Goal: Information Seeking & Learning: Find specific fact

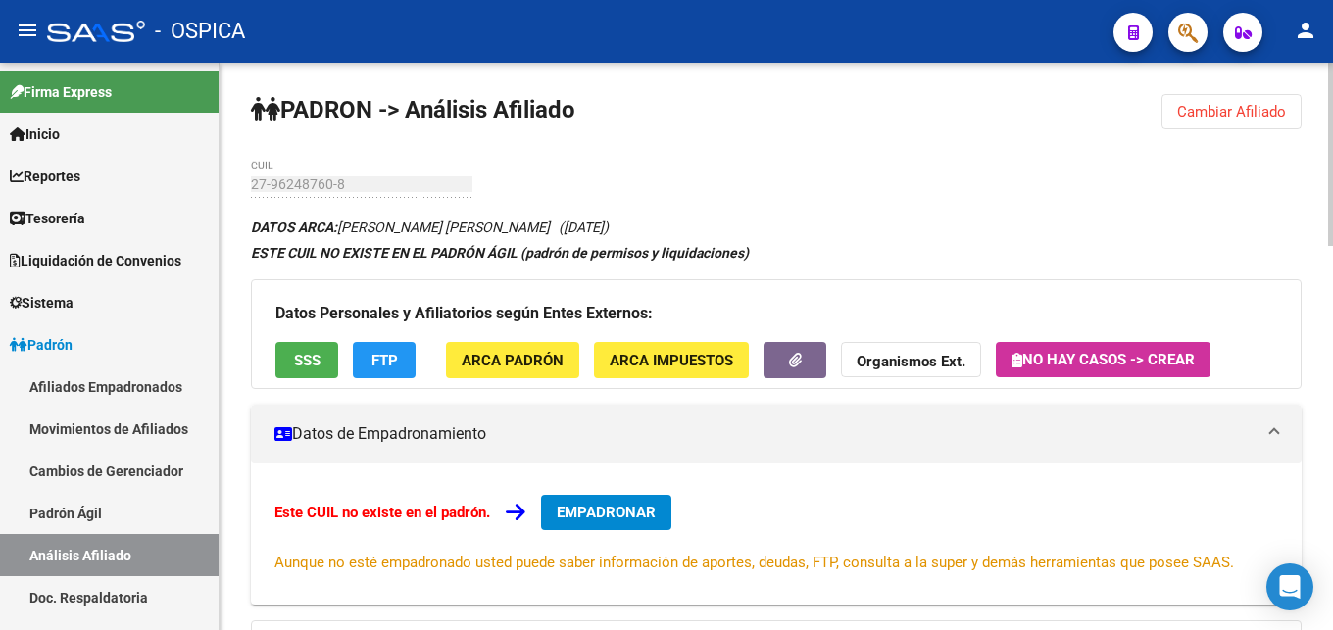
scroll to position [889, 0]
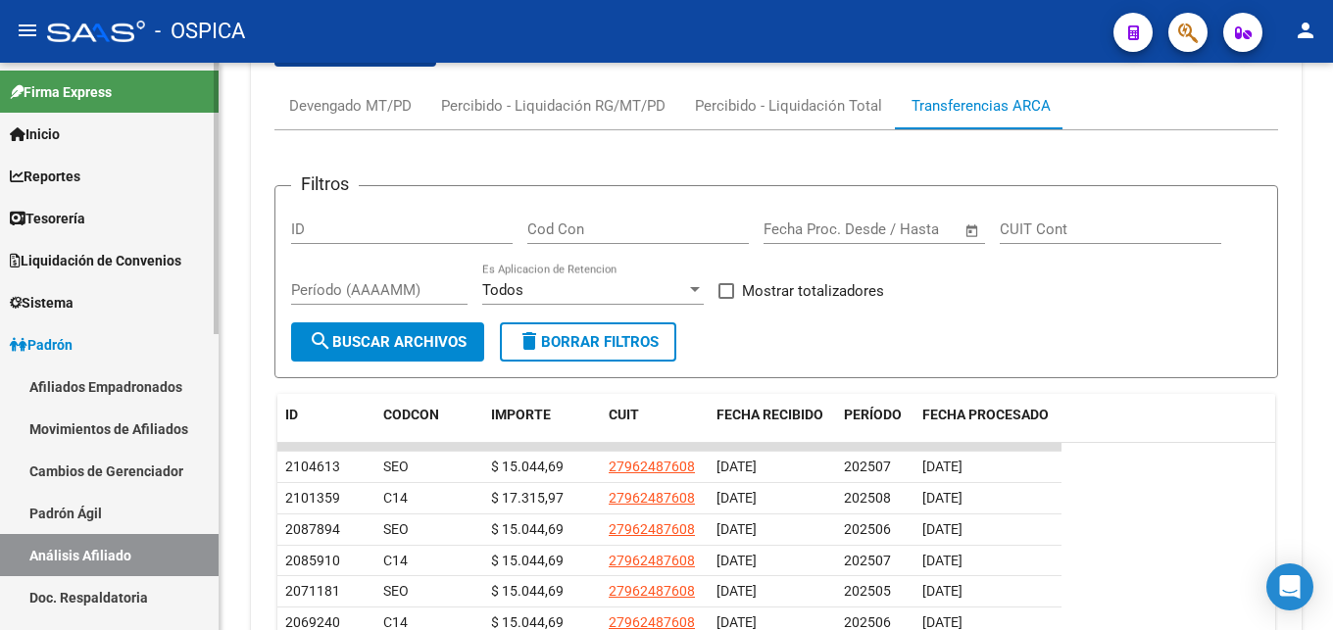
click at [113, 517] on link "Padrón Ágil" at bounding box center [109, 513] width 219 height 42
click at [85, 506] on link "Padrón Ágil" at bounding box center [109, 513] width 219 height 42
click at [51, 510] on link "Padrón Ágil" at bounding box center [109, 513] width 219 height 42
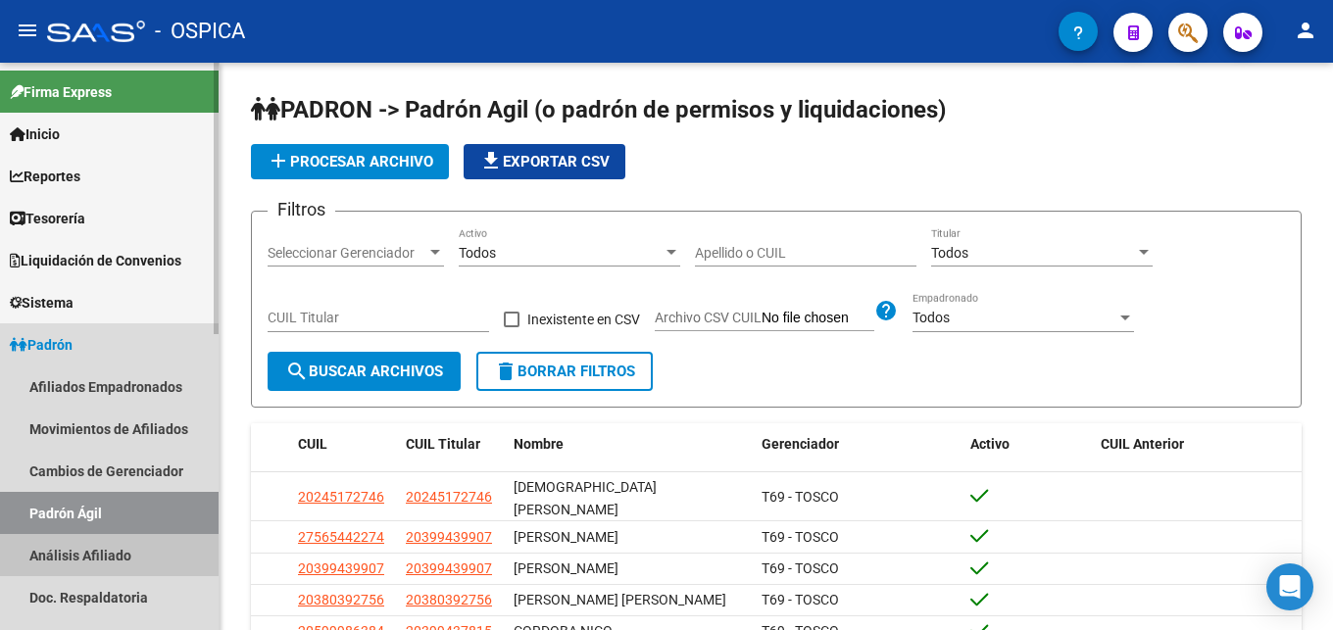
click at [106, 559] on link "Análisis Afiliado" at bounding box center [109, 555] width 219 height 42
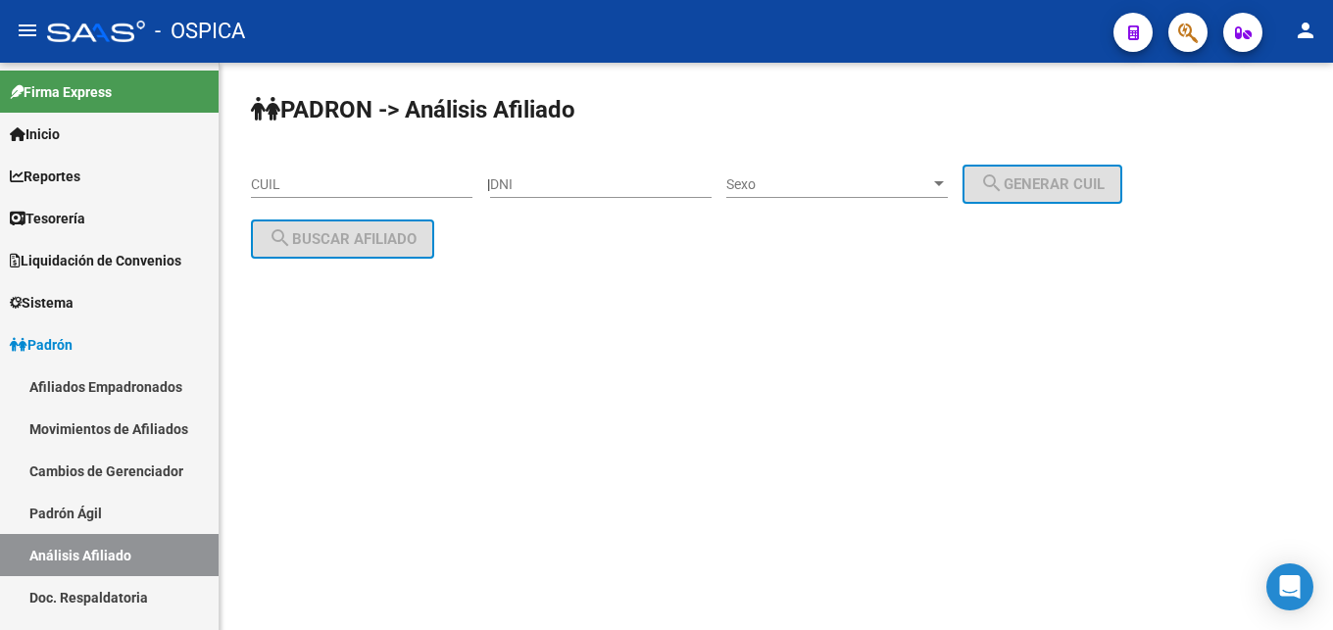
click at [297, 182] on input "CUIL" at bounding box center [361, 184] width 221 height 17
paste input "20-42239884-9"
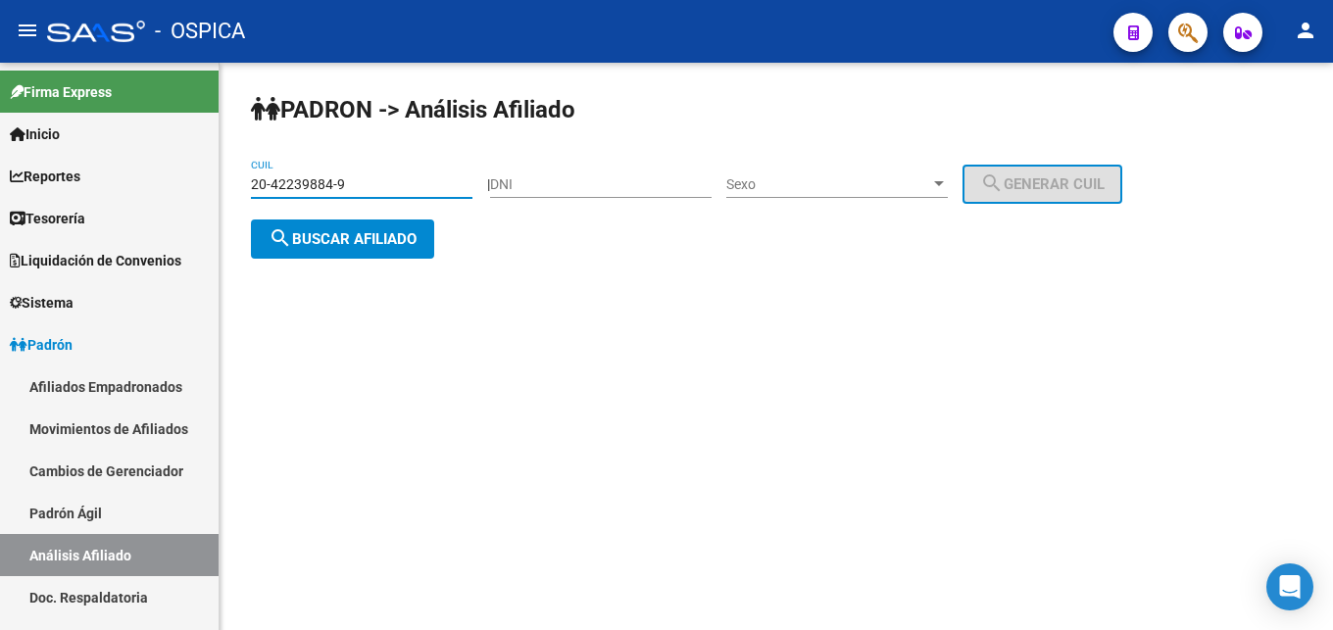
type input "20-42239884-9"
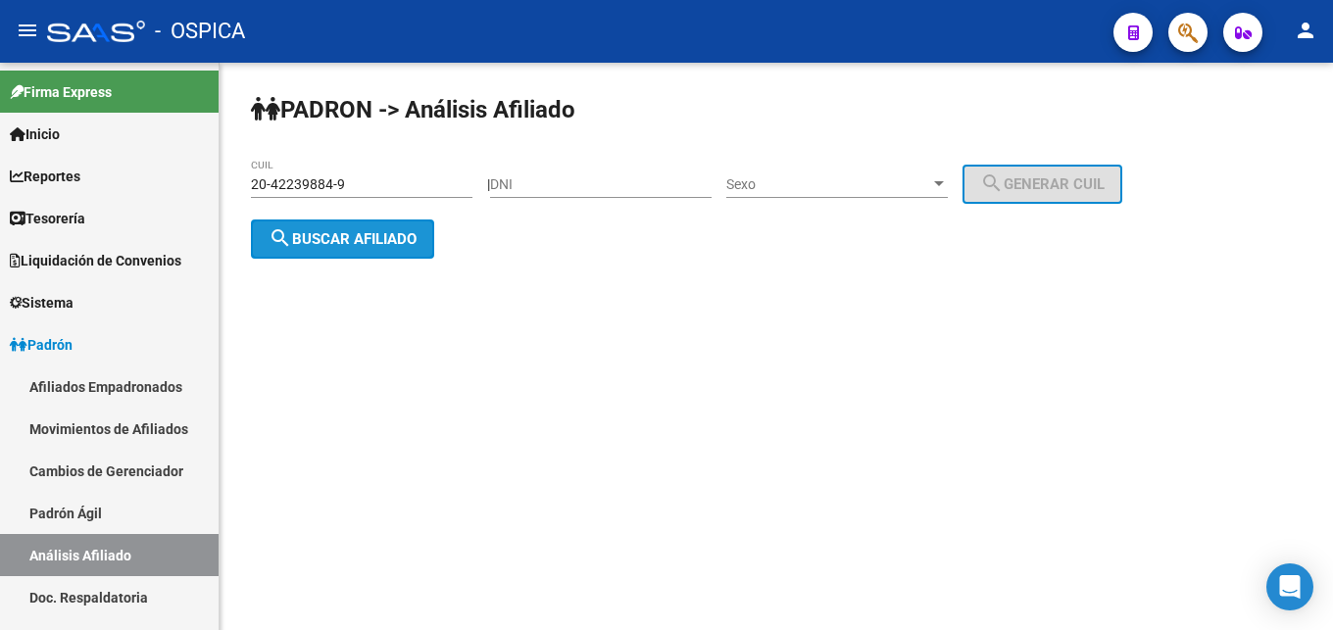
click at [358, 241] on span "search Buscar afiliado" at bounding box center [343, 239] width 148 height 18
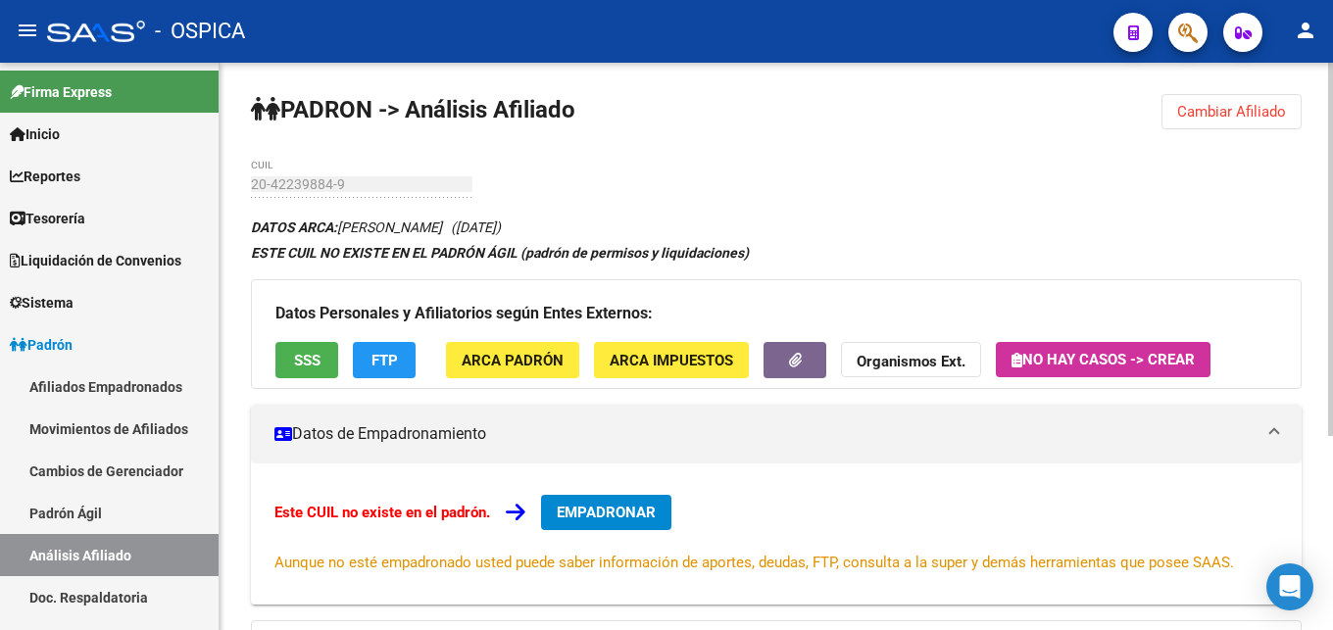
scroll to position [296, 0]
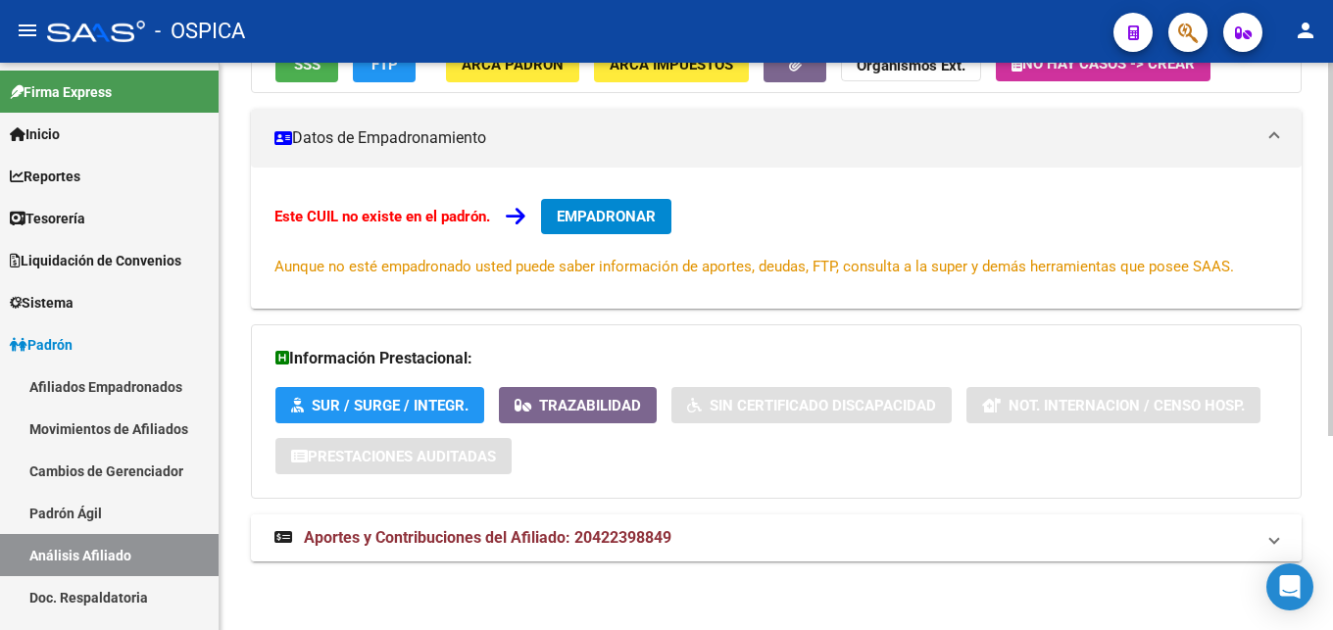
click at [654, 539] on span "Aportes y Contribuciones del Afiliado: 20422398849" at bounding box center [487, 537] width 367 height 19
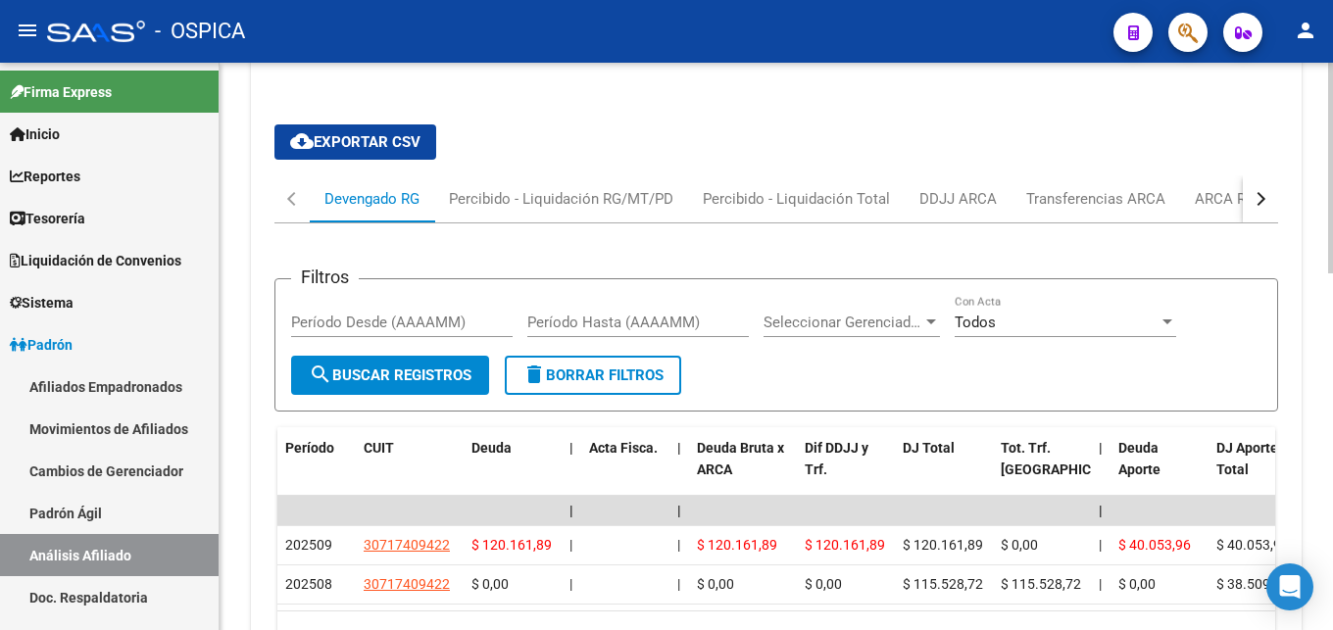
scroll to position [896, 0]
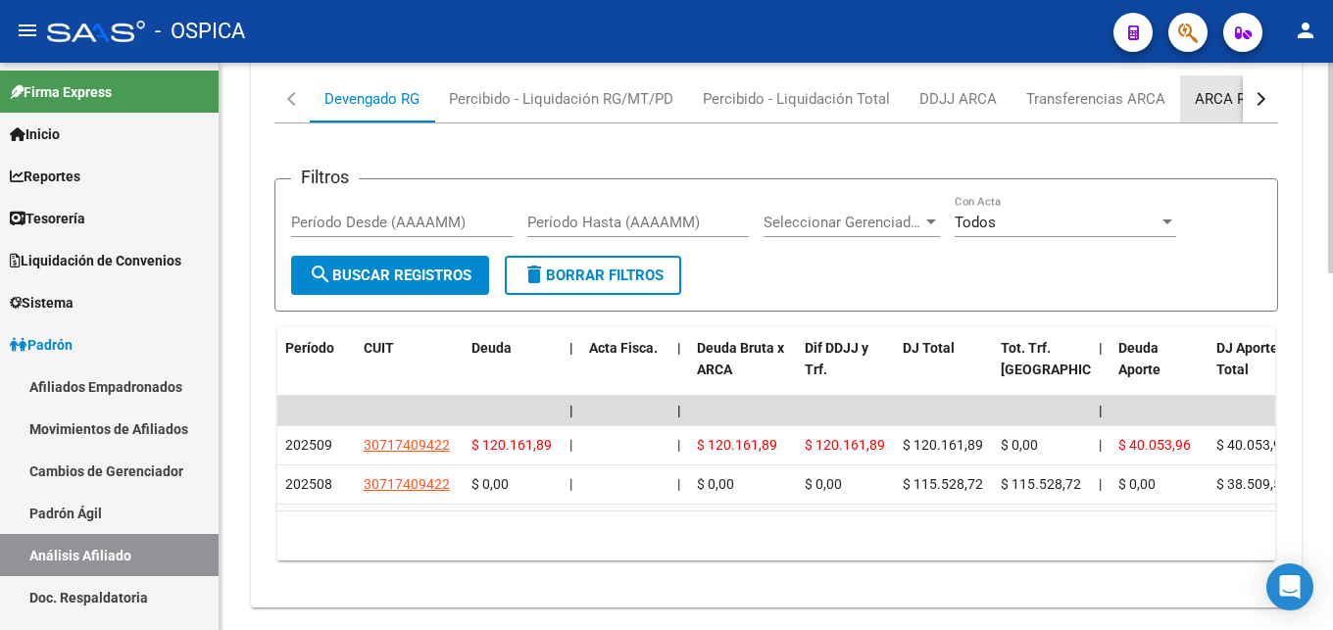
click at [1225, 95] on div "ARCA Relaciones Laborales" at bounding box center [1286, 99] width 183 height 22
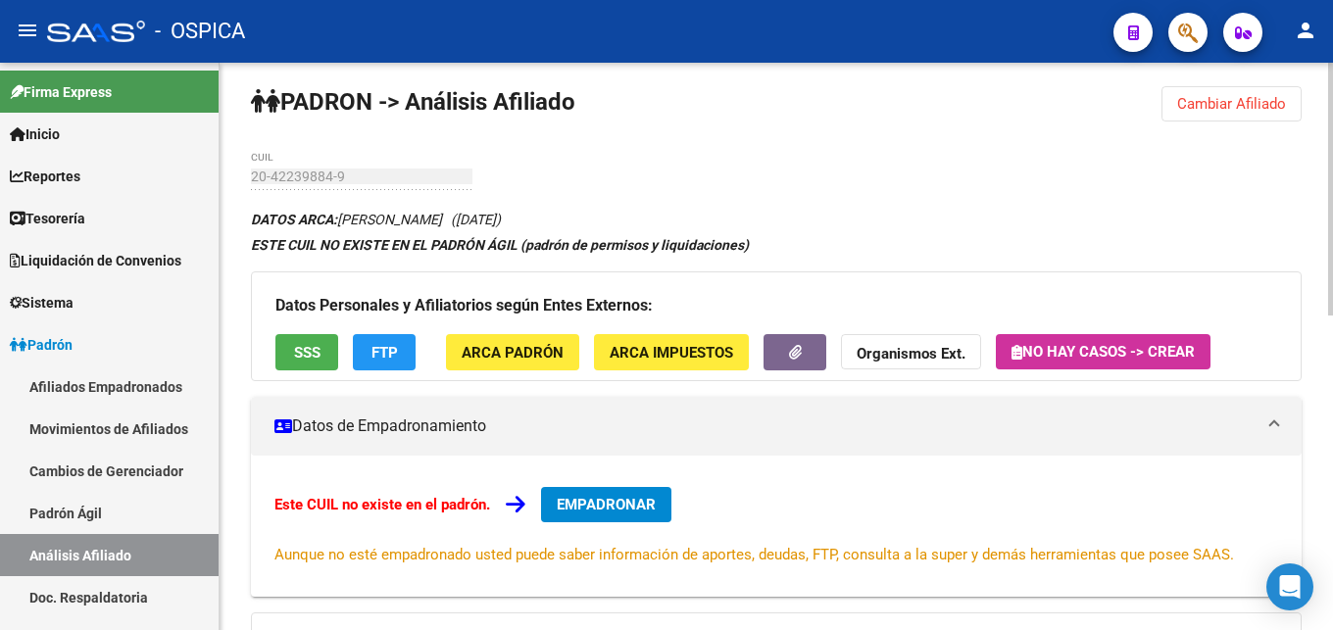
scroll to position [0, 0]
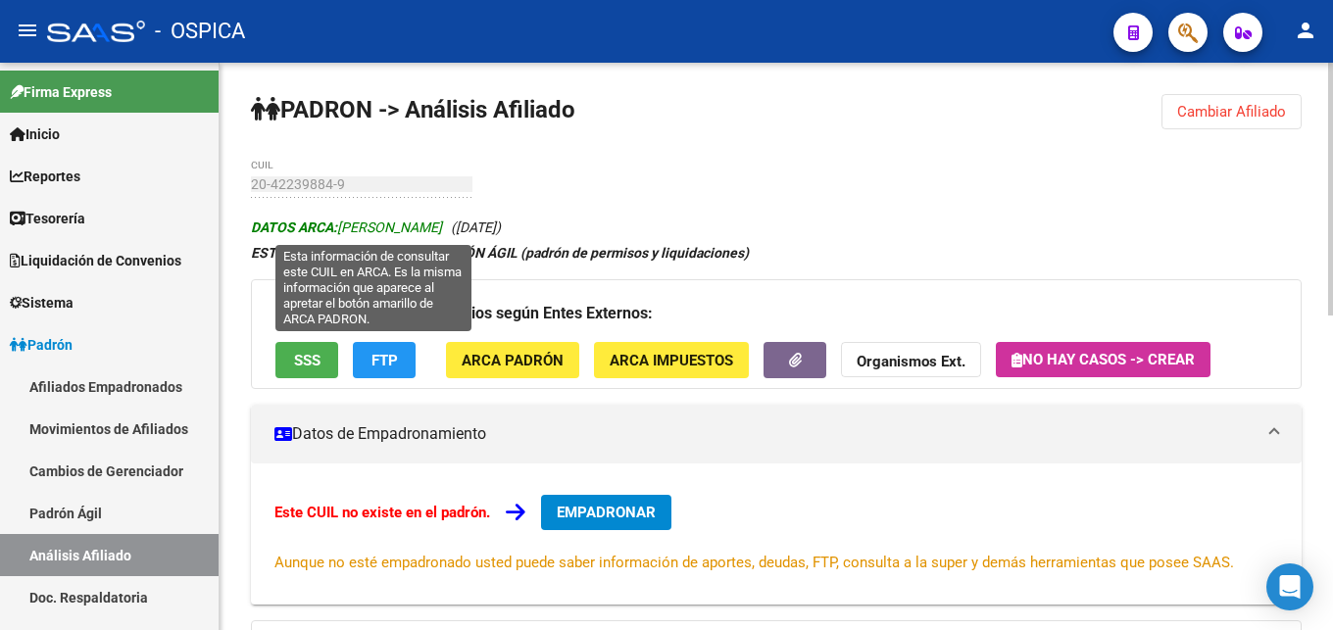
drag, startPoint x: 342, startPoint y: 220, endPoint x: 490, endPoint y: 226, distance: 148.1
click at [442, 226] on span "DATOS ARCA: [PERSON_NAME]" at bounding box center [346, 228] width 191 height 16
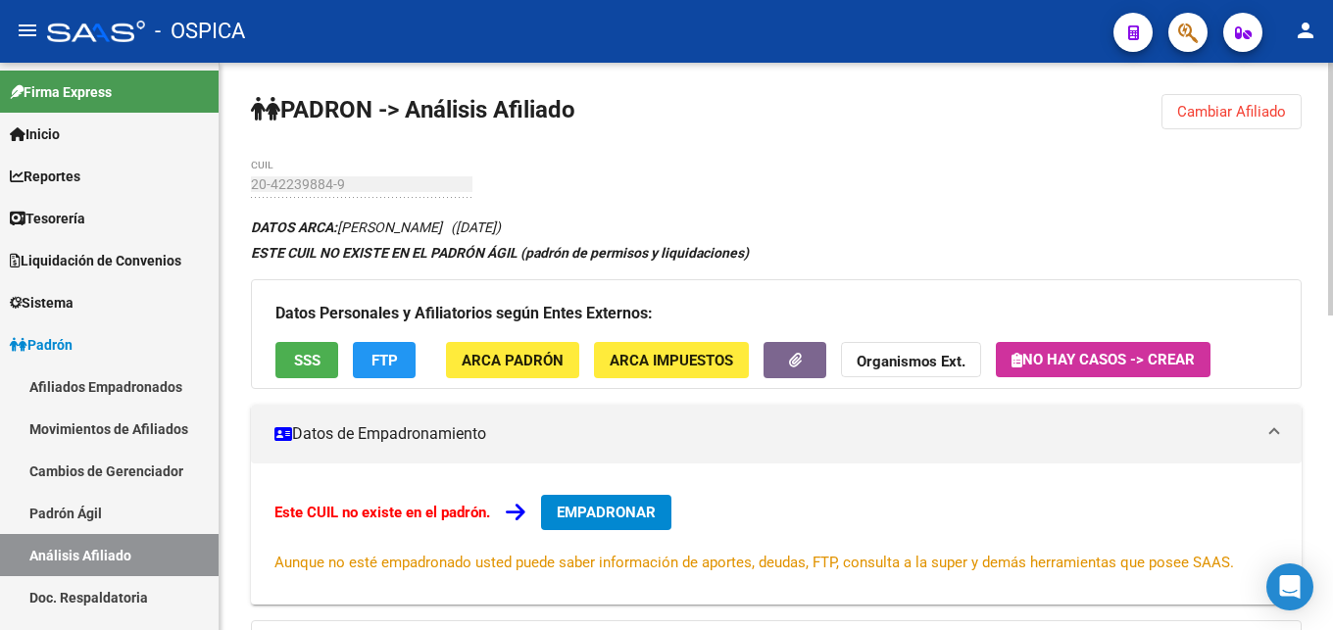
copy span "[PERSON_NAME]"
click at [570, 374] on button "ARCA Padrón" at bounding box center [512, 360] width 133 height 36
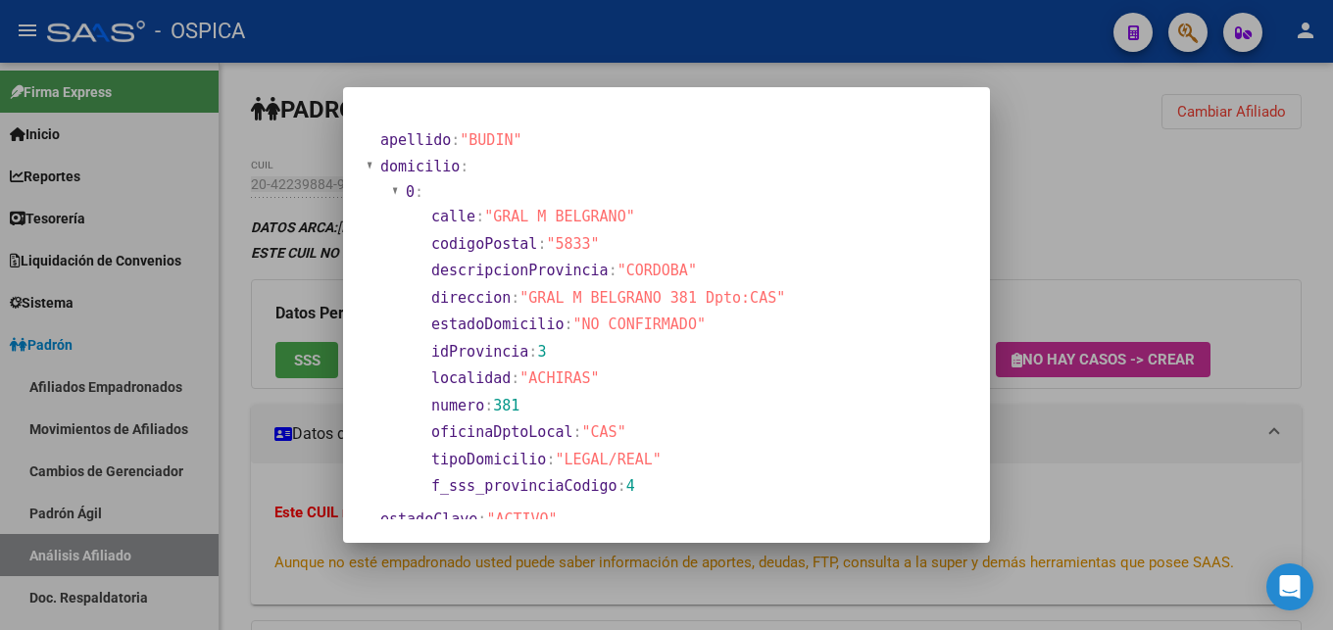
drag, startPoint x: 526, startPoint y: 298, endPoint x: 691, endPoint y: 303, distance: 164.7
click at [691, 303] on span ""GRAL M BELGRANO 381 Dpto:CAS"" at bounding box center [652, 298] width 266 height 18
copy span "GRAL M BELGRANO 381"
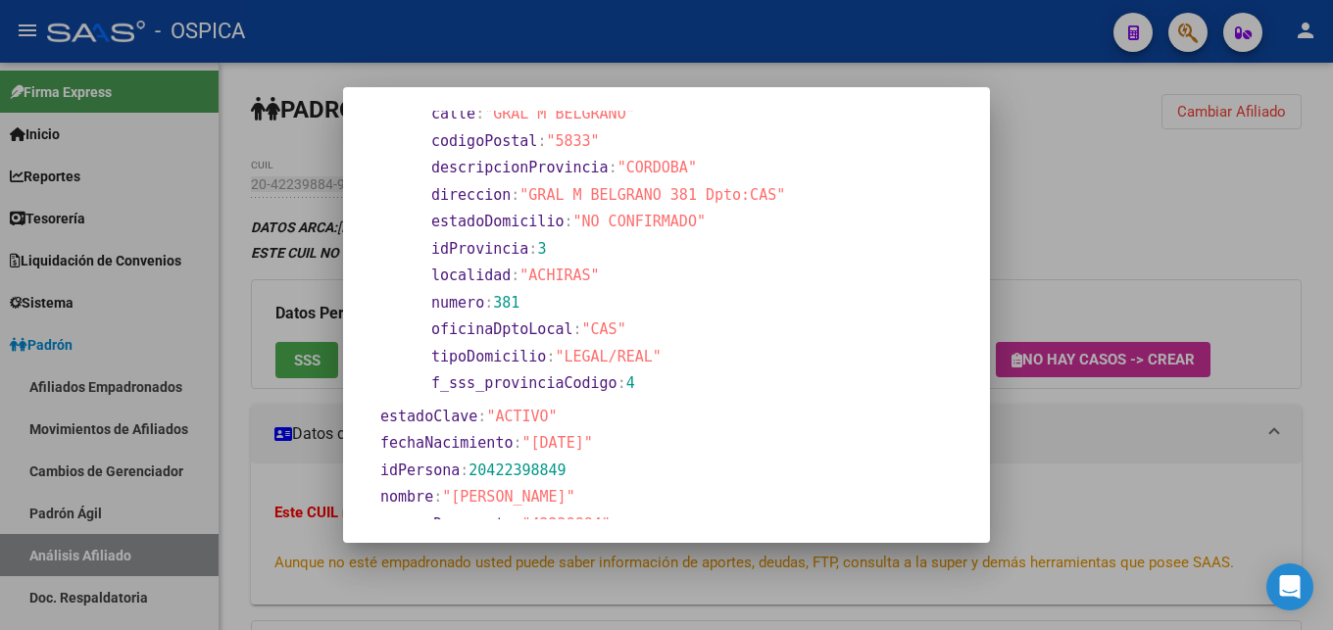
scroll to position [106, 0]
click at [1142, 258] on div at bounding box center [666, 315] width 1333 height 630
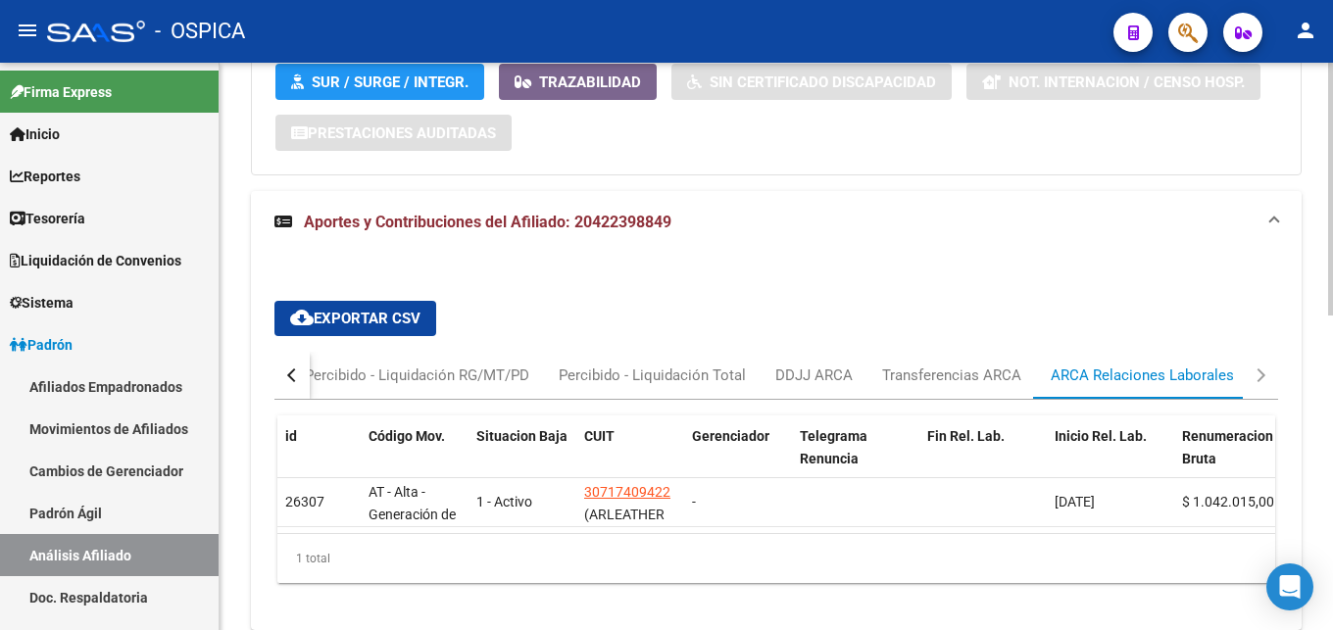
scroll to position [700, 0]
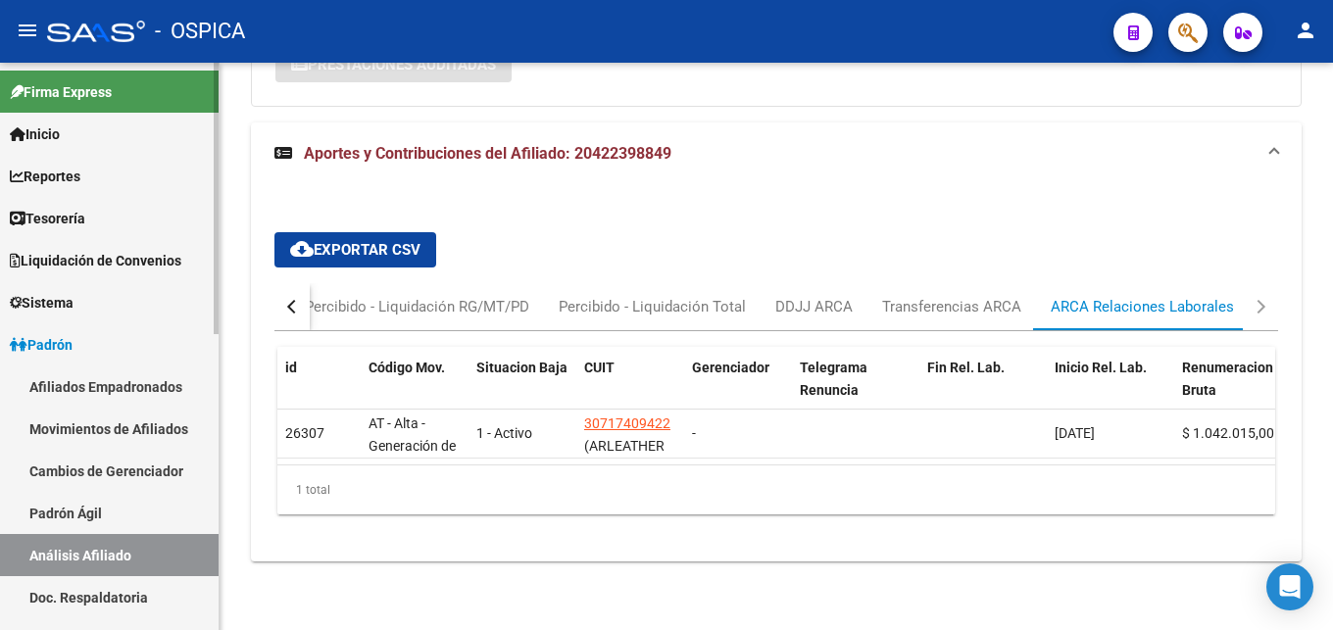
click at [90, 514] on link "Padrón Ágil" at bounding box center [109, 513] width 219 height 42
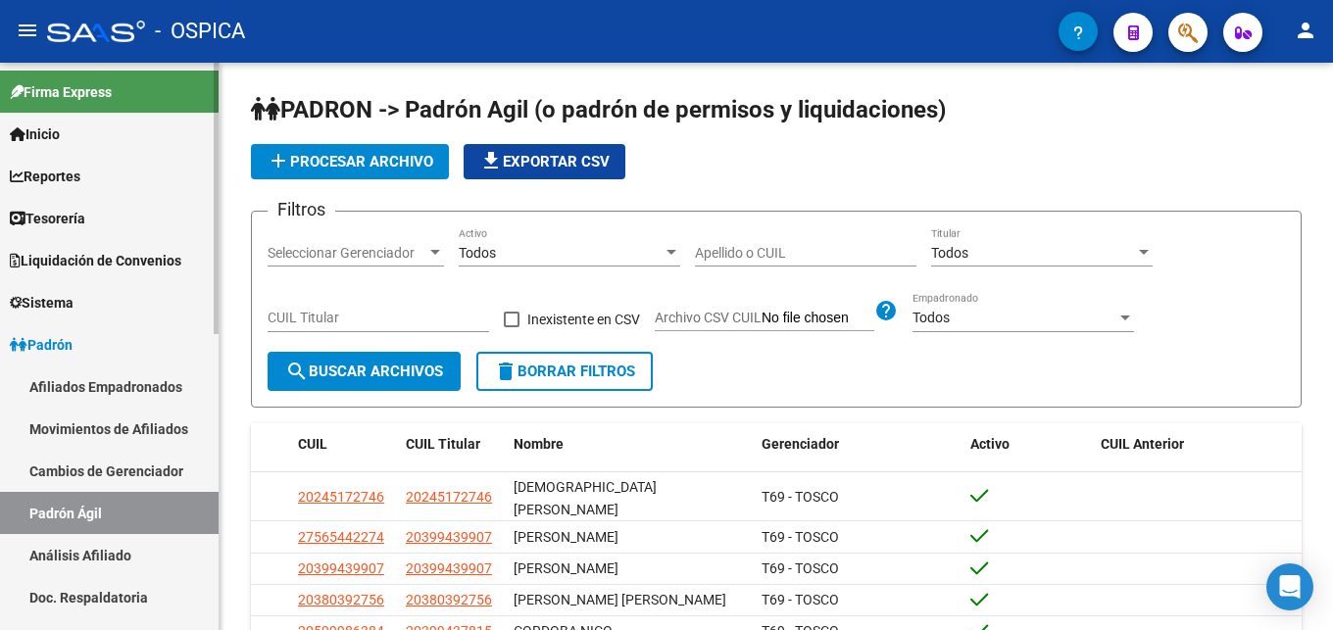
click at [96, 553] on link "Análisis Afiliado" at bounding box center [109, 555] width 219 height 42
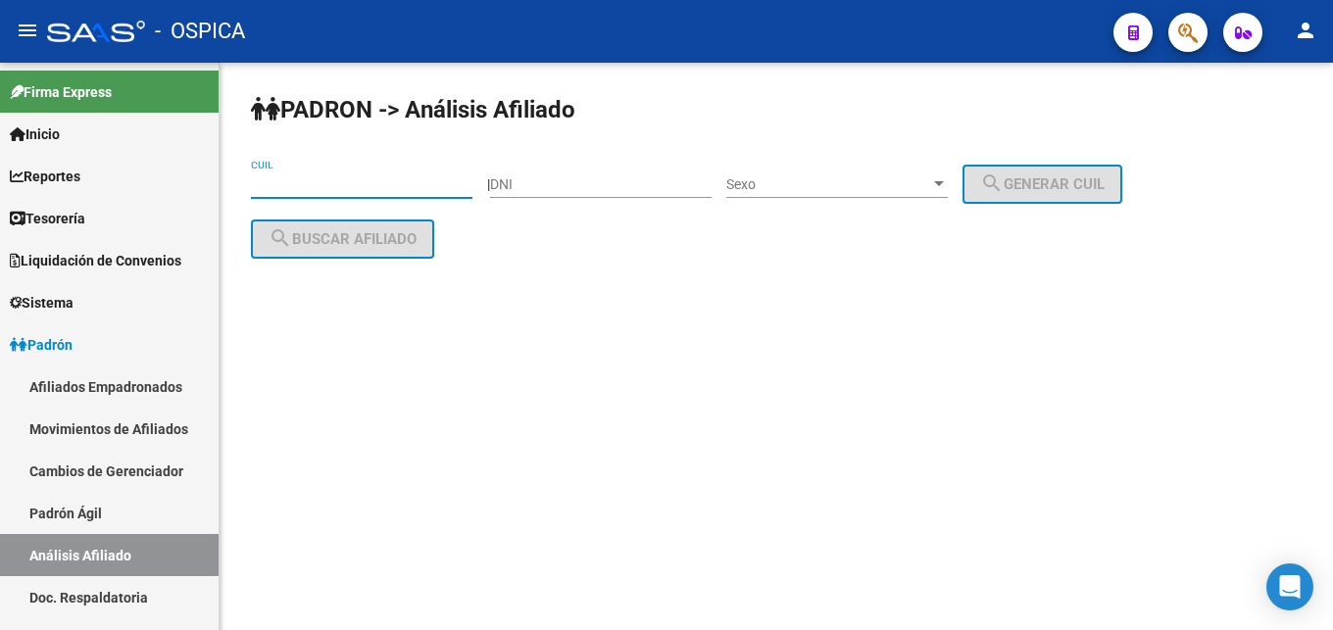
click at [325, 186] on input "CUIL" at bounding box center [361, 184] width 221 height 17
paste input "20-42287701-1"
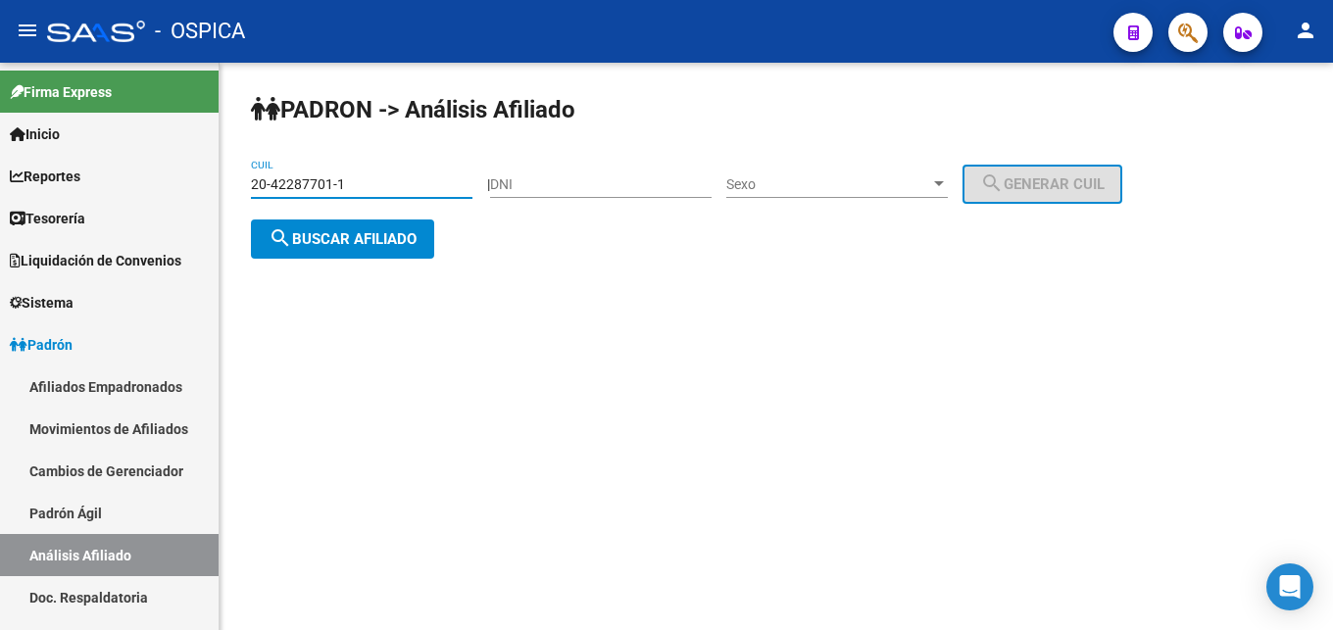
type input "20-42287701-1"
click at [374, 250] on button "search Buscar afiliado" at bounding box center [342, 239] width 183 height 39
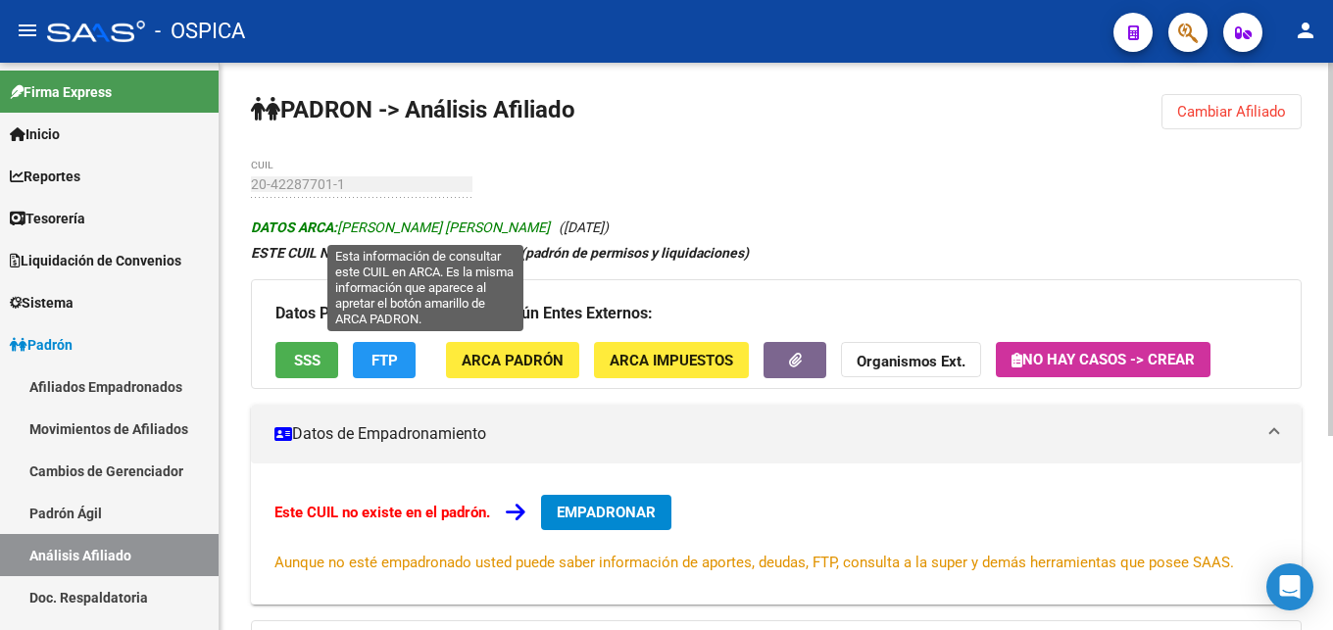
click at [347, 223] on span "DATOS ARCA: [PERSON_NAME] [PERSON_NAME]" at bounding box center [400, 228] width 299 height 16
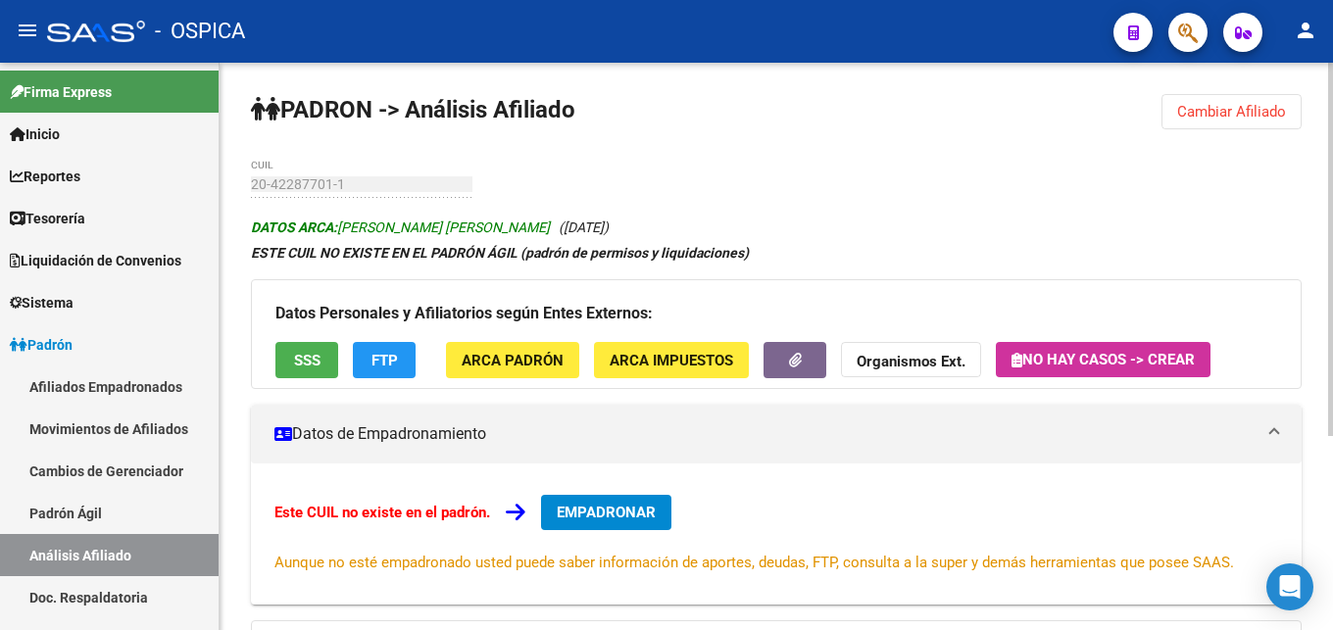
drag, startPoint x: 344, startPoint y: 223, endPoint x: 597, endPoint y: 224, distance: 252.8
click at [550, 224] on span "DATOS ARCA: [PERSON_NAME] [PERSON_NAME]" at bounding box center [400, 228] width 299 height 16
copy span "[PERSON_NAME] [PERSON_NAME]"
click at [539, 371] on button "ARCA Padrón" at bounding box center [512, 360] width 133 height 36
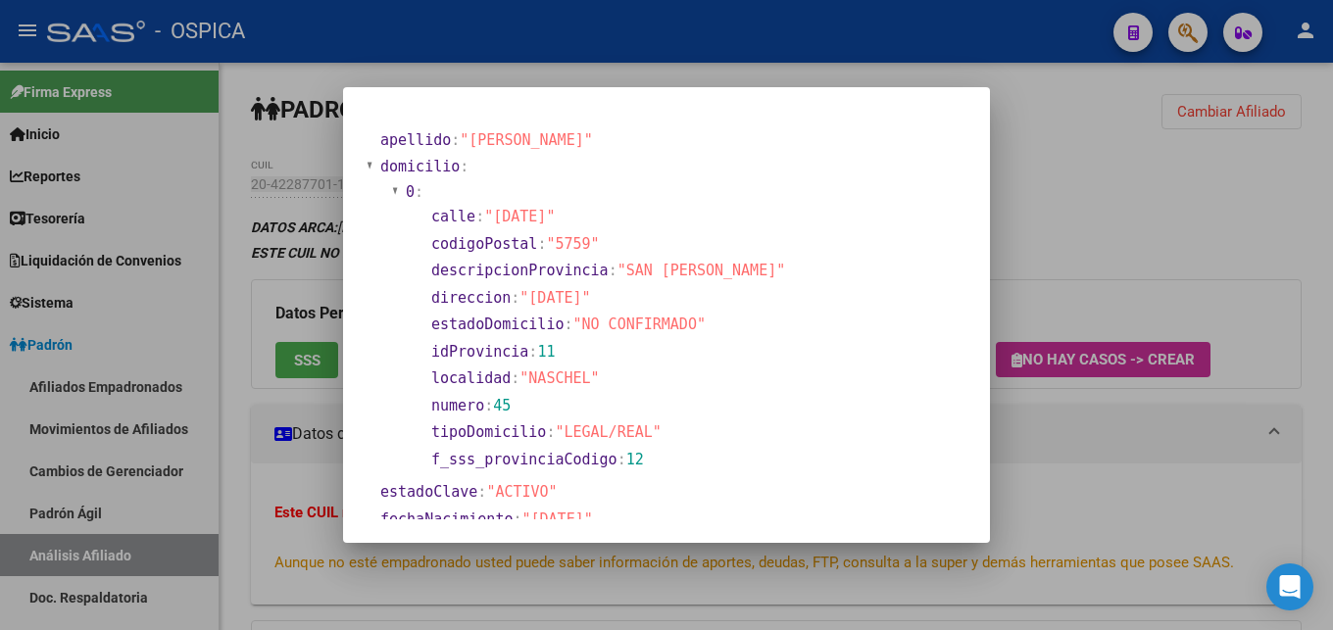
drag, startPoint x: 531, startPoint y: 295, endPoint x: 632, endPoint y: 301, distance: 101.1
click at [590, 301] on span ""[DATE]"" at bounding box center [554, 298] width 71 height 18
copy span "[DATE]"
click at [1042, 122] on div at bounding box center [666, 315] width 1333 height 630
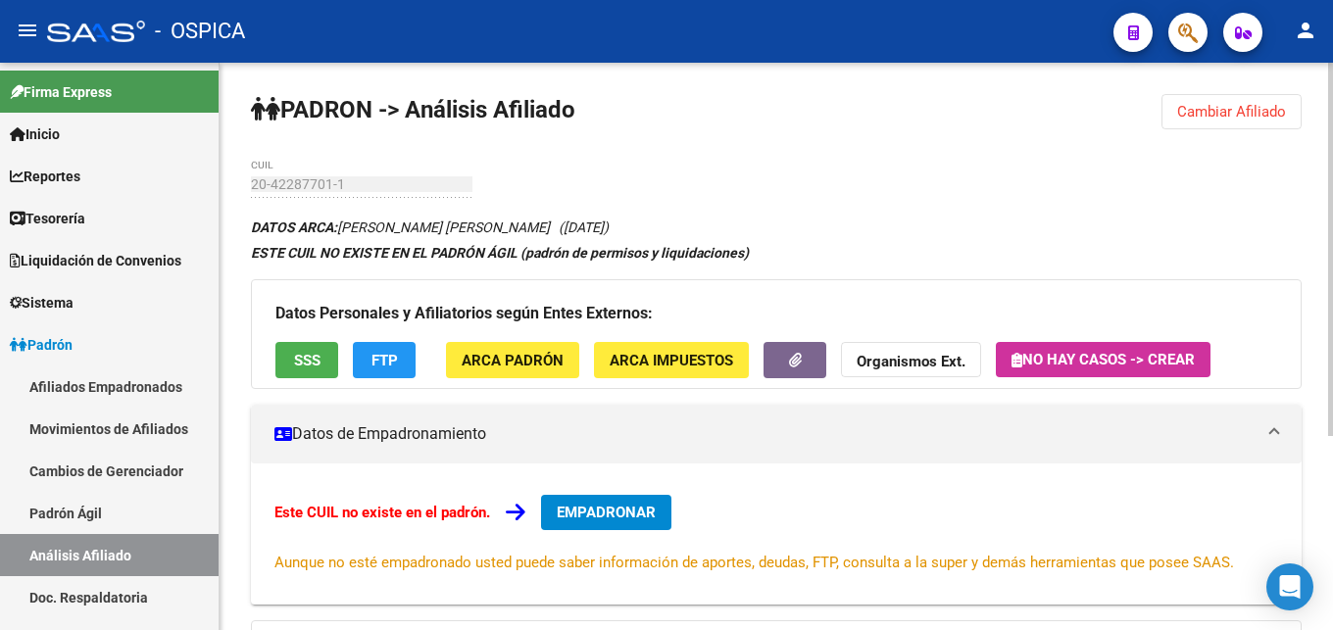
scroll to position [296, 0]
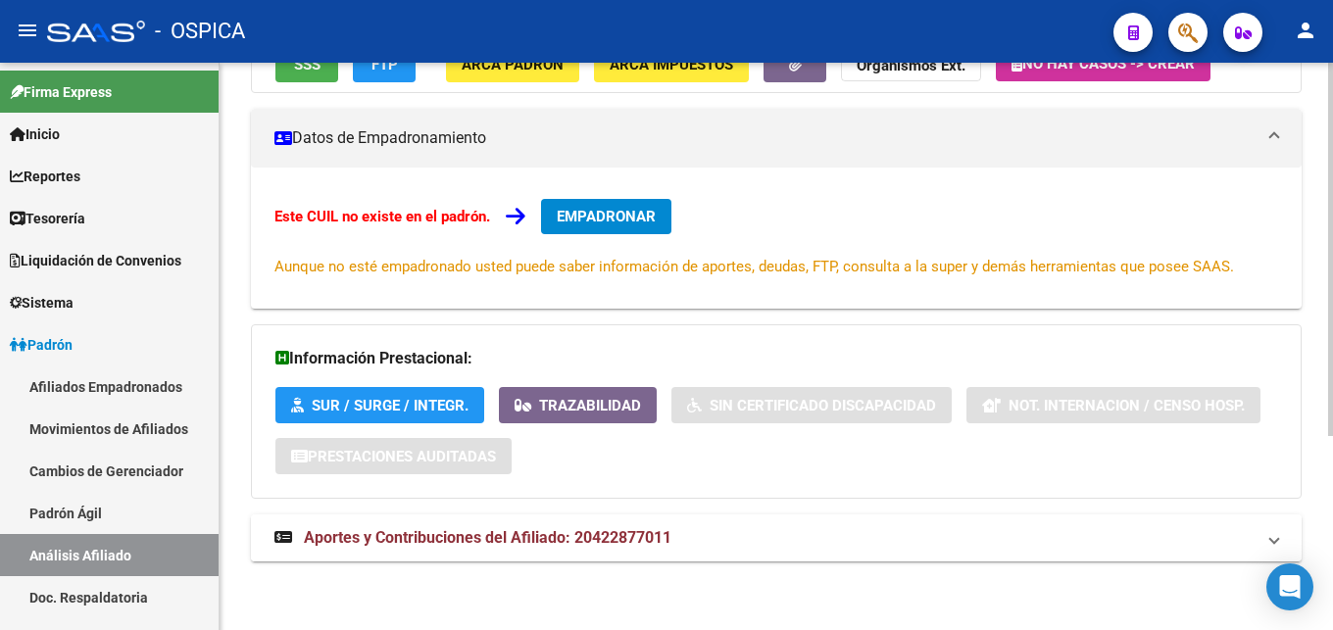
click at [626, 525] on mat-expansion-panel-header "Aportes y Contribuciones del Afiliado: 20422877011" at bounding box center [776, 537] width 1051 height 47
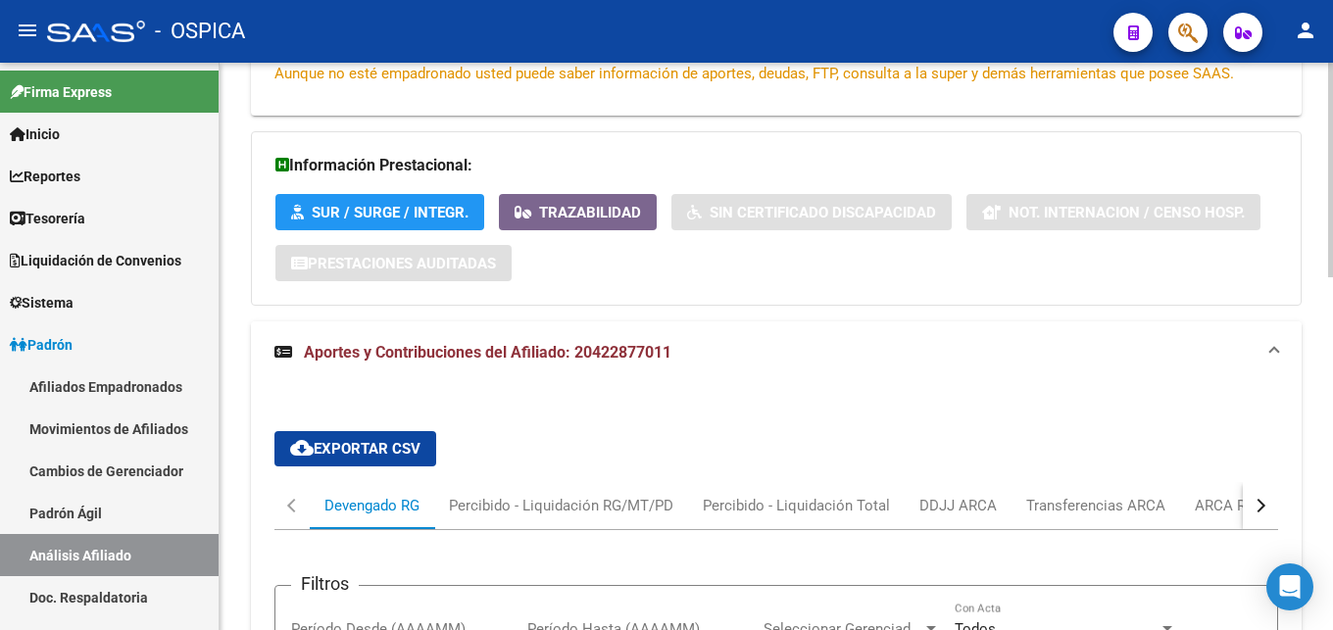
scroll to position [611, 0]
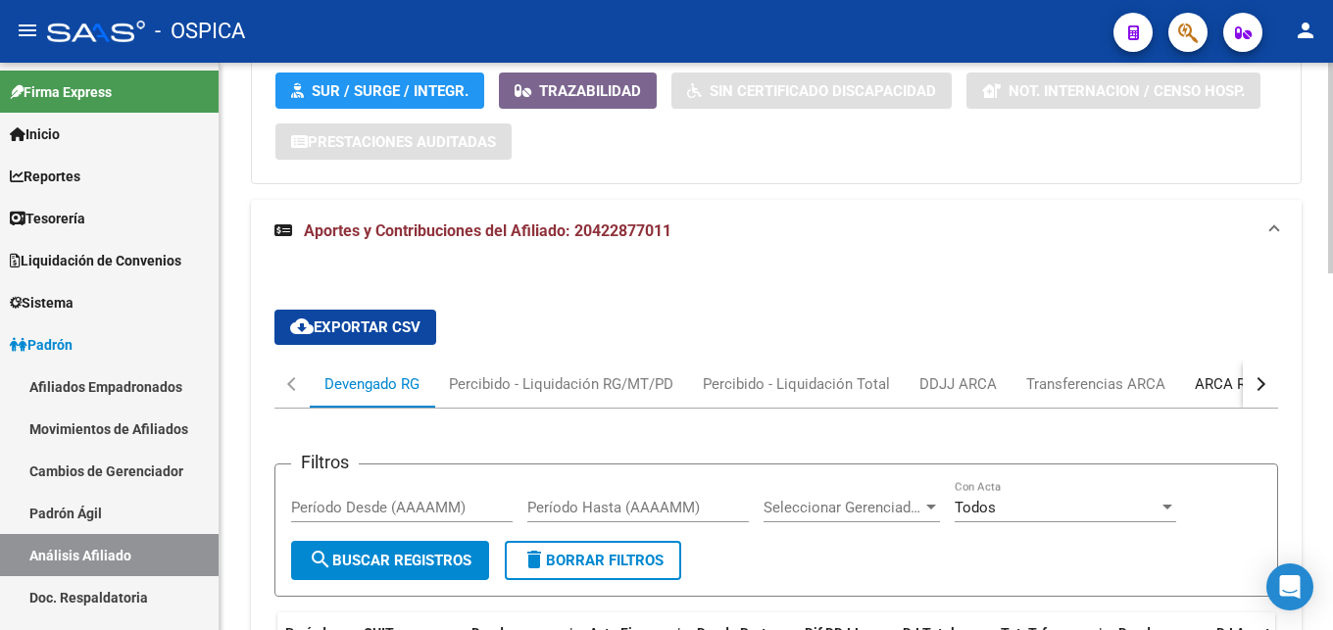
click at [1237, 394] on div "ARCA Relaciones Laborales" at bounding box center [1286, 384] width 183 height 22
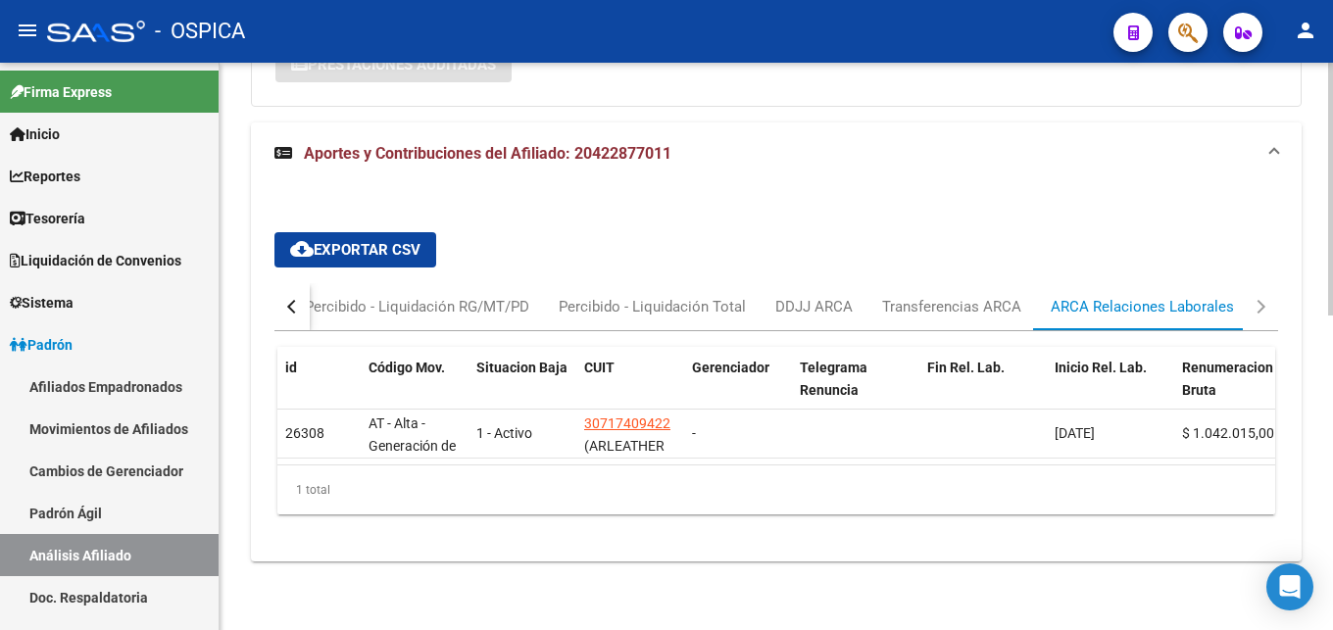
scroll to position [705, 0]
click at [153, 596] on link "Doc. Respaldatoria" at bounding box center [109, 597] width 219 height 42
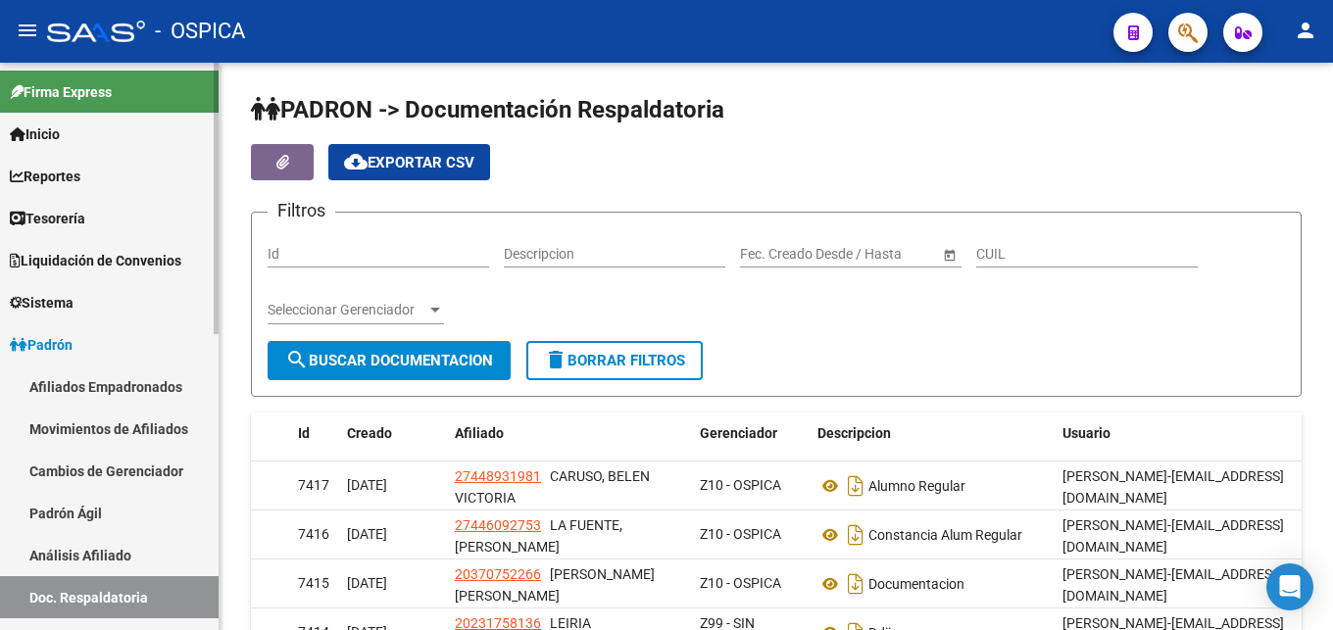
click at [151, 556] on link "Análisis Afiliado" at bounding box center [109, 555] width 219 height 42
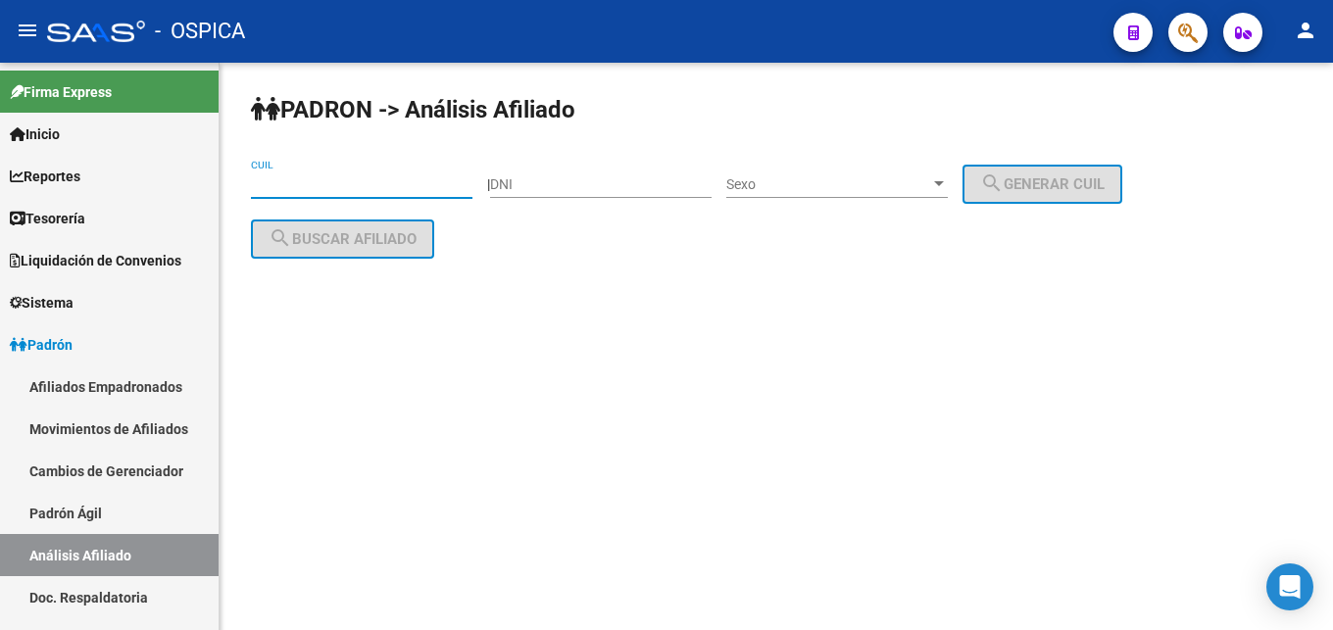
click at [285, 186] on input "CUIL" at bounding box center [361, 184] width 221 height 17
paste input "20-42504969-1"
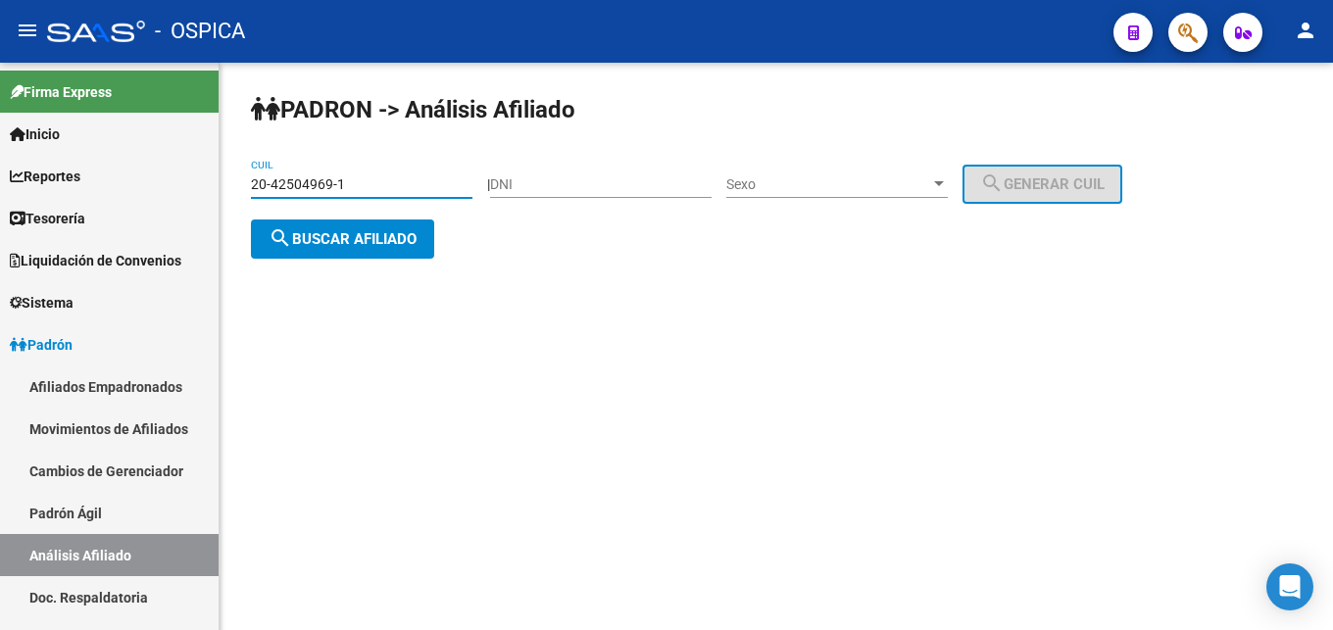
type input "20-42504969-1"
click at [340, 259] on div "PADRON -> Análisis Afiliado 20-42504969-1 CUIL | DNI Sexo Sexo search Generar C…" at bounding box center [776, 192] width 1113 height 259
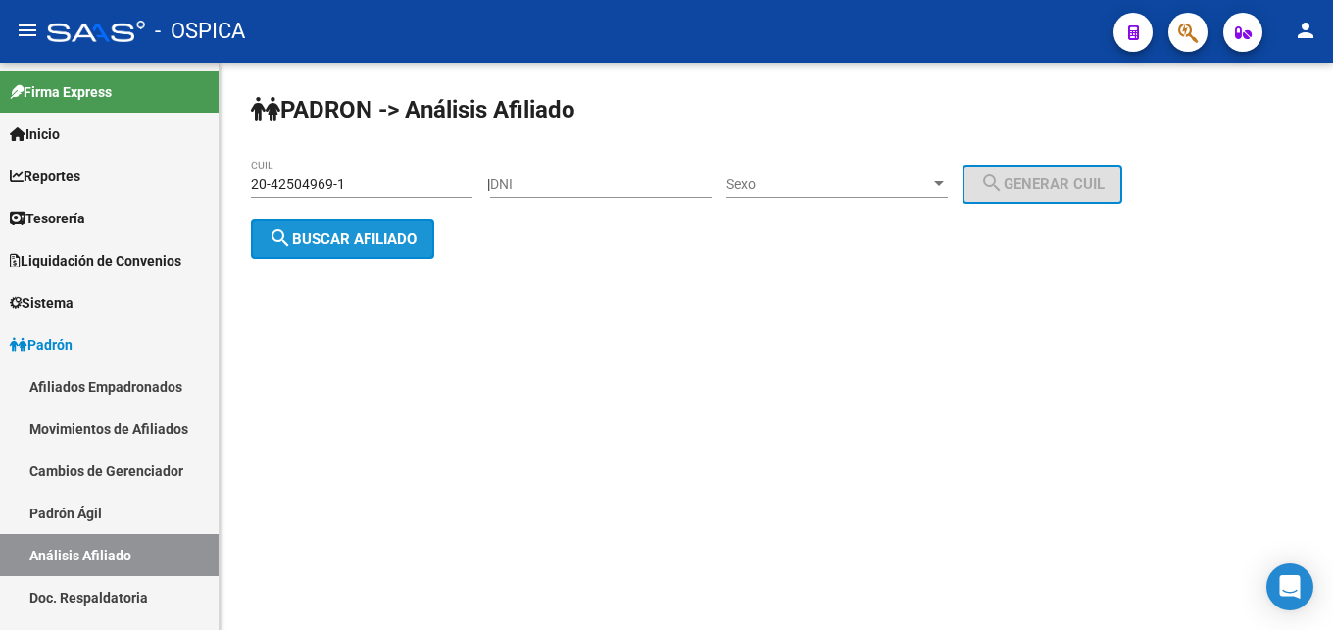
click at [333, 237] on span "search Buscar afiliado" at bounding box center [343, 239] width 148 height 18
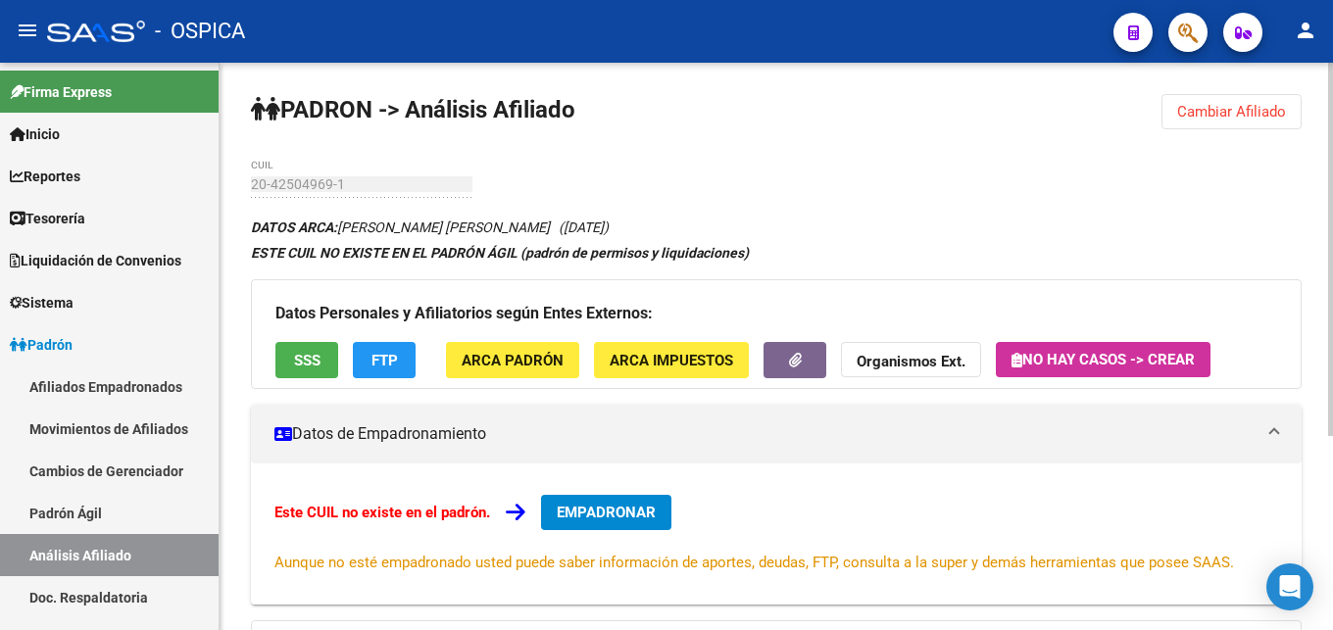
click at [690, 181] on div "PADRON -> Análisis Afiliado Cambiar Afiliado 20-42504969-1 CUIL DATOS ARCA: [PE…" at bounding box center [776, 494] width 1113 height 863
drag, startPoint x: 343, startPoint y: 223, endPoint x: 591, endPoint y: 229, distance: 248.0
click at [591, 229] on icon "DATOS ARCA: [PERSON_NAME] [PERSON_NAME] ([DATE])" at bounding box center [430, 228] width 358 height 16
copy icon "[PERSON_NAME] [PERSON_NAME]"
click at [543, 364] on span "ARCA Padrón" at bounding box center [513, 361] width 102 height 18
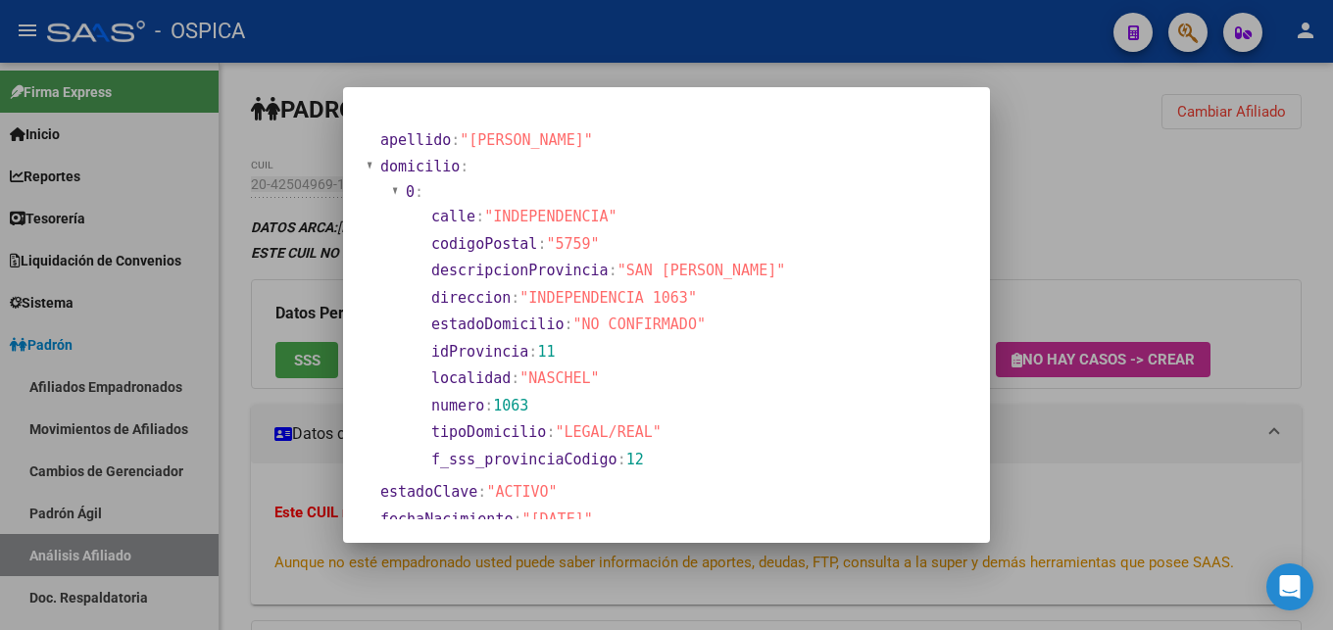
drag, startPoint x: 530, startPoint y: 297, endPoint x: 671, endPoint y: 305, distance: 141.3
click at [671, 305] on span ""INDEPENDENCIA 1063"" at bounding box center [607, 298] width 177 height 18
copy span "INDEPENDENCIA 1063"
click at [1116, 224] on div at bounding box center [666, 315] width 1333 height 630
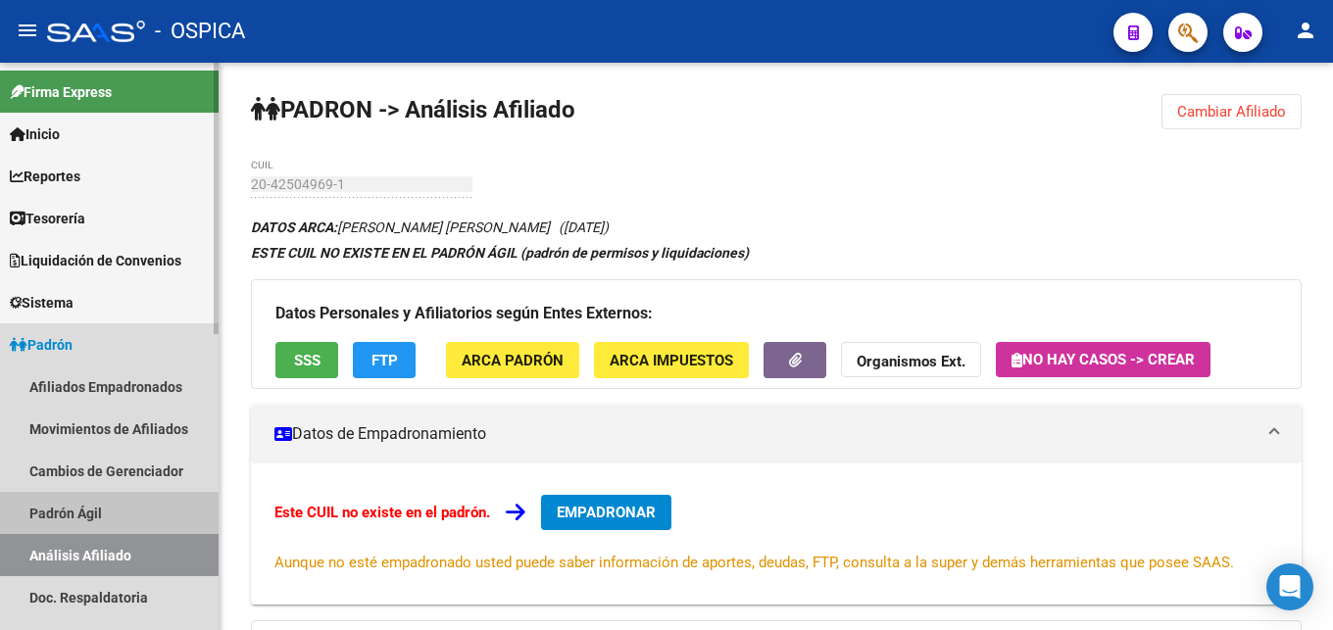
click at [38, 504] on link "Padrón Ágil" at bounding box center [109, 513] width 219 height 42
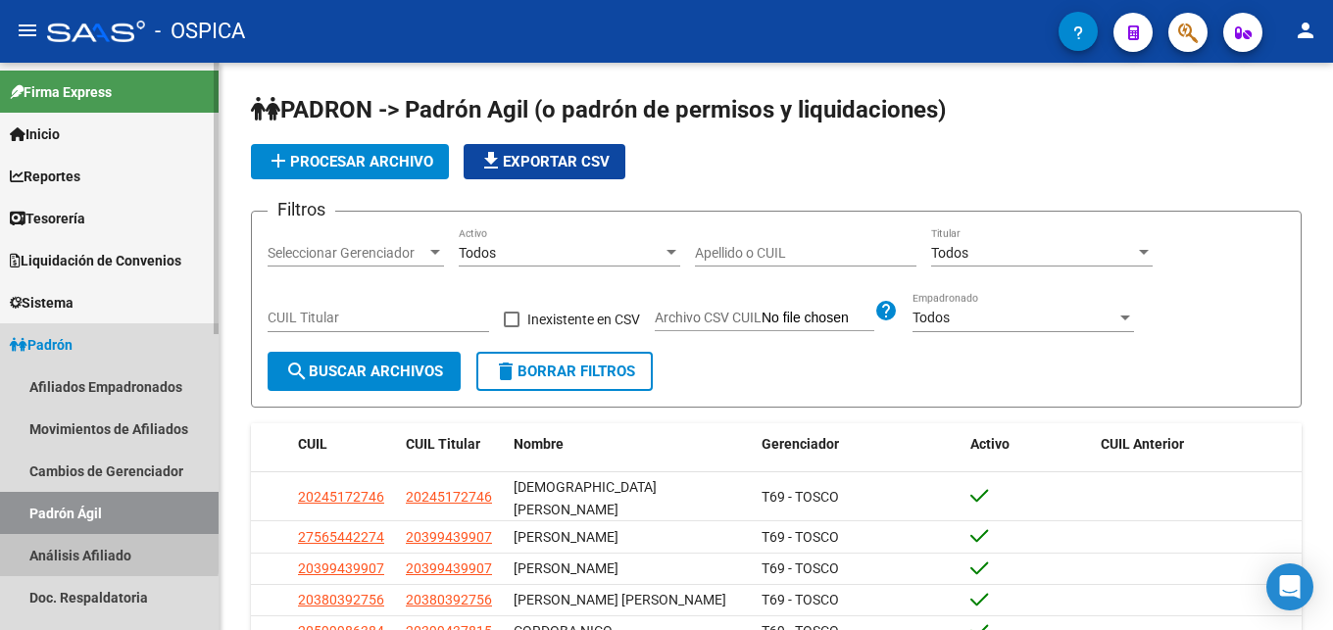
click at [86, 551] on link "Análisis Afiliado" at bounding box center [109, 555] width 219 height 42
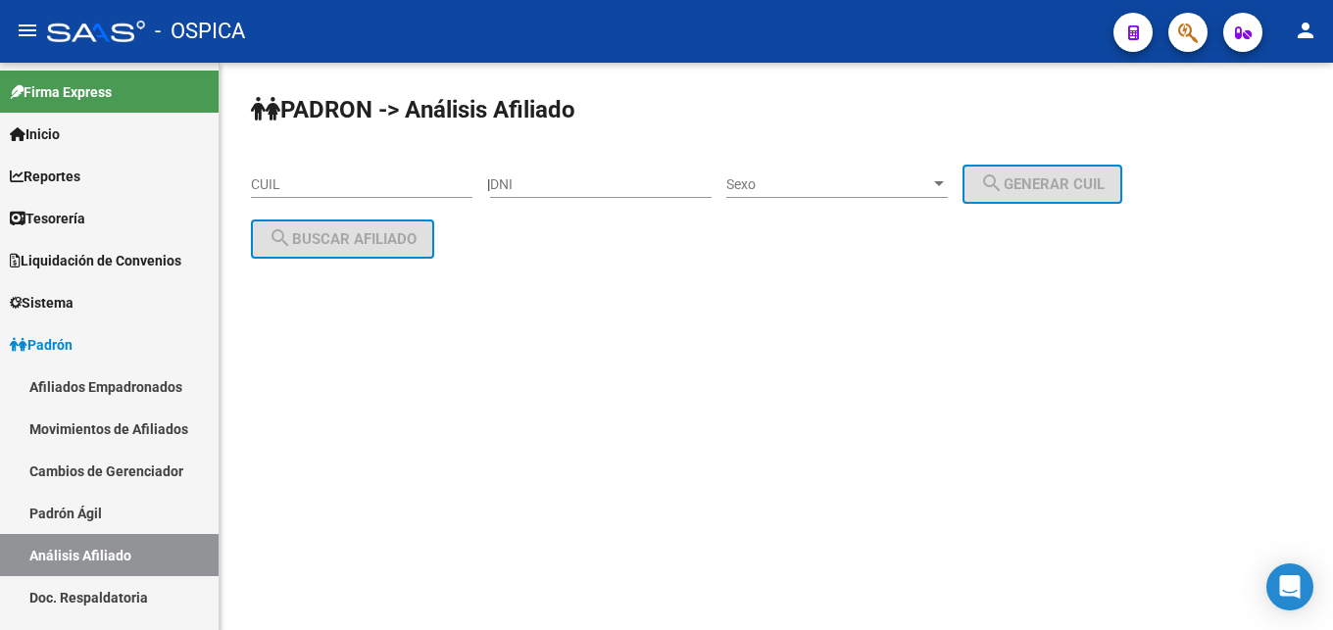
click at [275, 184] on input "CUIL" at bounding box center [361, 184] width 221 height 17
paste input "20-42799869-0"
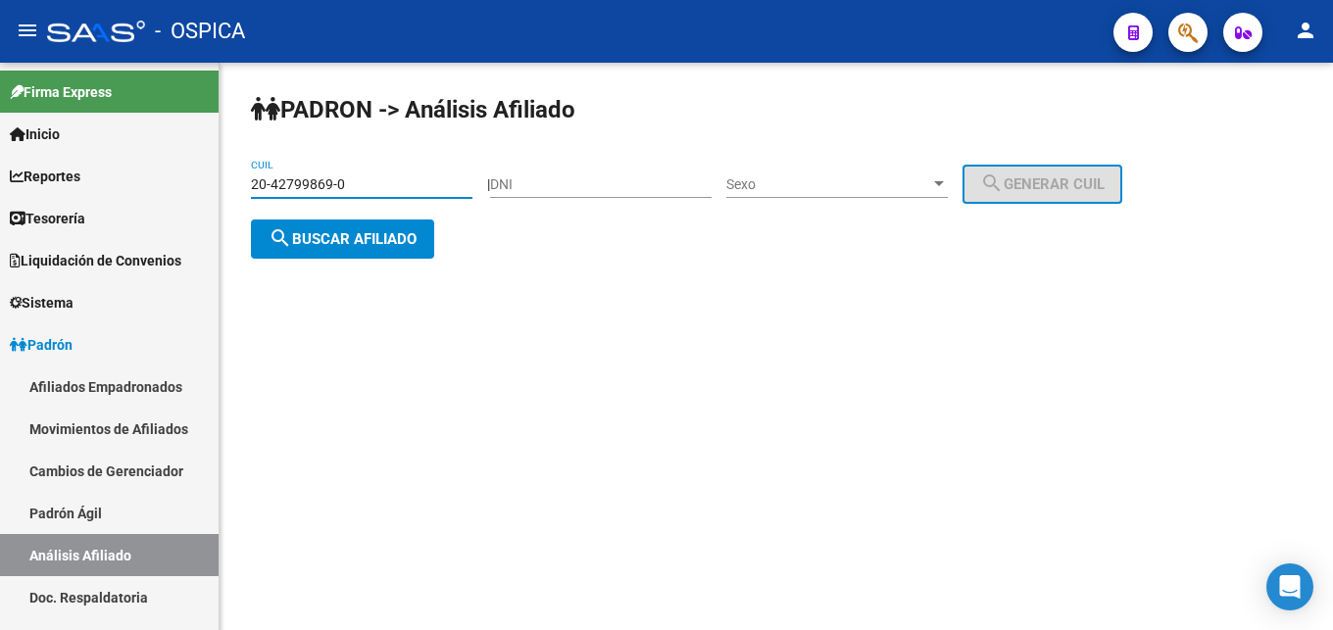
type input "20-42799869-0"
click at [323, 221] on button "search Buscar afiliado" at bounding box center [342, 239] width 183 height 39
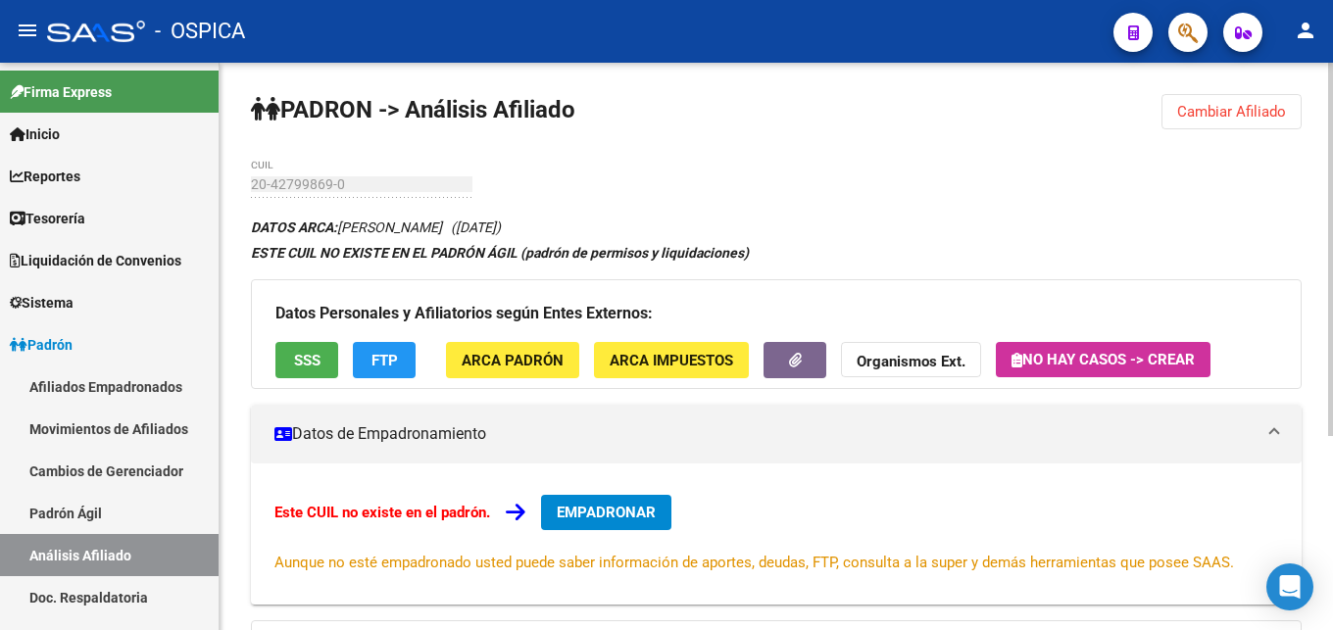
drag, startPoint x: 338, startPoint y: 227, endPoint x: 513, endPoint y: 227, distance: 174.4
click at [501, 227] on icon "DATOS ARCA: [PERSON_NAME] ([DATE])" at bounding box center [376, 228] width 250 height 16
copy icon "[PERSON_NAME]"
click at [487, 355] on span "ARCA Padrón" at bounding box center [513, 361] width 102 height 18
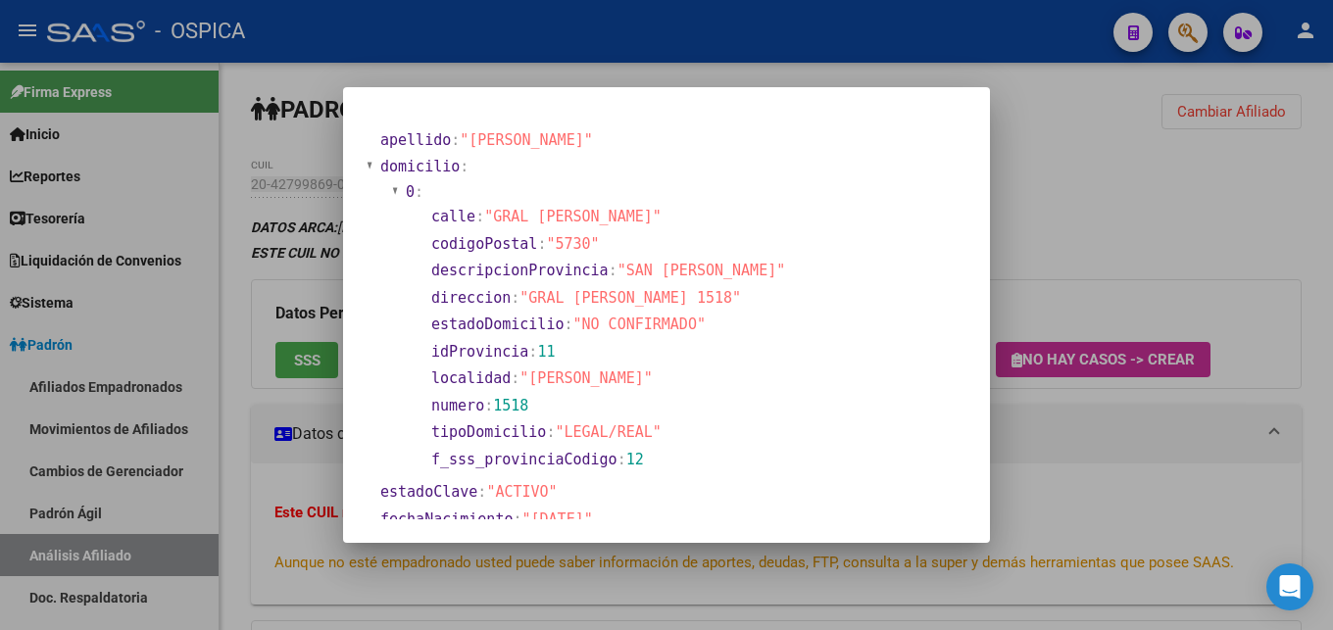
drag, startPoint x: 530, startPoint y: 293, endPoint x: 661, endPoint y: 302, distance: 131.6
click at [661, 302] on span ""GRAL [PERSON_NAME] 1518"" at bounding box center [629, 298] width 221 height 18
click at [574, 307] on section "direccion : "GRAL [PERSON_NAME] 1518"" at bounding box center [608, 298] width 354 height 23
drag, startPoint x: 532, startPoint y: 293, endPoint x: 662, endPoint y: 301, distance: 130.6
click at [662, 301] on span ""GRAL [PERSON_NAME] 1518"" at bounding box center [629, 298] width 221 height 18
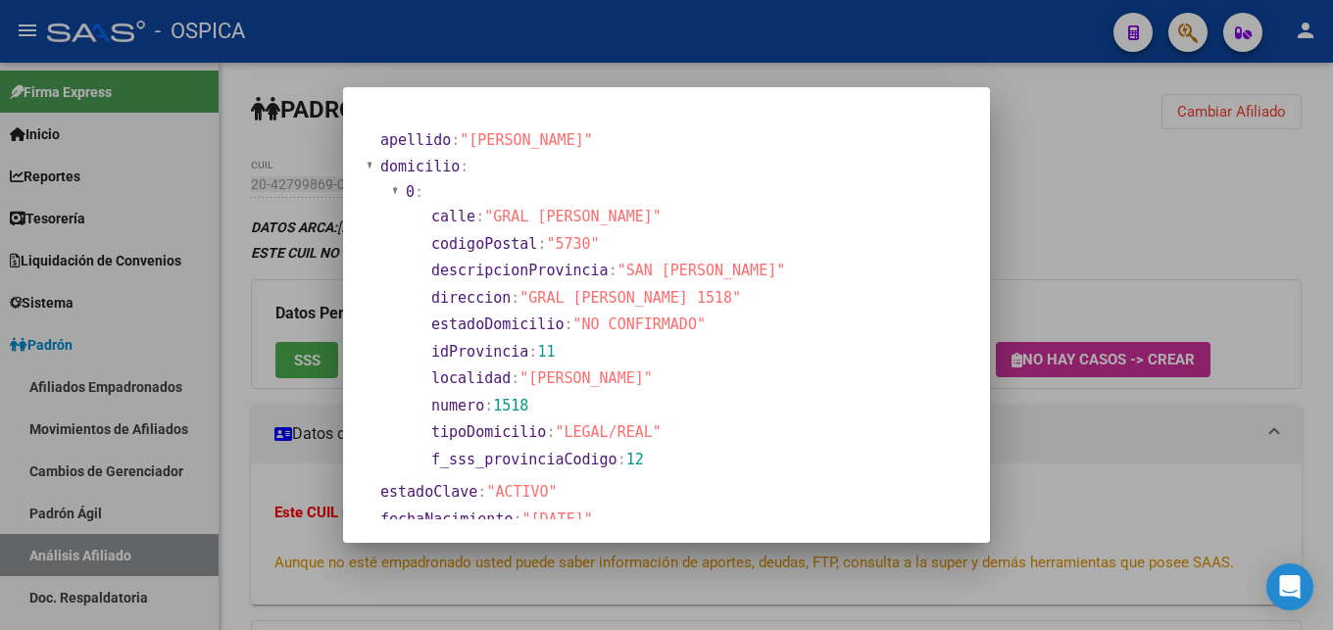
copy span "GRAL [PERSON_NAME] 1518"
click at [1158, 460] on div at bounding box center [666, 315] width 1333 height 630
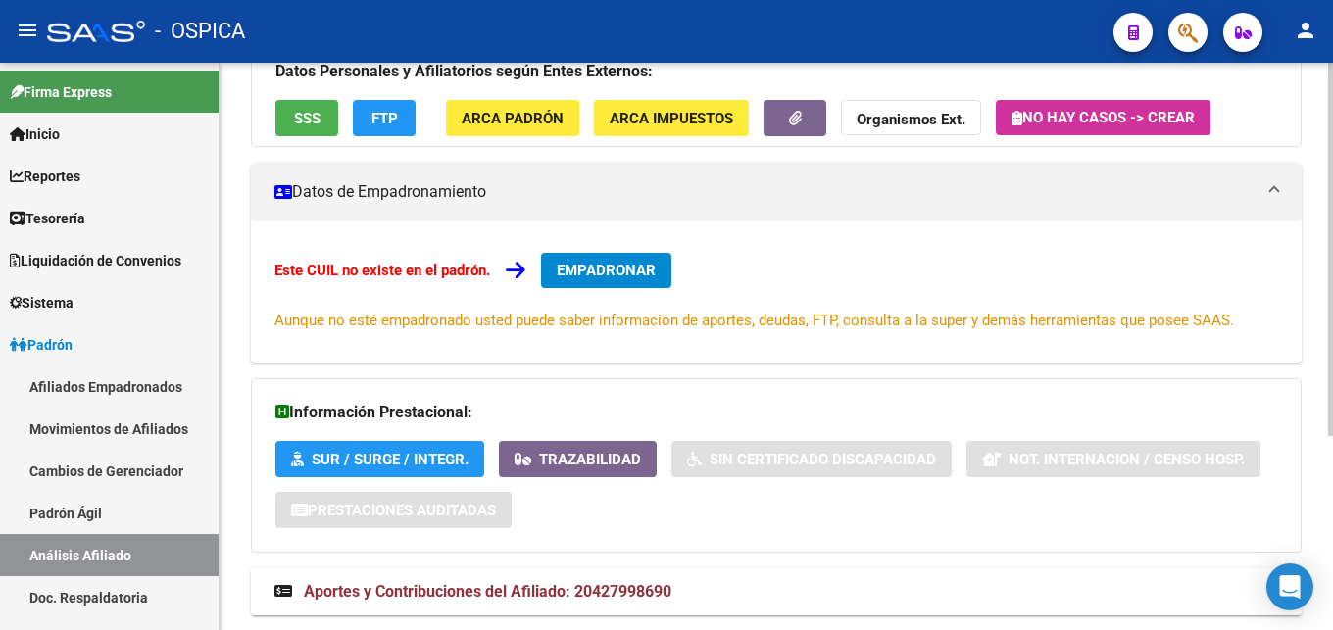
scroll to position [296, 0]
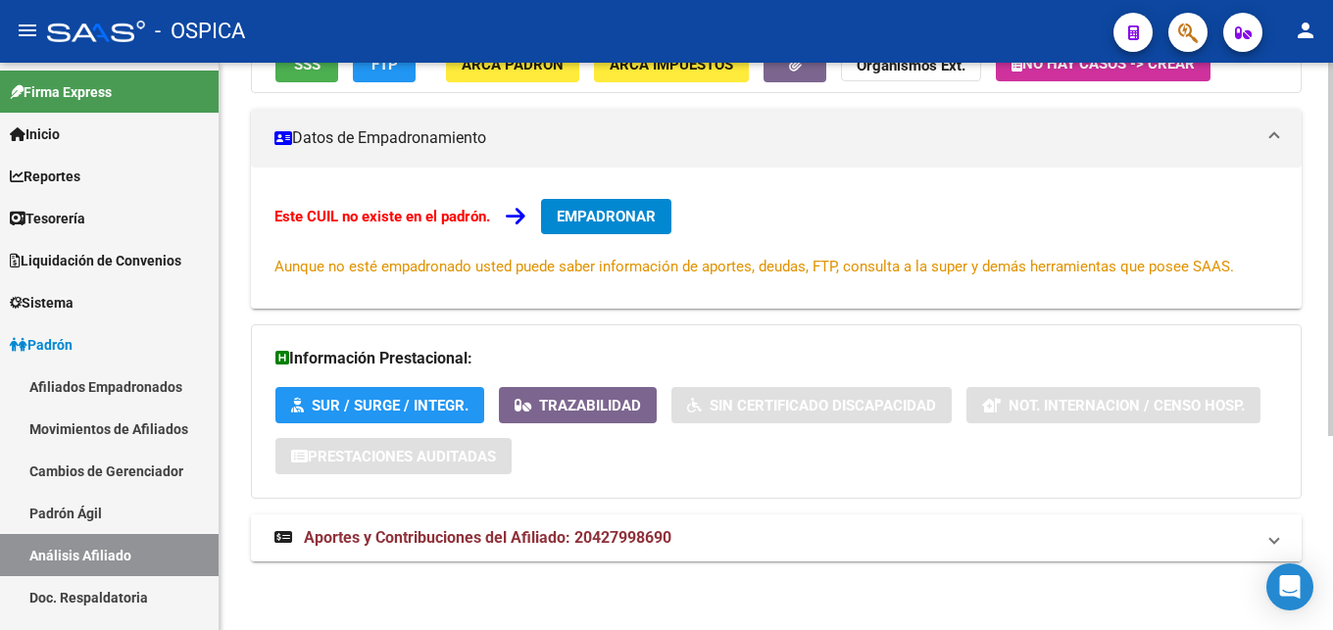
click at [503, 532] on span "Aportes y Contribuciones del Afiliado: 20427998690" at bounding box center [487, 537] width 367 height 19
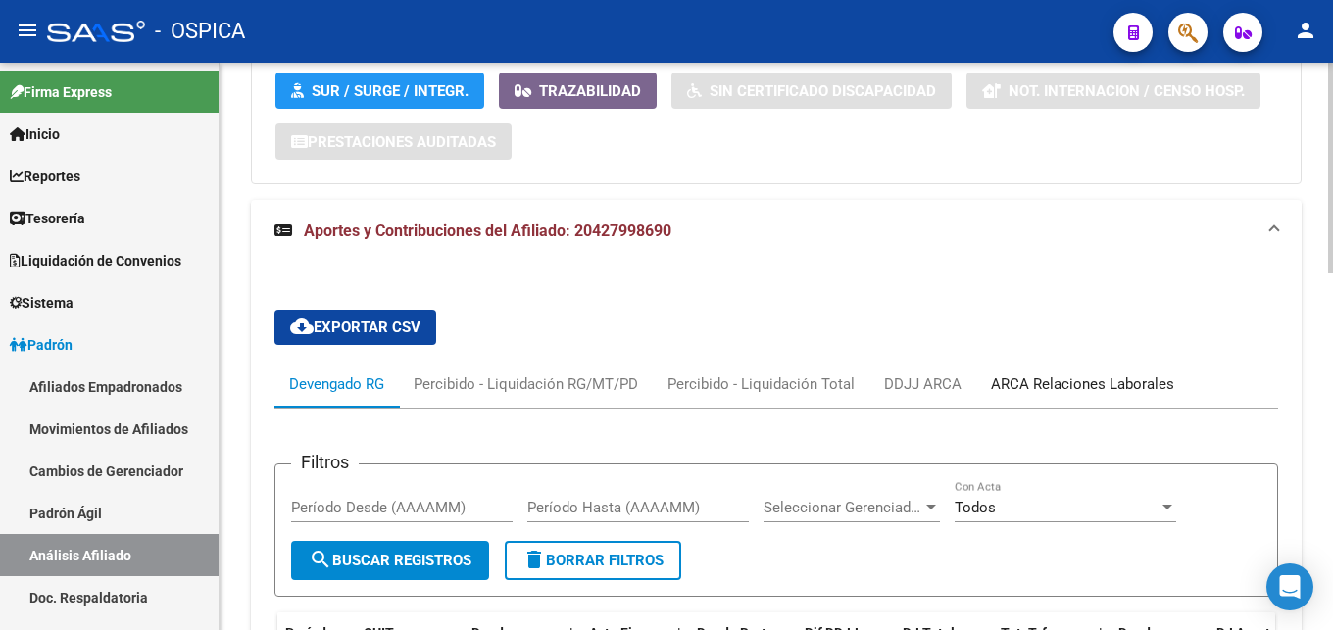
click at [1163, 382] on div "ARCA Relaciones Laborales" at bounding box center [1082, 384] width 183 height 22
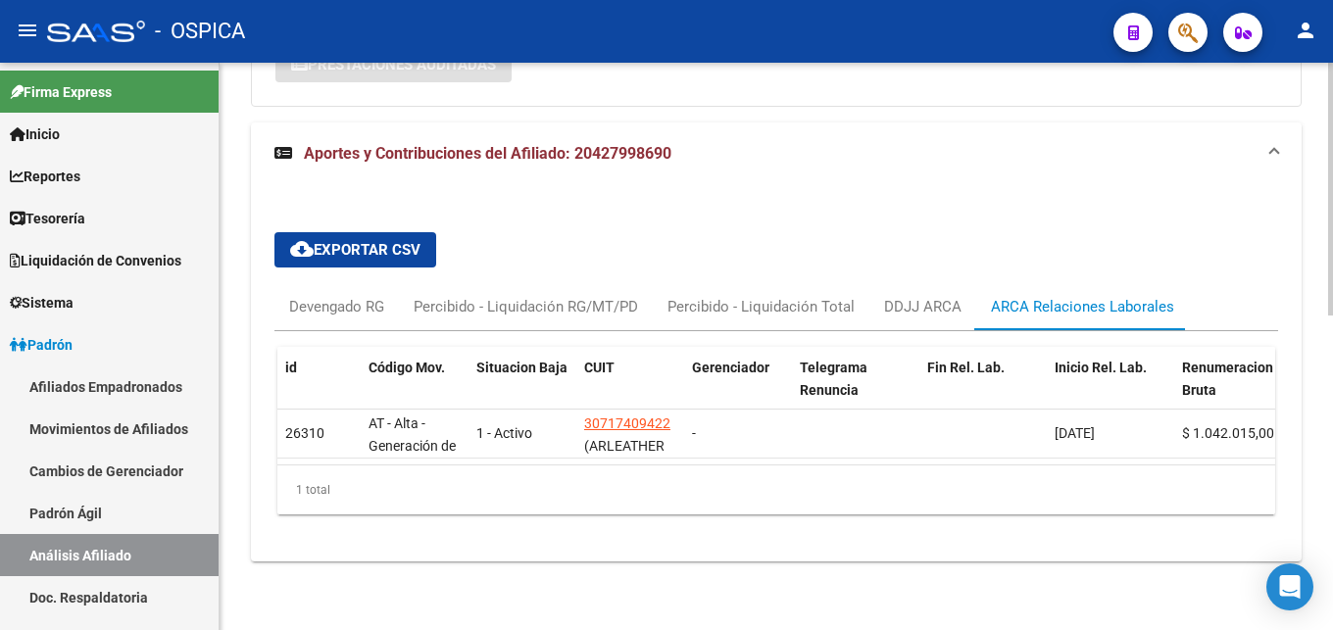
scroll to position [705, 0]
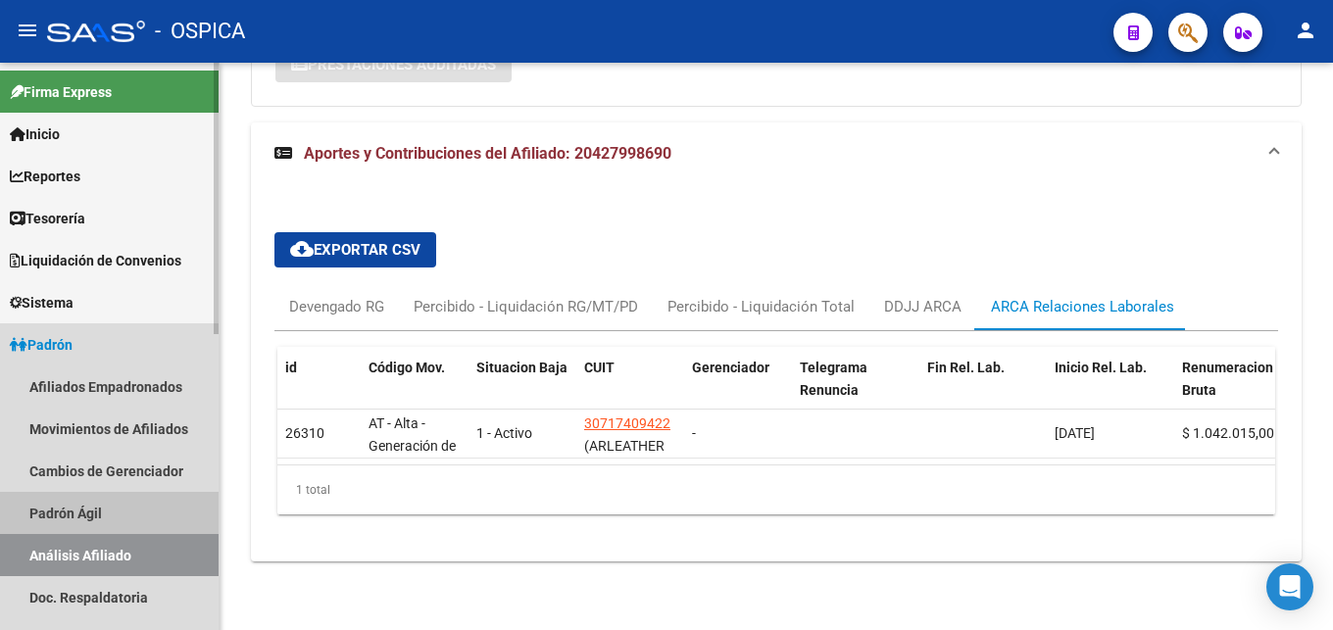
click at [104, 513] on link "Padrón Ágil" at bounding box center [109, 513] width 219 height 42
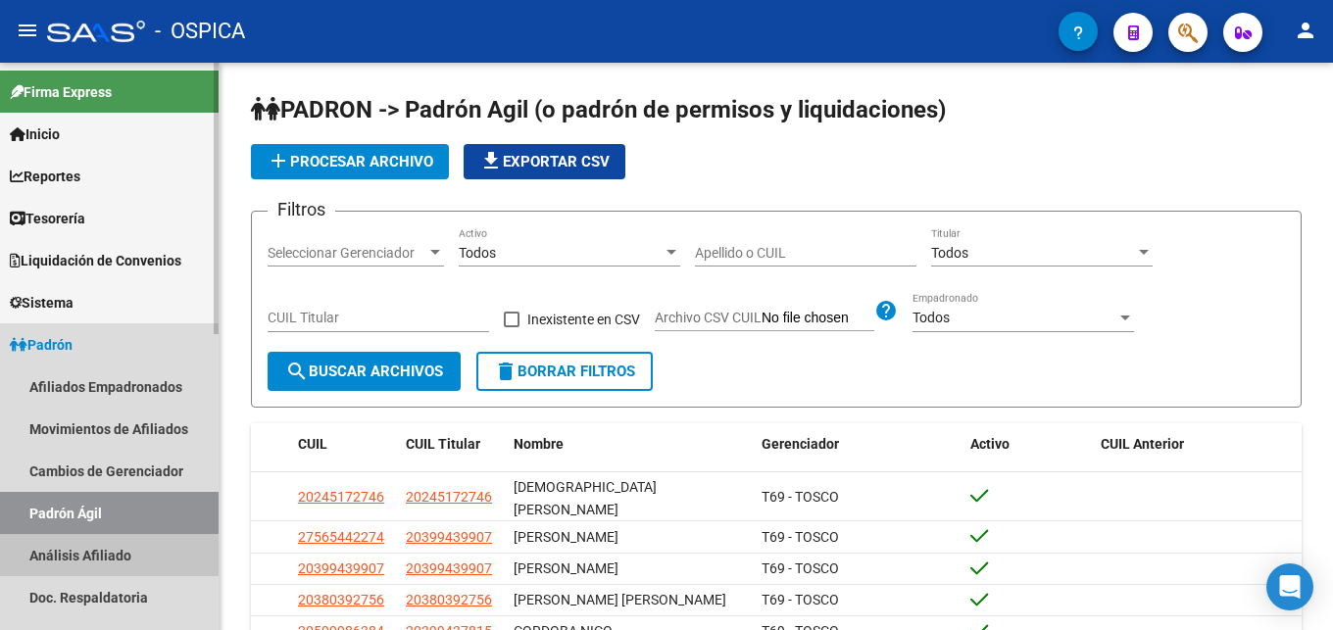
click at [120, 556] on link "Análisis Afiliado" at bounding box center [109, 555] width 219 height 42
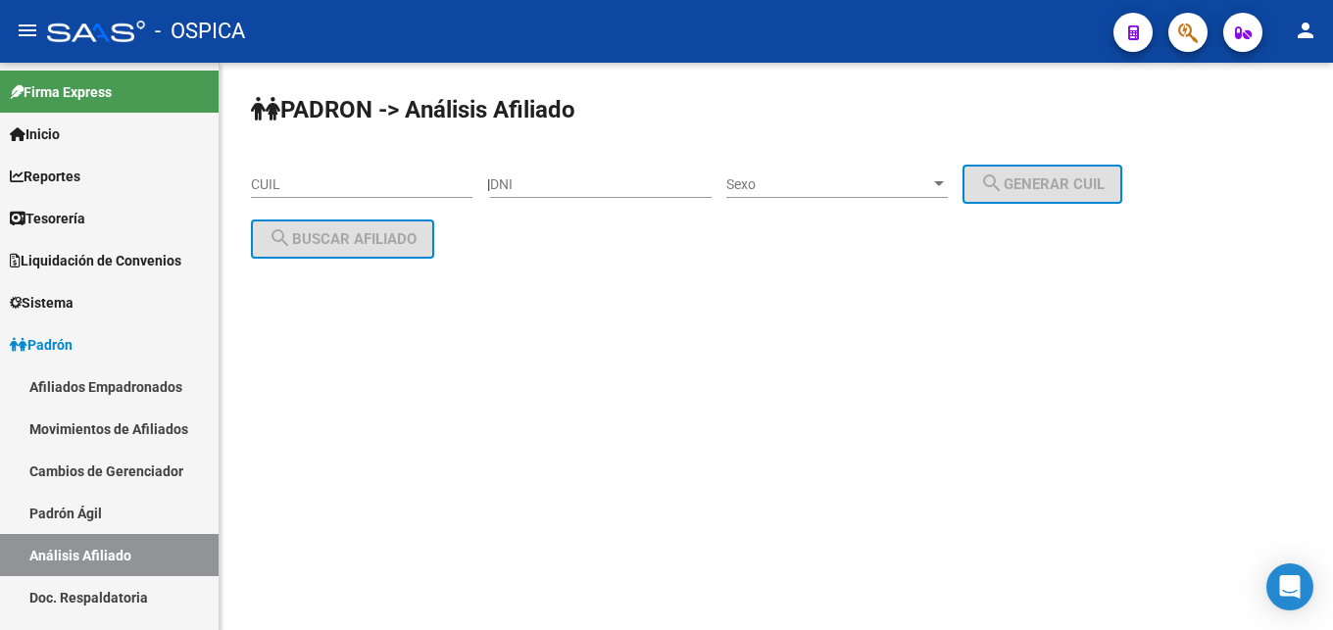
click at [281, 175] on div "CUIL" at bounding box center [361, 178] width 221 height 39
paste input "20-43222209-9"
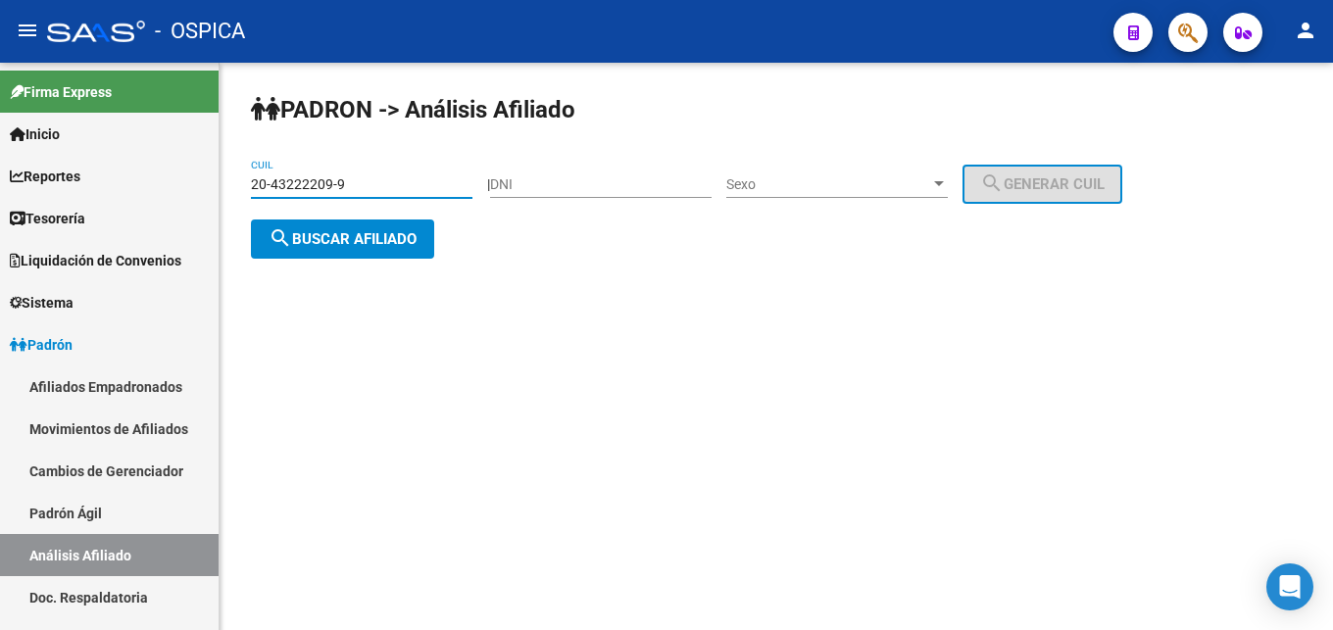
type input "20-43222209-9"
click at [338, 232] on span "search Buscar afiliado" at bounding box center [343, 239] width 148 height 18
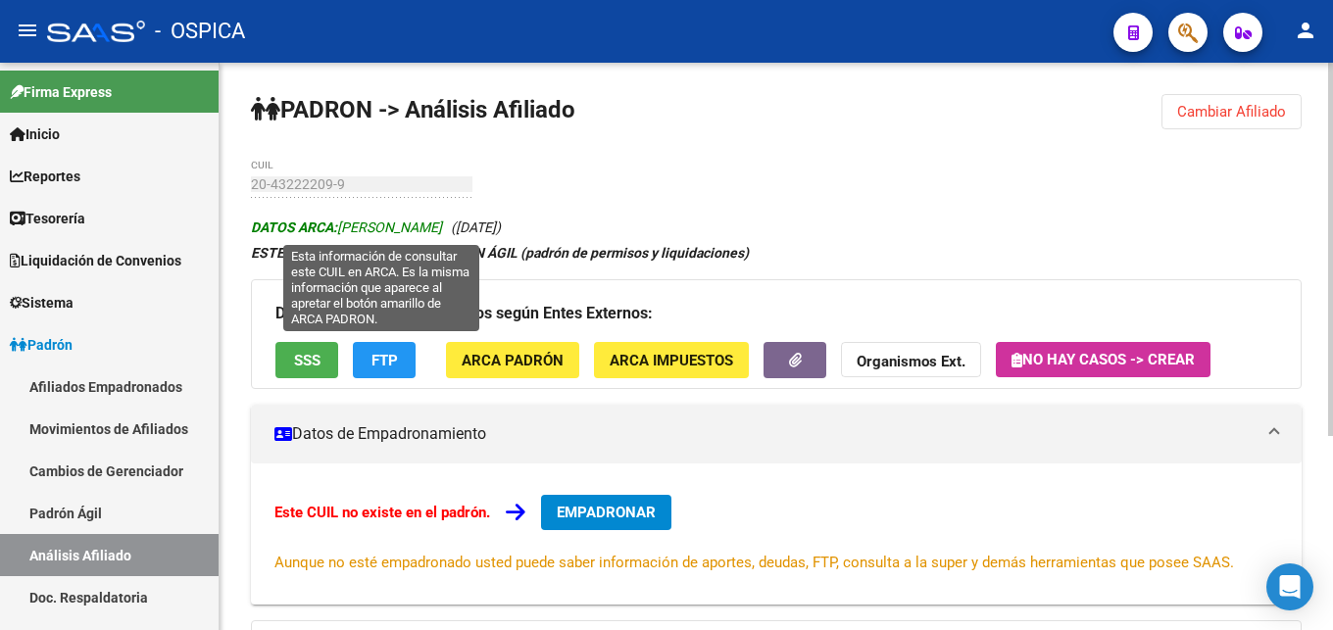
drag, startPoint x: 342, startPoint y: 224, endPoint x: 509, endPoint y: 224, distance: 166.6
click at [442, 224] on span "DATOS ARCA: [PERSON_NAME]" at bounding box center [346, 228] width 191 height 16
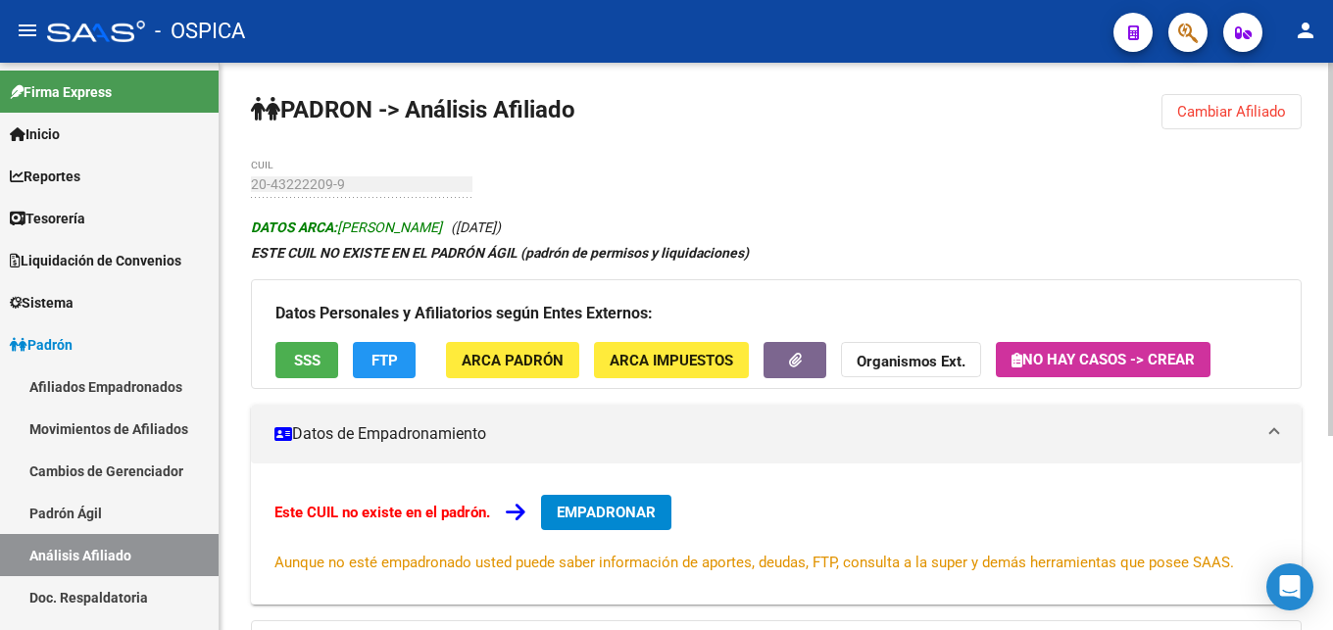
copy span "[PERSON_NAME]"
click at [548, 373] on button "ARCA Padrón" at bounding box center [512, 360] width 133 height 36
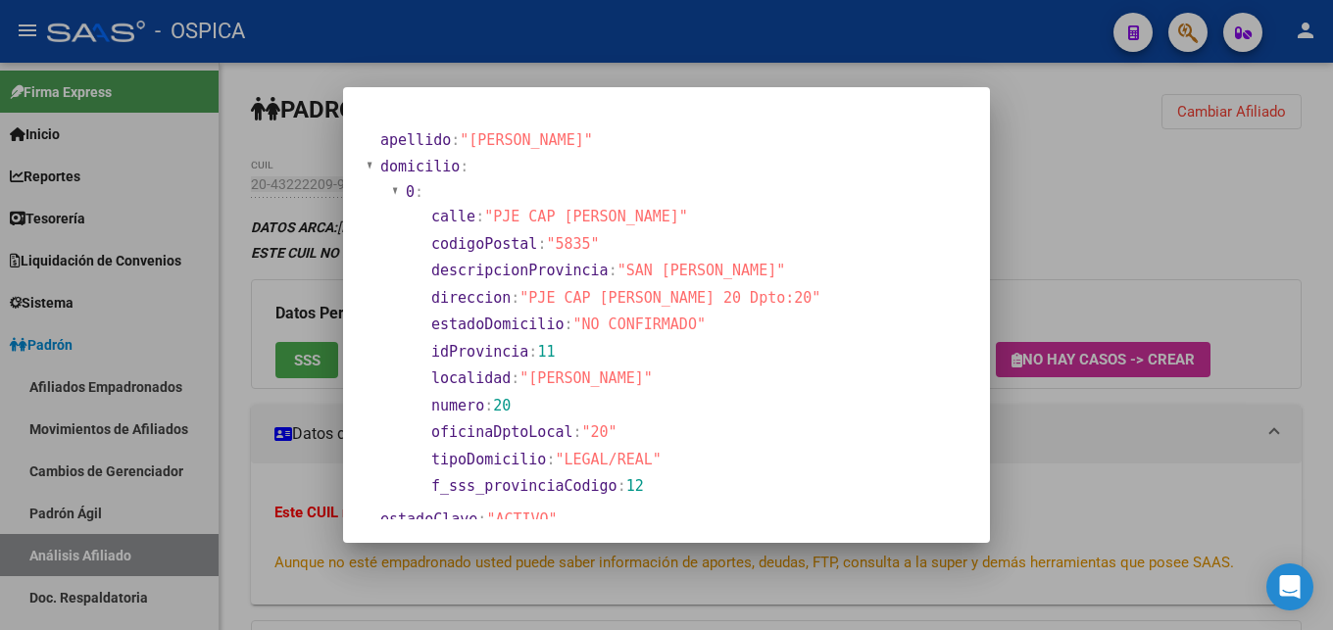
drag, startPoint x: 526, startPoint y: 291, endPoint x: 711, endPoint y: 299, distance: 185.4
click at [711, 299] on span ""PJE CAP [PERSON_NAME] 20 Dpto:20"" at bounding box center [669, 298] width 301 height 18
copy span "PJE CAP [PERSON_NAME] 20"
click at [1053, 285] on div at bounding box center [666, 315] width 1333 height 630
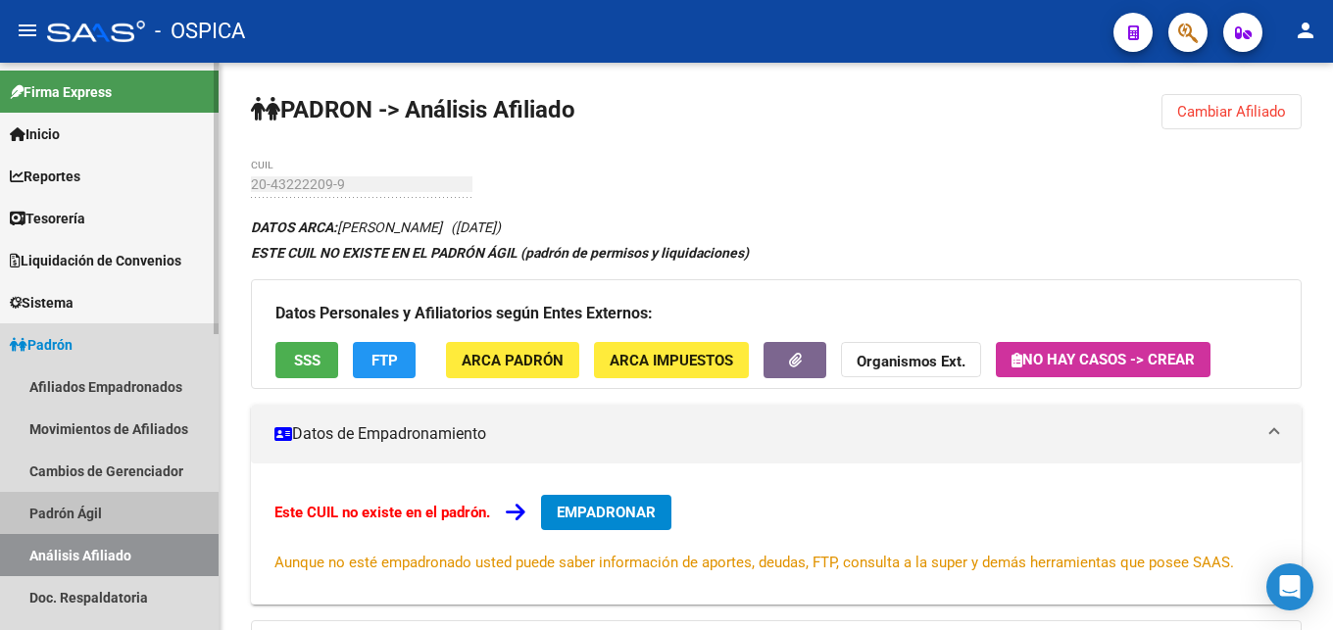
click at [87, 499] on link "Padrón Ágil" at bounding box center [109, 513] width 219 height 42
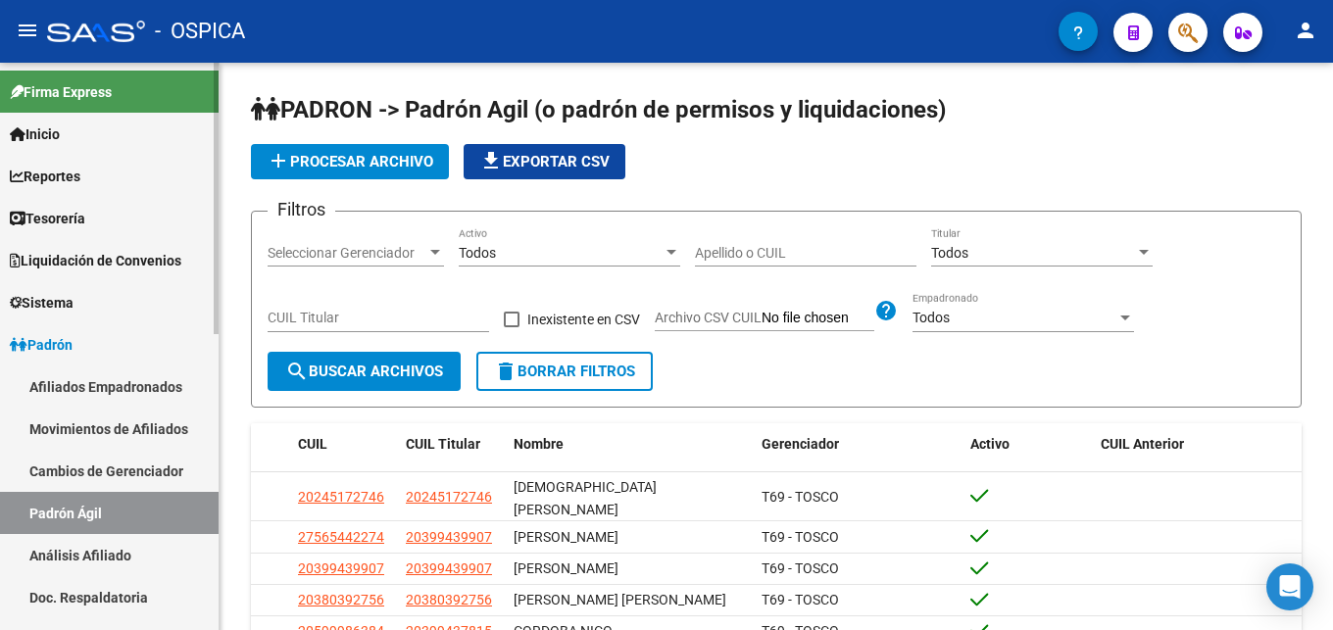
click at [107, 552] on link "Análisis Afiliado" at bounding box center [109, 555] width 219 height 42
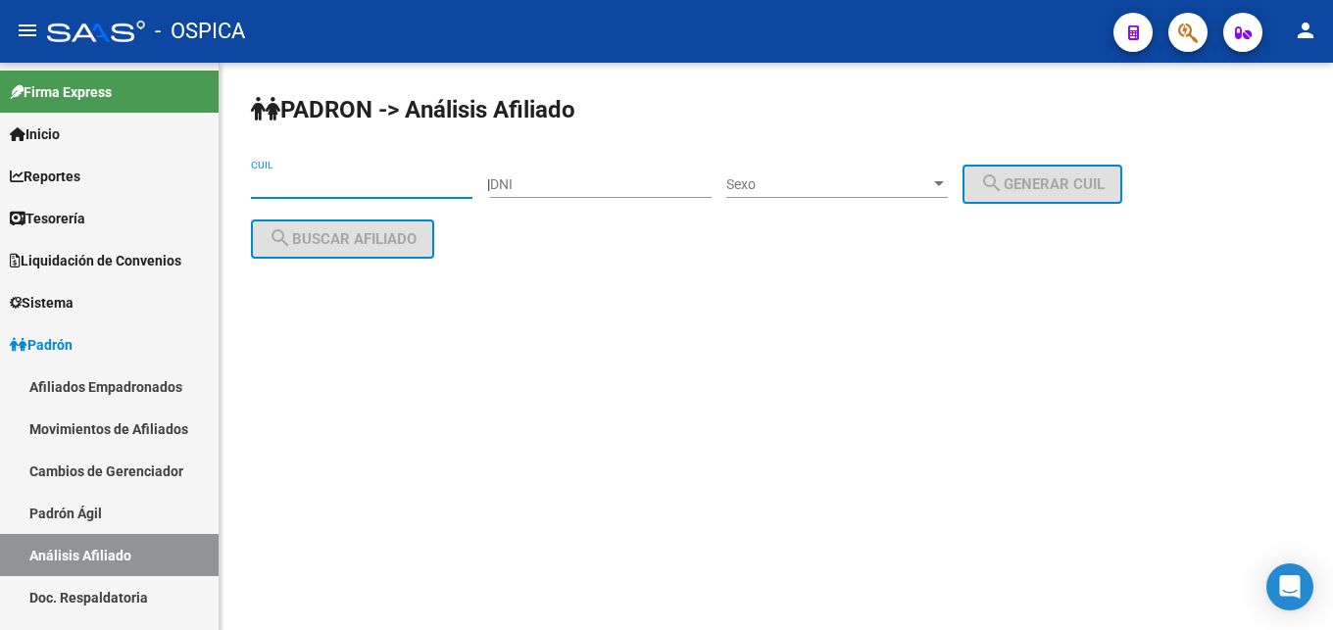
click at [301, 177] on input "CUIL" at bounding box center [361, 184] width 221 height 17
paste input "20-43490924-5"
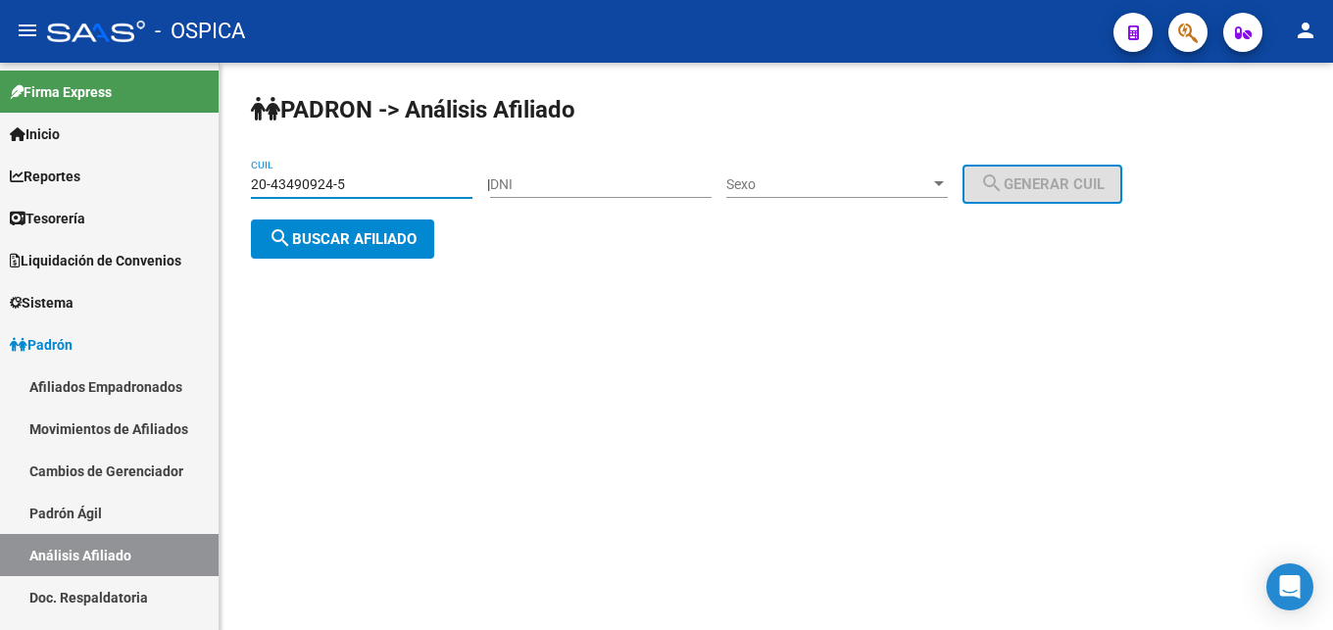
type input "20-43490924-5"
click at [345, 241] on span "search Buscar afiliado" at bounding box center [343, 239] width 148 height 18
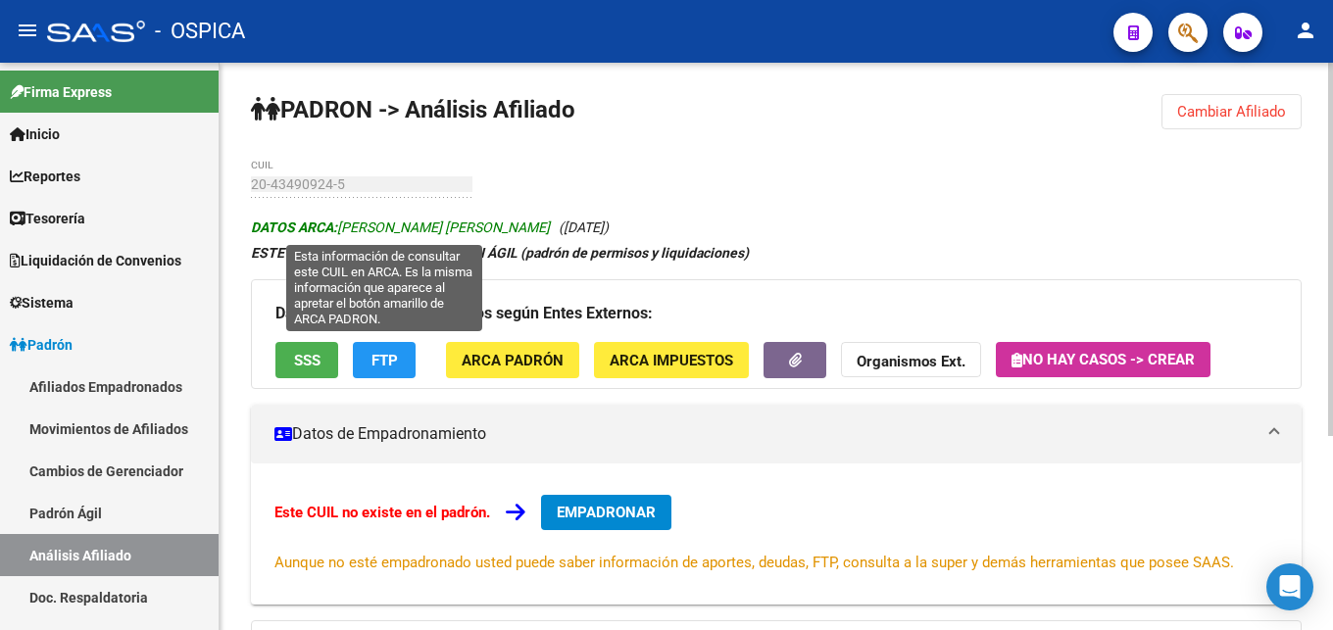
drag, startPoint x: 340, startPoint y: 227, endPoint x: 514, endPoint y: 226, distance: 174.4
click at [514, 226] on span "DATOS ARCA: [PERSON_NAME] [PERSON_NAME]" at bounding box center [400, 228] width 299 height 16
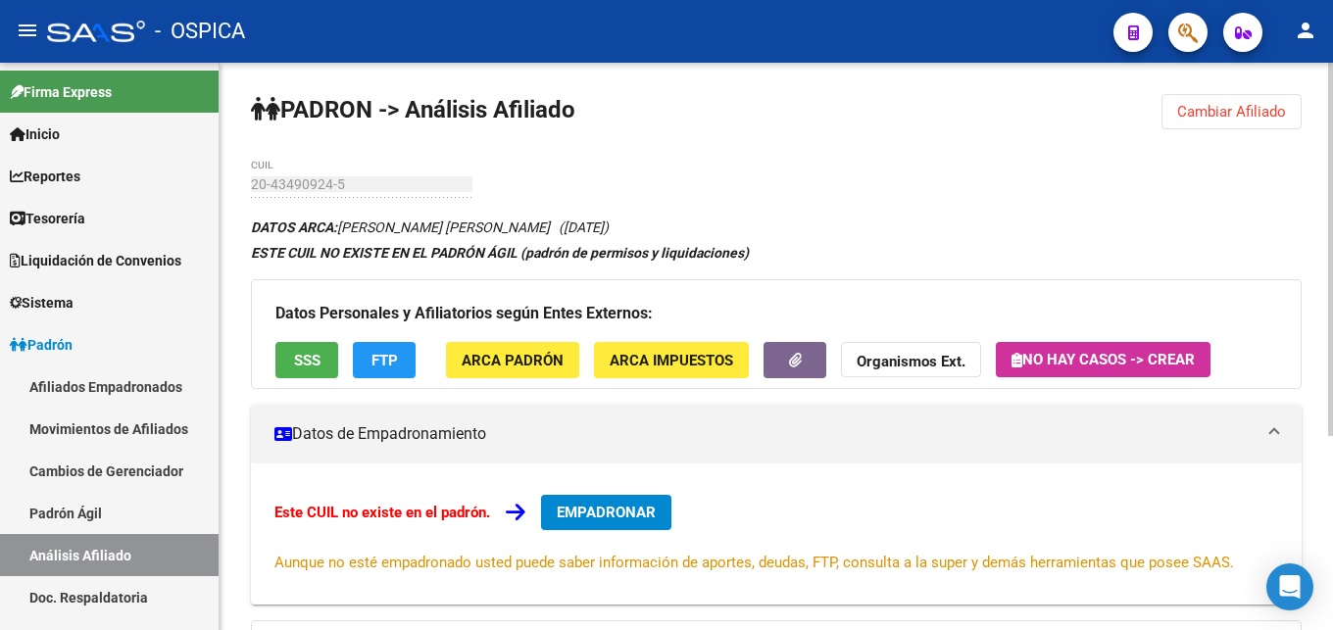
click at [491, 352] on span "ARCA Padrón" at bounding box center [513, 360] width 102 height 18
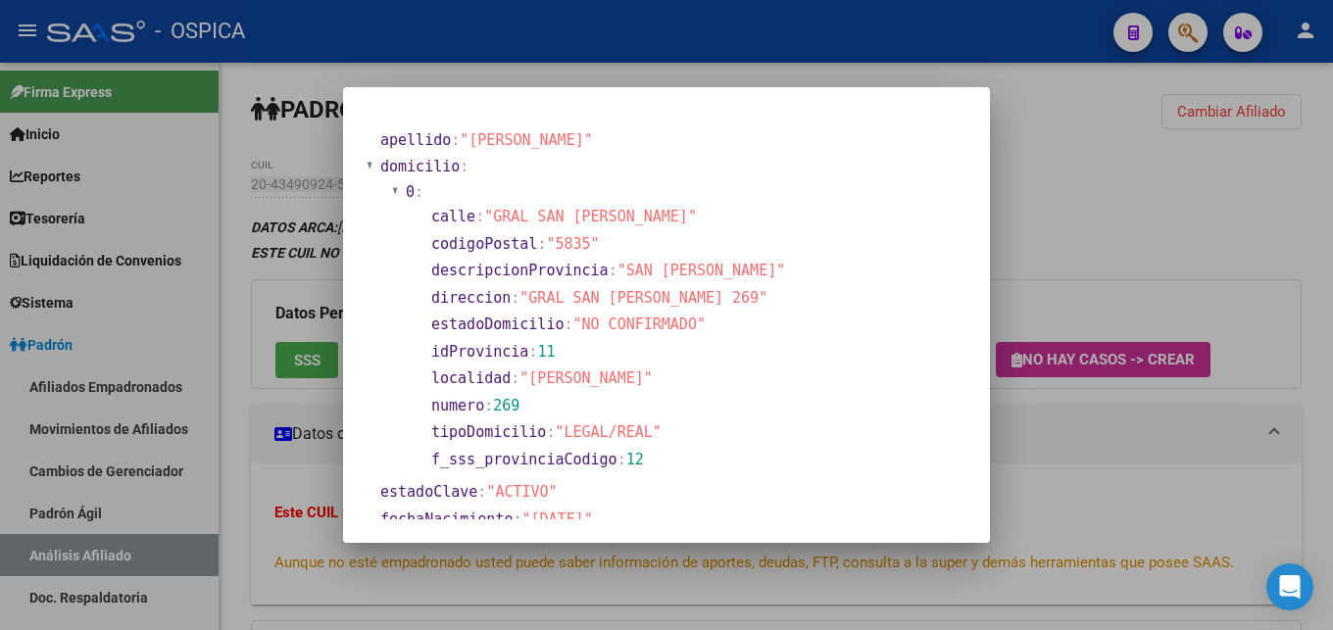
drag, startPoint x: 527, startPoint y: 297, endPoint x: 678, endPoint y: 302, distance: 151.0
click at [678, 302] on span ""GRAL SAN [PERSON_NAME] 269"" at bounding box center [643, 298] width 248 height 18
click at [1047, 251] on div at bounding box center [666, 315] width 1333 height 630
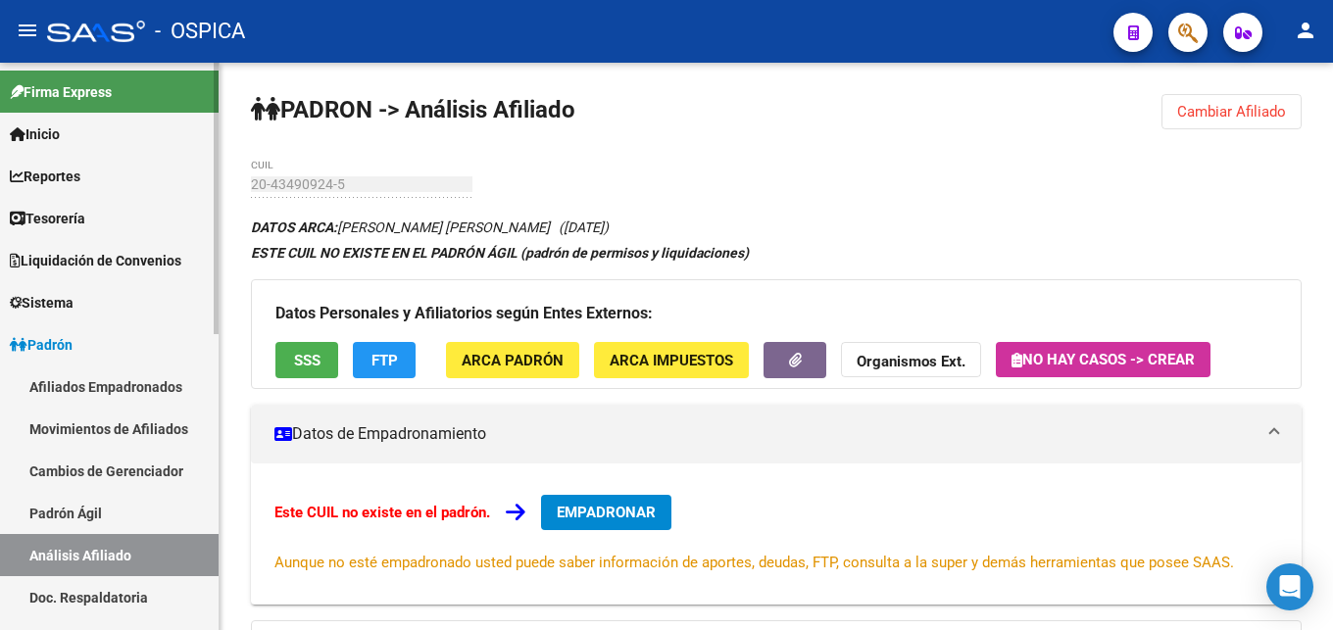
click at [131, 596] on link "Doc. Respaldatoria" at bounding box center [109, 597] width 219 height 42
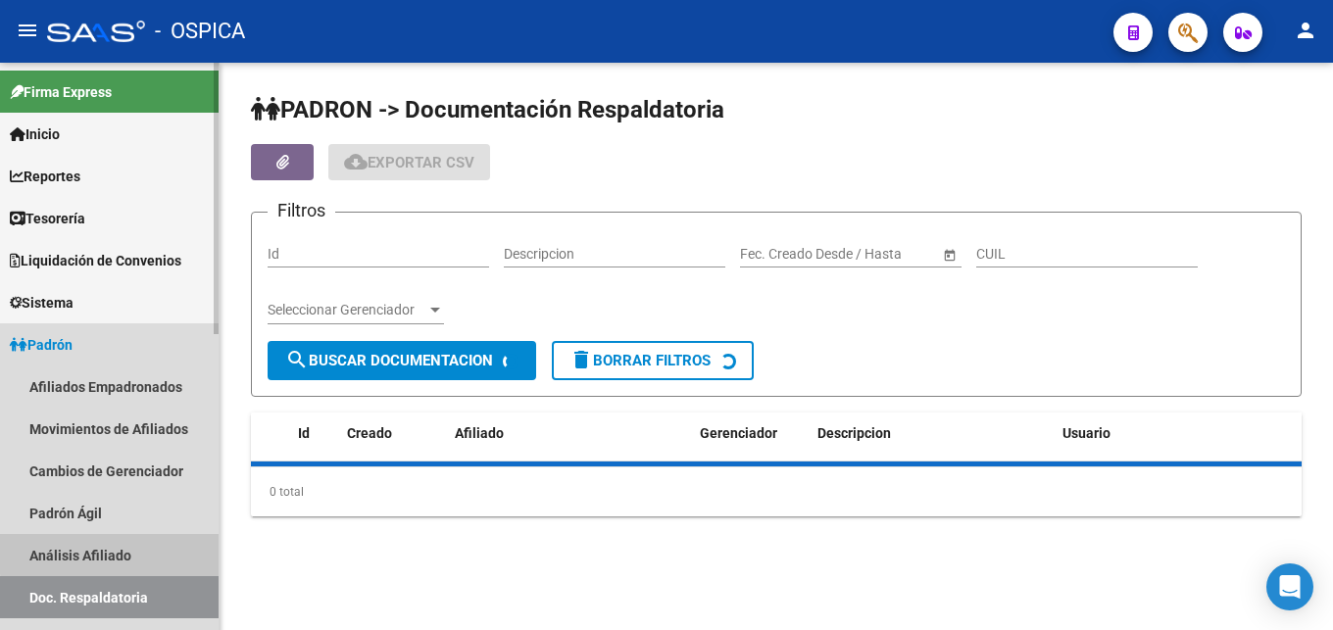
click at [113, 554] on link "Análisis Afiliado" at bounding box center [109, 555] width 219 height 42
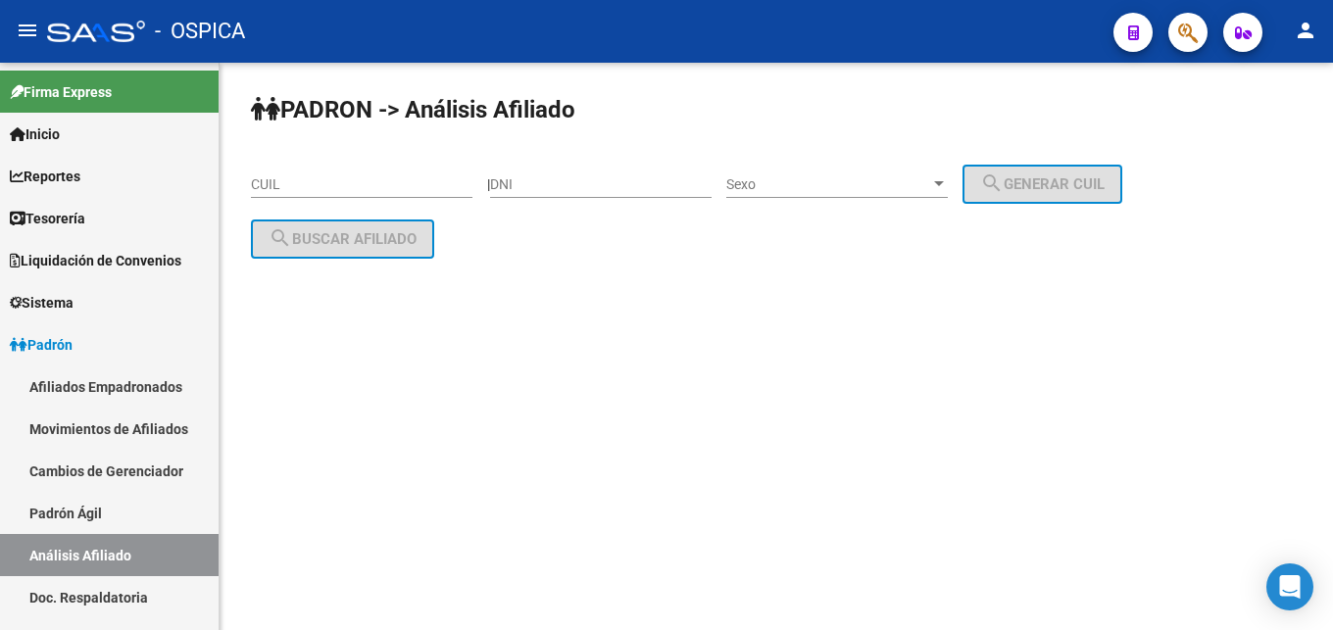
click at [256, 183] on input "CUIL" at bounding box center [361, 184] width 221 height 17
paste input "20-43551437-6"
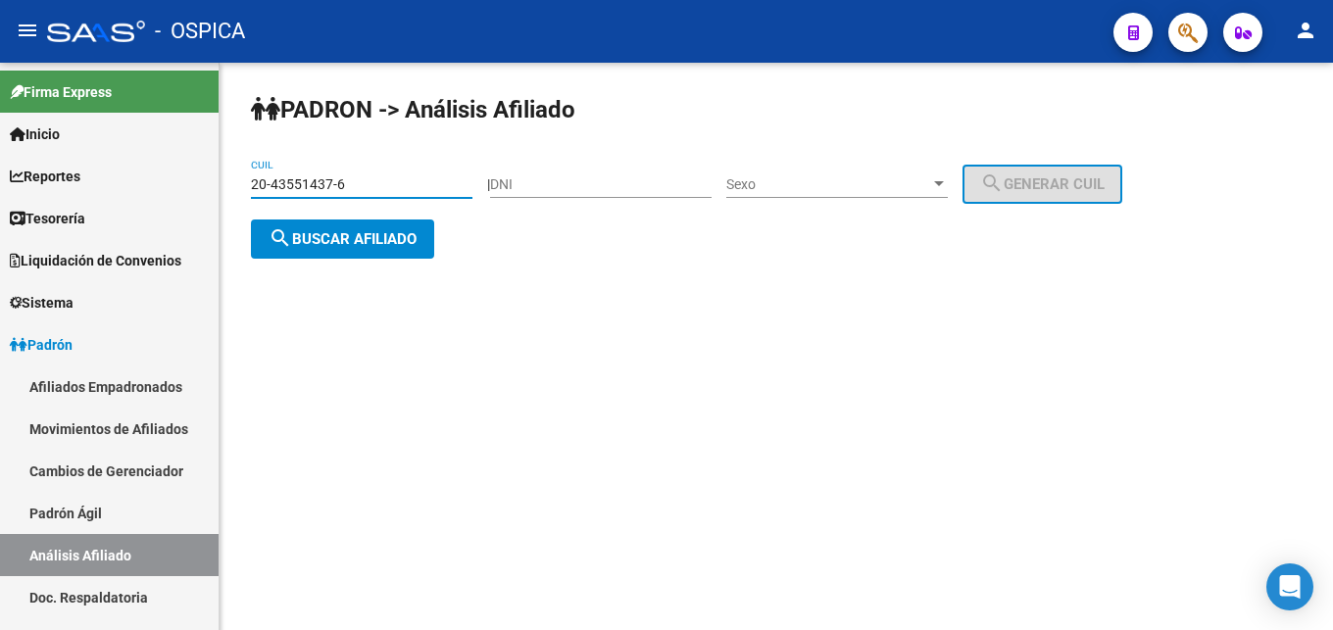
type input "20-43551437-6"
click at [363, 226] on button "search Buscar afiliado" at bounding box center [342, 239] width 183 height 39
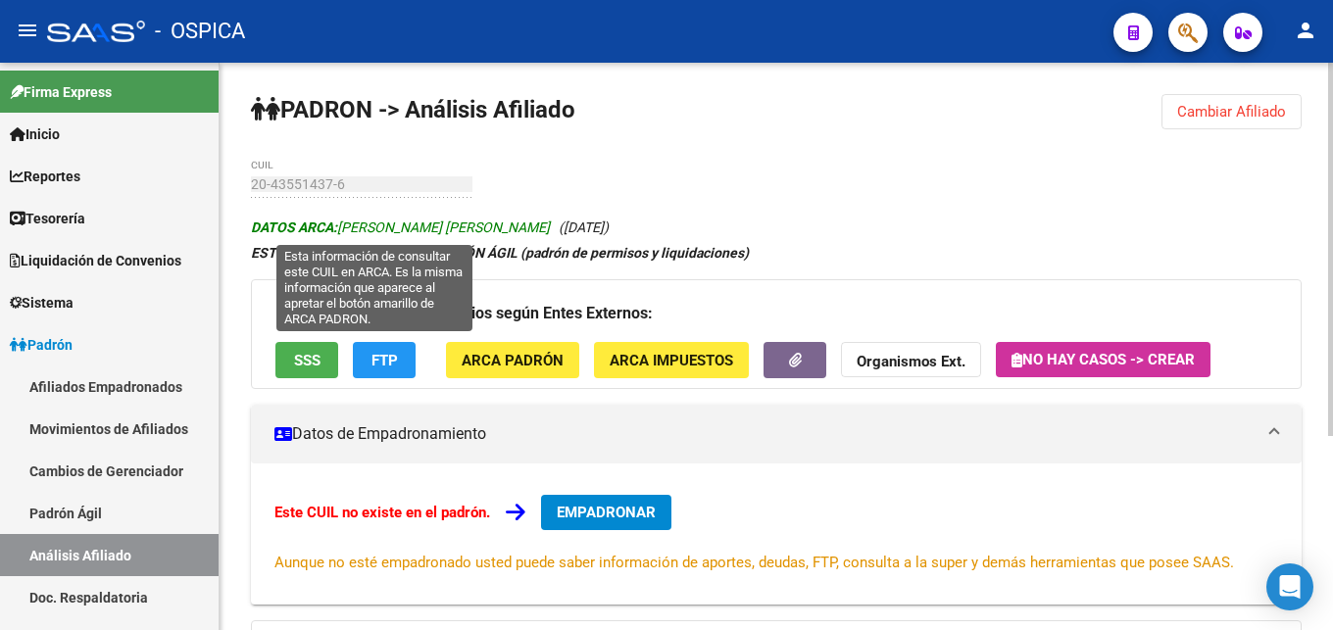
drag, startPoint x: 345, startPoint y: 228, endPoint x: 394, endPoint y: 222, distance: 49.4
click at [408, 228] on span "DATOS ARCA: [PERSON_NAME] [PERSON_NAME]" at bounding box center [400, 228] width 299 height 16
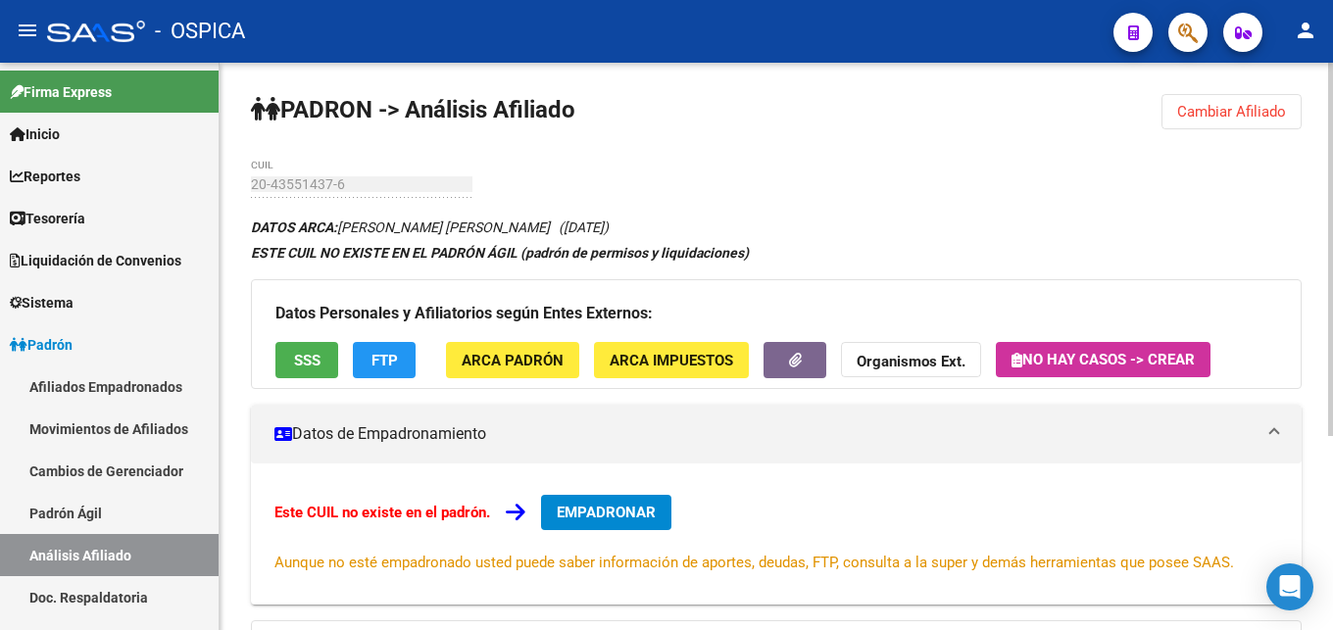
drag, startPoint x: 339, startPoint y: 225, endPoint x: 498, endPoint y: 223, distance: 158.8
click at [498, 223] on icon "DATOS ARCA: [PERSON_NAME] [PERSON_NAME] ([DATE])" at bounding box center [430, 228] width 358 height 16
click at [526, 361] on span "ARCA Padrón" at bounding box center [513, 361] width 102 height 18
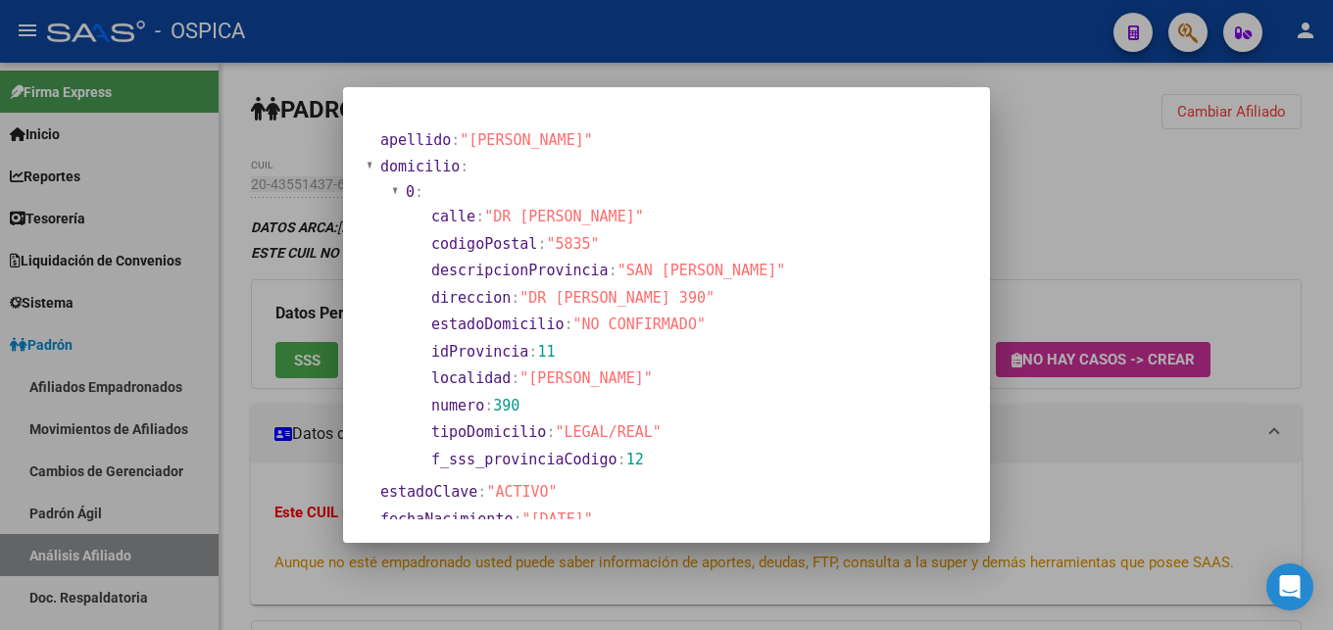
drag, startPoint x: 528, startPoint y: 295, endPoint x: 703, endPoint y: 300, distance: 174.5
click at [703, 300] on span ""DR [PERSON_NAME] 390"" at bounding box center [616, 298] width 195 height 18
click at [222, 491] on div at bounding box center [666, 315] width 1333 height 630
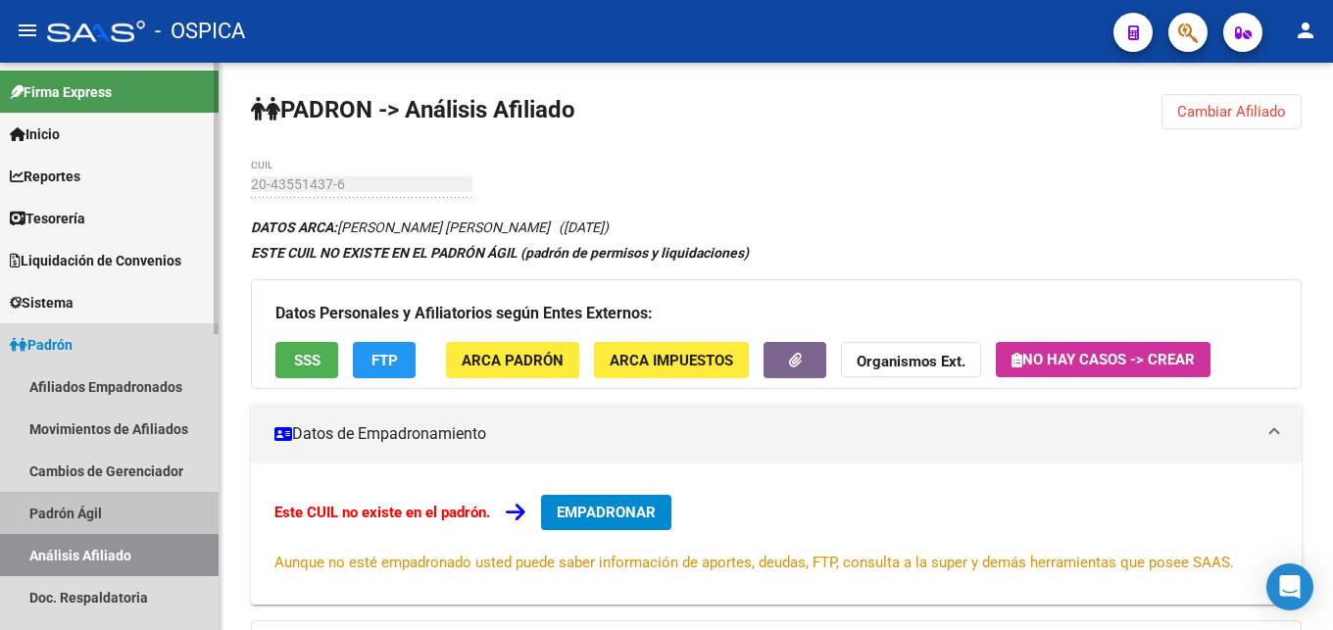
click at [90, 514] on link "Padrón Ágil" at bounding box center [109, 513] width 219 height 42
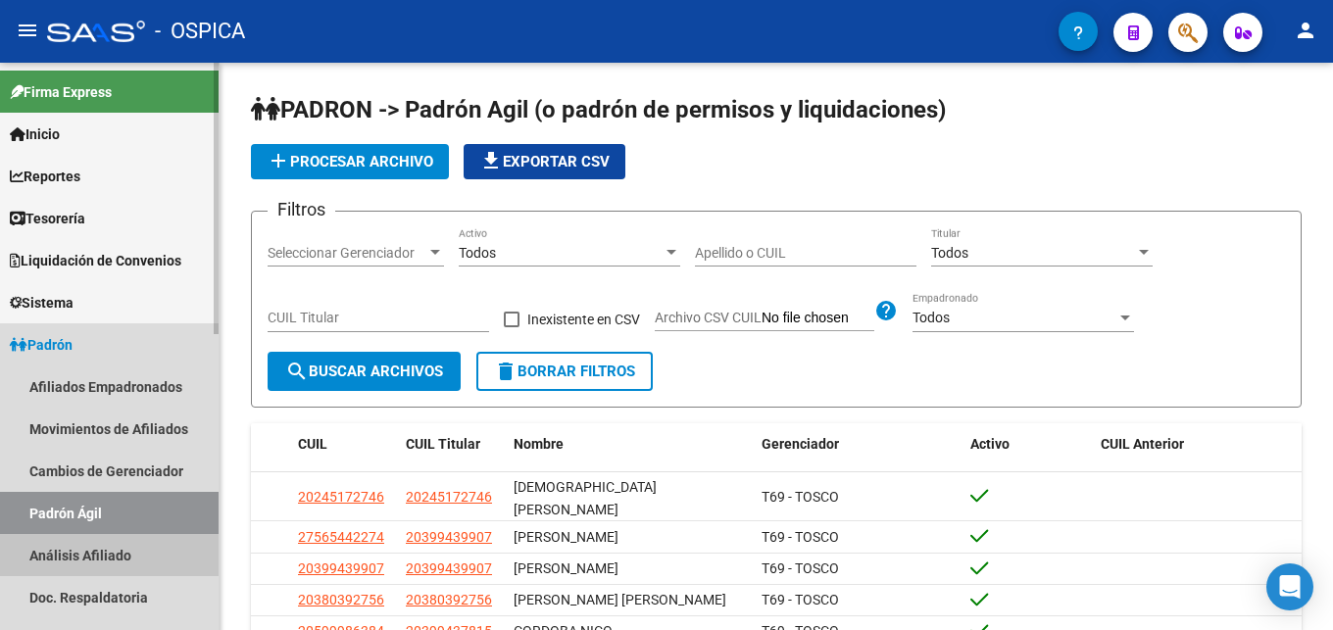
drag, startPoint x: 121, startPoint y: 556, endPoint x: 135, endPoint y: 555, distance: 14.7
click at [122, 556] on link "Análisis Afiliado" at bounding box center [109, 555] width 219 height 42
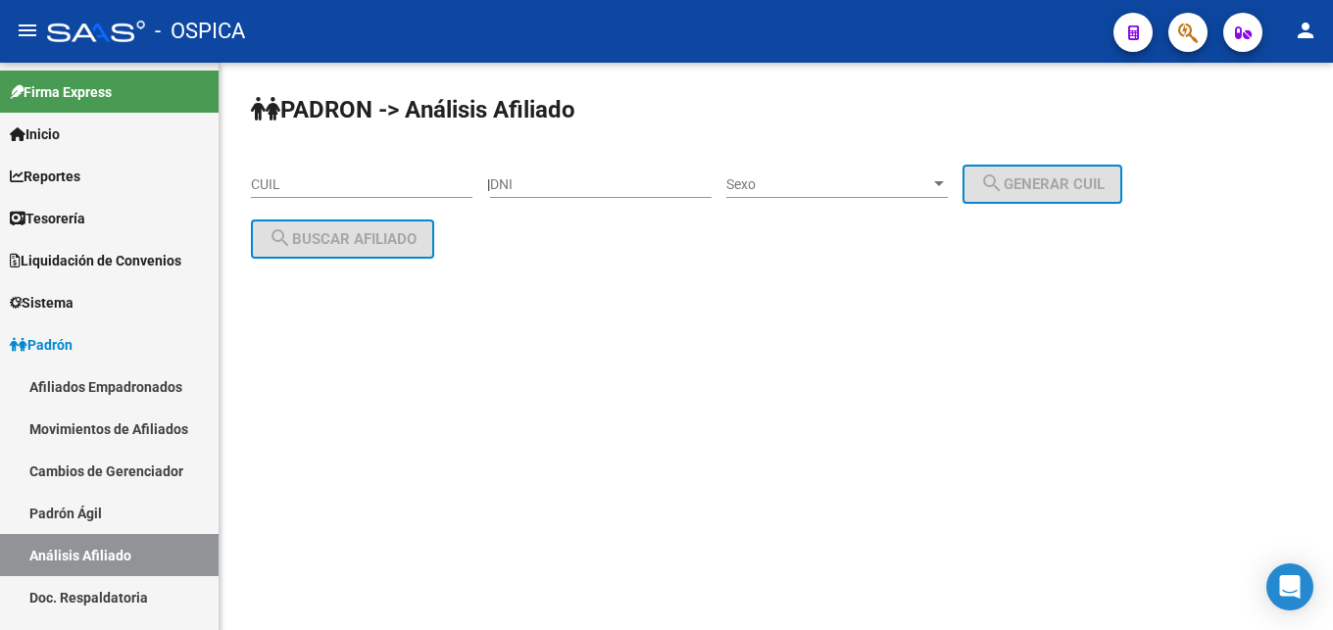
click at [264, 197] on div "CUIL" at bounding box center [361, 178] width 221 height 39
paste input "20-43602225-6"
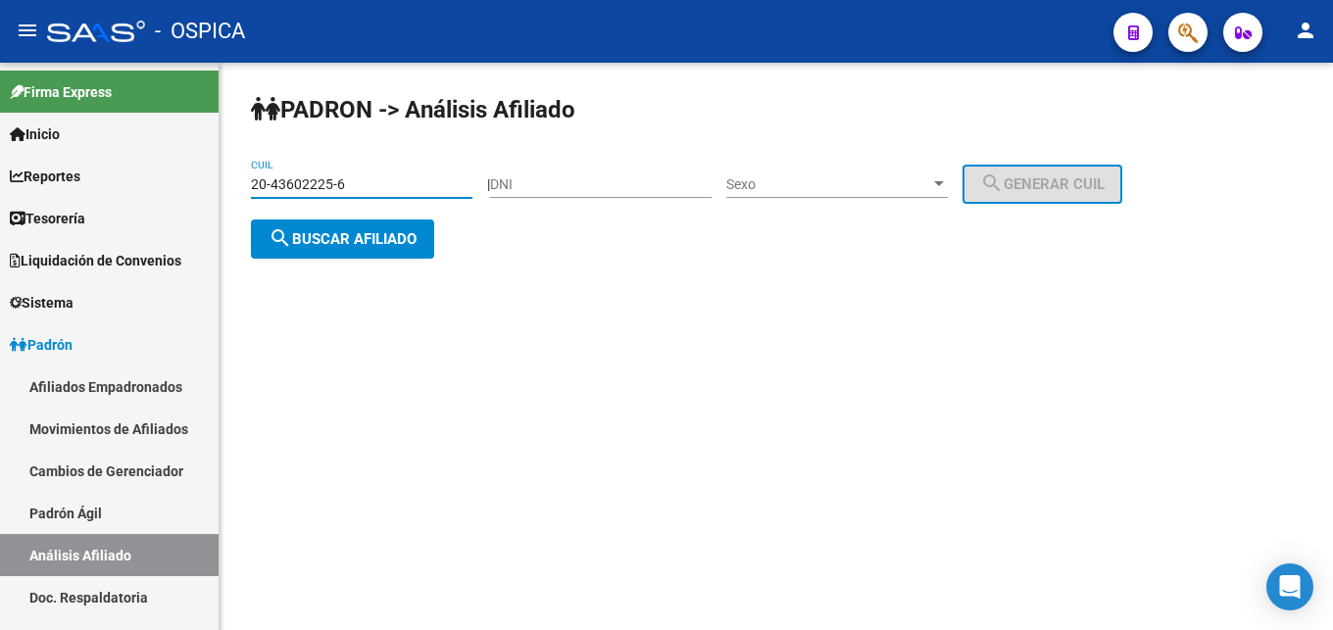
type input "20-43602225-6"
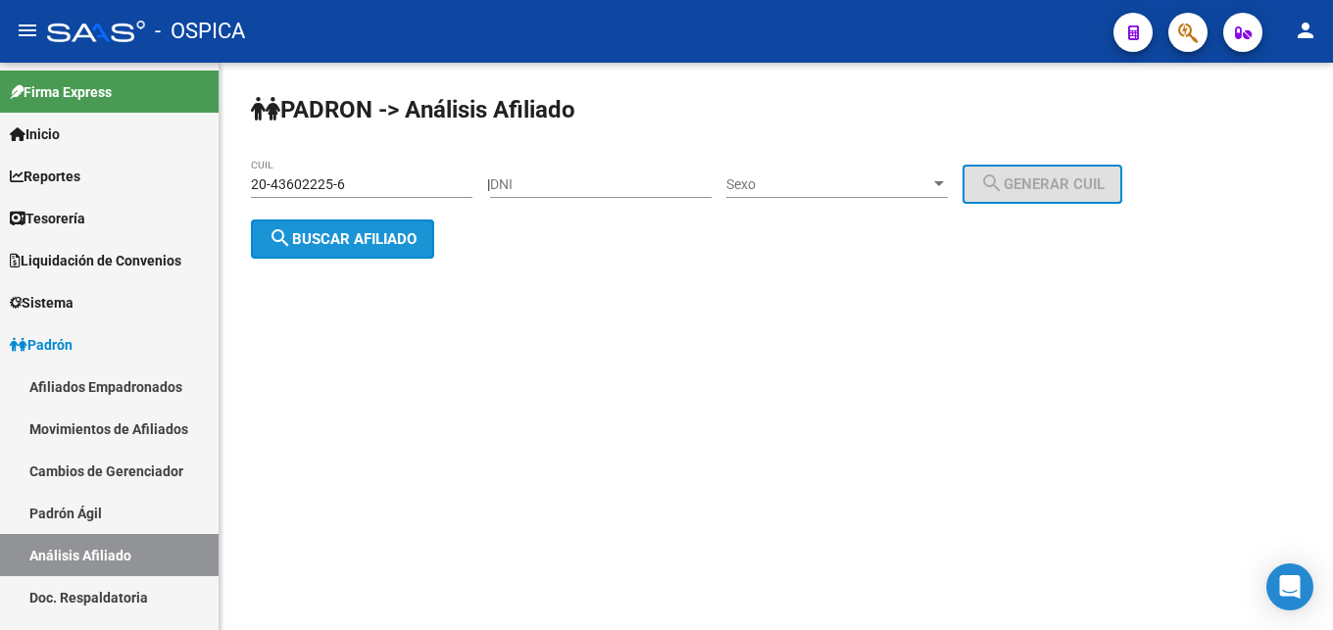
click at [354, 239] on span "search Buscar afiliado" at bounding box center [343, 239] width 148 height 18
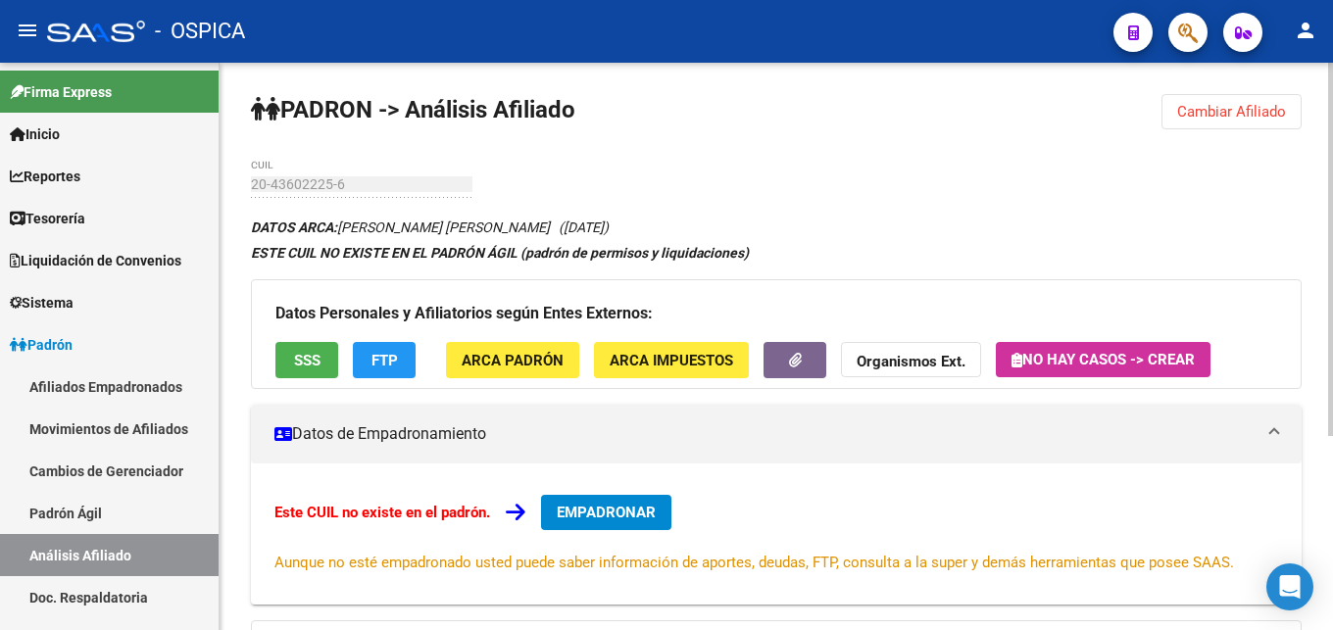
drag, startPoint x: 339, startPoint y: 220, endPoint x: 564, endPoint y: 233, distance: 225.8
click at [564, 233] on icon "DATOS ARCA: [PERSON_NAME] [PERSON_NAME] ([DATE])" at bounding box center [430, 228] width 358 height 16
click at [537, 372] on button "ARCA Padrón" at bounding box center [512, 360] width 133 height 36
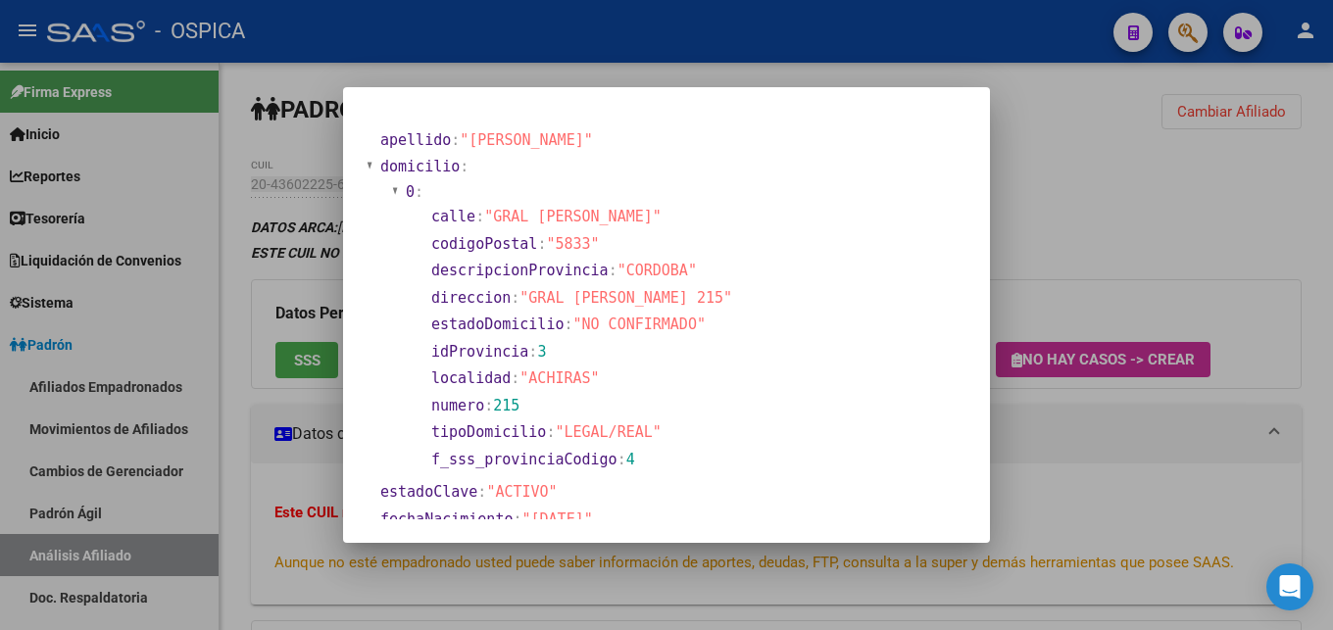
drag, startPoint x: 530, startPoint y: 300, endPoint x: 713, endPoint y: 297, distance: 183.3
click at [713, 297] on span ""GRAL [PERSON_NAME] 215"" at bounding box center [625, 298] width 213 height 18
click at [1064, 433] on div at bounding box center [666, 315] width 1333 height 630
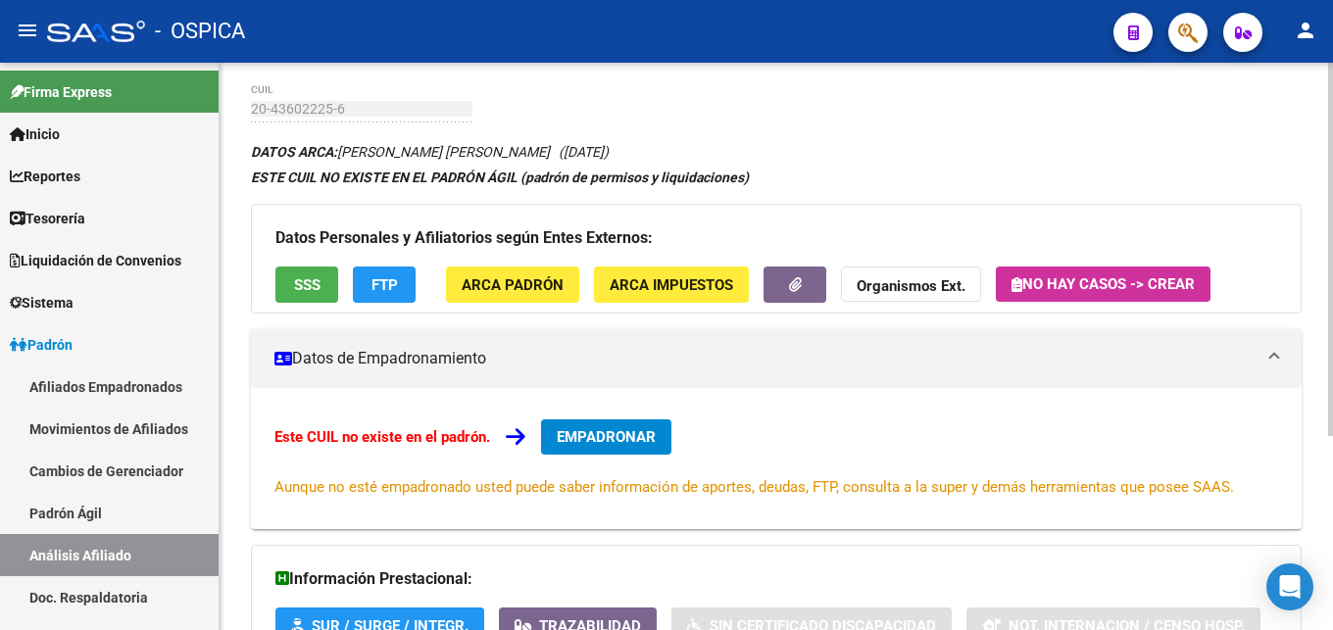
scroll to position [296, 0]
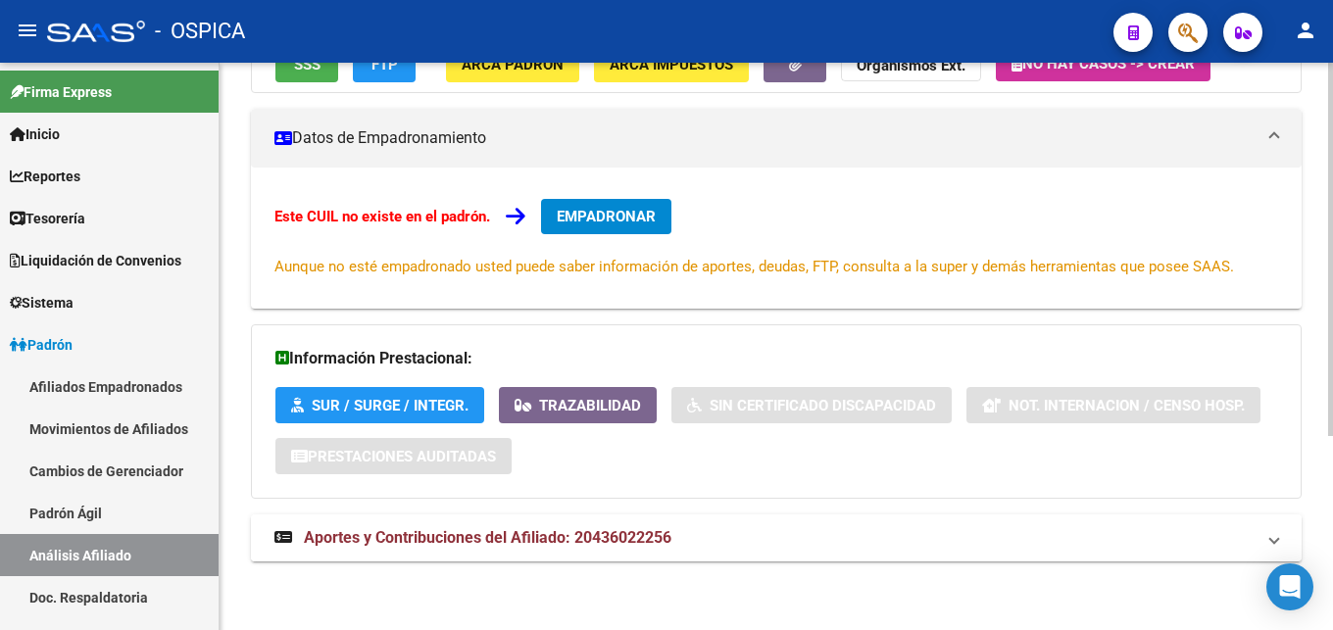
drag, startPoint x: 655, startPoint y: 537, endPoint x: 671, endPoint y: 532, distance: 17.4
click at [655, 538] on span "Aportes y Contribuciones del Afiliado: 20436022256" at bounding box center [487, 537] width 367 height 19
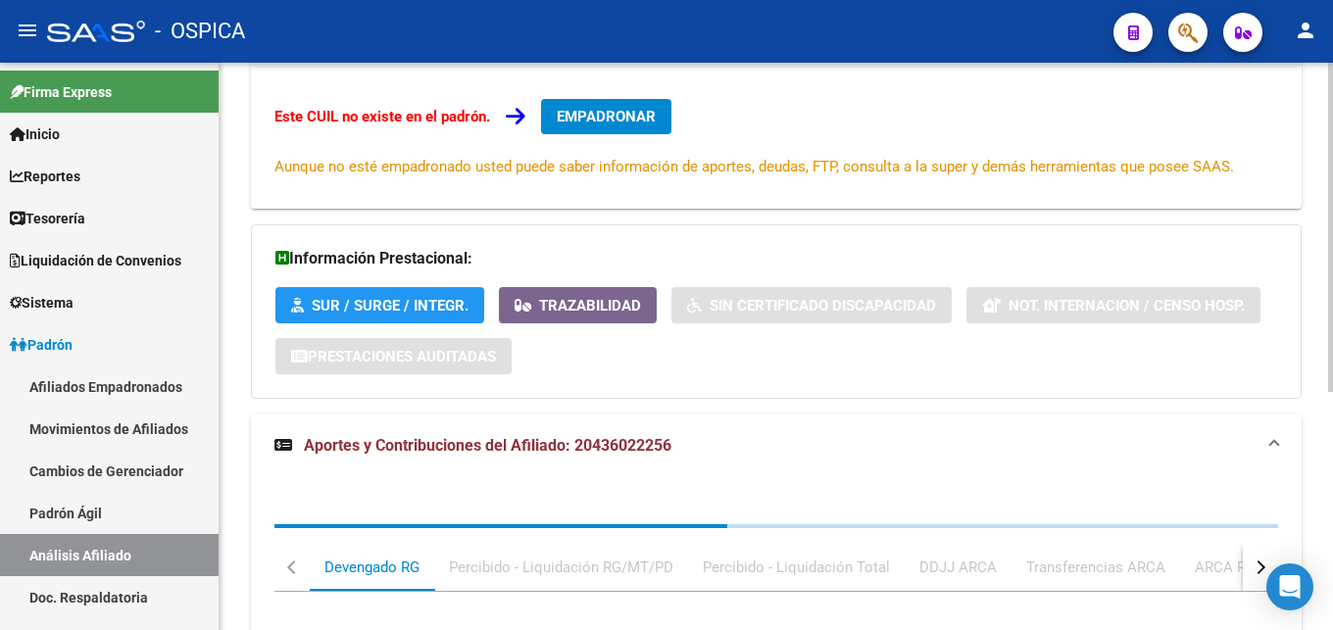
scroll to position [710, 0]
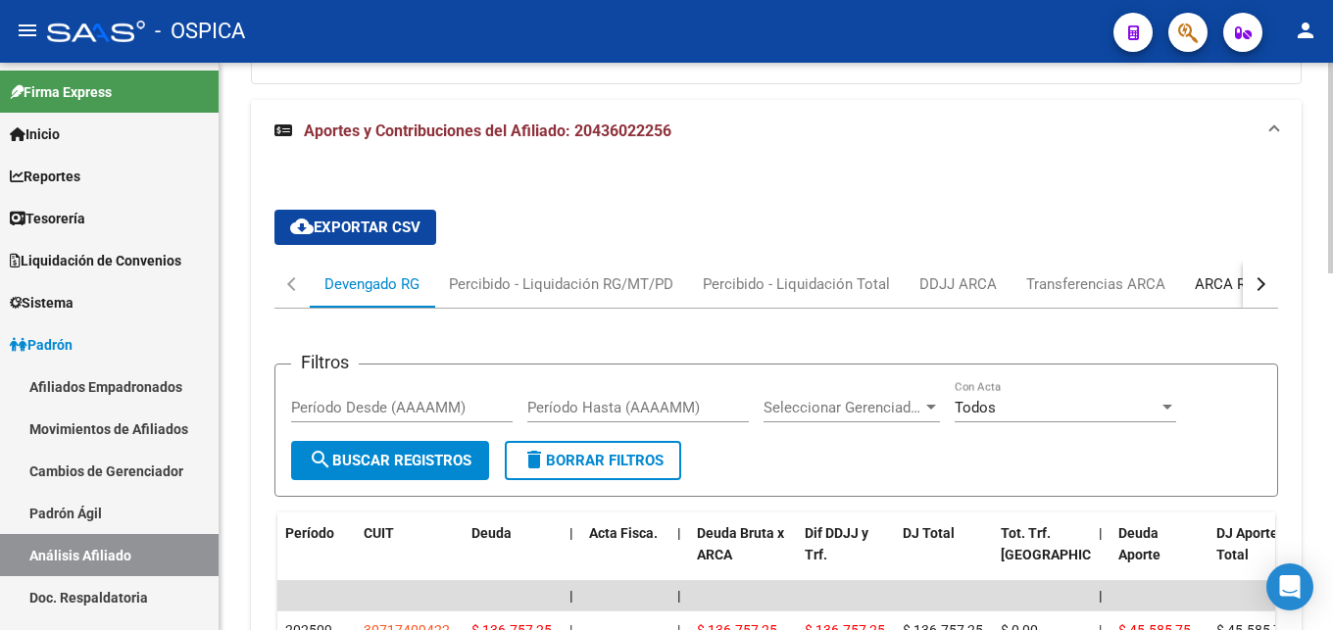
click at [1222, 291] on div "ARCA Relaciones Laborales" at bounding box center [1286, 284] width 183 height 22
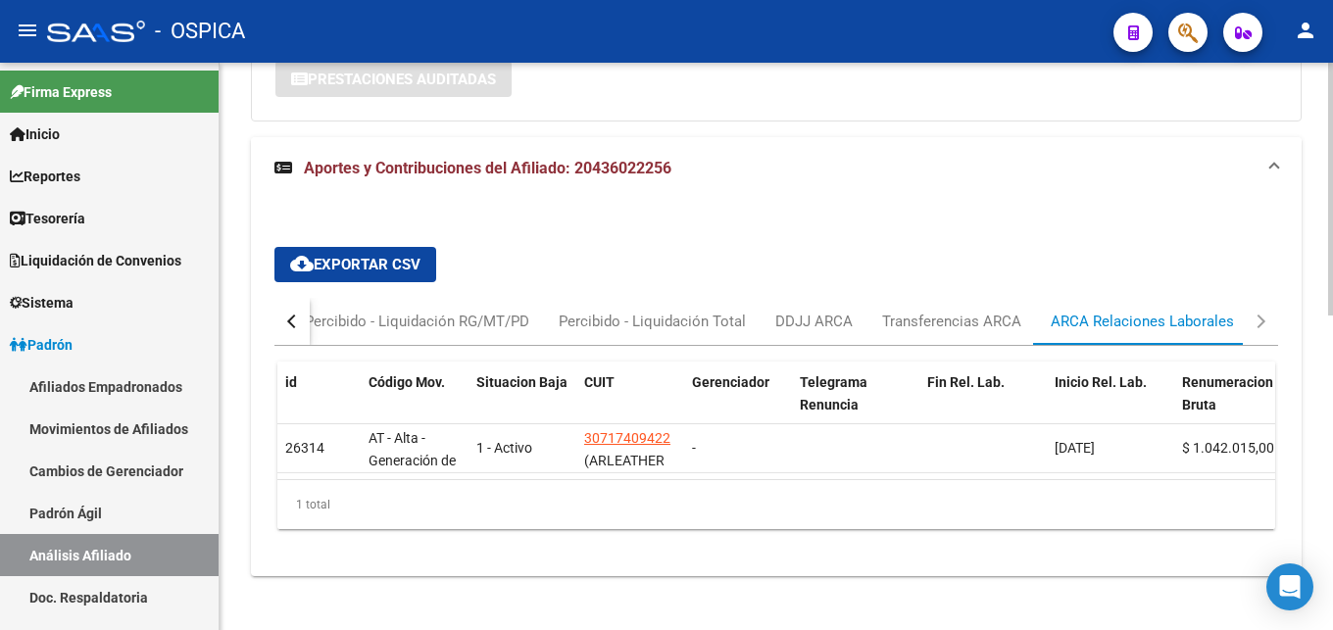
scroll to position [689, 0]
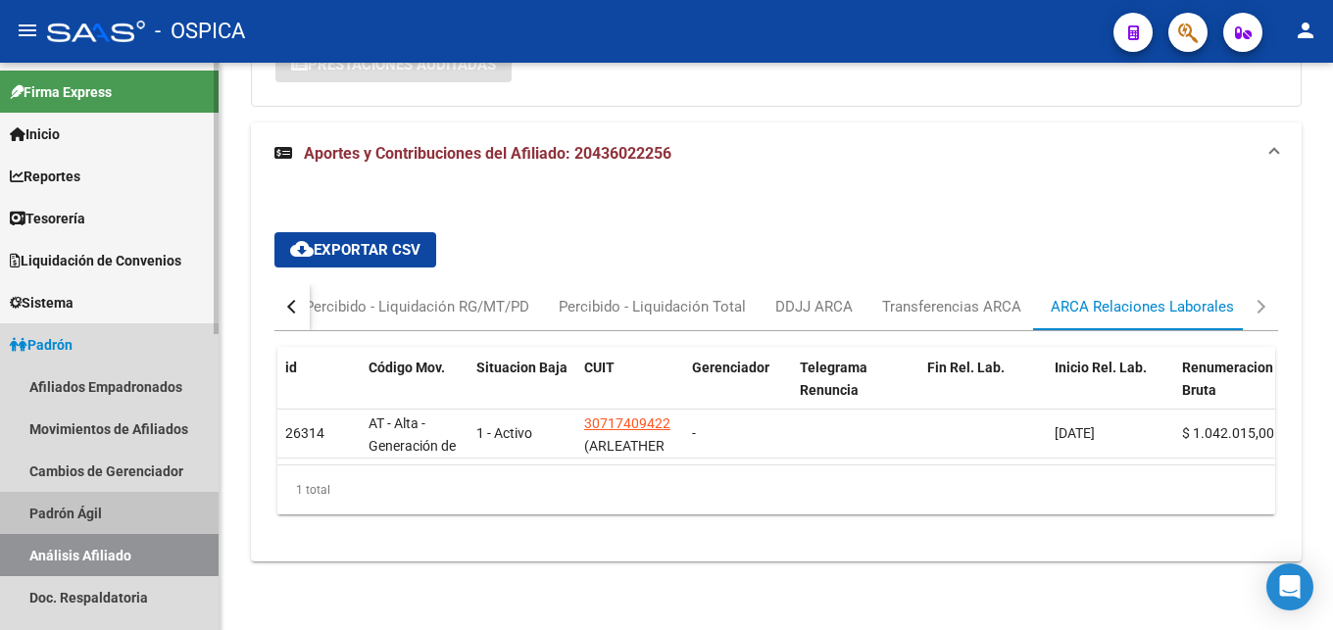
click at [33, 508] on link "Padrón Ágil" at bounding box center [109, 513] width 219 height 42
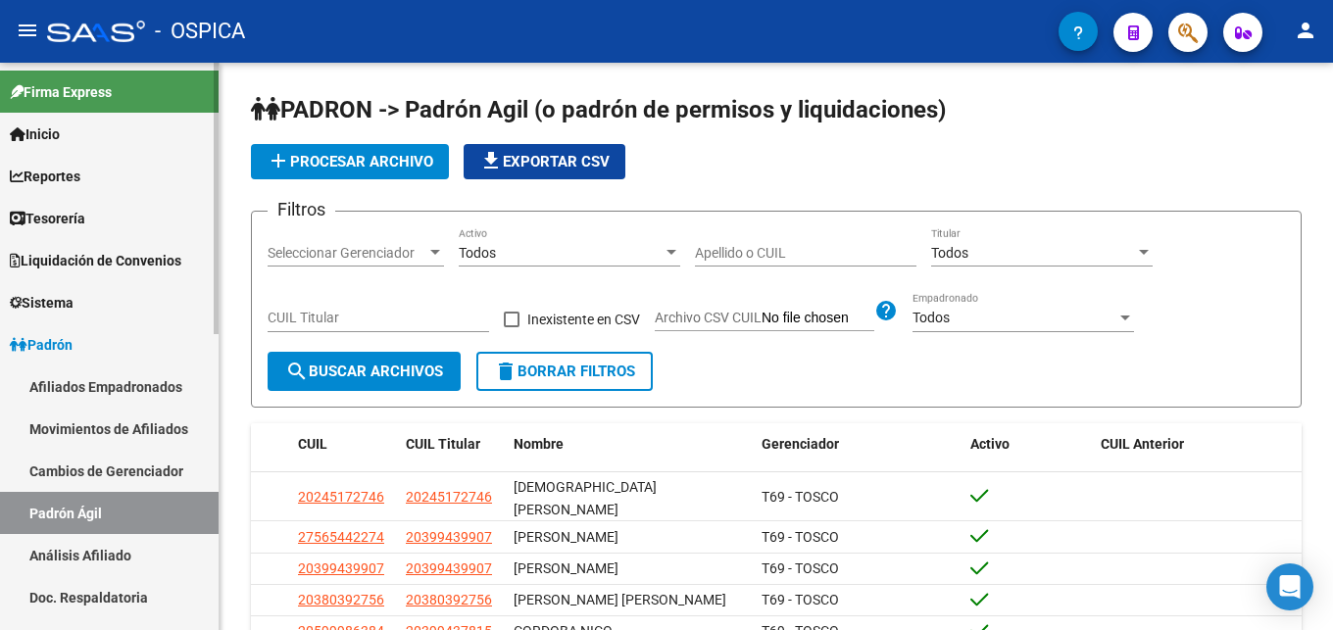
click at [122, 555] on link "Análisis Afiliado" at bounding box center [109, 555] width 219 height 42
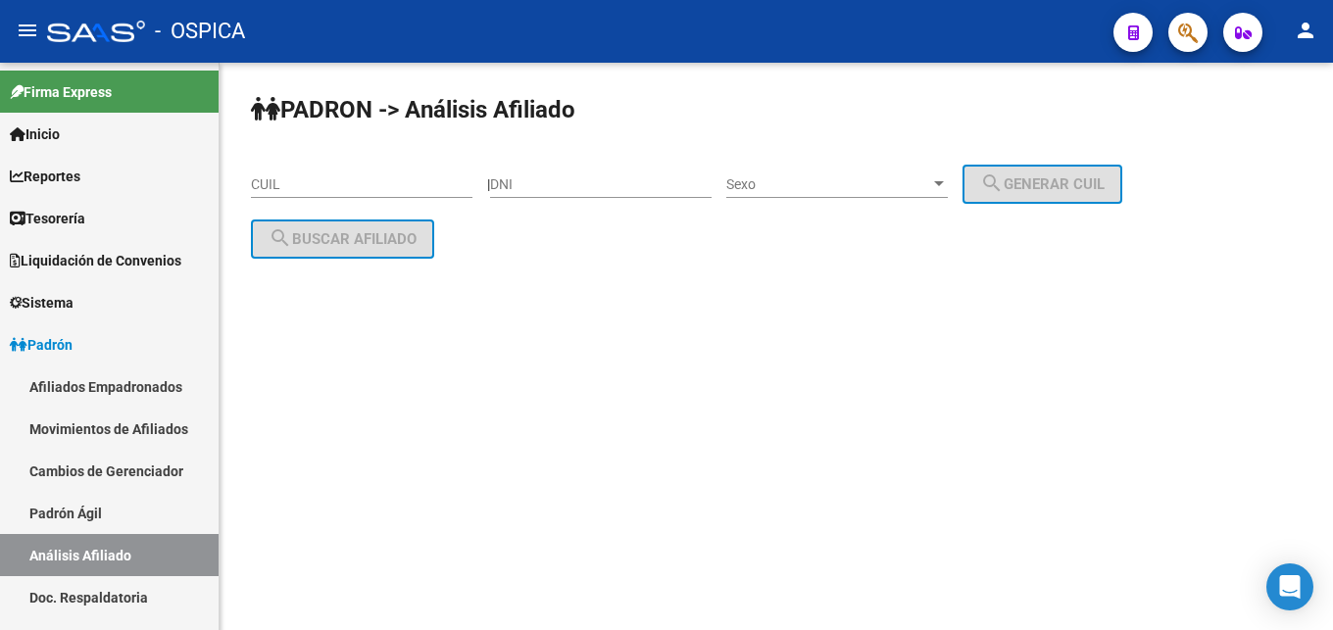
click at [276, 174] on div "CUIL" at bounding box center [361, 178] width 221 height 39
paste input "20-44360131-8"
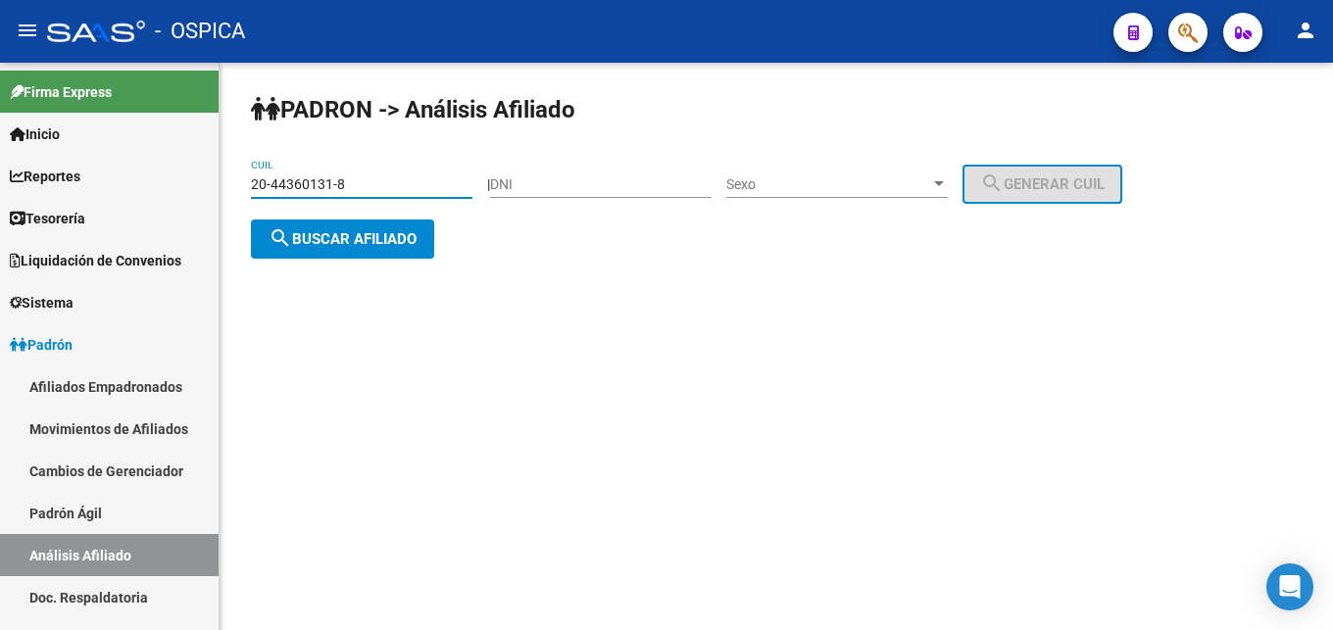
type input "20-44360131-8"
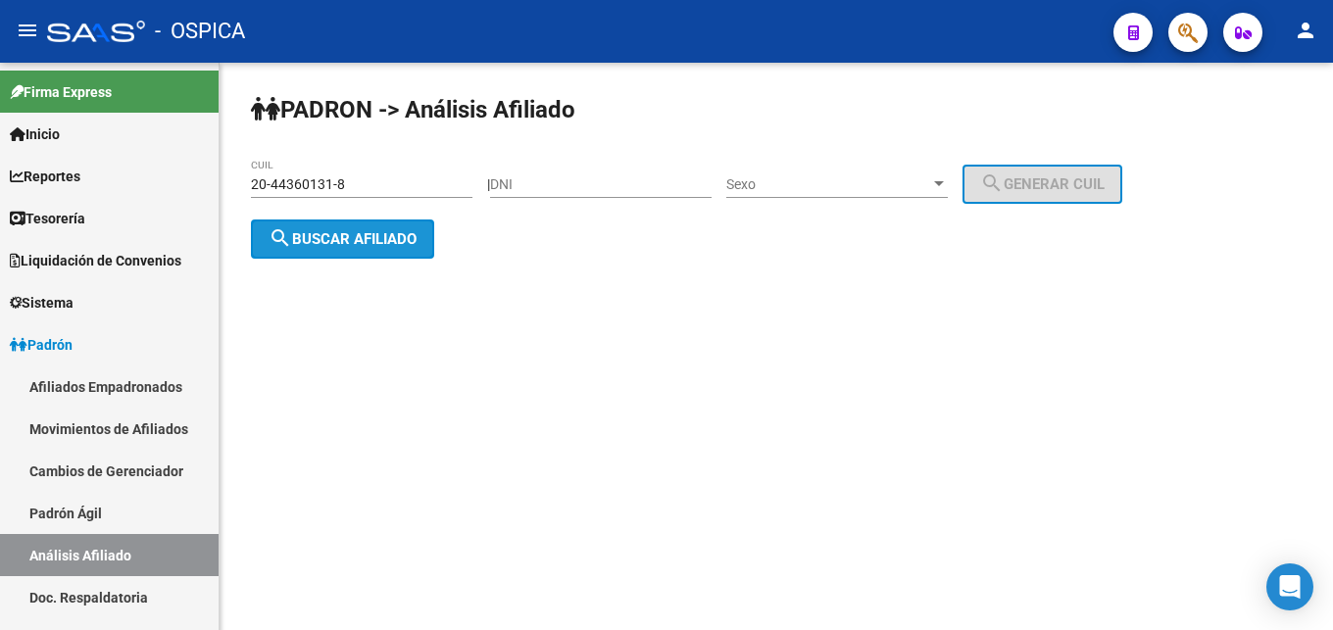
click at [318, 251] on button "search Buscar afiliado" at bounding box center [342, 239] width 183 height 39
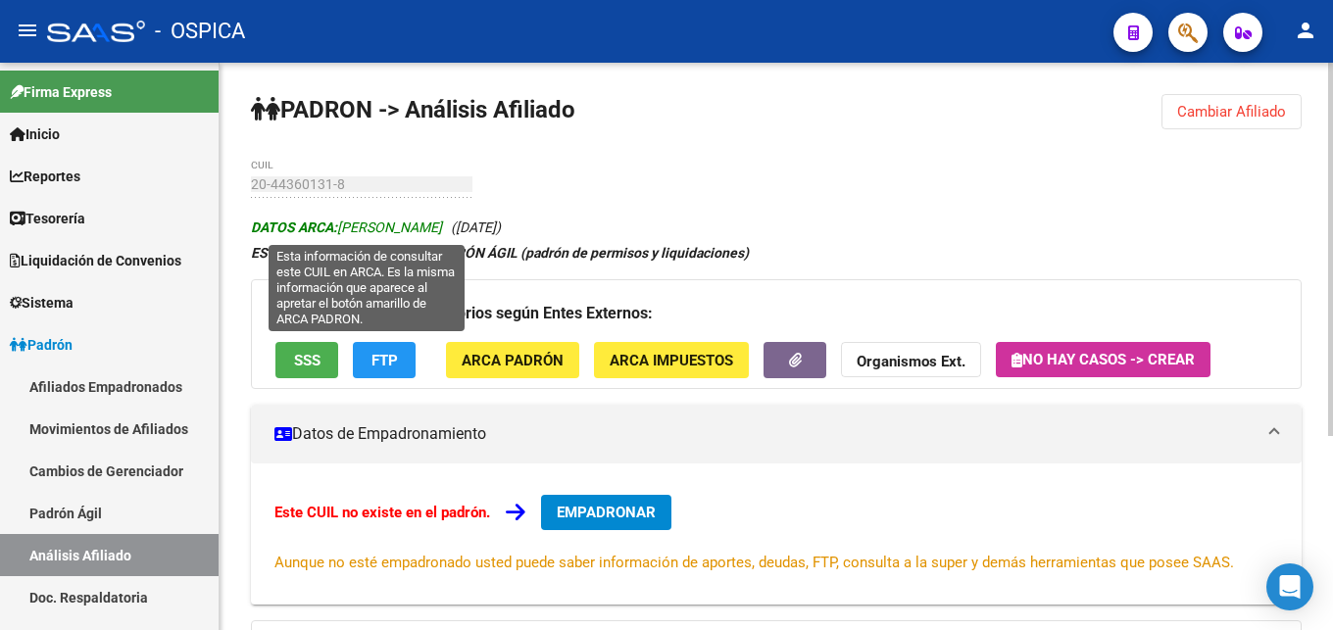
drag, startPoint x: 341, startPoint y: 229, endPoint x: 478, endPoint y: 228, distance: 137.2
click at [442, 228] on span "DATOS ARCA: [PERSON_NAME]" at bounding box center [346, 228] width 191 height 16
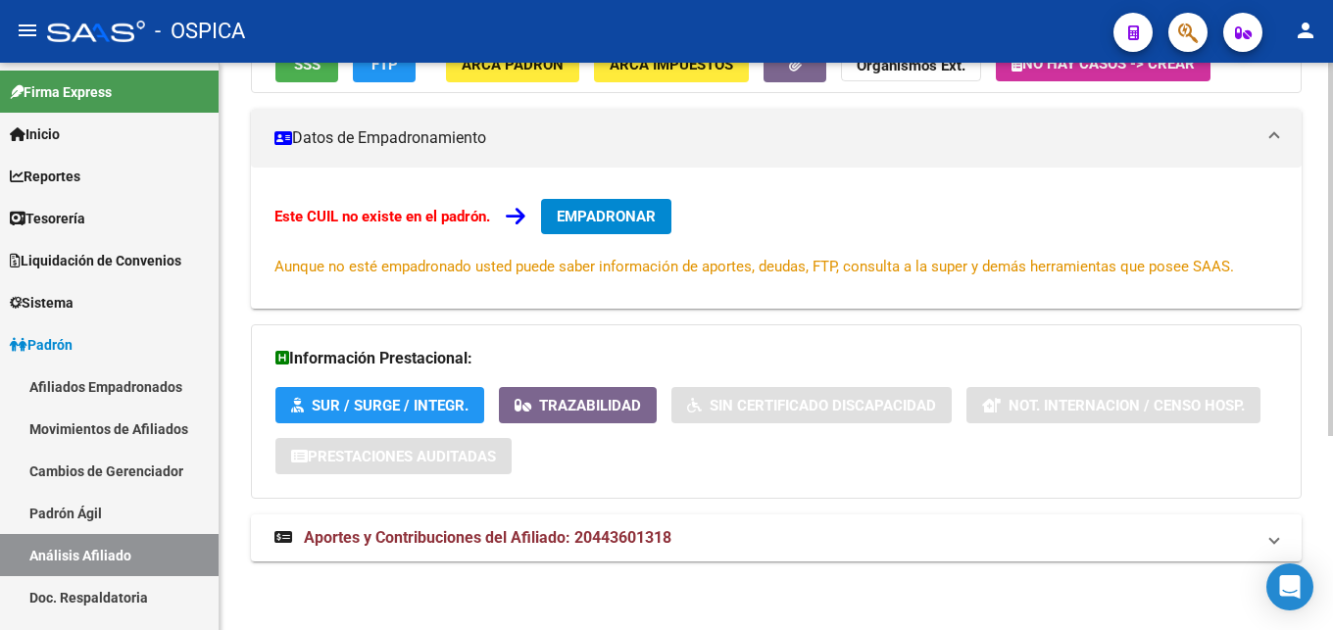
scroll to position [196, 0]
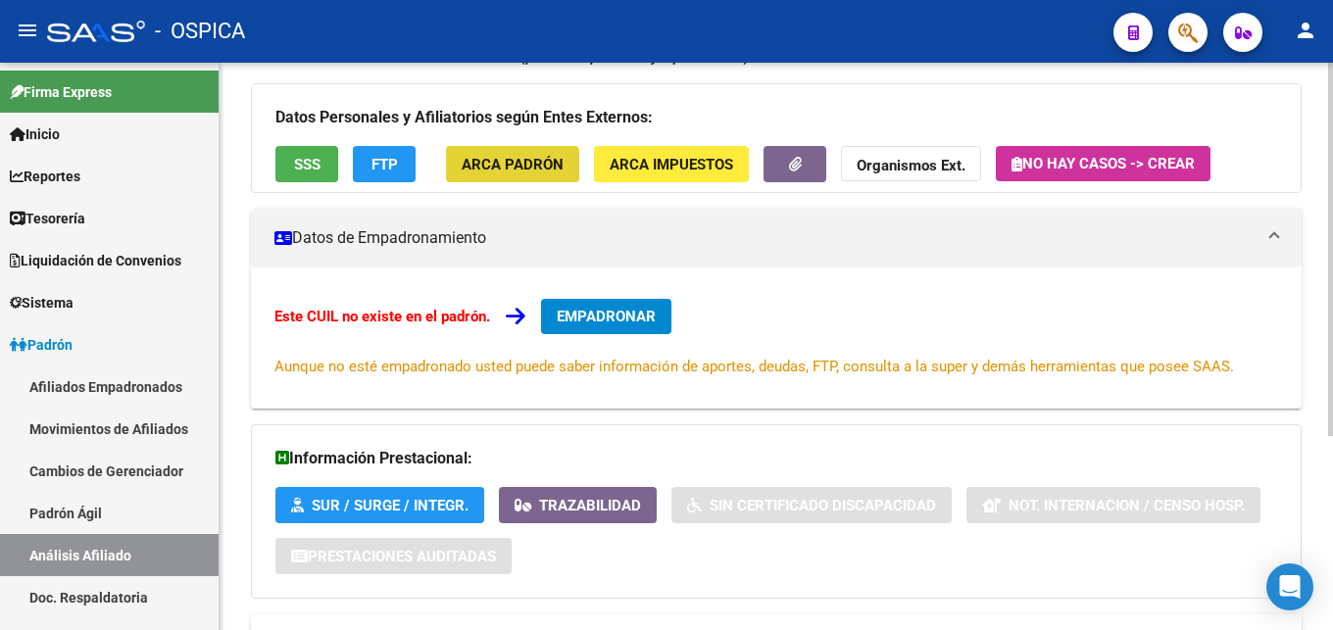
click at [499, 171] on span "ARCA Padrón" at bounding box center [513, 165] width 102 height 18
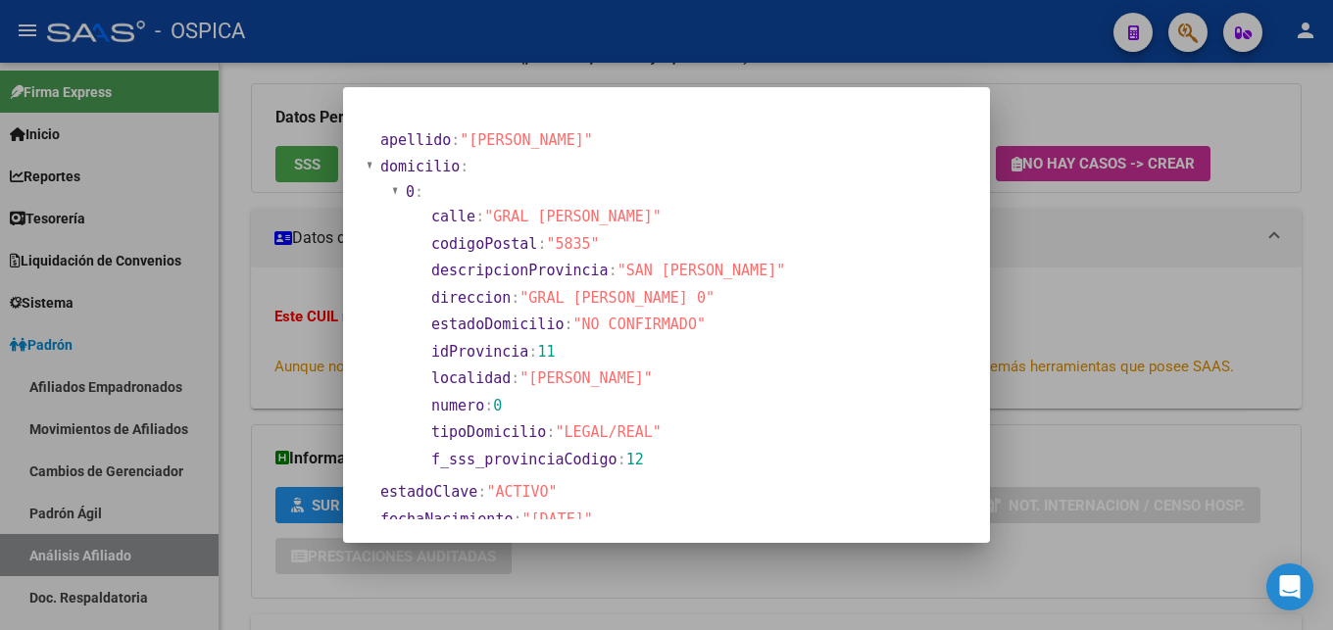
drag, startPoint x: 530, startPoint y: 296, endPoint x: 697, endPoint y: 301, distance: 166.7
click at [697, 301] on span ""GRAL [PERSON_NAME] 0"" at bounding box center [616, 298] width 195 height 18
click at [1135, 339] on div at bounding box center [666, 315] width 1333 height 630
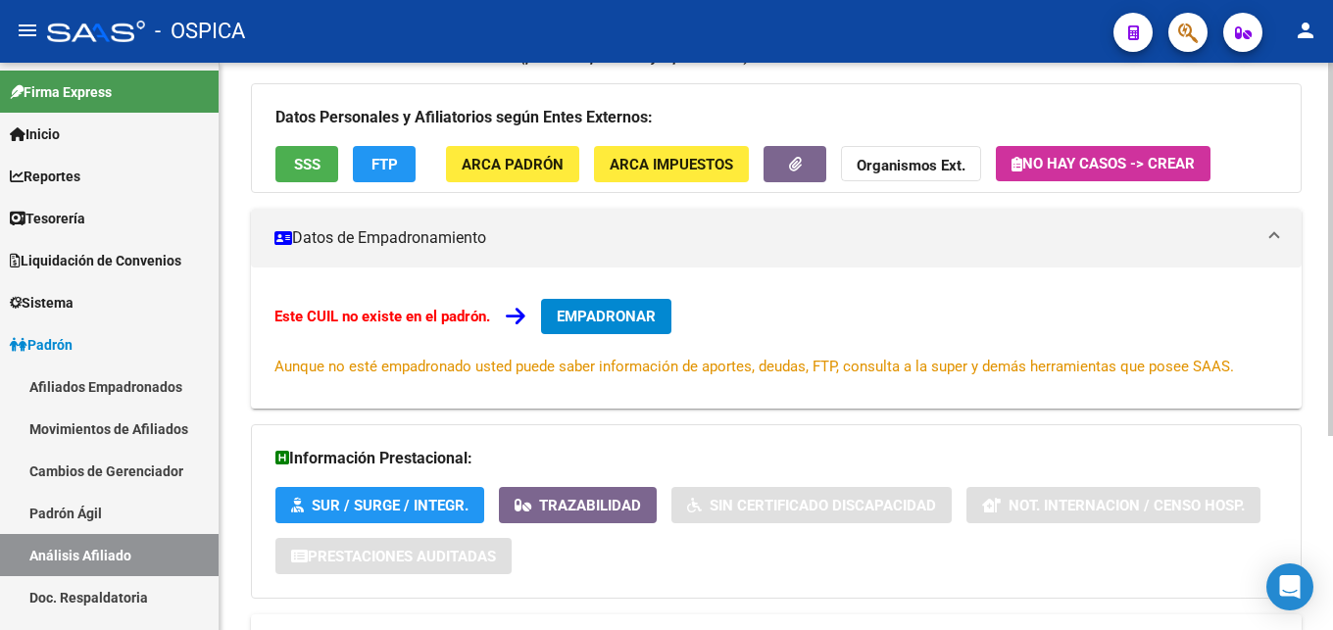
scroll to position [296, 0]
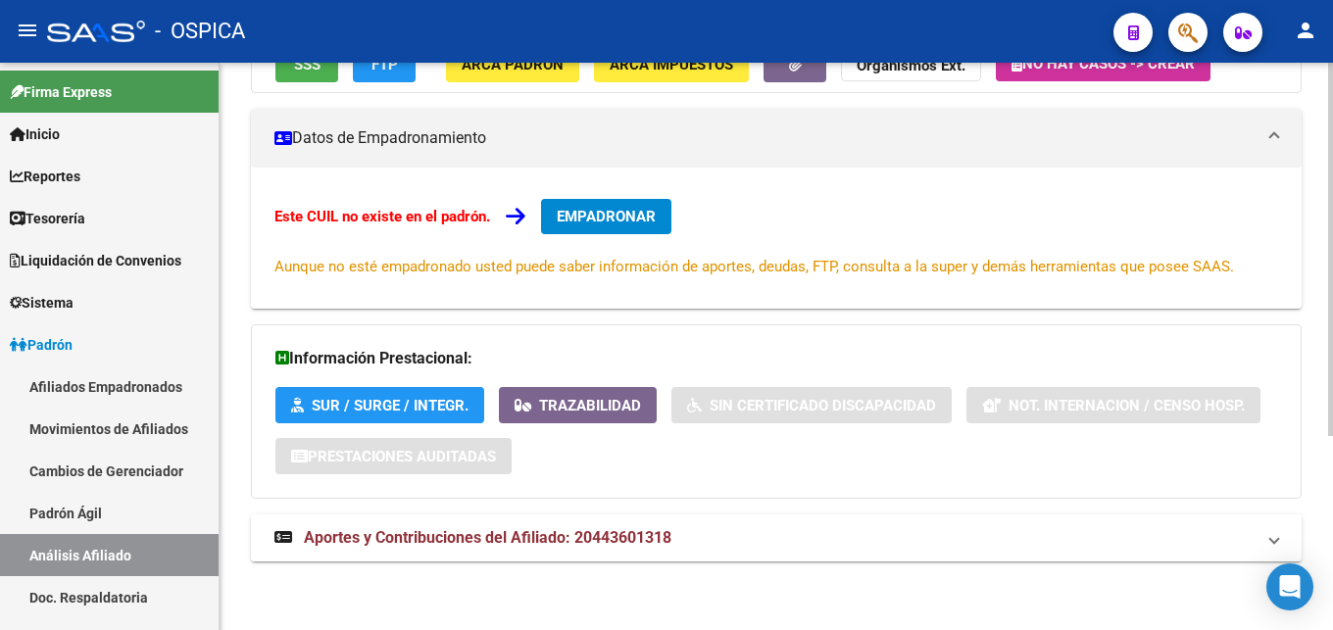
click at [612, 536] on span "Aportes y Contribuciones del Afiliado: 20443601318" at bounding box center [487, 537] width 367 height 19
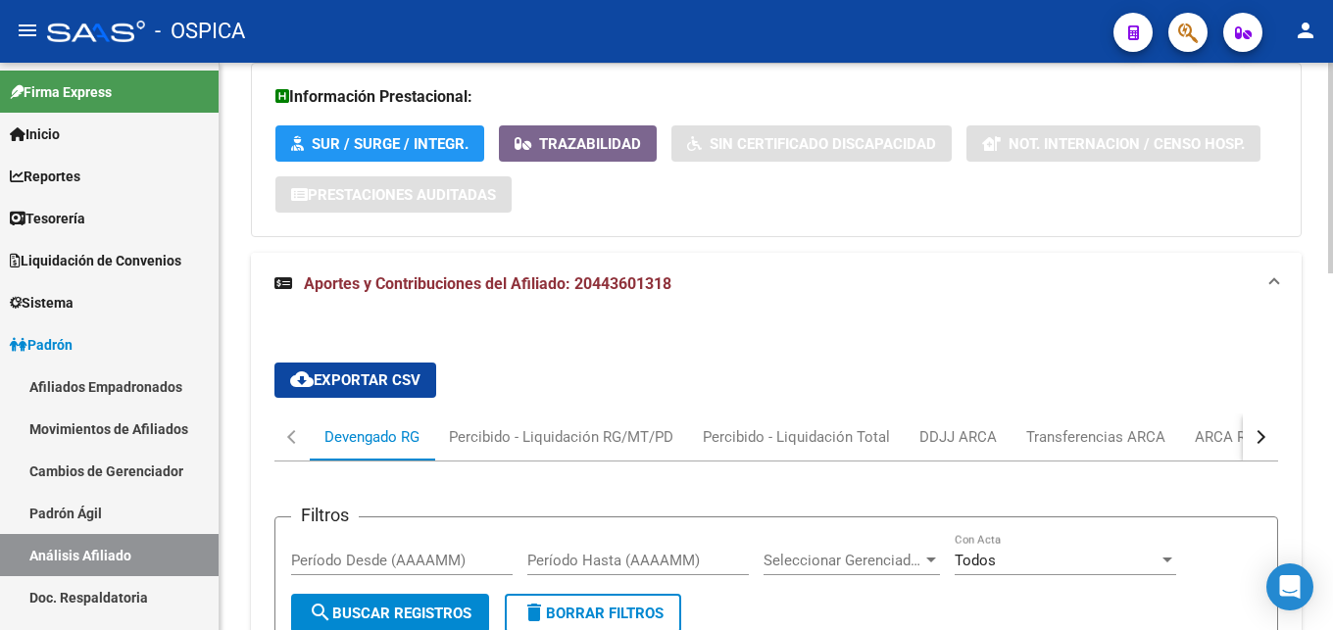
scroll to position [596, 0]
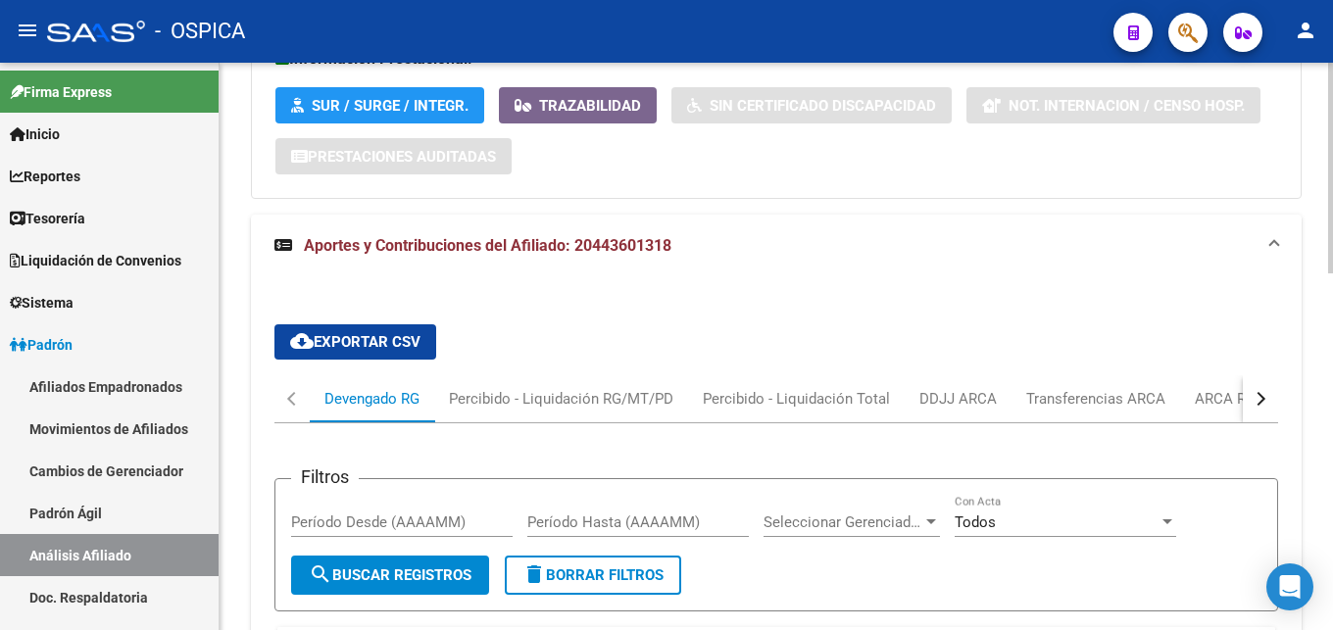
click at [1258, 396] on div "button" at bounding box center [1258, 399] width 14 height 14
click at [1176, 405] on div "ARCA Relaciones Laborales" at bounding box center [1142, 399] width 183 height 22
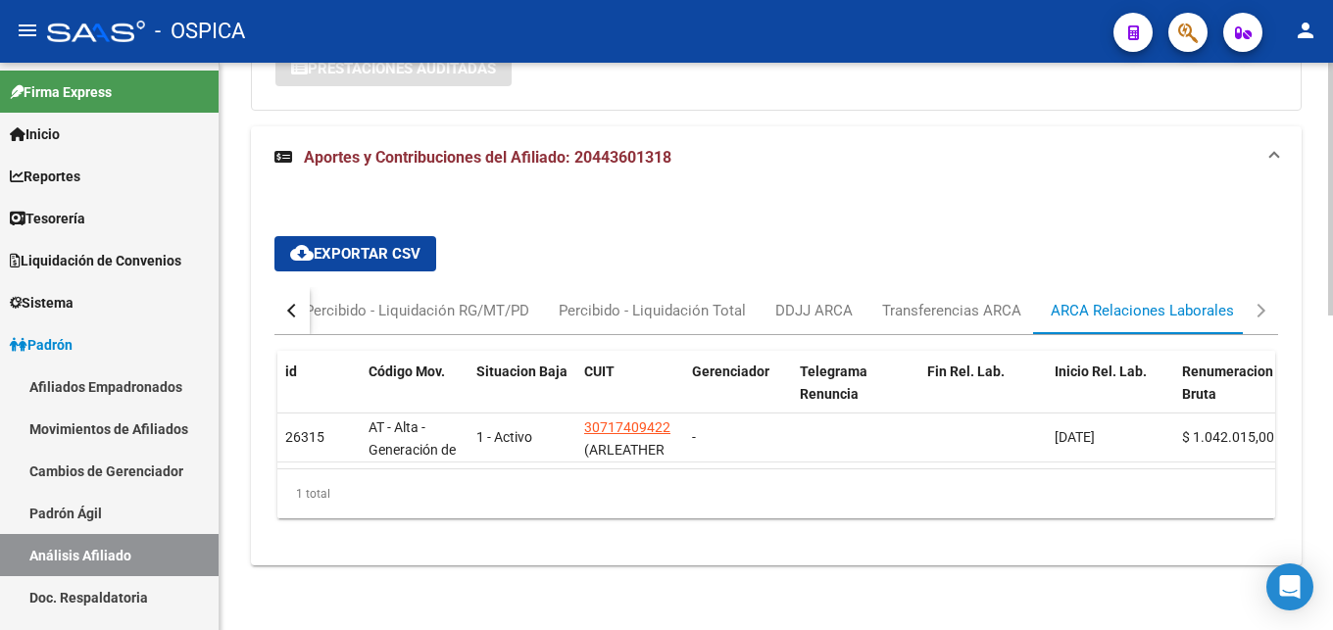
scroll to position [705, 0]
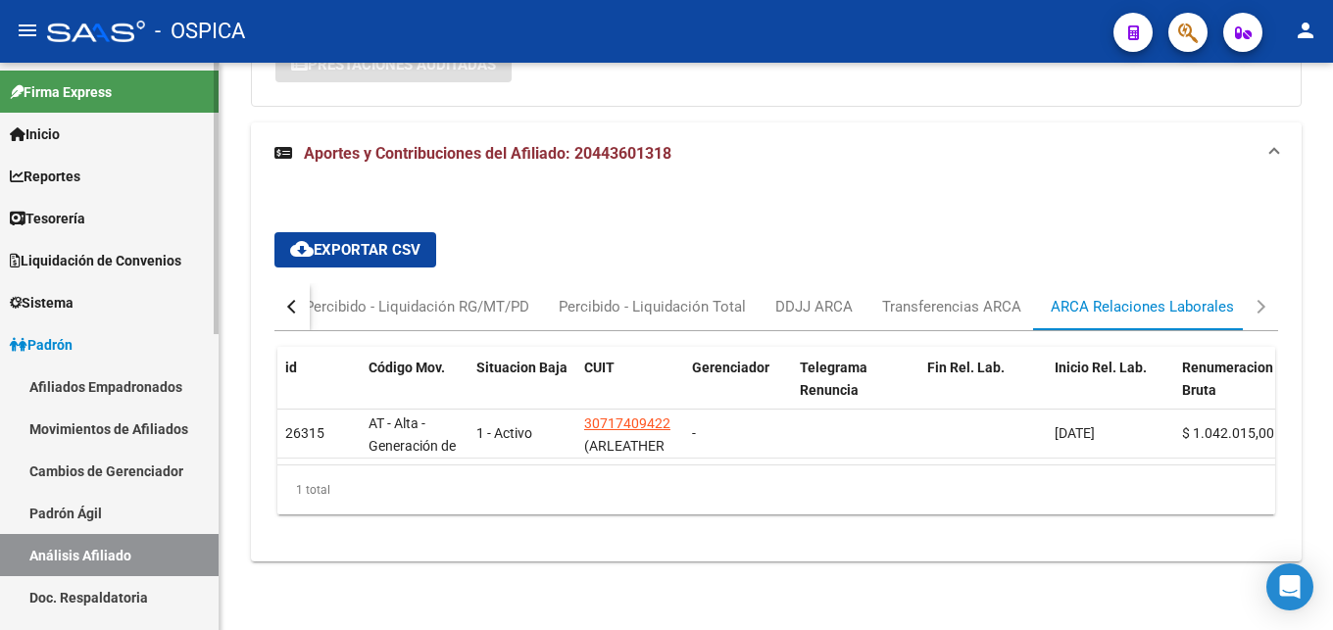
click at [70, 506] on link "Padrón Ágil" at bounding box center [109, 513] width 219 height 42
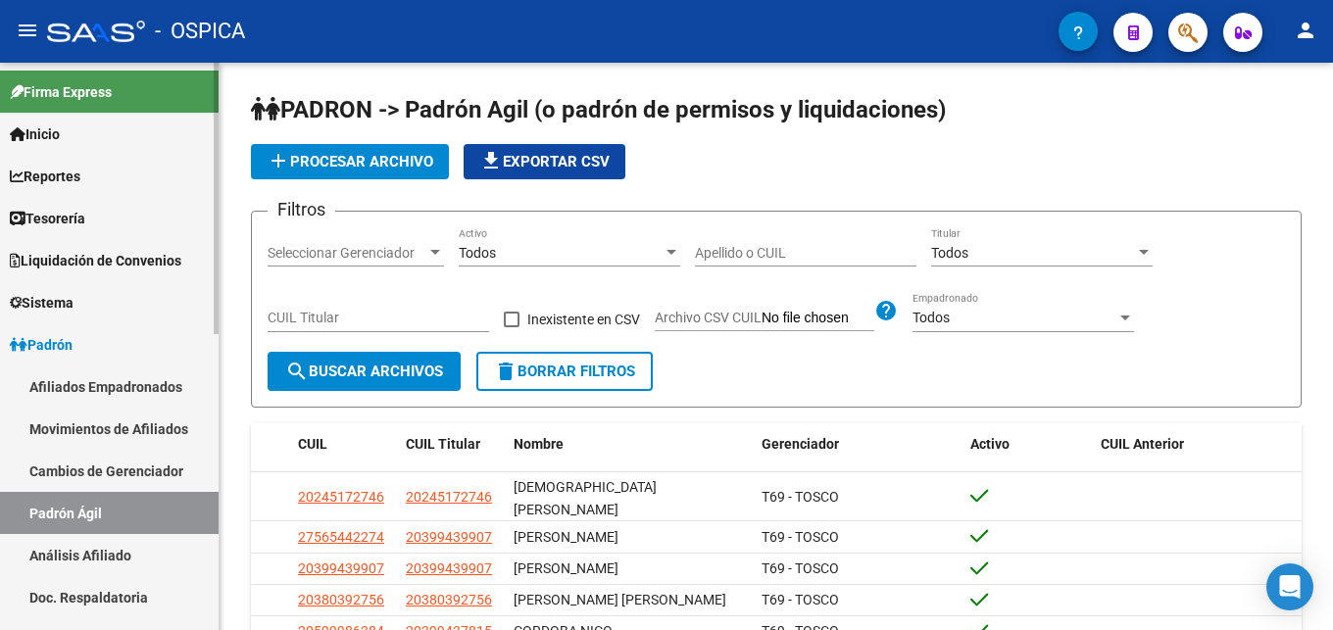
click at [107, 555] on link "Análisis Afiliado" at bounding box center [109, 555] width 219 height 42
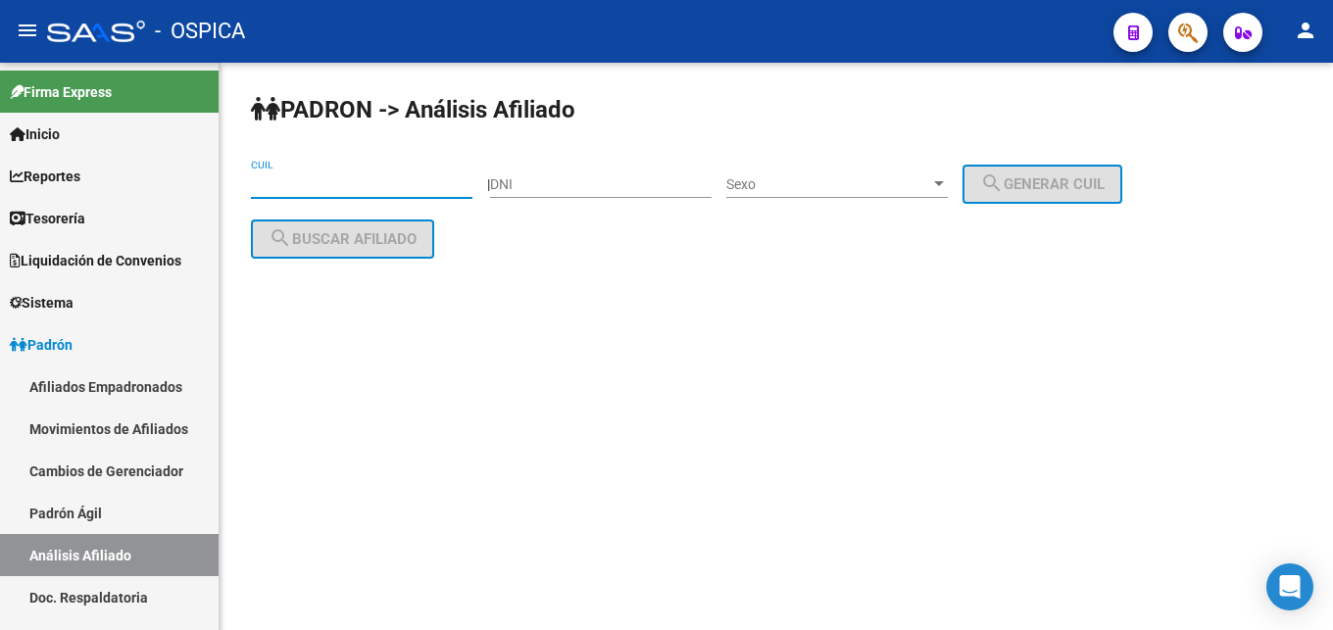
click at [283, 184] on input "CUIL" at bounding box center [361, 184] width 221 height 17
paste input "20-44845971-4"
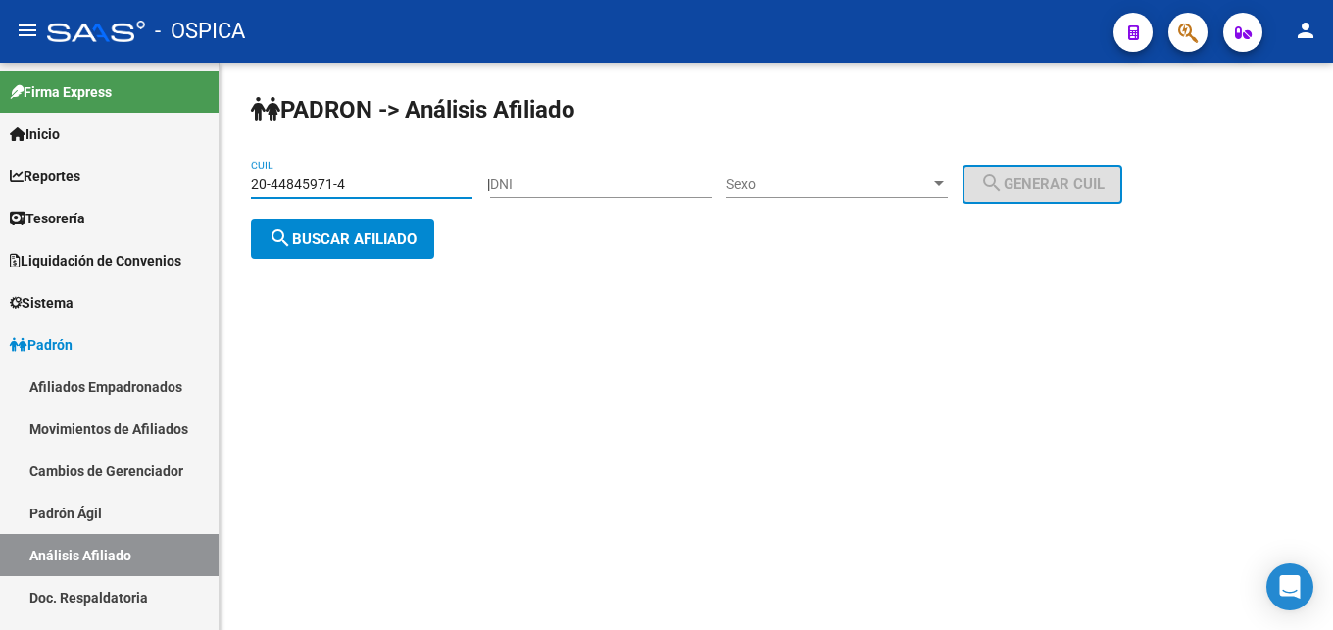
type input "20-44845971-4"
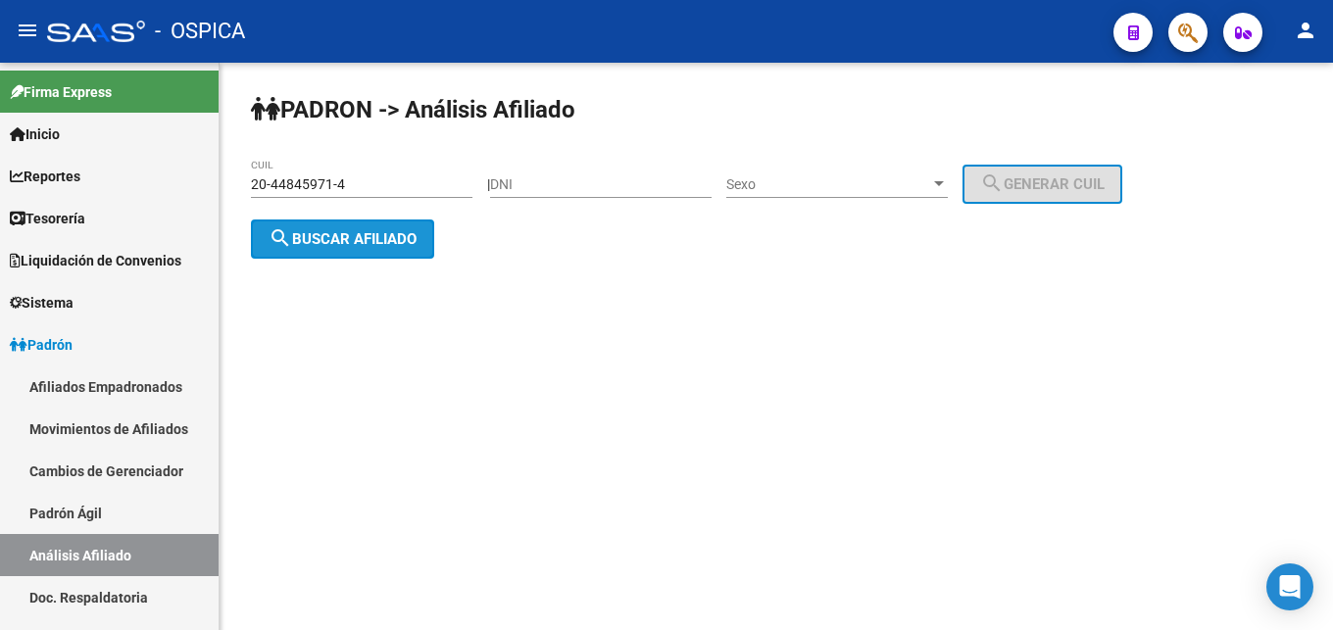
click at [331, 249] on button "search Buscar afiliado" at bounding box center [342, 239] width 183 height 39
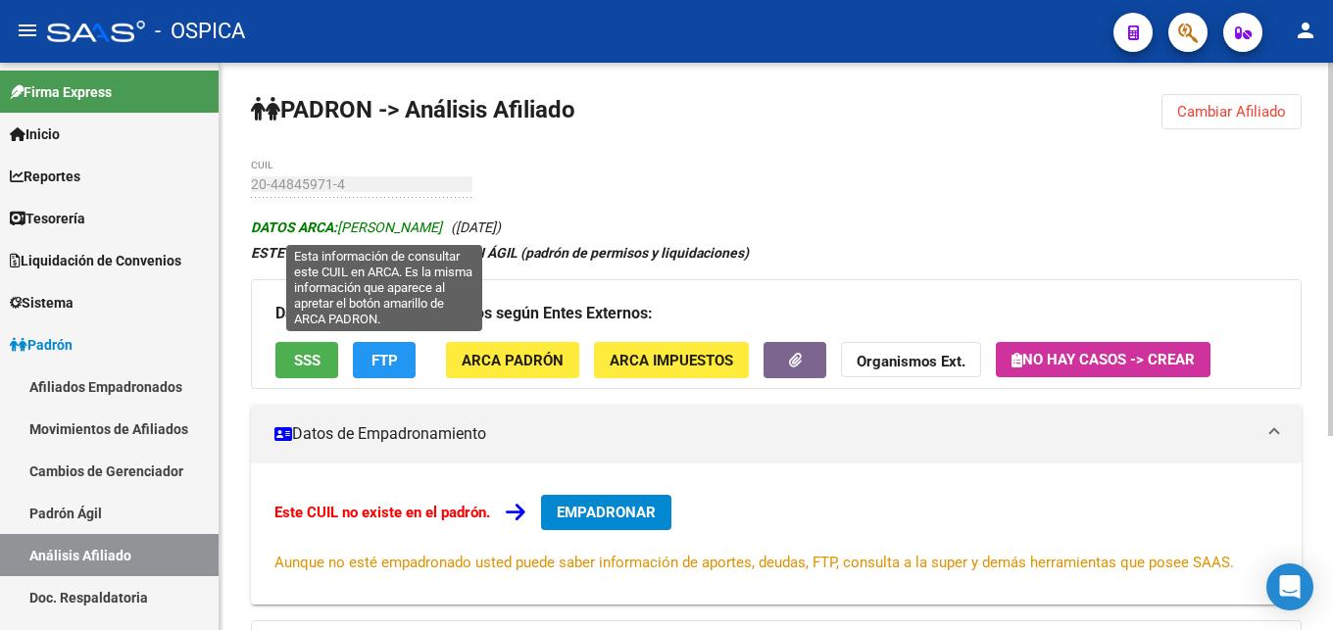
drag, startPoint x: 342, startPoint y: 229, endPoint x: 516, endPoint y: 231, distance: 174.4
click at [442, 231] on span "DATOS ARCA: [PERSON_NAME]" at bounding box center [346, 228] width 191 height 16
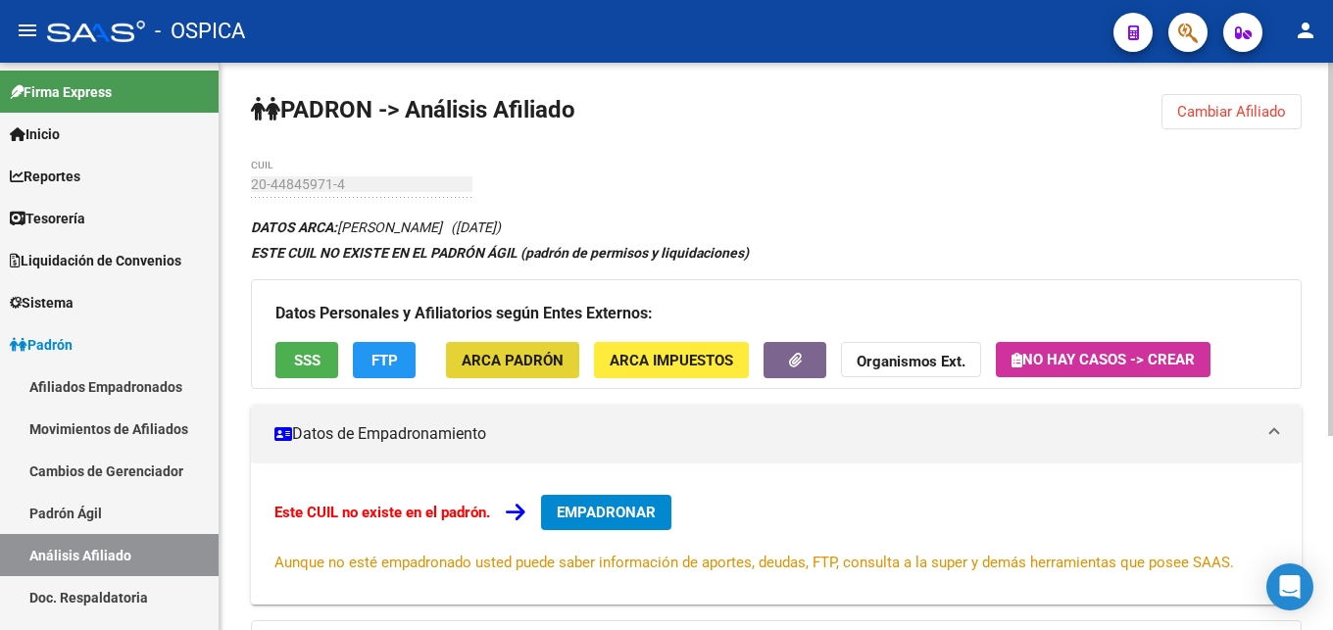
click at [520, 366] on span "ARCA Padrón" at bounding box center [513, 361] width 102 height 18
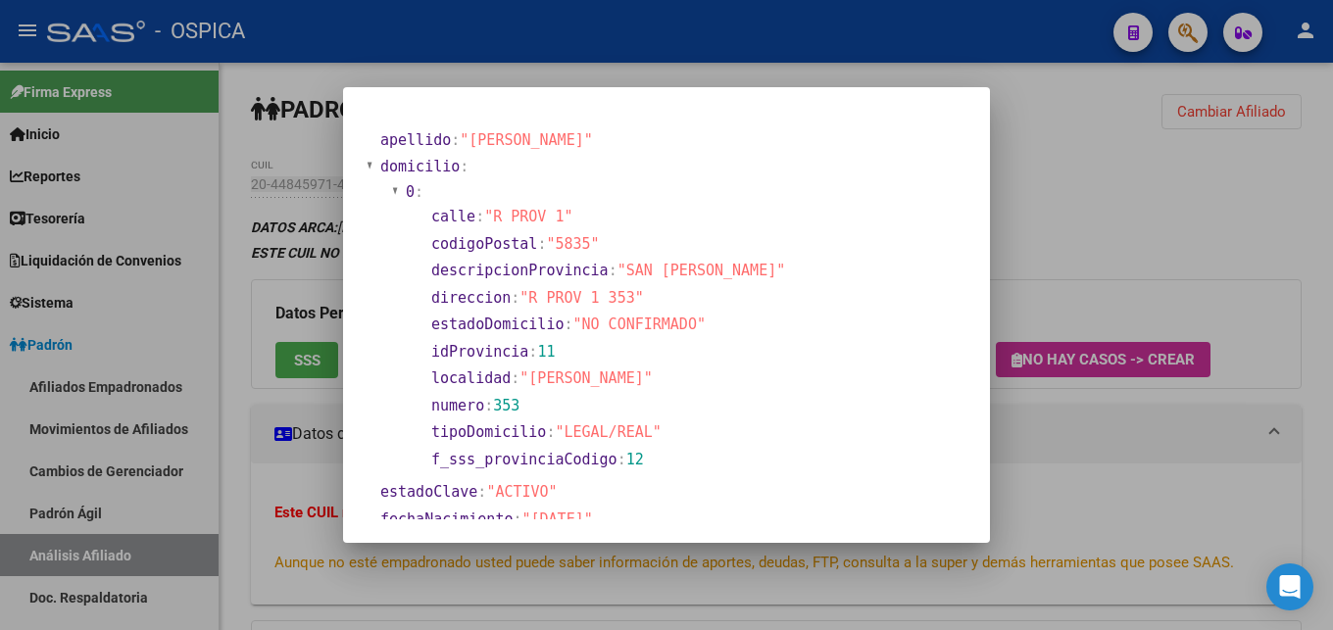
click at [531, 294] on span ""R PROV 1 353"" at bounding box center [580, 298] width 123 height 18
drag, startPoint x: 530, startPoint y: 297, endPoint x: 621, endPoint y: 300, distance: 91.2
click at [621, 300] on span ""R PROV 1 353"" at bounding box center [580, 298] width 123 height 18
click at [1136, 455] on div at bounding box center [666, 315] width 1333 height 630
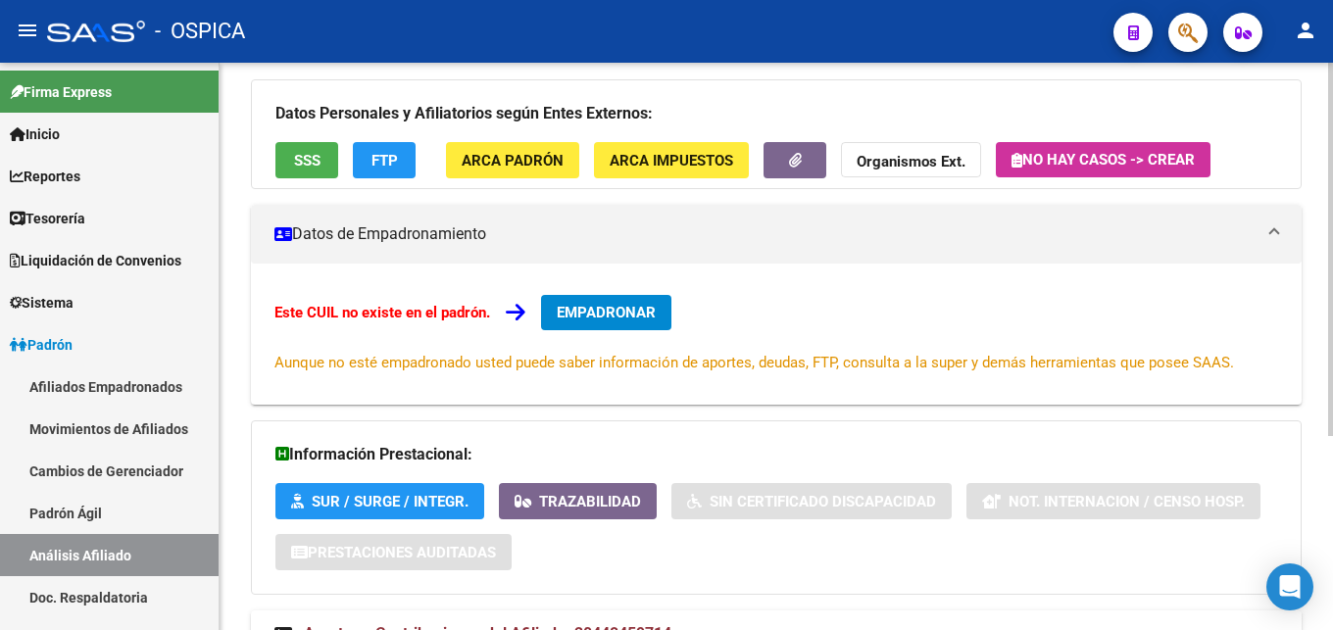
scroll to position [296, 0]
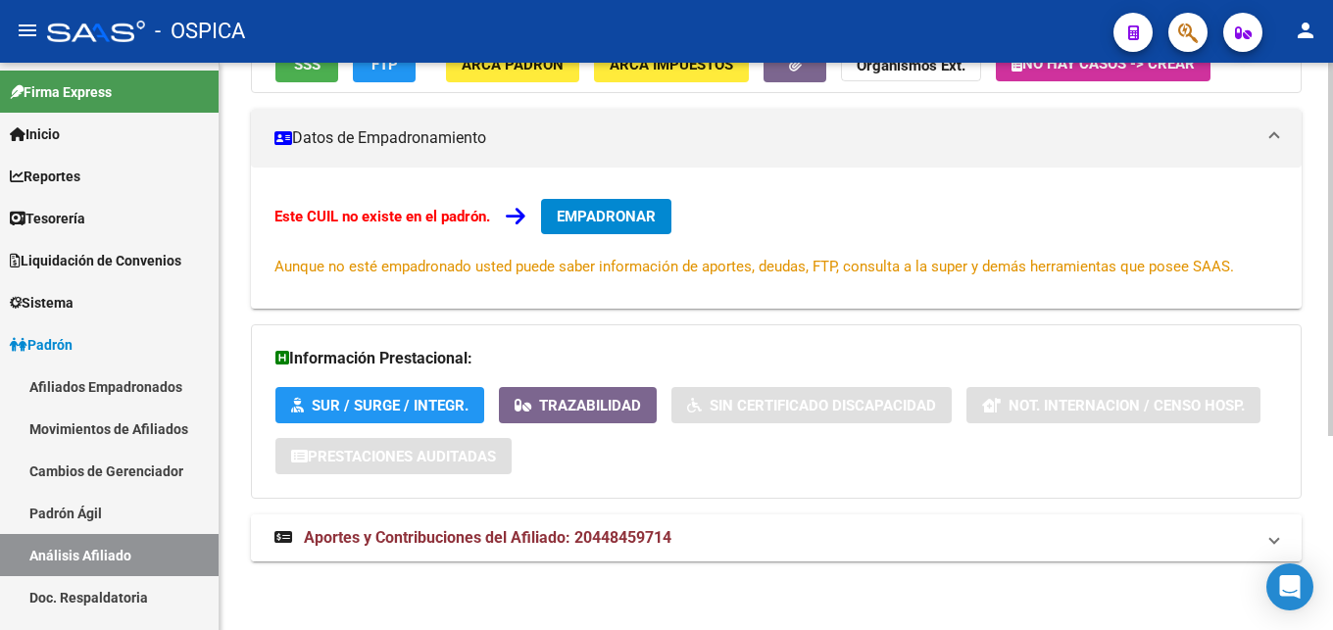
click at [572, 535] on span "Aportes y Contribuciones del Afiliado: 20448459714" at bounding box center [487, 537] width 367 height 19
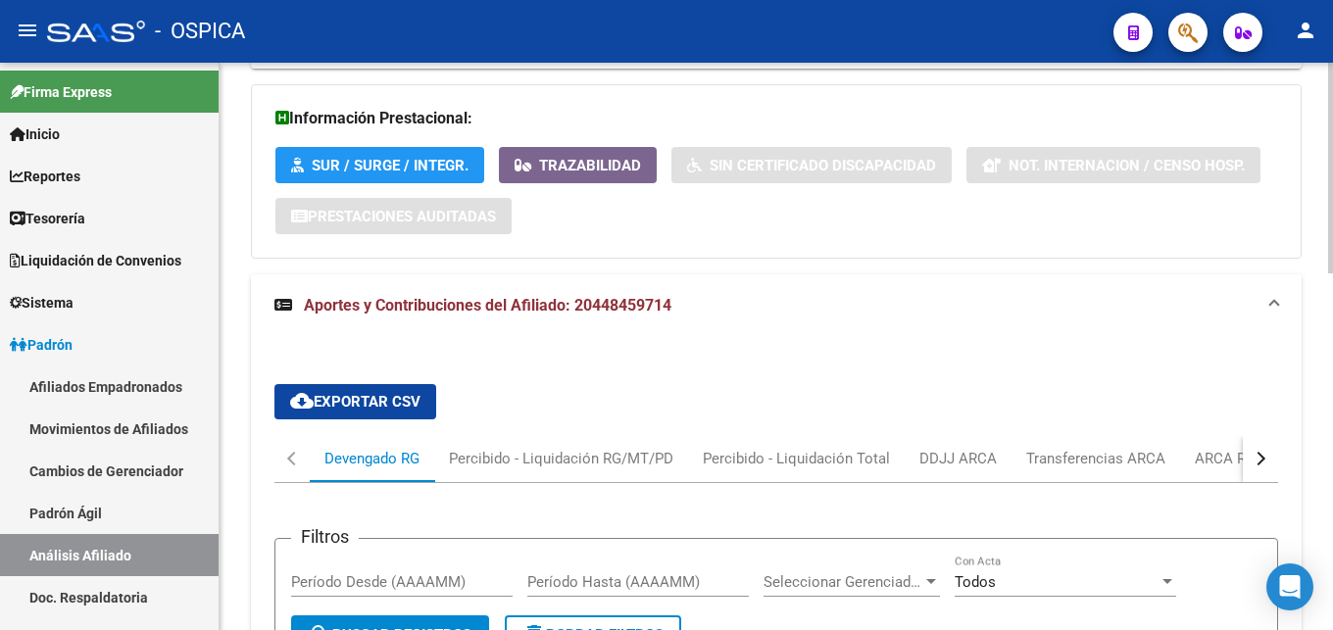
scroll to position [611, 0]
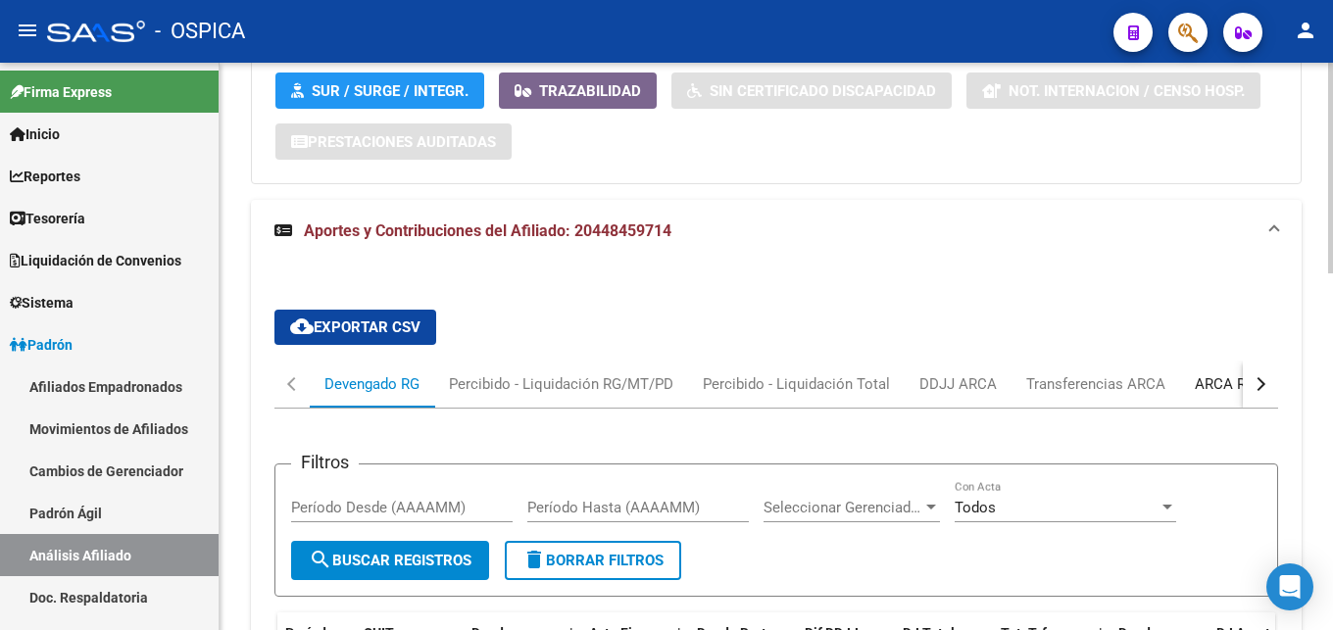
click at [1218, 391] on div "ARCA Relaciones Laborales" at bounding box center [1286, 384] width 183 height 22
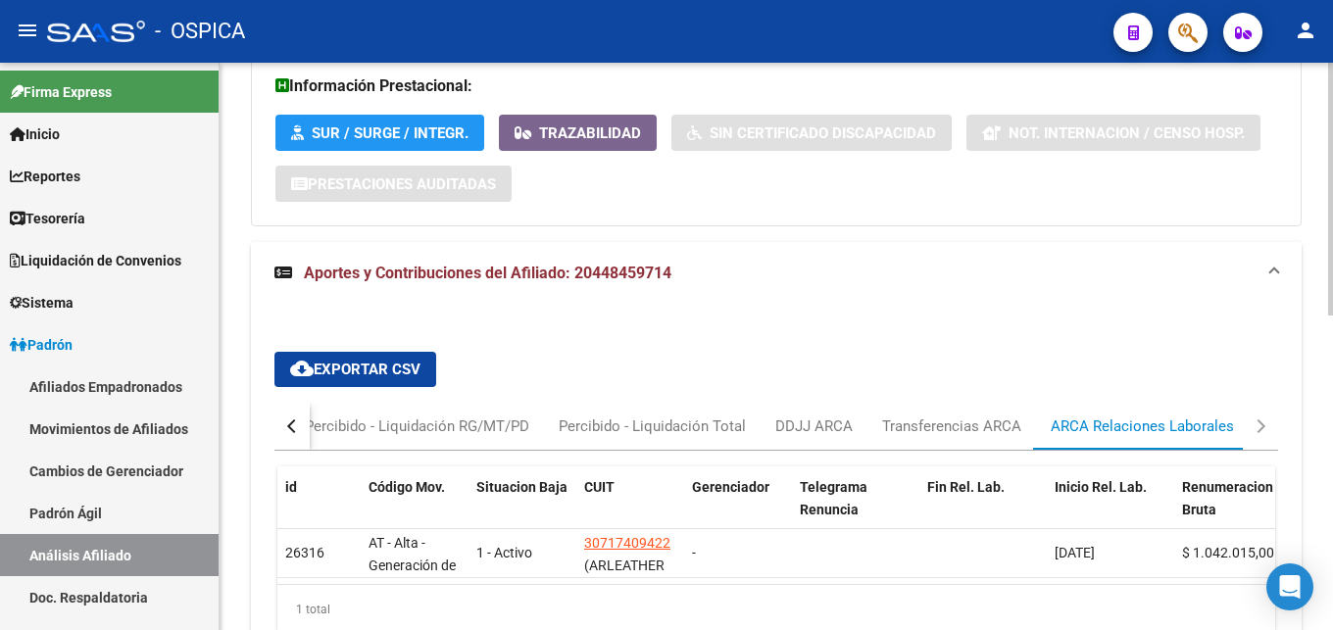
scroll to position [689, 0]
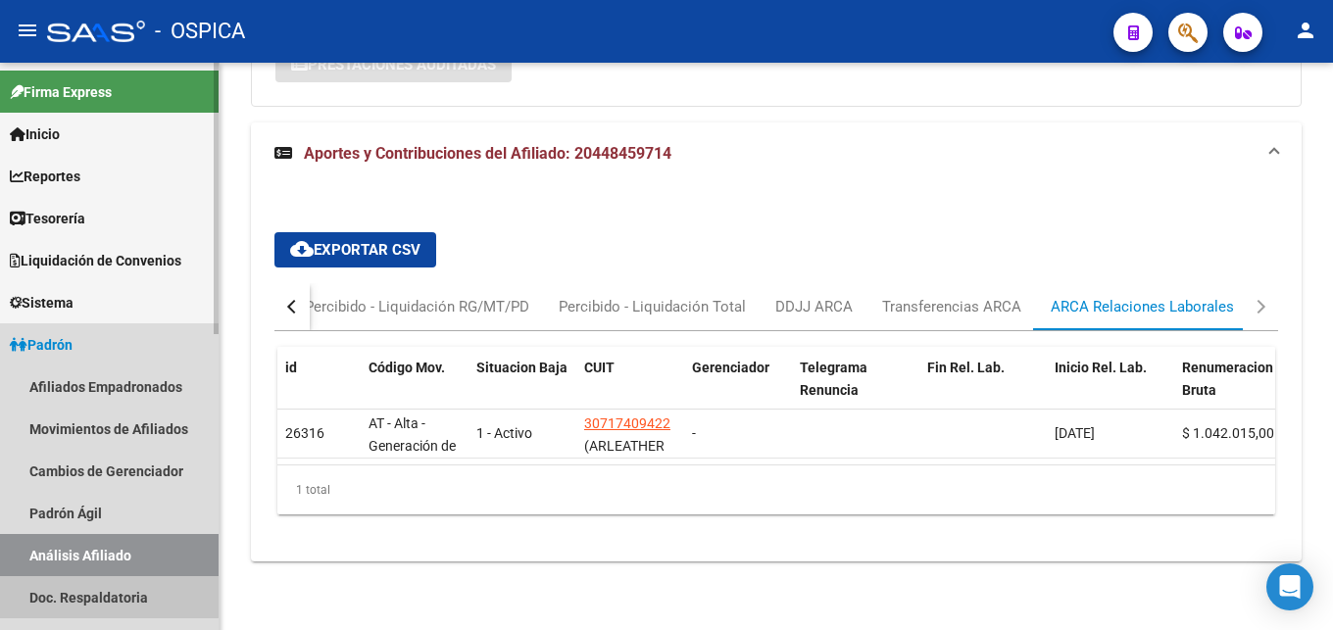
click at [84, 598] on link "Doc. Respaldatoria" at bounding box center [109, 597] width 219 height 42
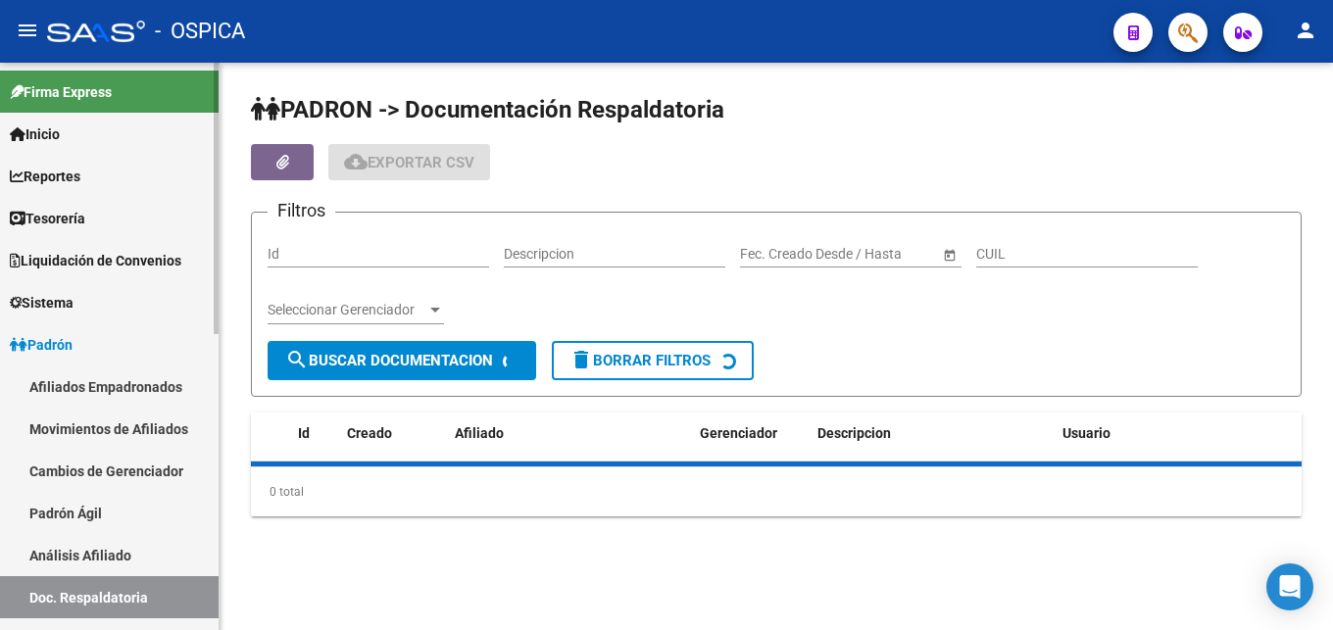
click at [114, 546] on link "Análisis Afiliado" at bounding box center [109, 555] width 219 height 42
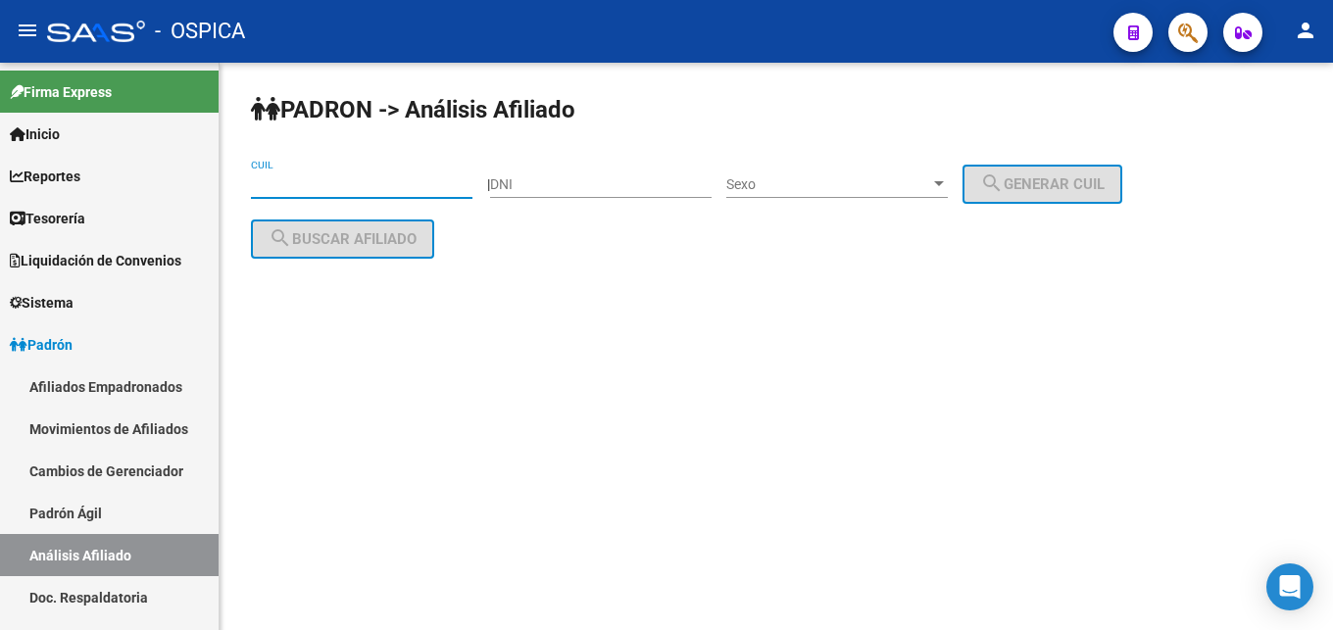
click at [318, 187] on input "CUIL" at bounding box center [361, 184] width 221 height 17
paste input "20-45711034-1"
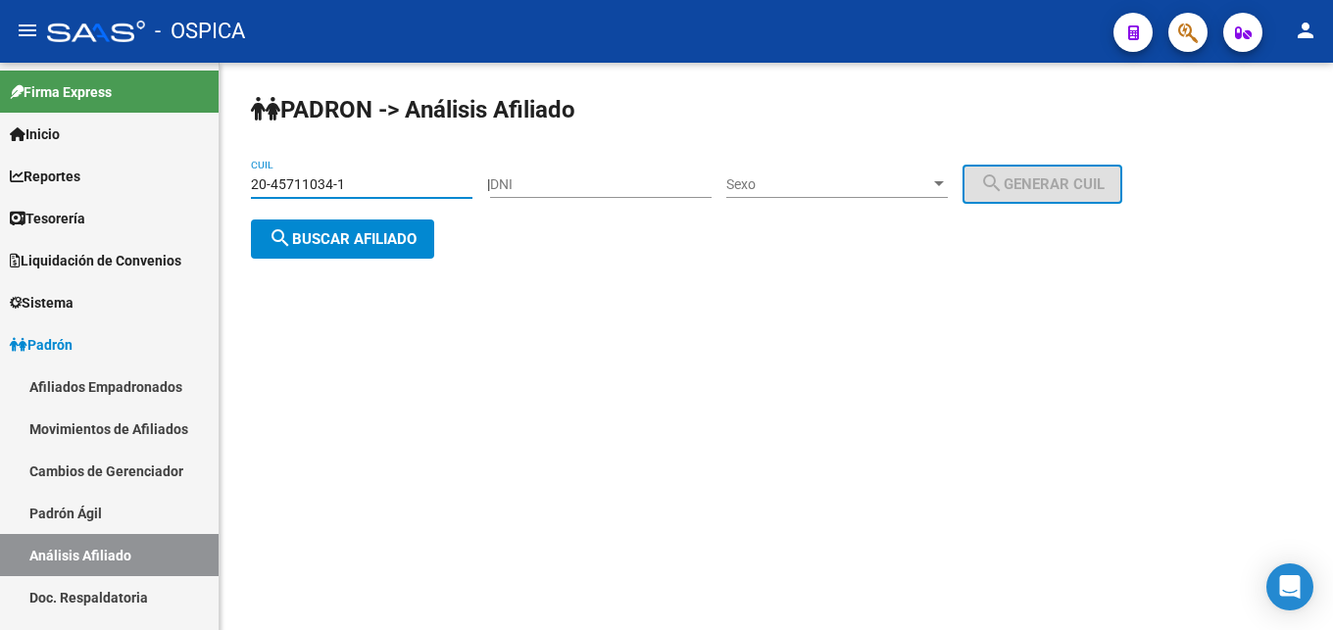
type input "20-45711034-1"
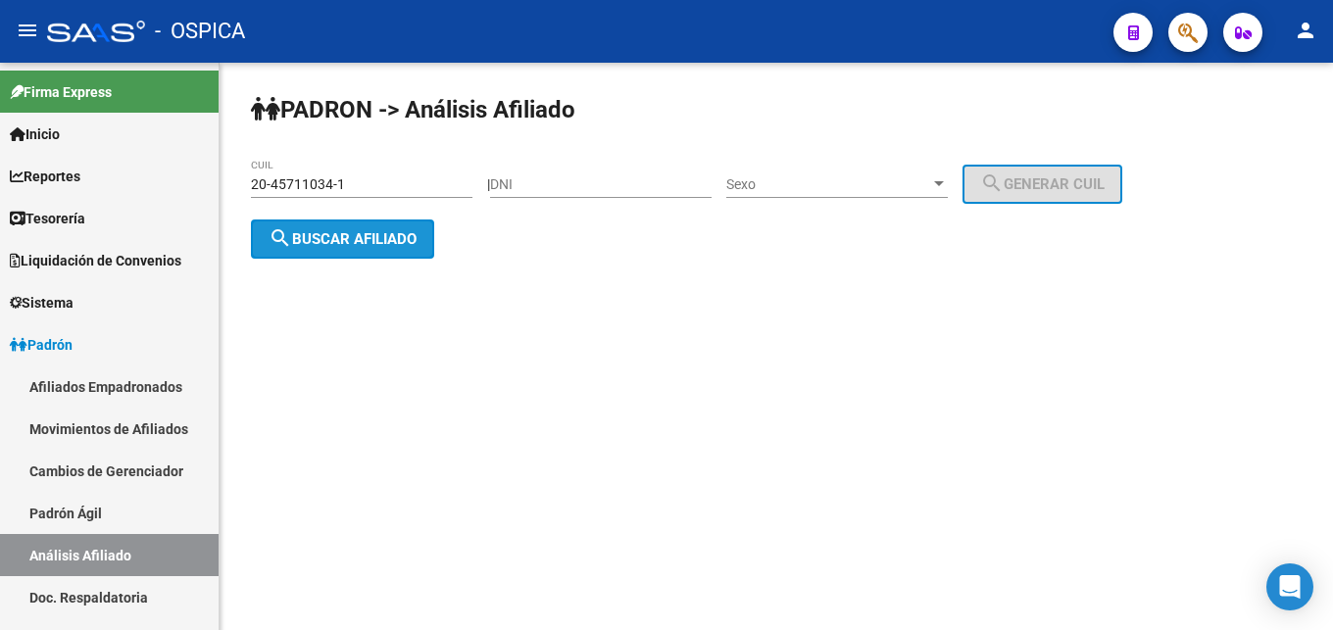
click at [279, 235] on mat-icon "search" at bounding box center [281, 238] width 24 height 24
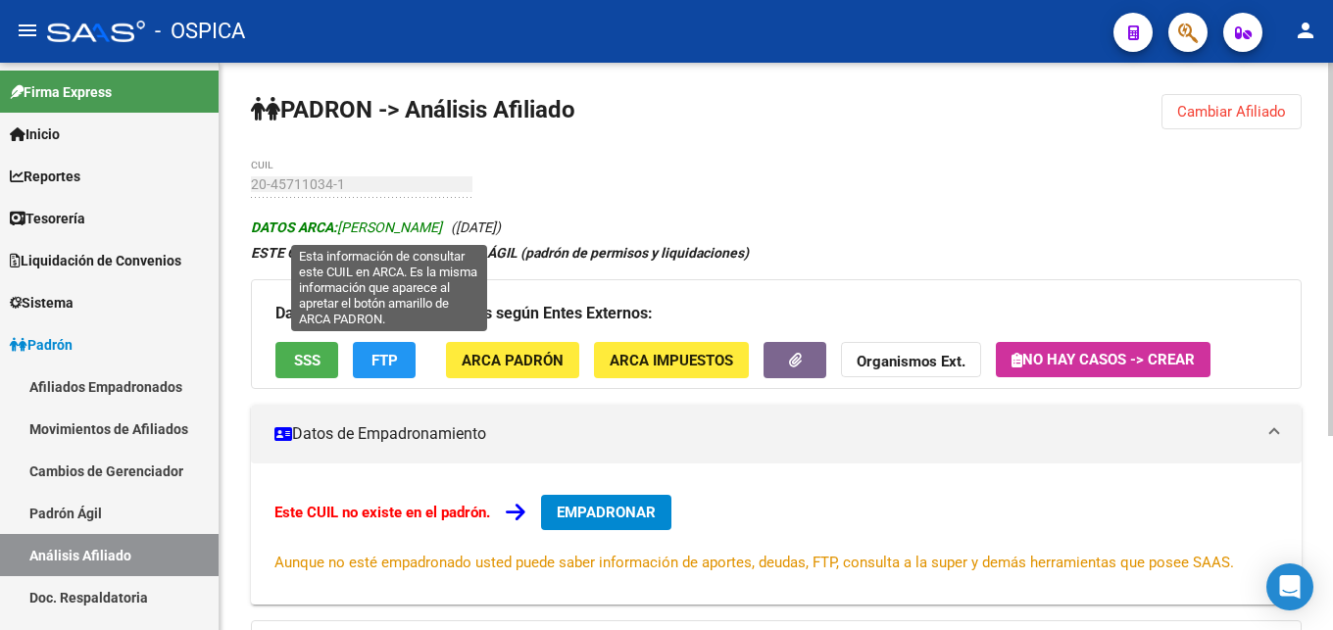
drag, startPoint x: 343, startPoint y: 225, endPoint x: 525, endPoint y: 224, distance: 182.3
click at [442, 224] on span "DATOS ARCA: [PERSON_NAME]" at bounding box center [346, 228] width 191 height 16
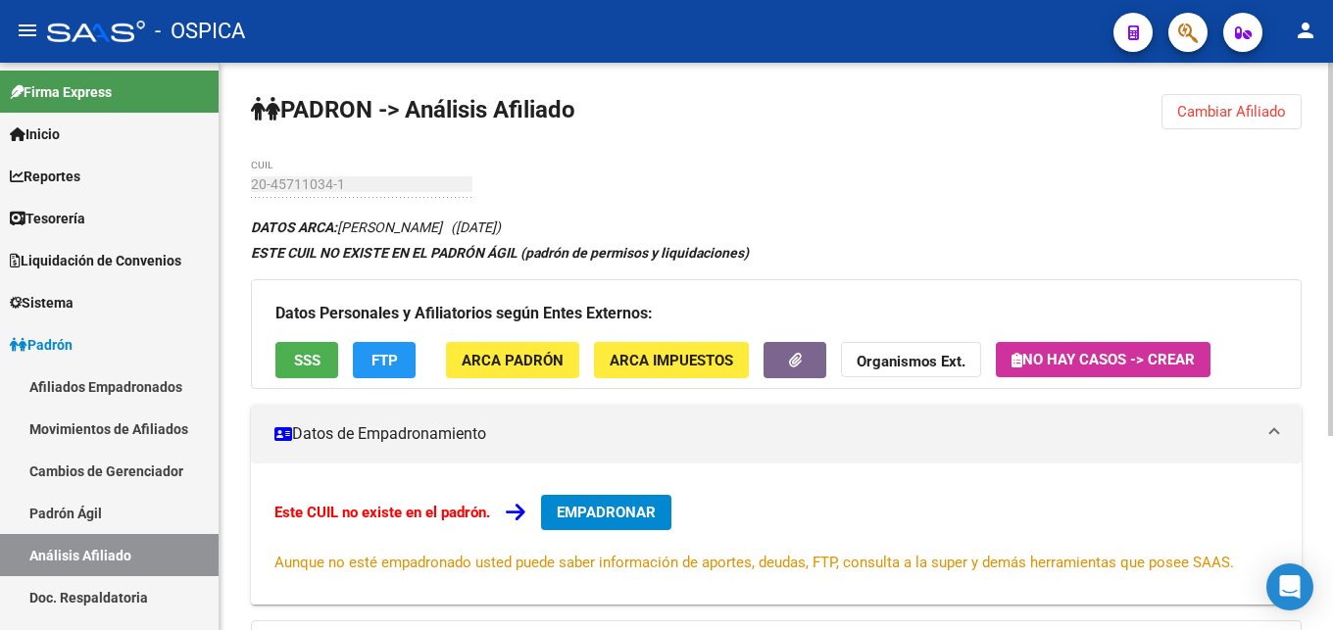
click at [536, 375] on button "ARCA Padrón" at bounding box center [512, 360] width 133 height 36
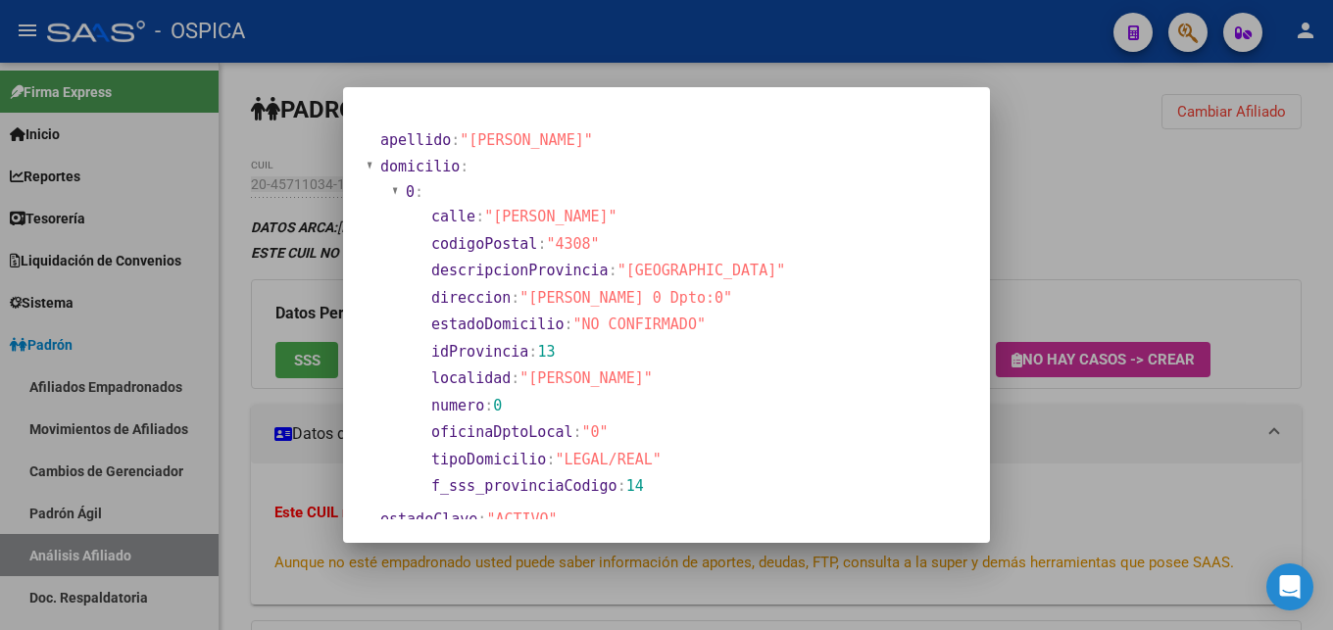
drag, startPoint x: 528, startPoint y: 298, endPoint x: 675, endPoint y: 301, distance: 147.0
click at [675, 301] on span ""[PERSON_NAME] 0 Dpto:0"" at bounding box center [625, 298] width 213 height 18
click at [1194, 337] on div at bounding box center [666, 315] width 1333 height 630
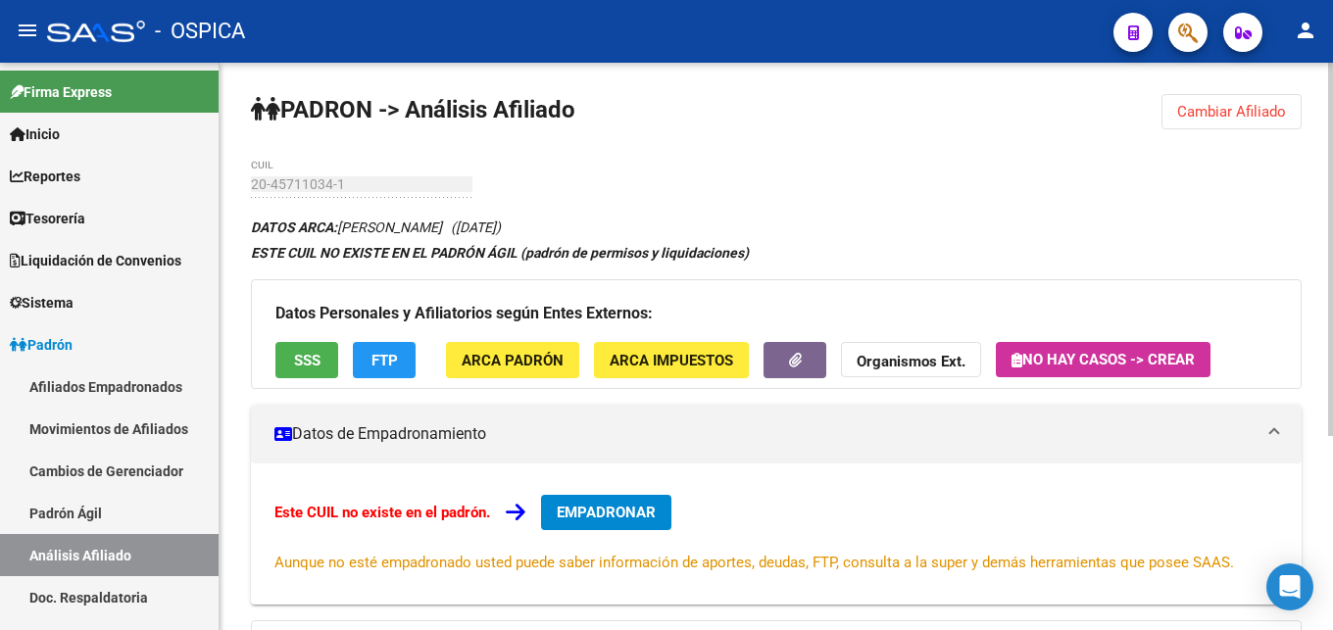
click at [1082, 445] on span "Datos de Empadronamiento" at bounding box center [772, 434] width 996 height 22
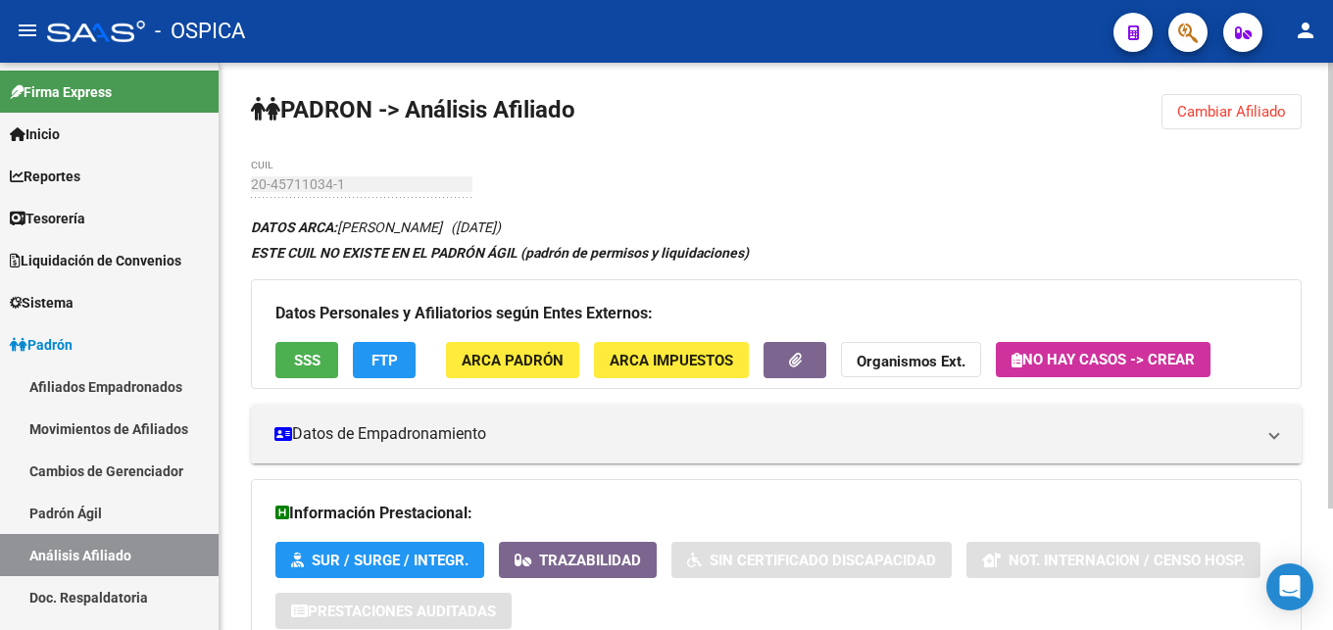
drag, startPoint x: 344, startPoint y: 227, endPoint x: 530, endPoint y: 227, distance: 186.2
click at [501, 227] on icon "DATOS ARCA: [PERSON_NAME] ([DATE])" at bounding box center [376, 228] width 250 height 16
click at [529, 358] on span "ARCA Padrón" at bounding box center [513, 361] width 102 height 18
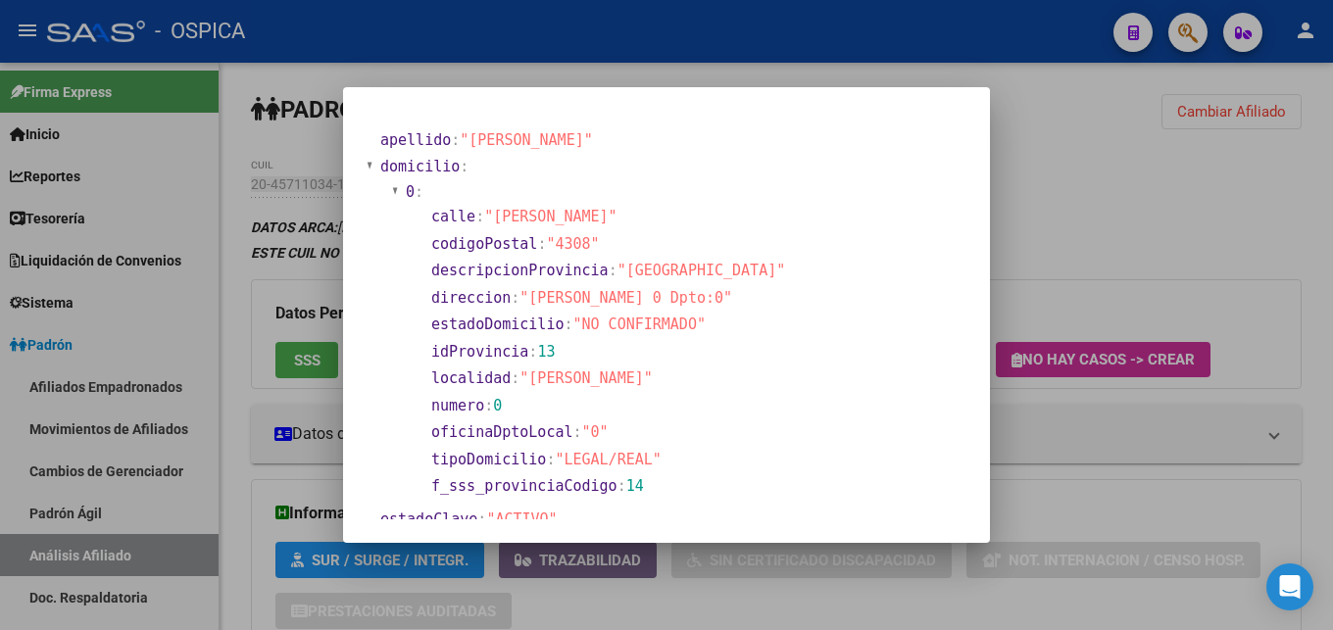
drag, startPoint x: 527, startPoint y: 294, endPoint x: 650, endPoint y: 306, distance: 123.1
click at [650, 306] on span ""[PERSON_NAME] 0 Dpto:0"" at bounding box center [625, 298] width 213 height 18
click at [1102, 429] on div at bounding box center [666, 315] width 1333 height 630
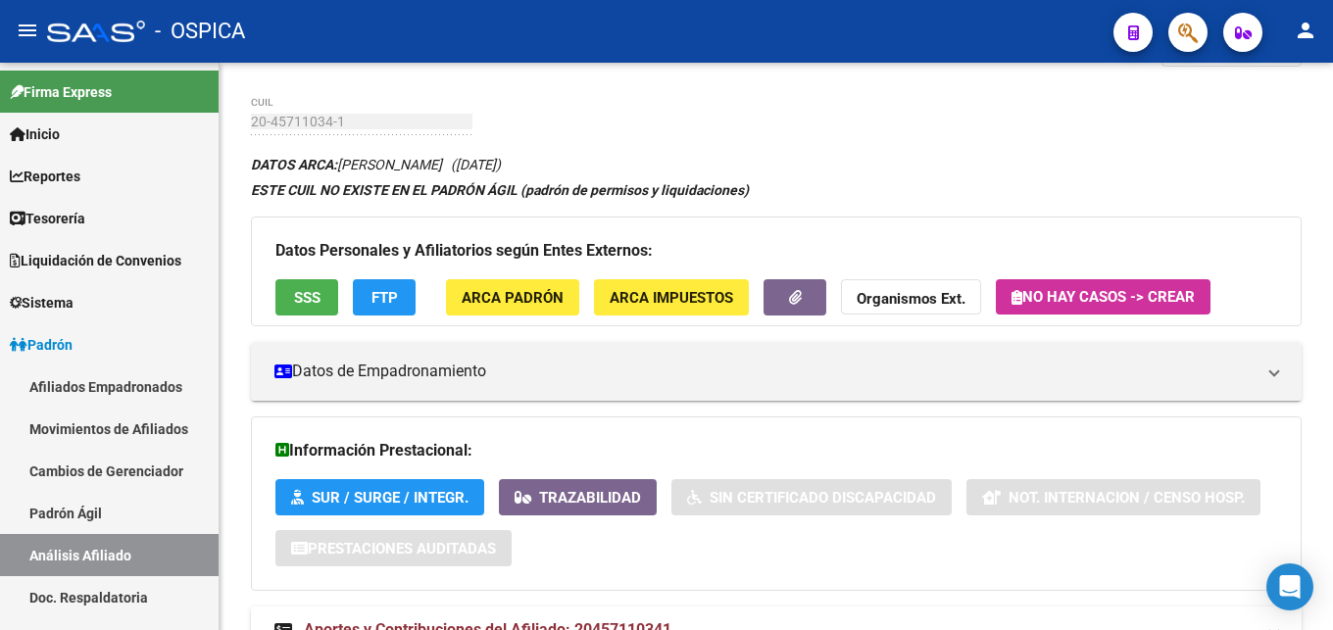
scroll to position [155, 0]
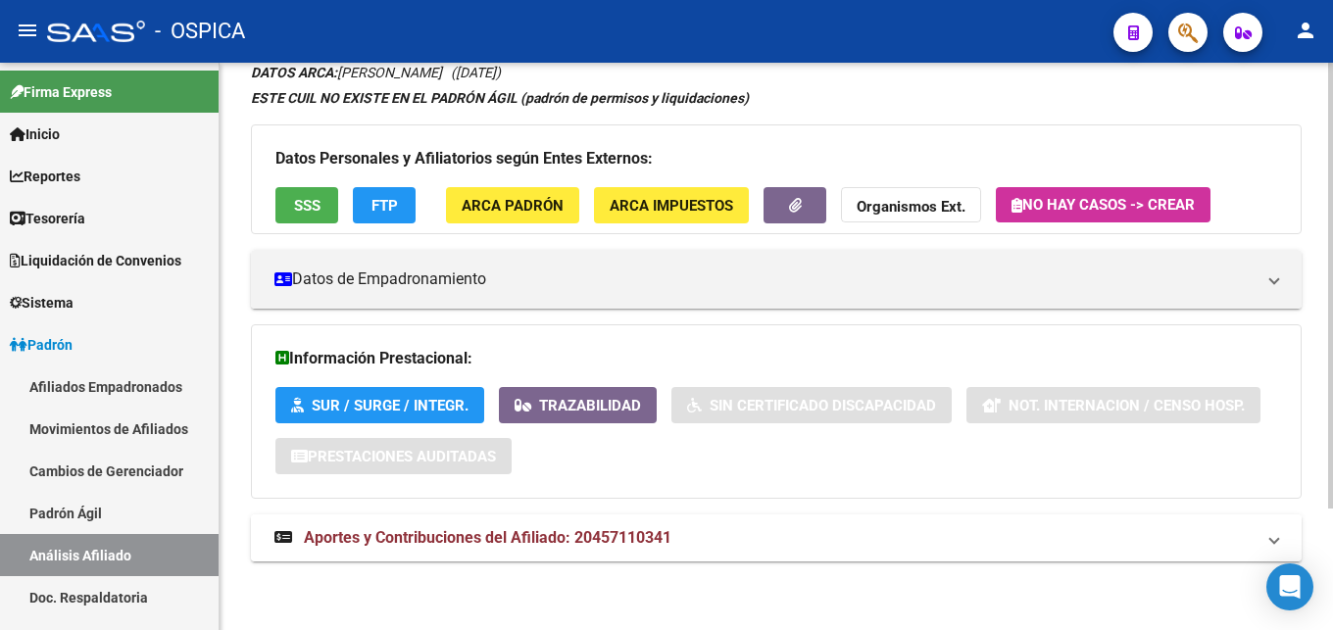
click at [686, 557] on mat-expansion-panel-header "Aportes y Contribuciones del Afiliado: 20457110341" at bounding box center [776, 537] width 1051 height 47
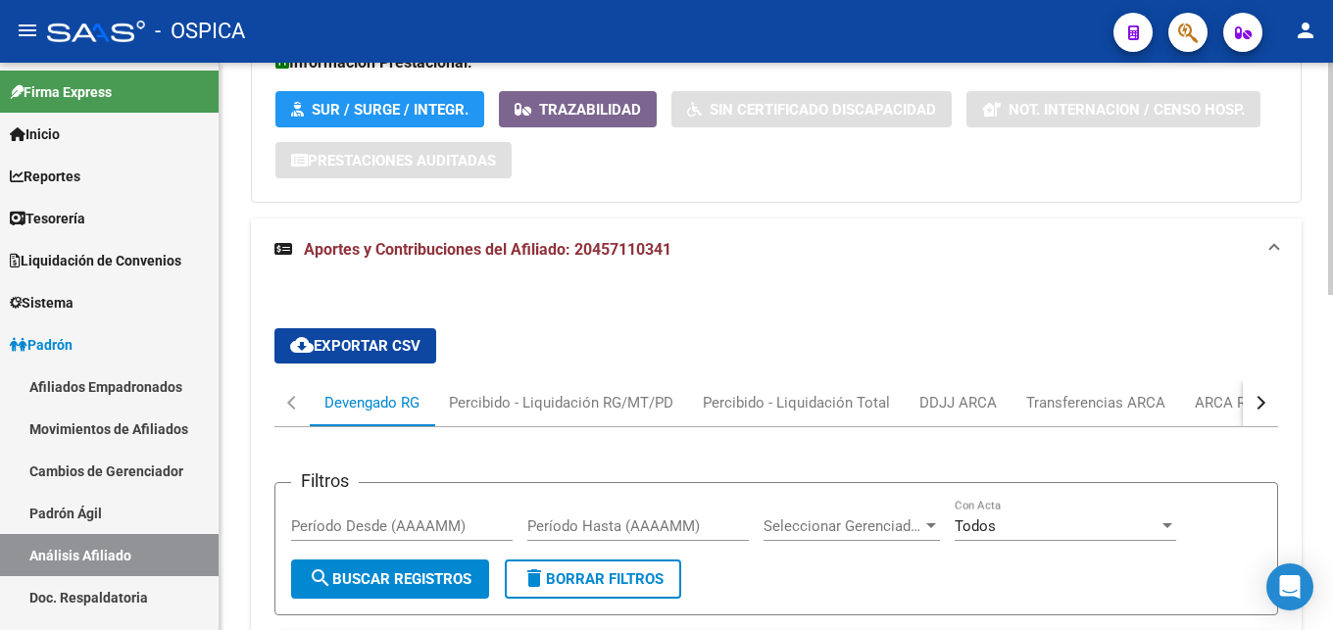
scroll to position [455, 0]
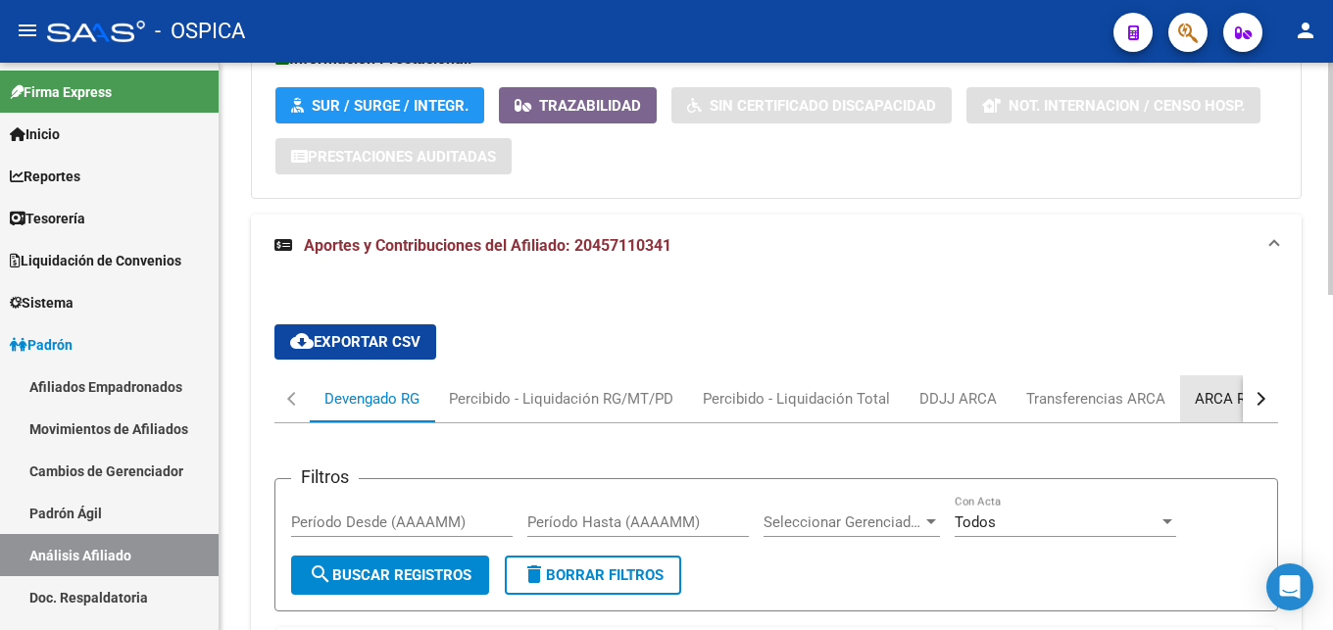
click at [1237, 402] on div "ARCA Relaciones Laborales" at bounding box center [1286, 399] width 183 height 22
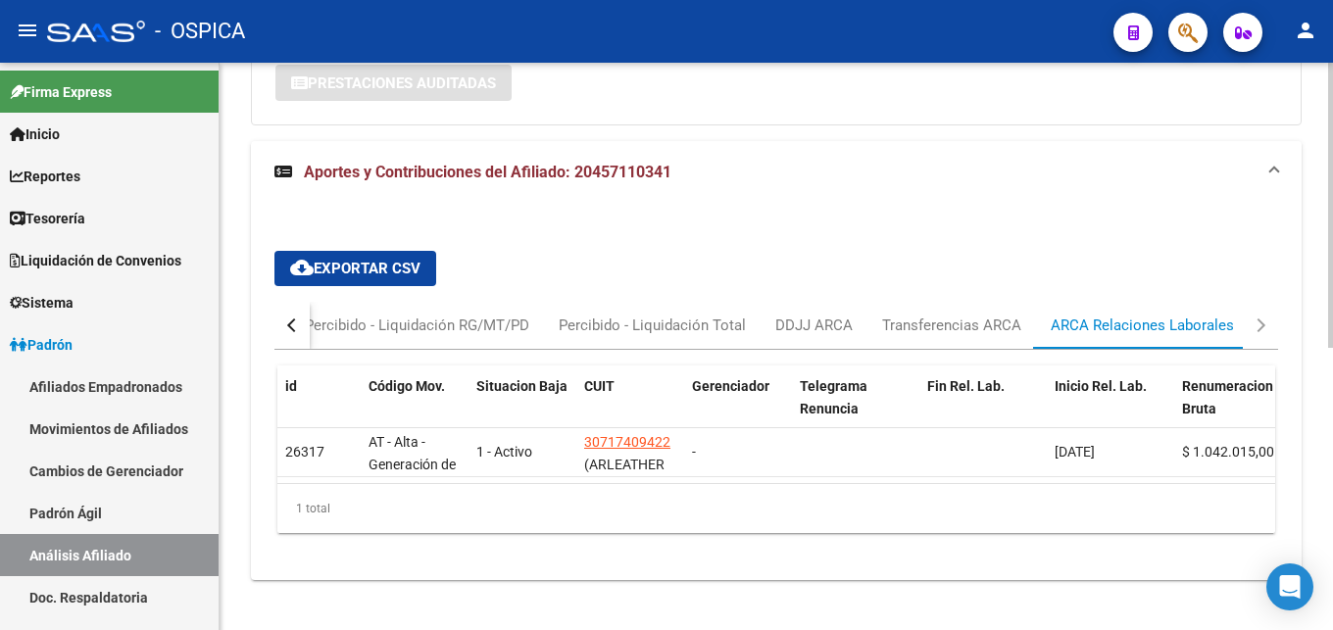
scroll to position [563, 0]
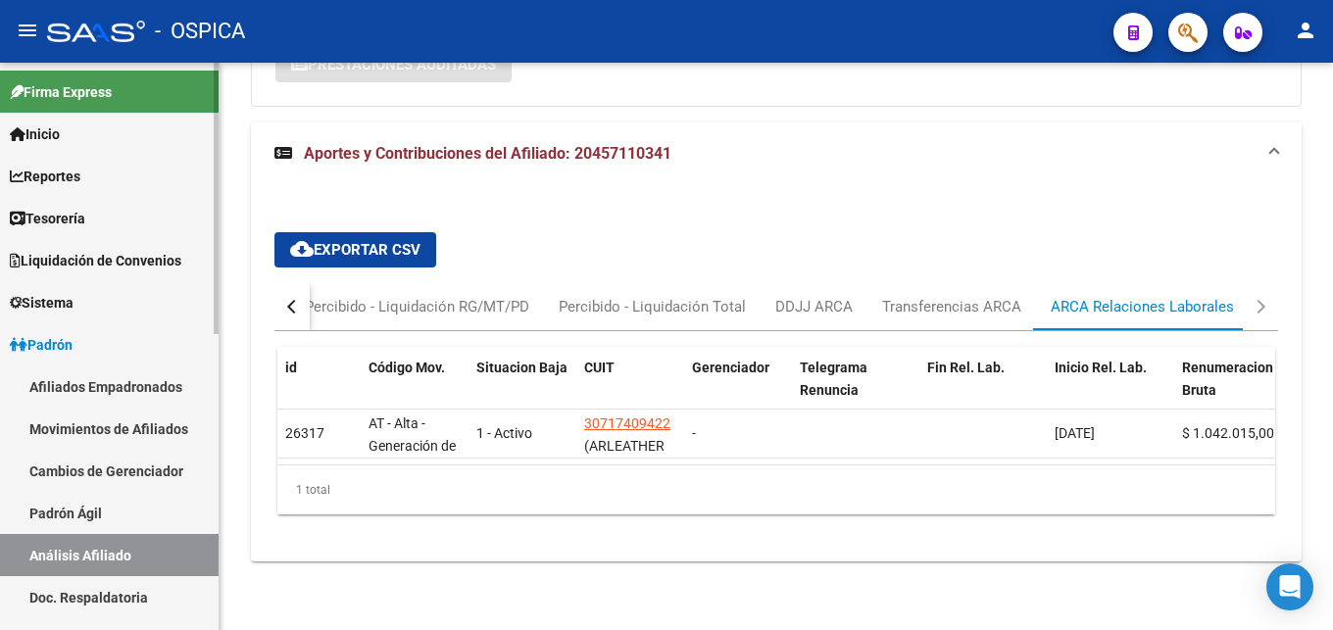
click at [71, 517] on link "Padrón Ágil" at bounding box center [109, 513] width 219 height 42
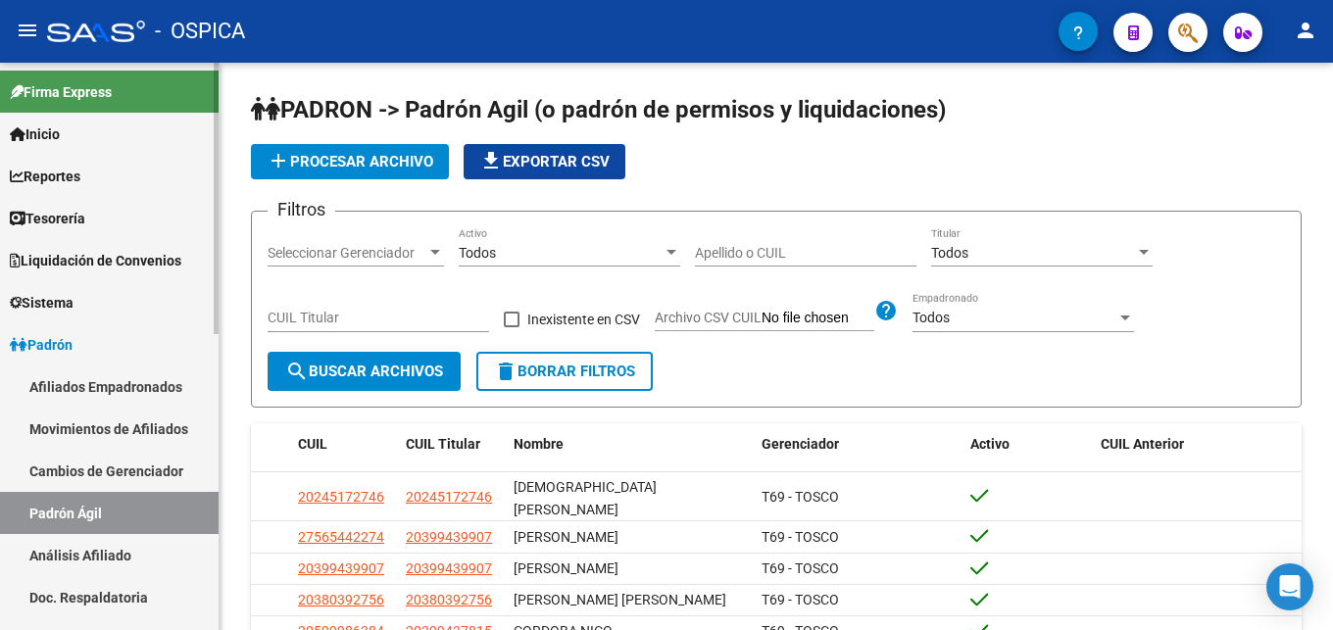
click at [106, 555] on link "Análisis Afiliado" at bounding box center [109, 555] width 219 height 42
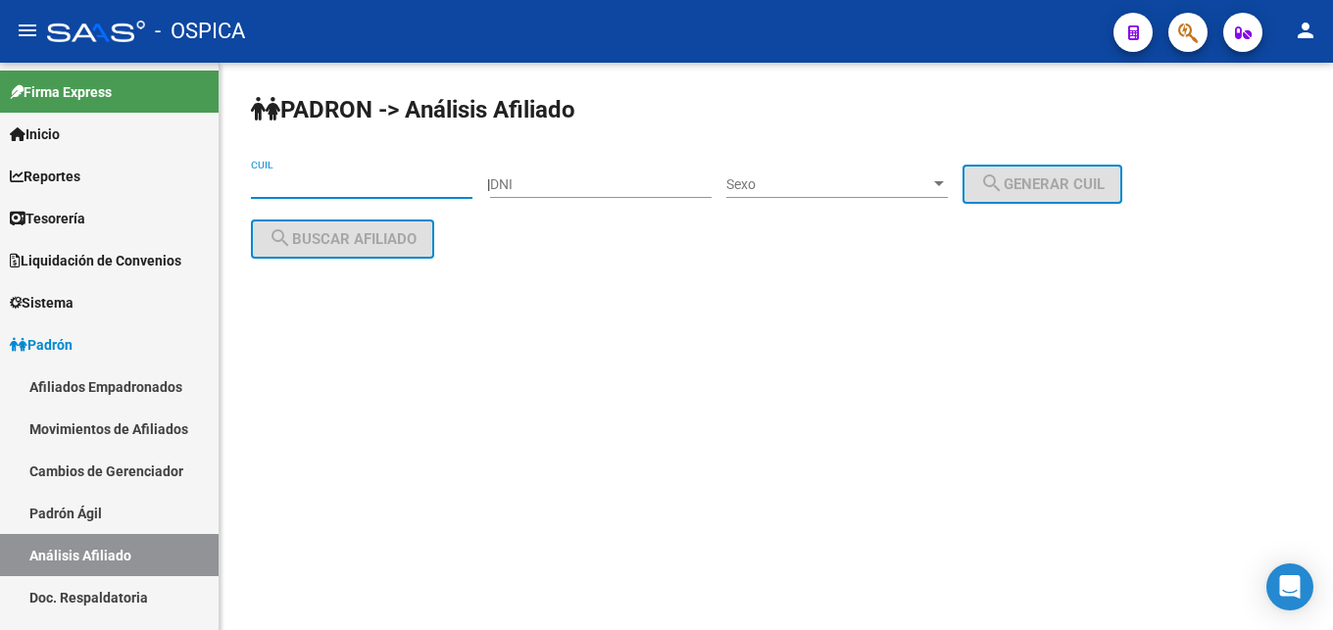
click at [270, 190] on input "CUIL" at bounding box center [361, 184] width 221 height 17
paste input "20-46307963-4"
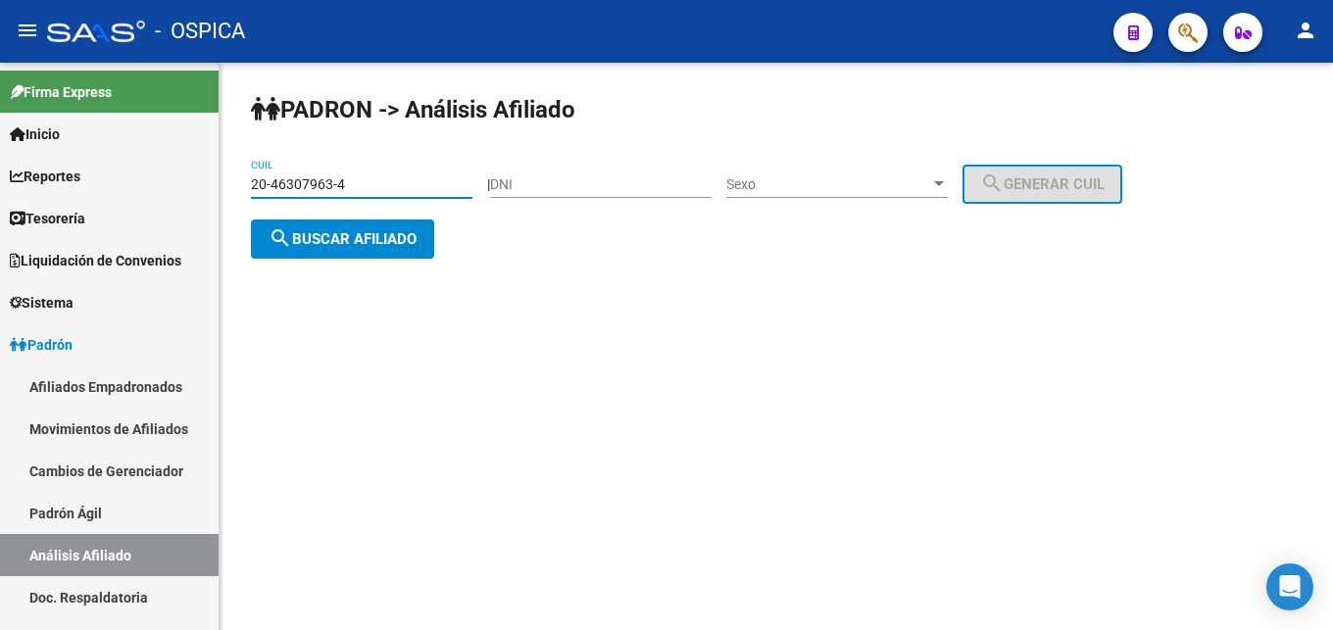
type input "20-46307963-4"
click at [362, 244] on span "search Buscar afiliado" at bounding box center [343, 239] width 148 height 18
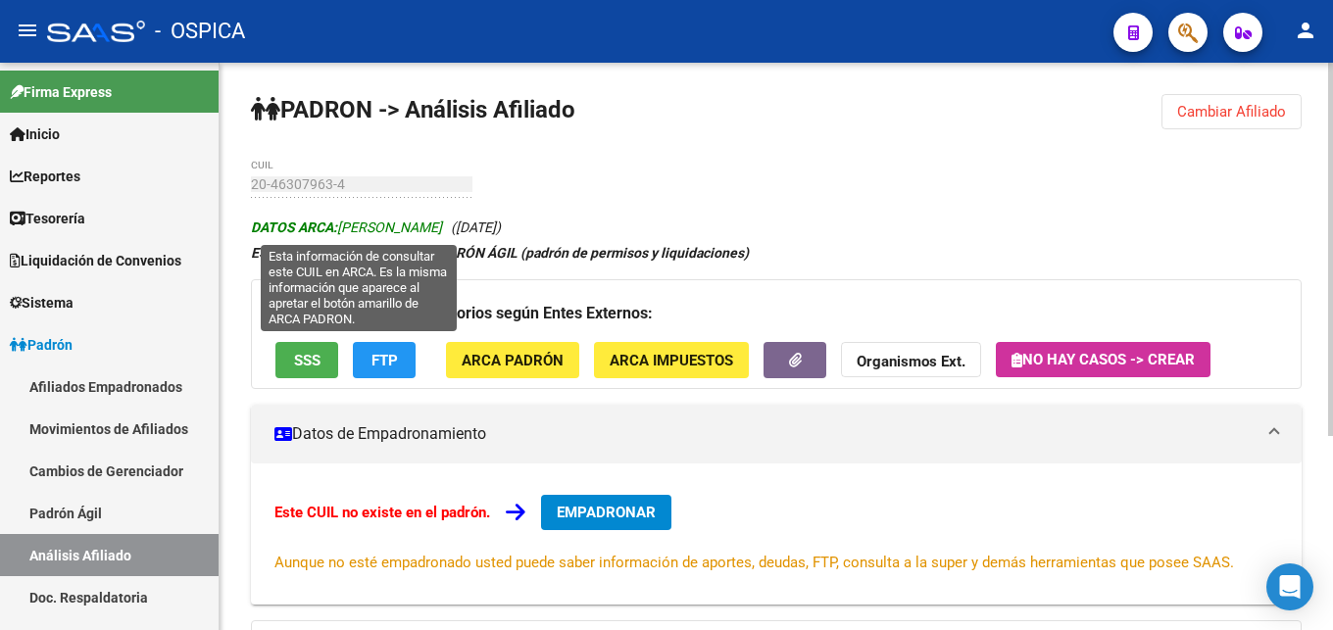
drag, startPoint x: 344, startPoint y: 226, endPoint x: 464, endPoint y: 230, distance: 119.6
click at [442, 234] on span "DATOS ARCA: [PERSON_NAME]" at bounding box center [346, 228] width 191 height 16
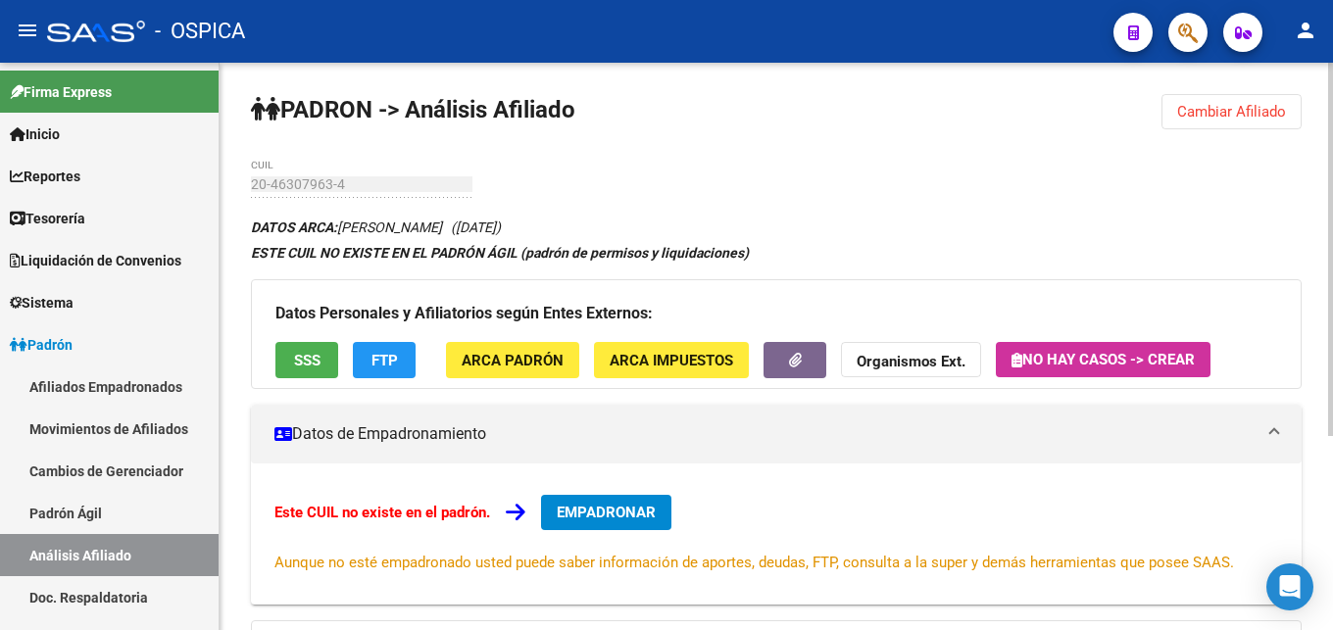
click at [545, 377] on button "ARCA Padrón" at bounding box center [512, 360] width 133 height 36
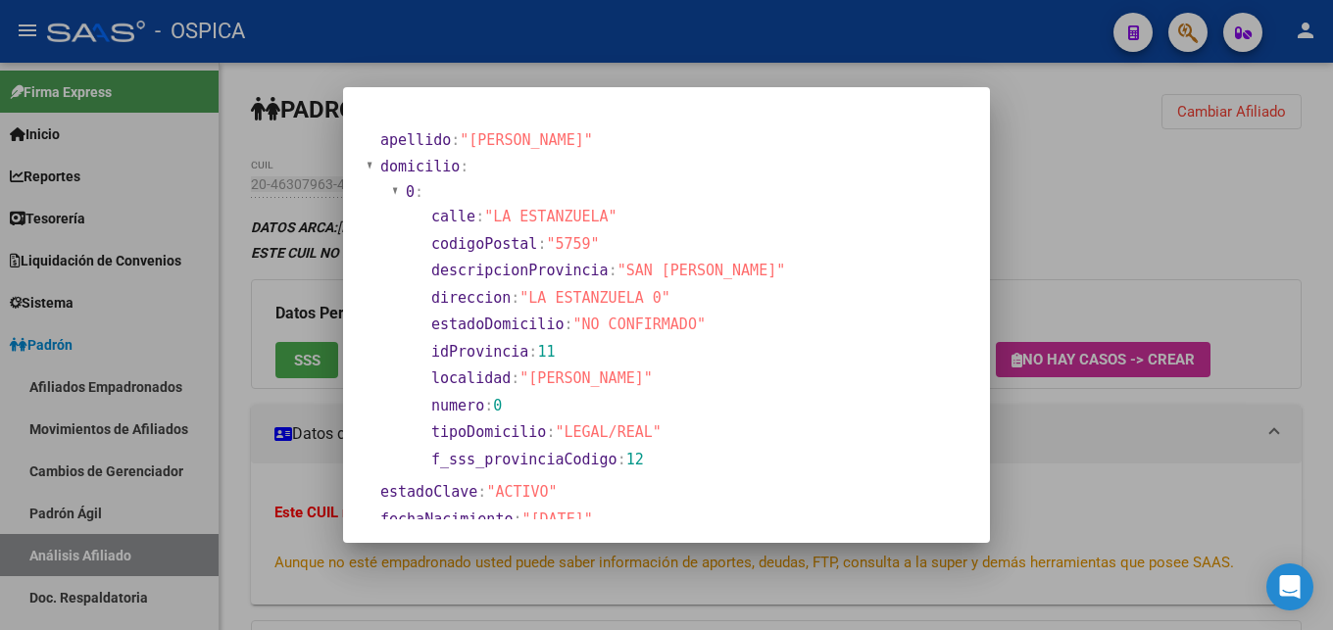
drag, startPoint x: 531, startPoint y: 302, endPoint x: 636, endPoint y: 306, distance: 104.9
click at [636, 306] on span ""LA ESTANZUELA 0"" at bounding box center [594, 298] width 151 height 18
click at [1109, 408] on div at bounding box center [666, 315] width 1333 height 630
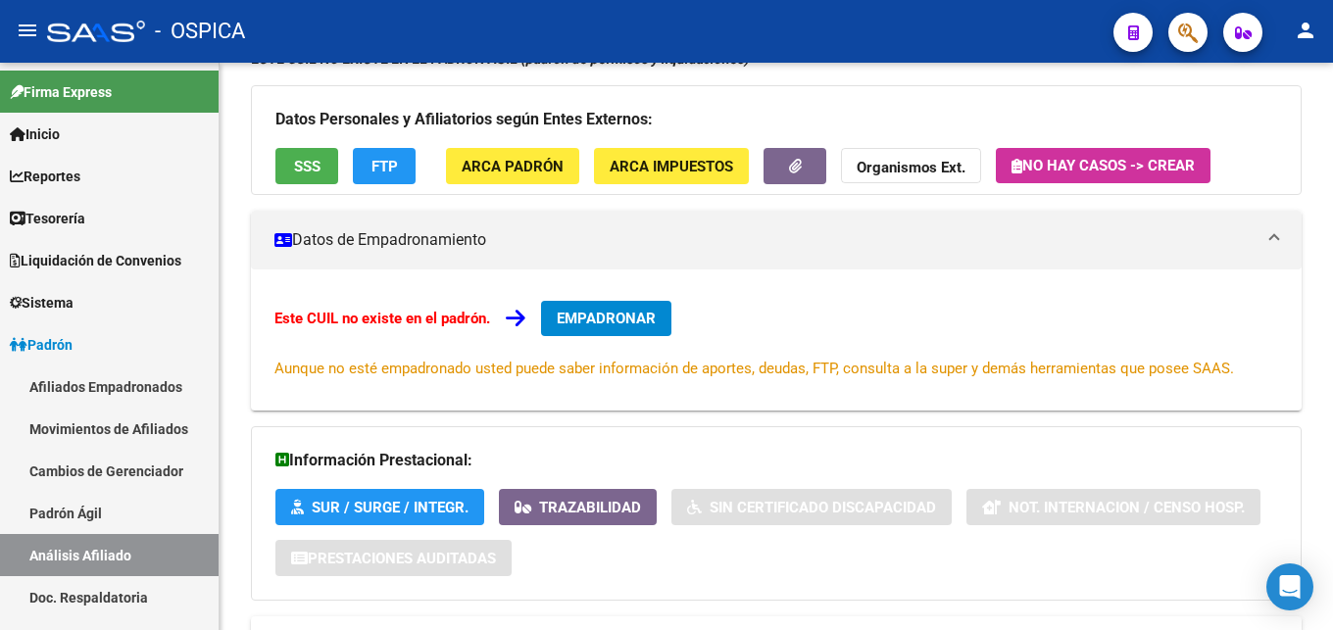
scroll to position [296, 0]
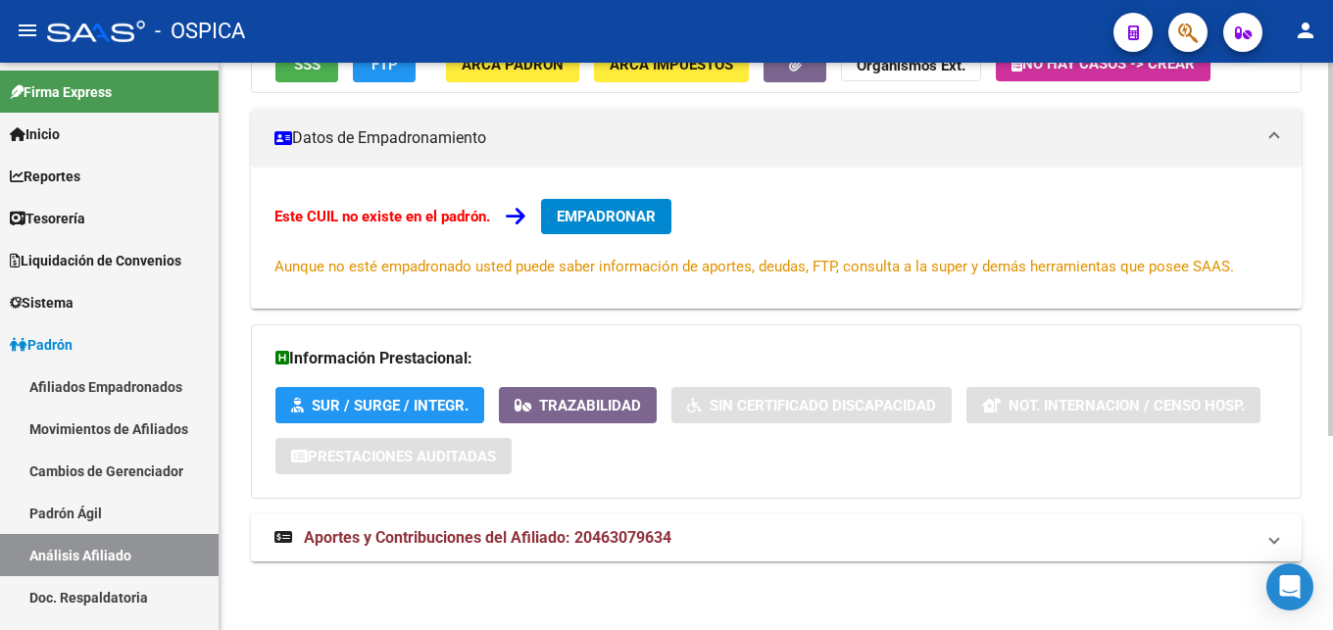
click at [660, 535] on span "Aportes y Contribuciones del Afiliado: 20463079634" at bounding box center [487, 537] width 367 height 19
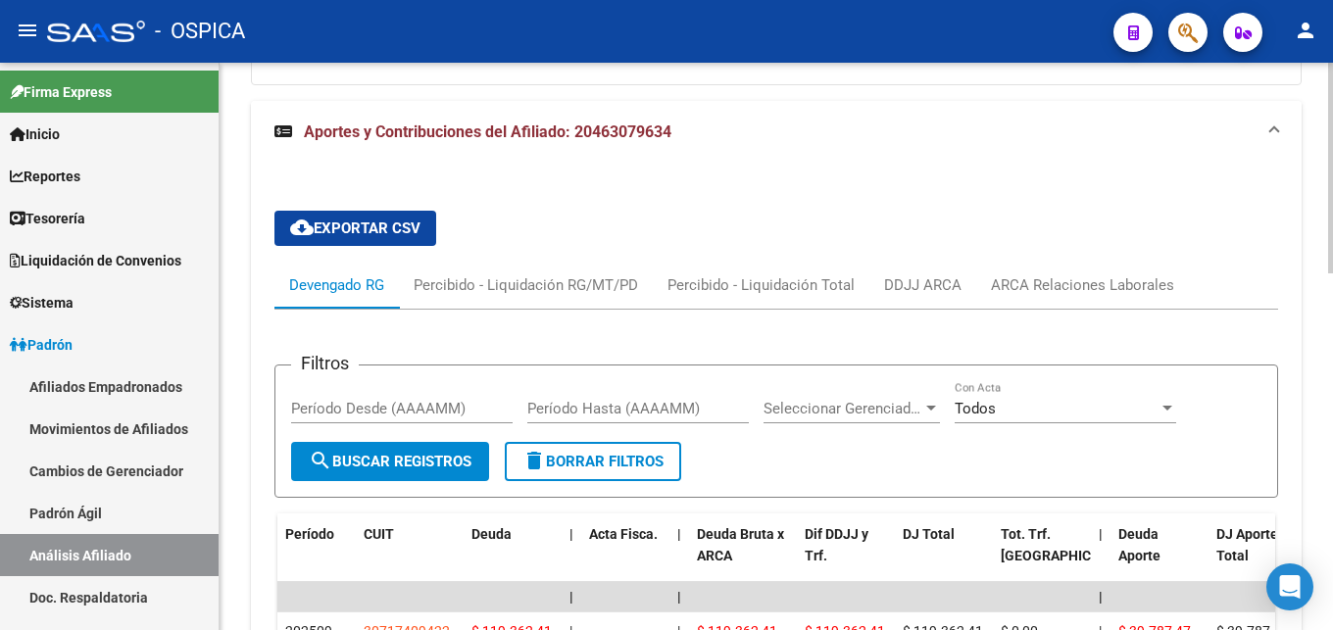
scroll to position [710, 0]
click at [1175, 292] on div "ARCA Relaciones Laborales" at bounding box center [1082, 284] width 213 height 47
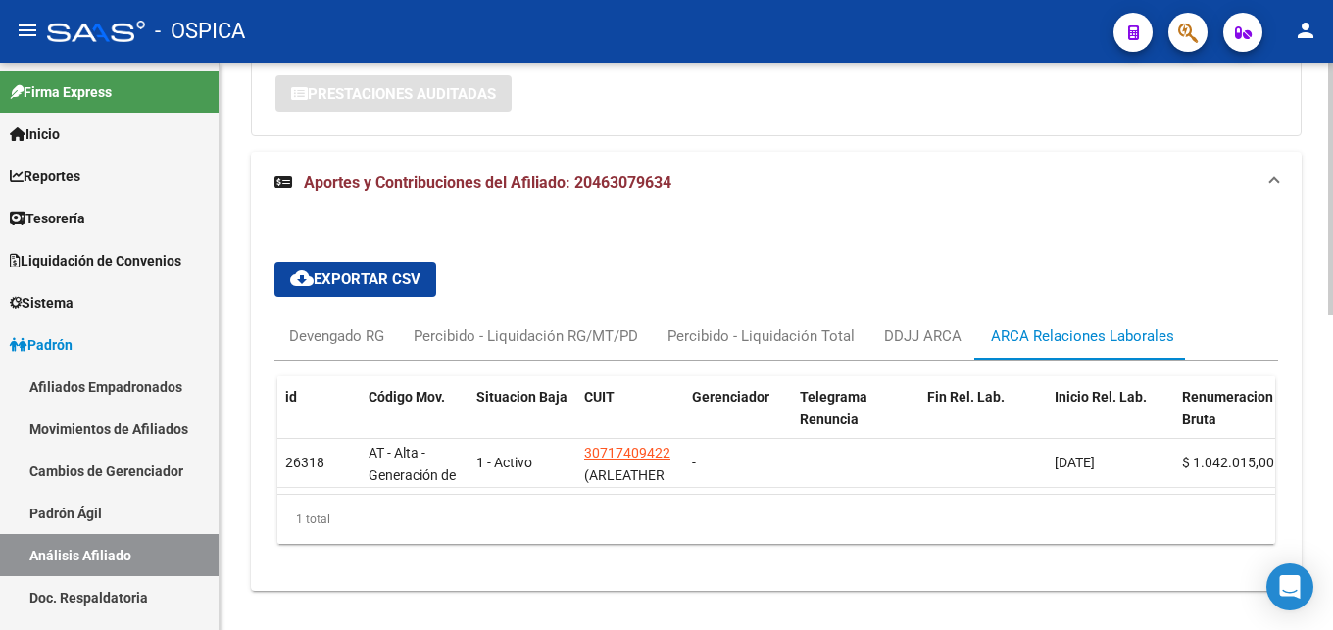
scroll to position [689, 0]
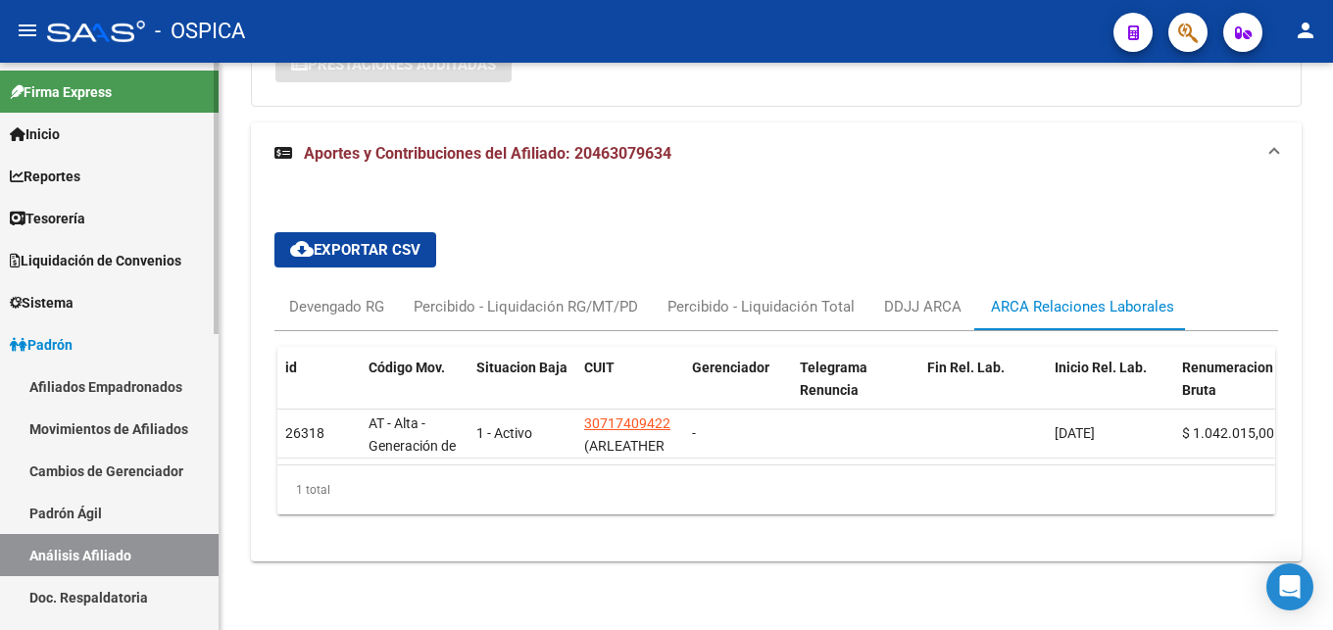
click at [81, 514] on link "Padrón Ágil" at bounding box center [109, 513] width 219 height 42
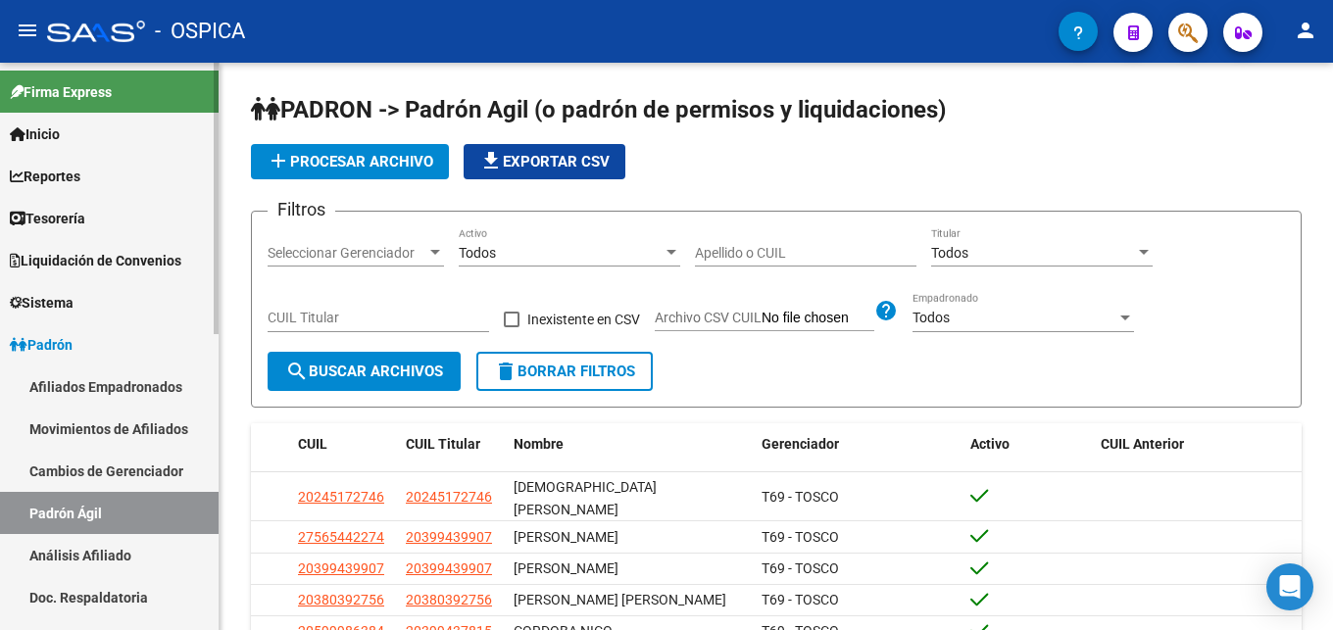
click at [112, 558] on link "Análisis Afiliado" at bounding box center [109, 555] width 219 height 42
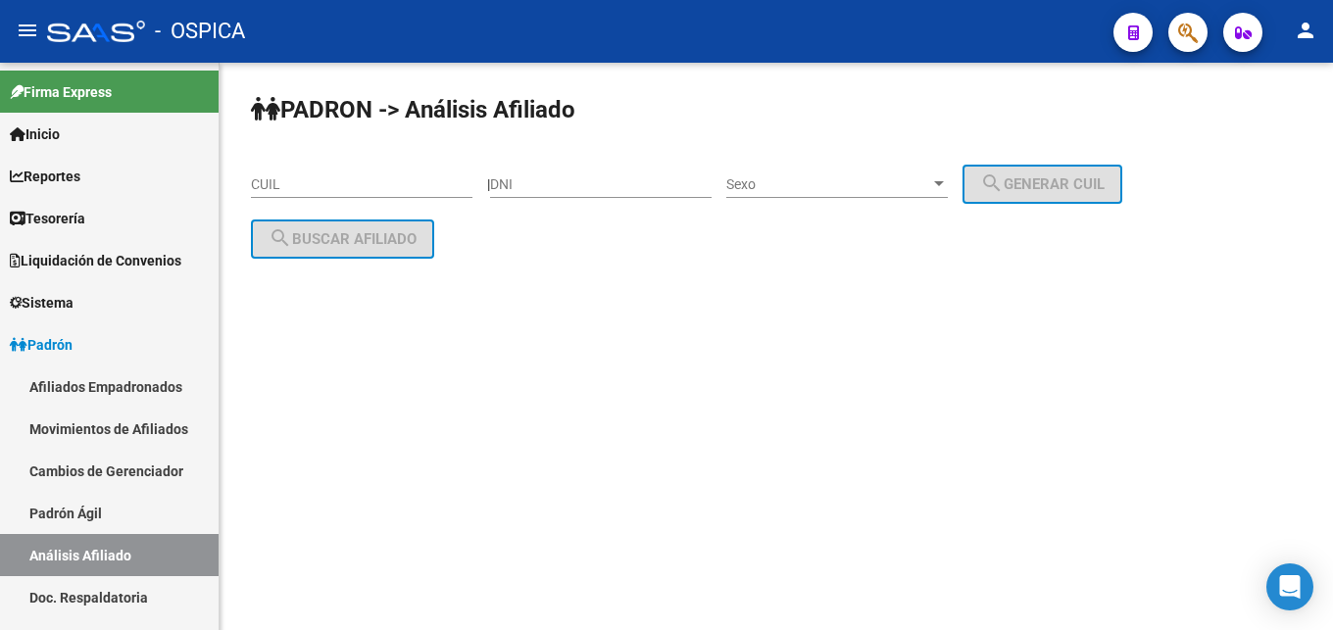
click at [300, 197] on div "CUIL" at bounding box center [361, 178] width 221 height 39
paste input "23-43621726-9"
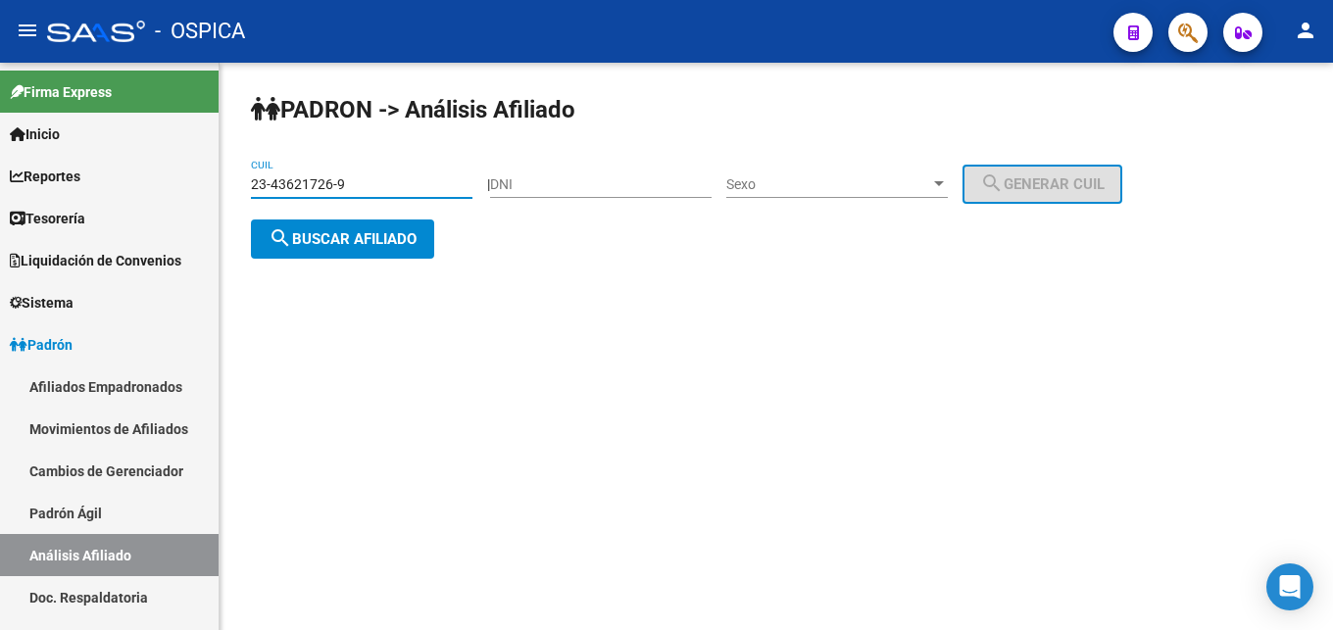
type input "23-43621726-9"
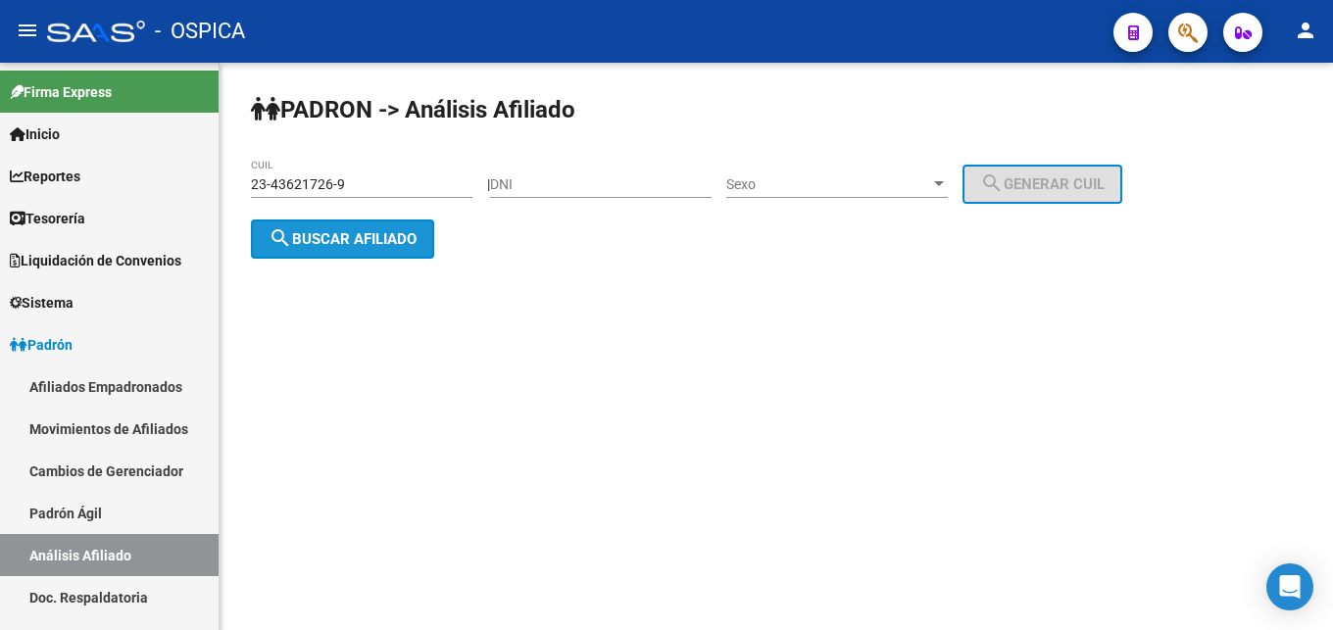
click at [365, 245] on span "search Buscar afiliado" at bounding box center [343, 239] width 148 height 18
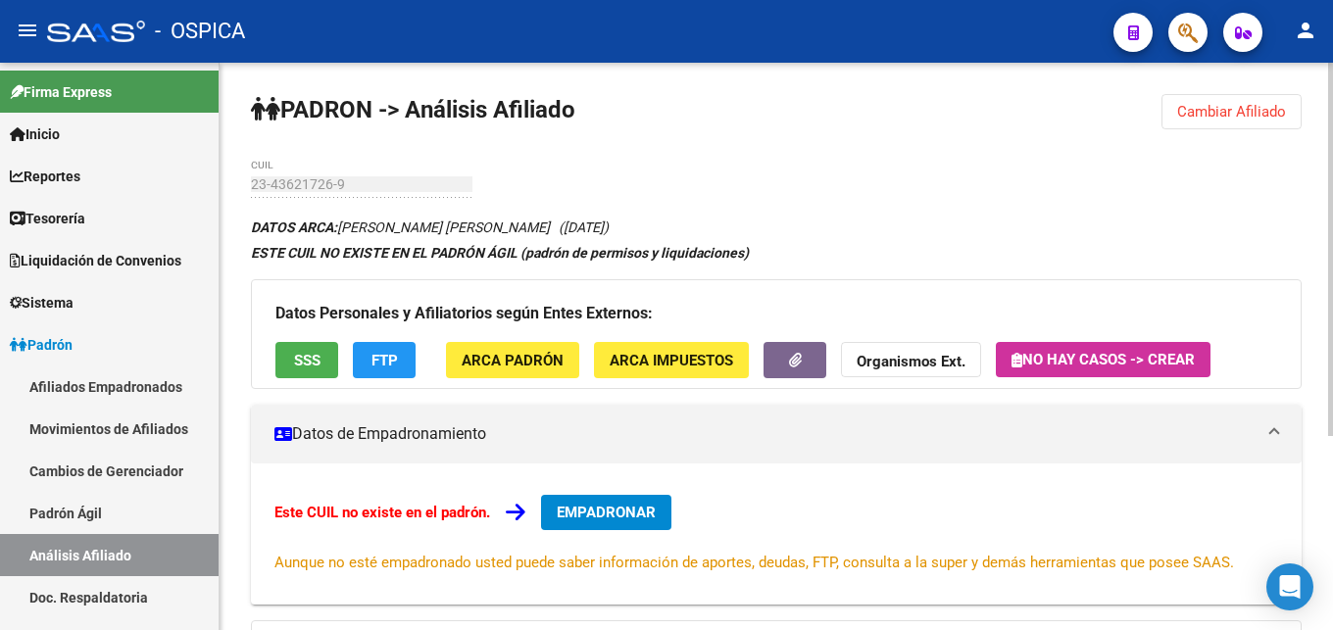
drag, startPoint x: 341, startPoint y: 227, endPoint x: 533, endPoint y: 228, distance: 192.1
click at [533, 228] on icon "DATOS ARCA: [PERSON_NAME] [PERSON_NAME] ([DATE])" at bounding box center [430, 228] width 358 height 16
click at [561, 370] on button "ARCA Padrón" at bounding box center [512, 360] width 133 height 36
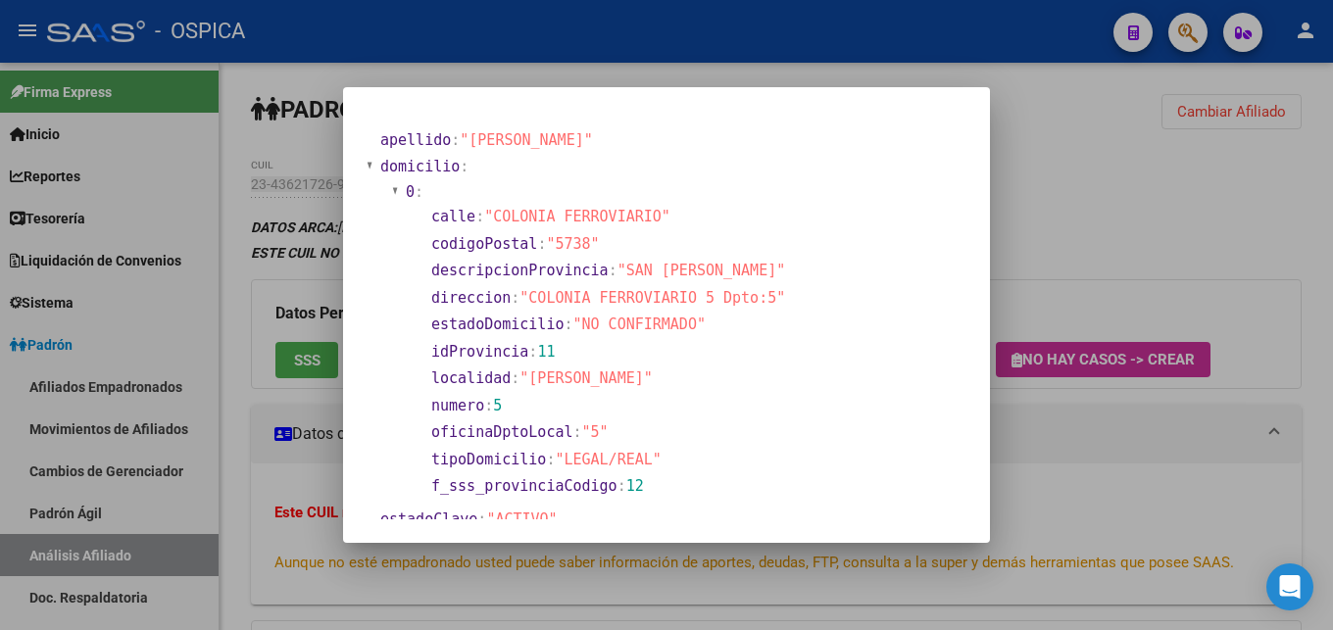
drag, startPoint x: 531, startPoint y: 299, endPoint x: 751, endPoint y: 302, distance: 219.5
click at [751, 302] on span ""COLONIA FERROVIARIO 5 Dpto:5"" at bounding box center [652, 298] width 266 height 18
click at [1200, 417] on div at bounding box center [666, 315] width 1333 height 630
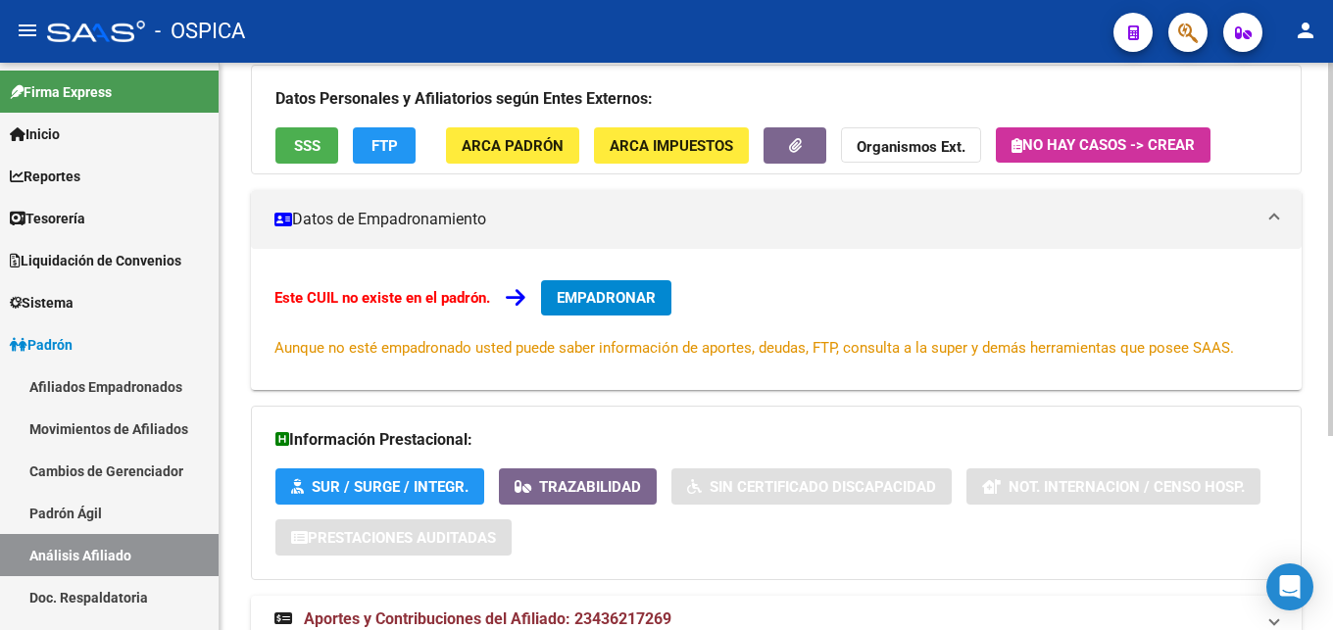
scroll to position [296, 0]
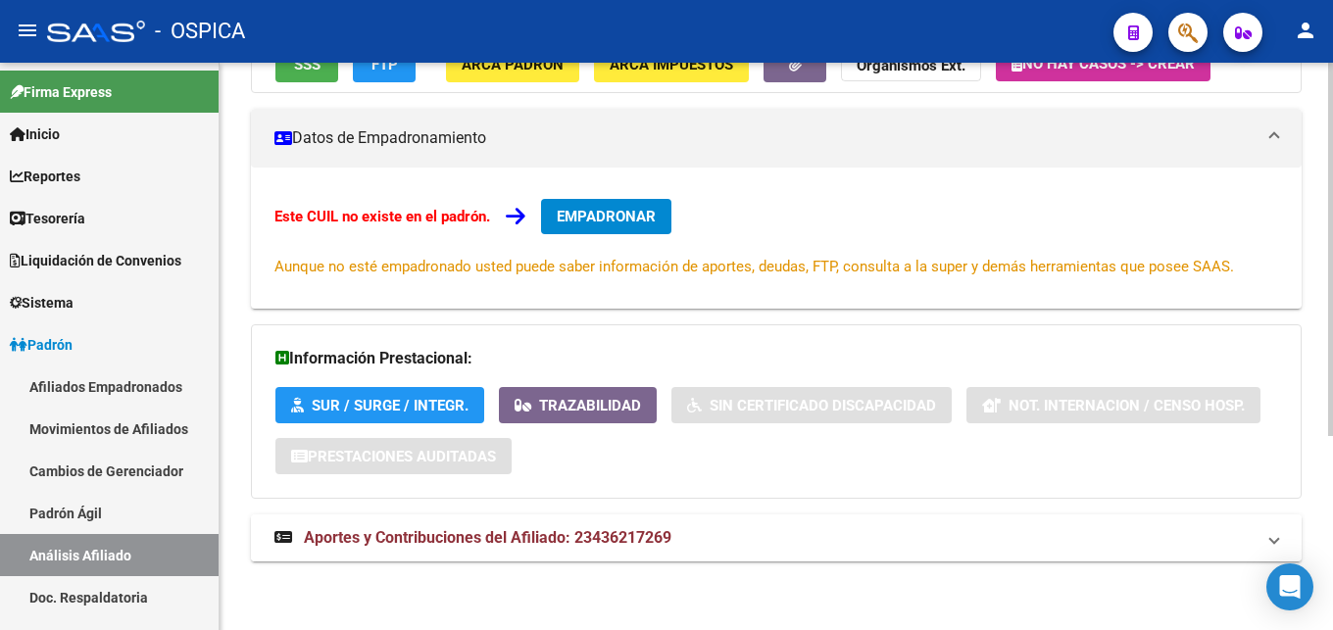
click at [588, 537] on span "Aportes y Contribuciones del Afiliado: 23436217269" at bounding box center [487, 537] width 367 height 19
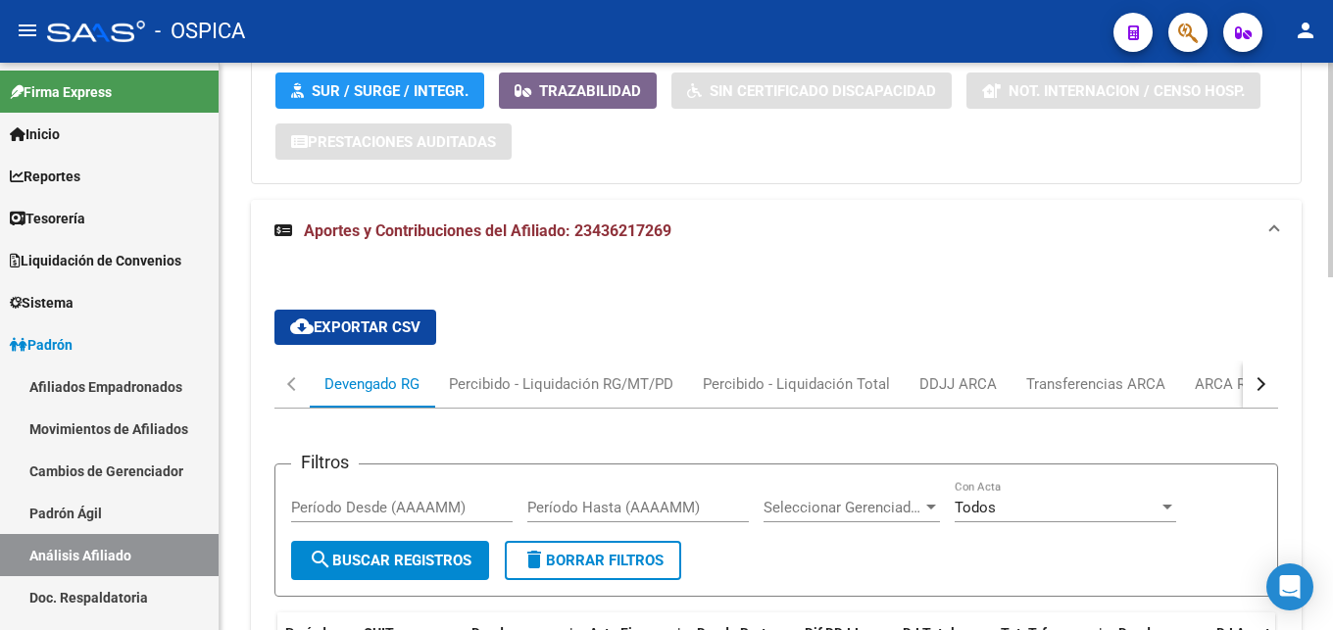
scroll to position [775, 0]
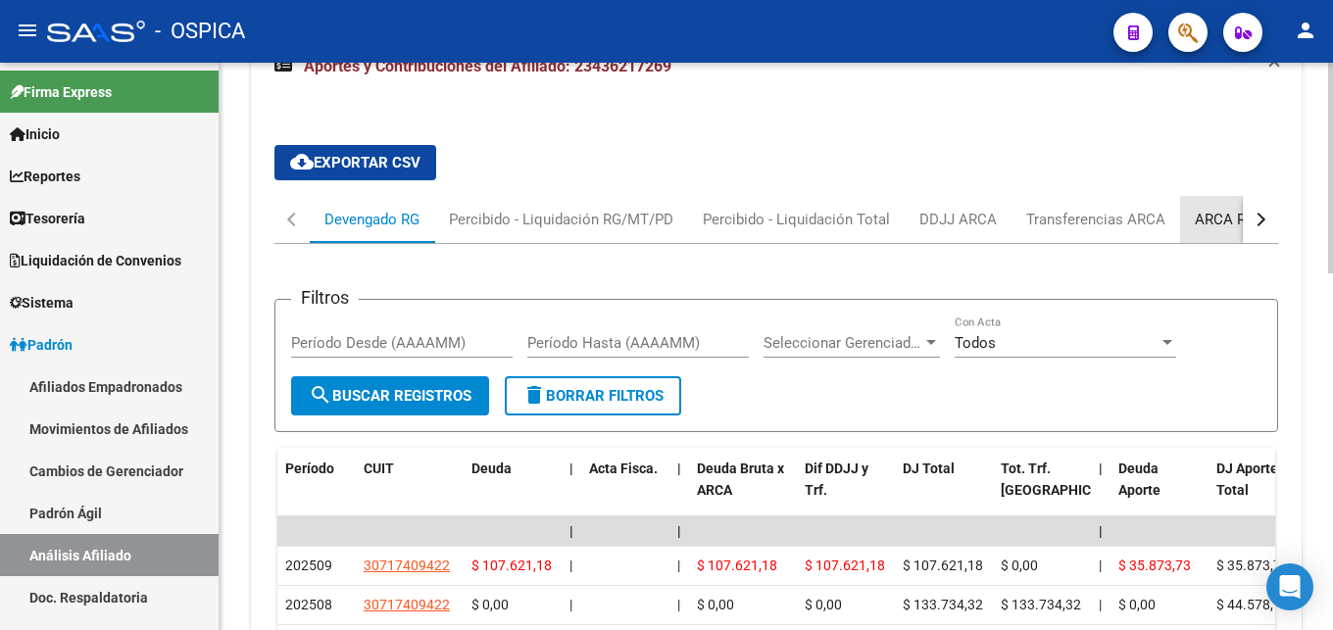
click at [1206, 220] on div "ARCA Relaciones Laborales" at bounding box center [1286, 220] width 183 height 22
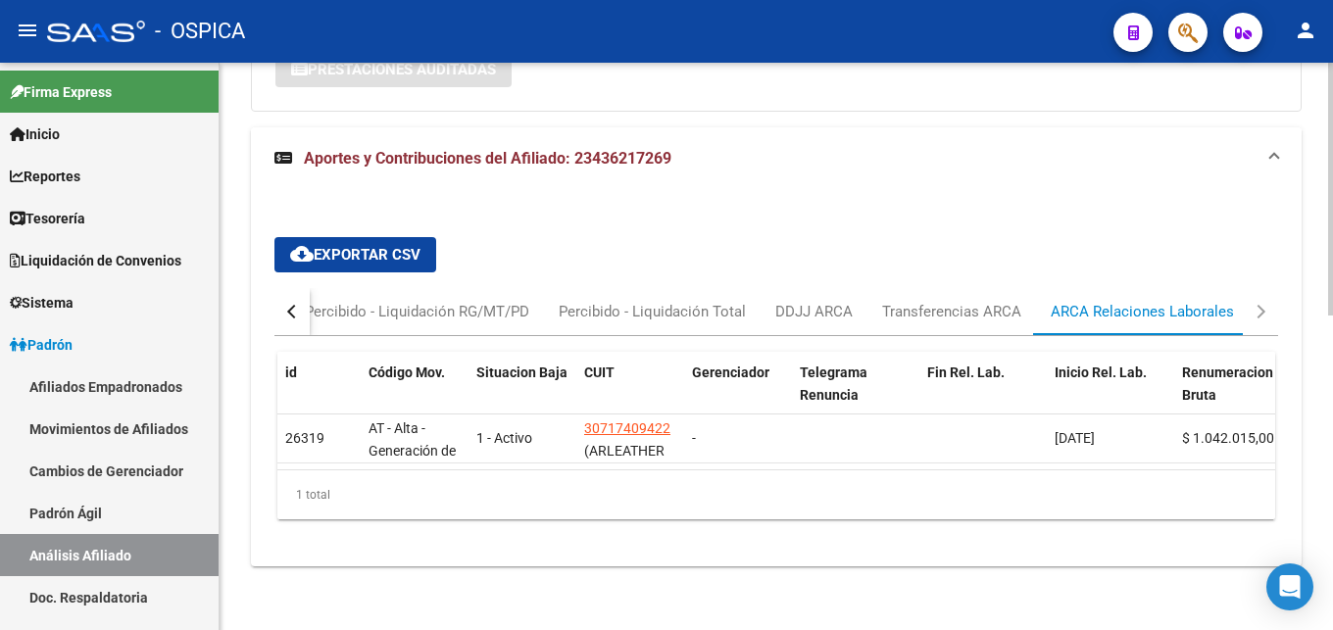
scroll to position [689, 0]
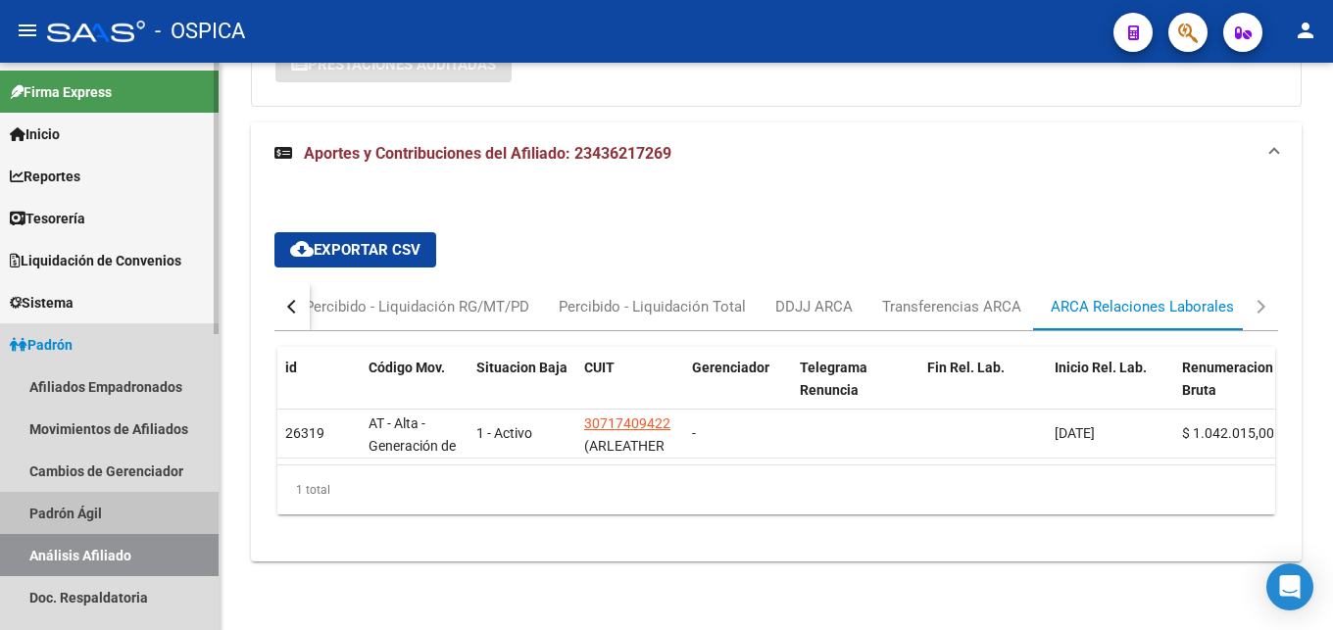
click at [101, 514] on link "Padrón Ágil" at bounding box center [109, 513] width 219 height 42
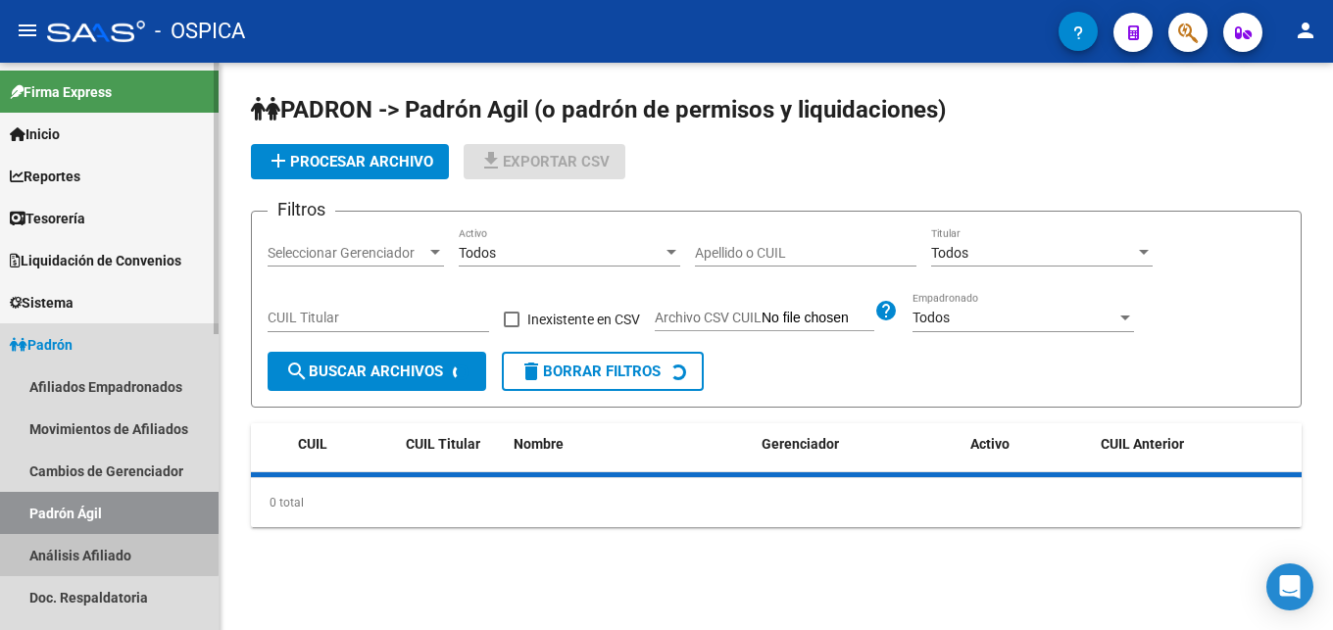
drag, startPoint x: 109, startPoint y: 550, endPoint x: 161, endPoint y: 466, distance: 98.2
click at [110, 550] on link "Análisis Afiliado" at bounding box center [109, 555] width 219 height 42
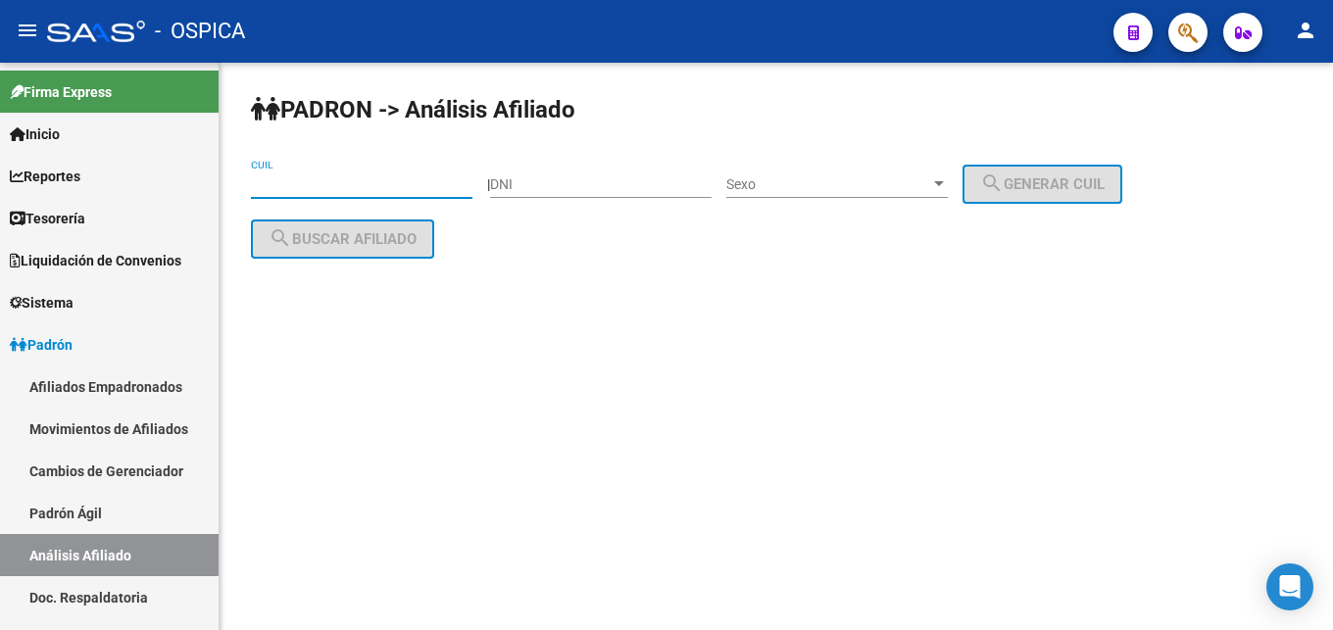
click at [274, 190] on input "CUIL" at bounding box center [361, 184] width 221 height 17
paste input "23-44038829-9"
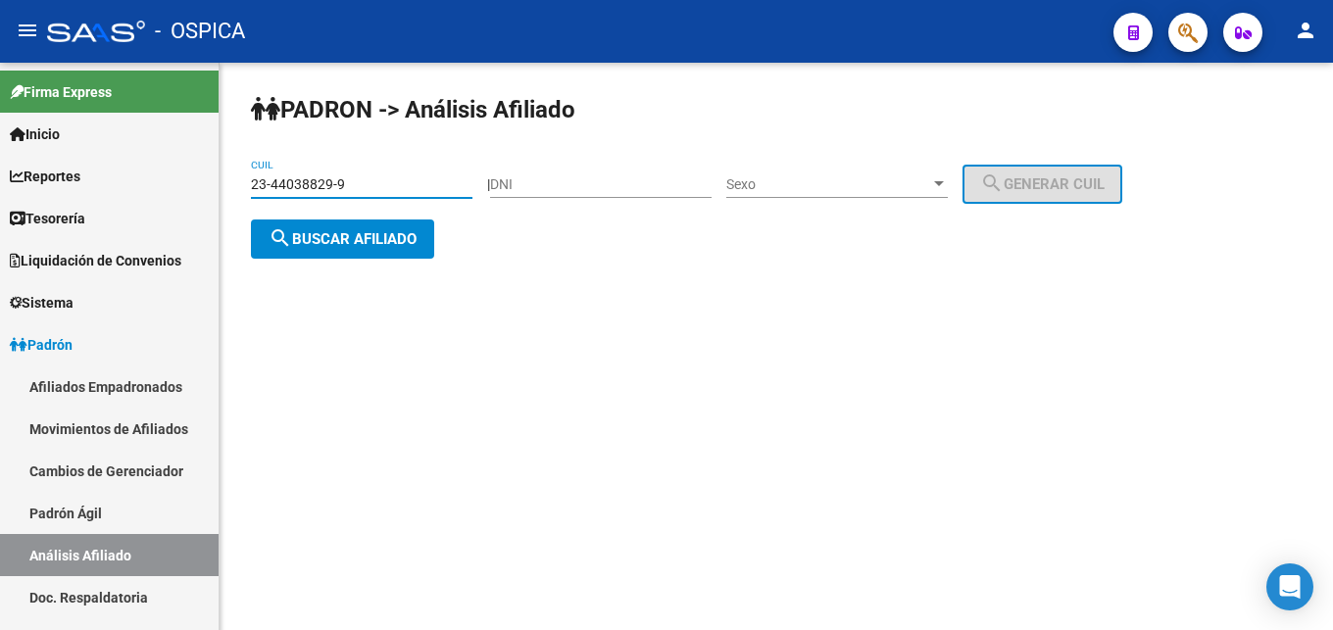
type input "23-44038829-9"
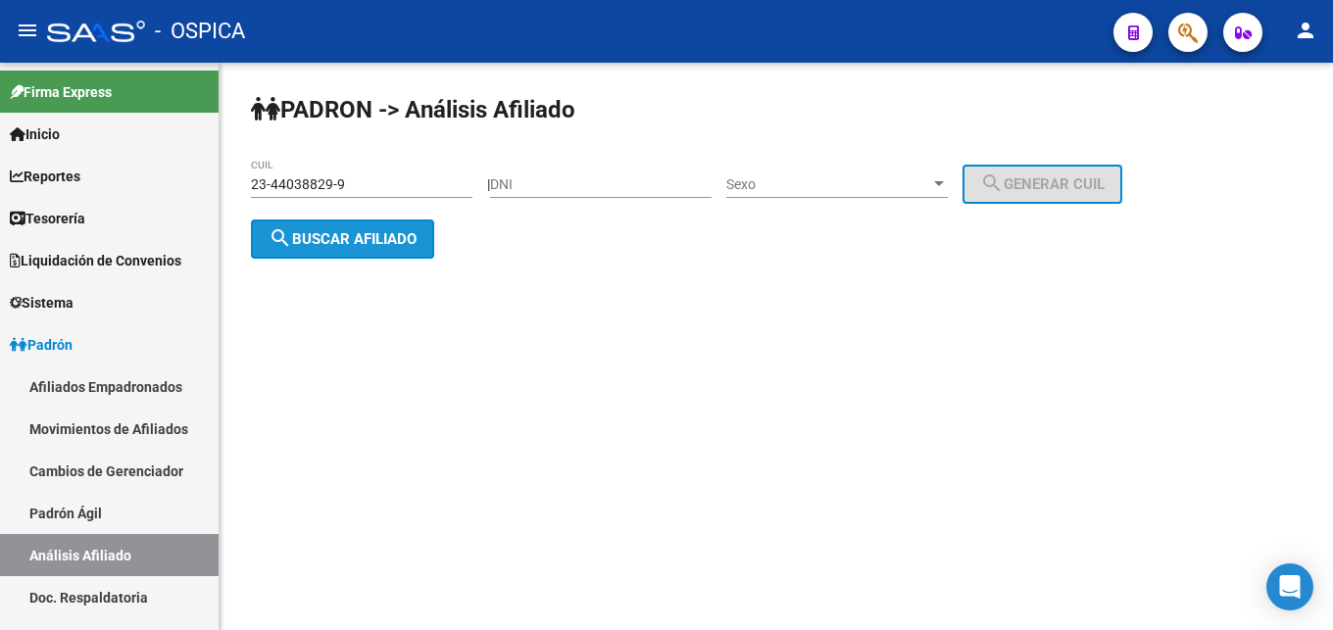
click at [338, 253] on button "search Buscar afiliado" at bounding box center [342, 239] width 183 height 39
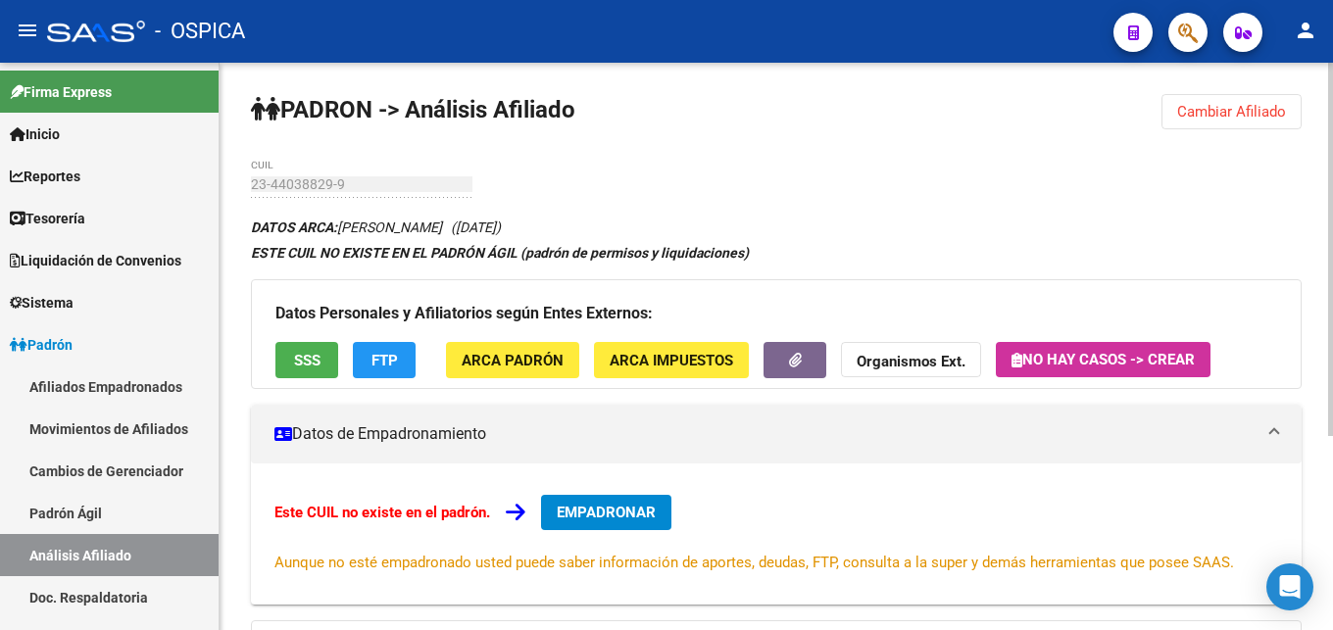
drag, startPoint x: 339, startPoint y: 224, endPoint x: 496, endPoint y: 228, distance: 156.8
click at [496, 228] on icon "DATOS ARCA: [PERSON_NAME] ([DATE])" at bounding box center [376, 228] width 250 height 16
click at [522, 372] on button "ARCA Padrón" at bounding box center [512, 360] width 133 height 36
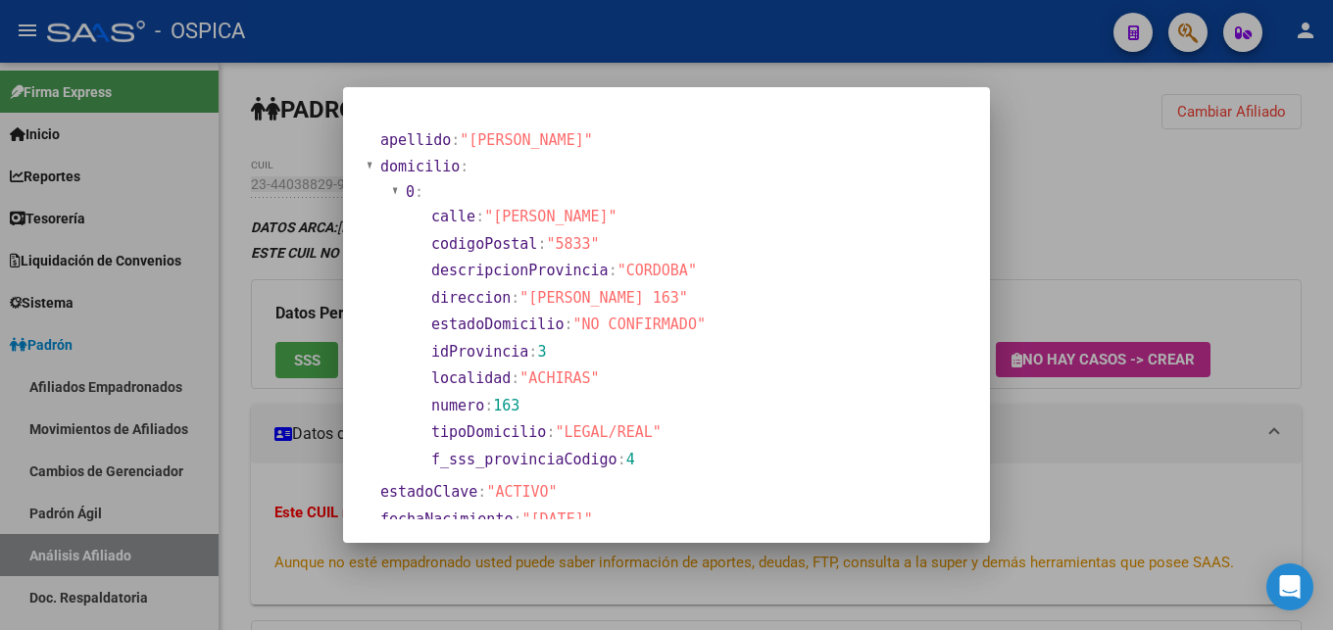
drag, startPoint x: 527, startPoint y: 296, endPoint x: 686, endPoint y: 301, distance: 158.8
click at [686, 301] on span ""[PERSON_NAME] 163"" at bounding box center [603, 298] width 169 height 18
click at [1084, 487] on div at bounding box center [666, 315] width 1333 height 630
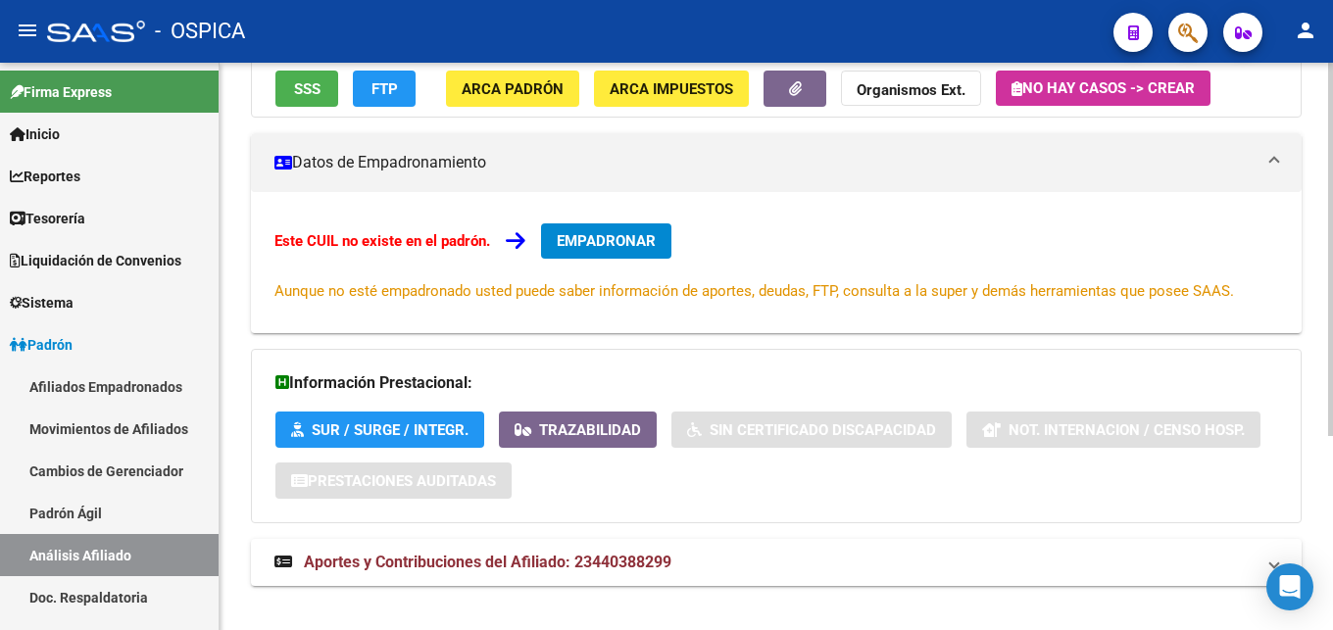
scroll to position [296, 0]
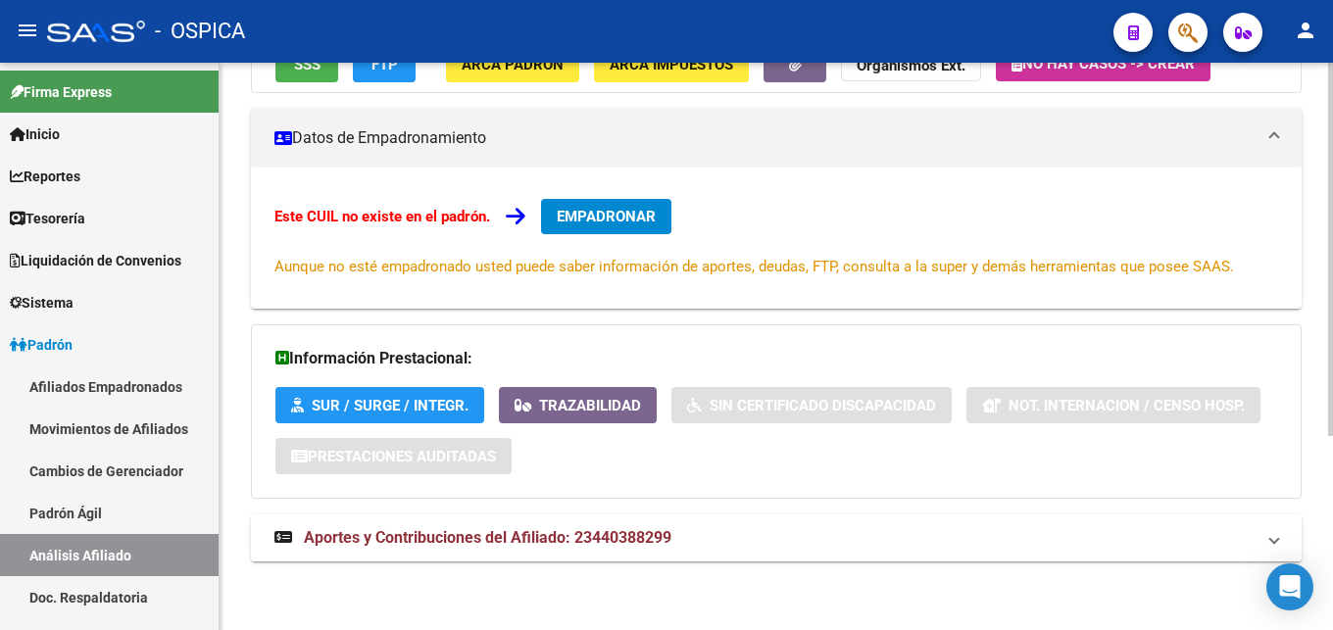
click at [629, 523] on mat-expansion-panel-header "Aportes y Contribuciones del Afiliado: 23440388299" at bounding box center [776, 537] width 1051 height 47
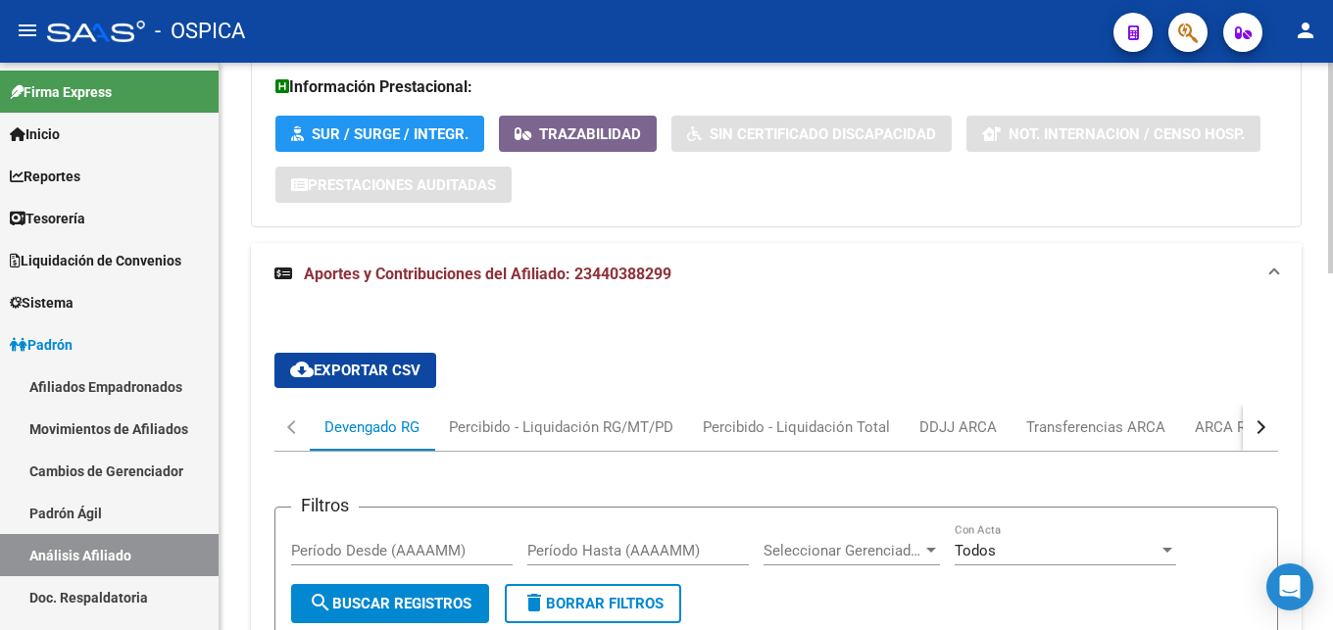
scroll to position [596, 0]
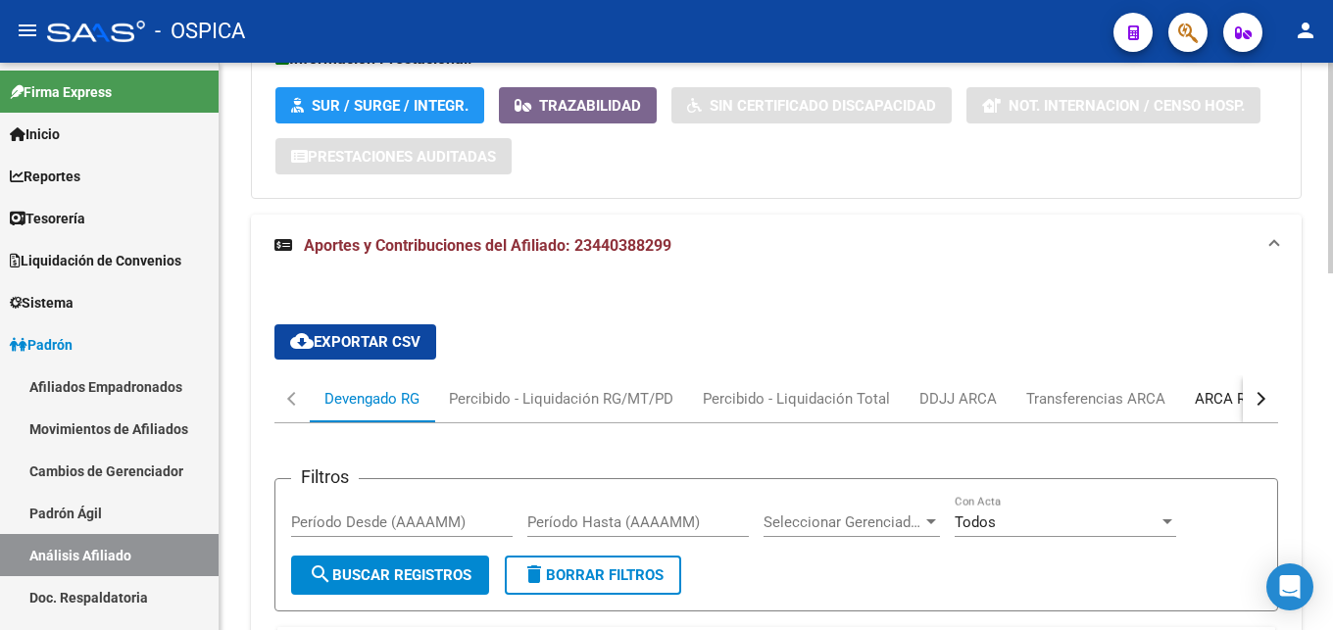
click at [1200, 398] on div "ARCA Relaciones Laborales" at bounding box center [1286, 399] width 183 height 22
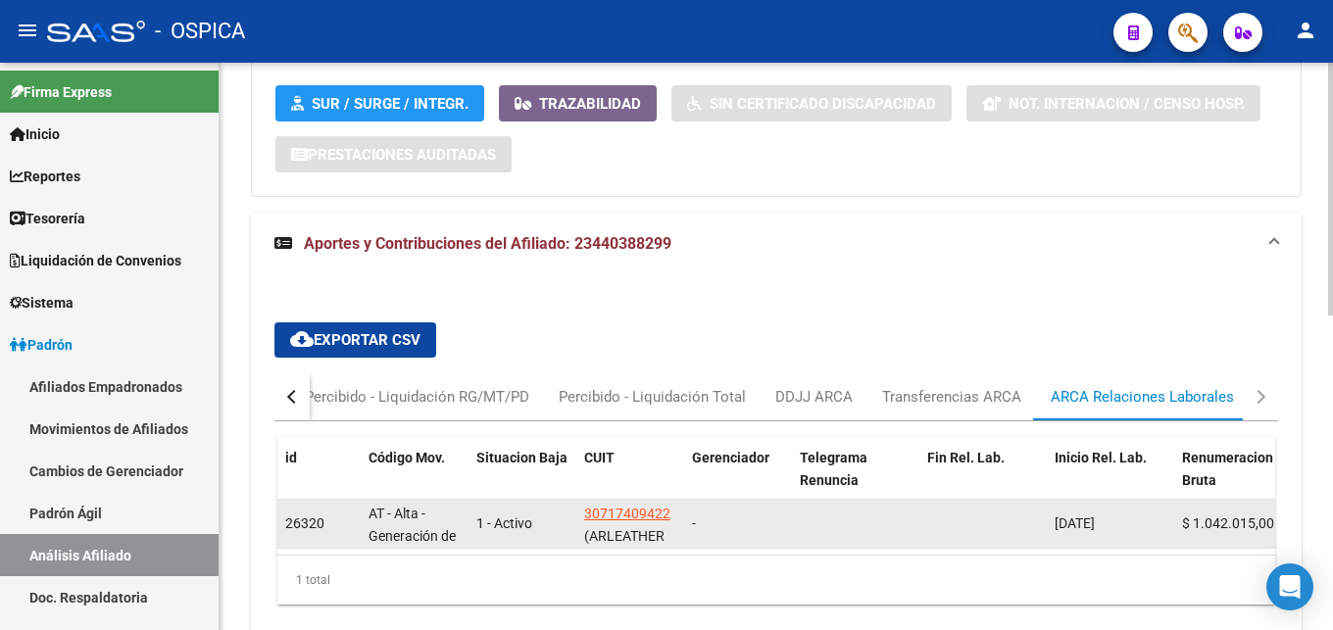
scroll to position [705, 0]
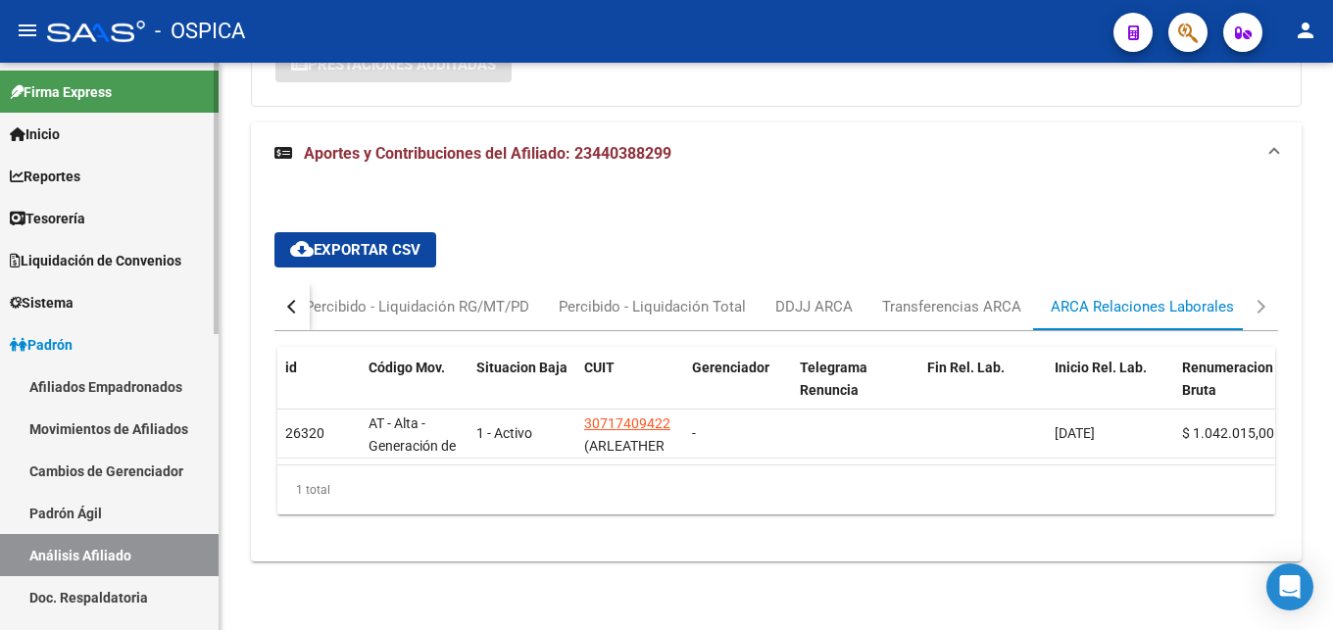
click at [54, 514] on link "Padrón Ágil" at bounding box center [109, 513] width 219 height 42
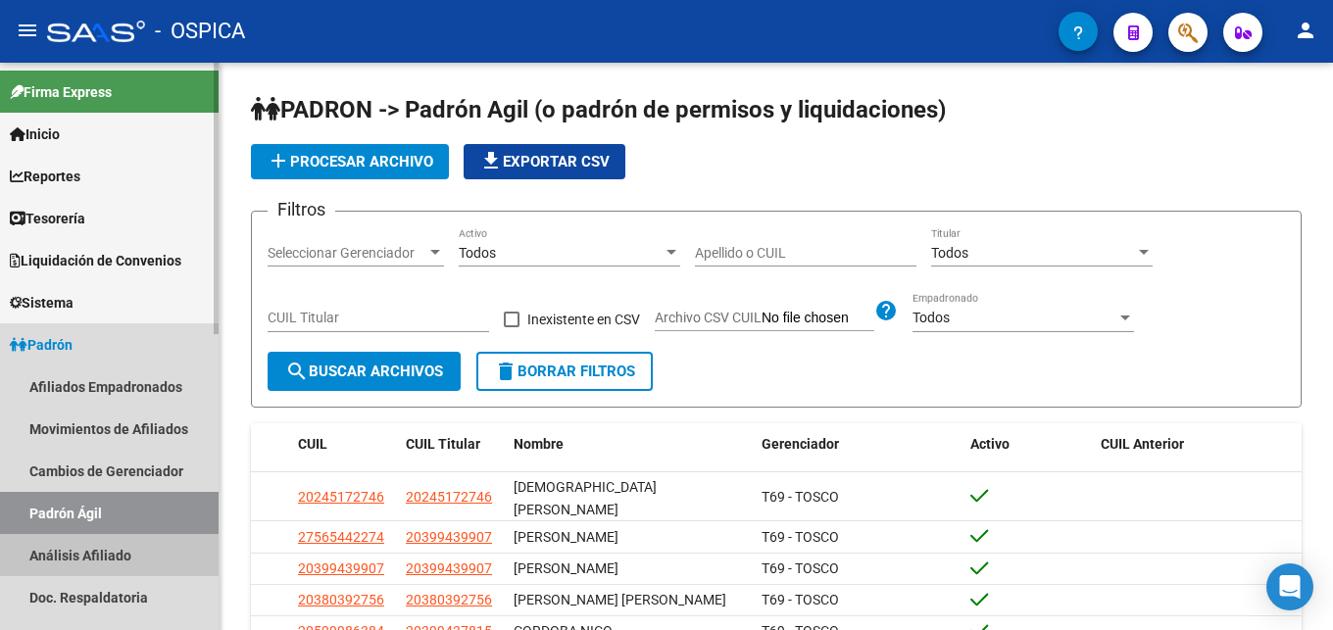
click at [60, 548] on link "Análisis Afiliado" at bounding box center [109, 555] width 219 height 42
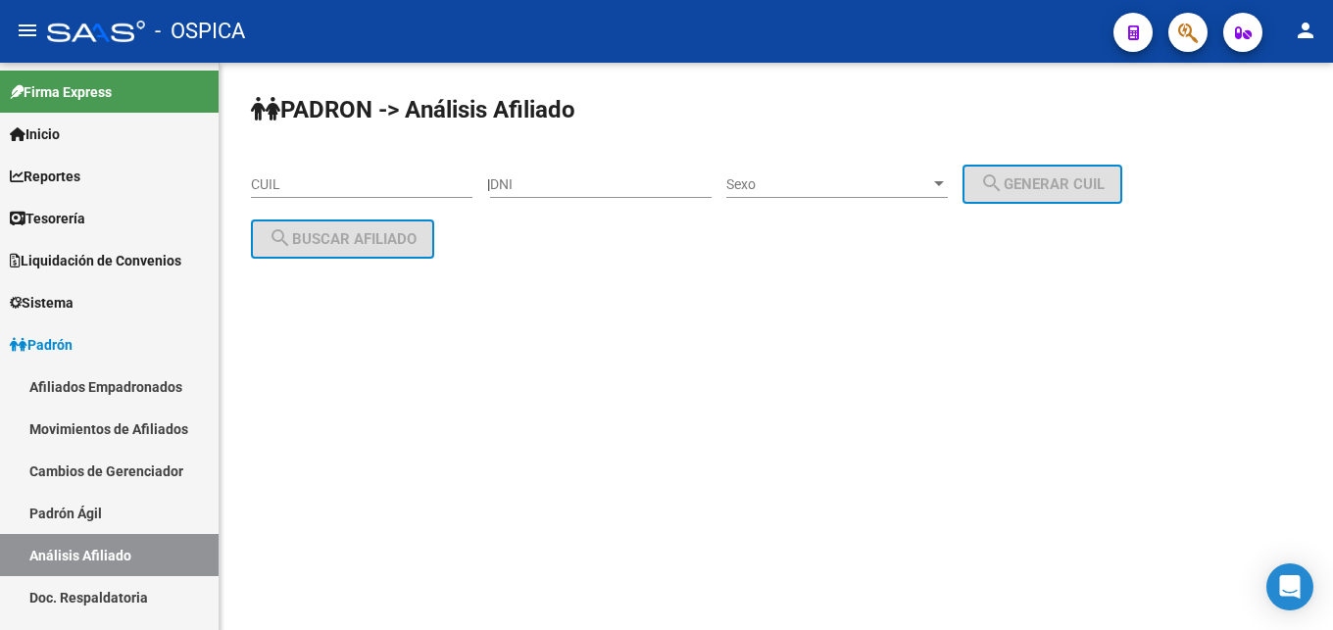
click at [268, 193] on div "CUIL" at bounding box center [361, 178] width 221 height 39
paste input "23-44310585-9"
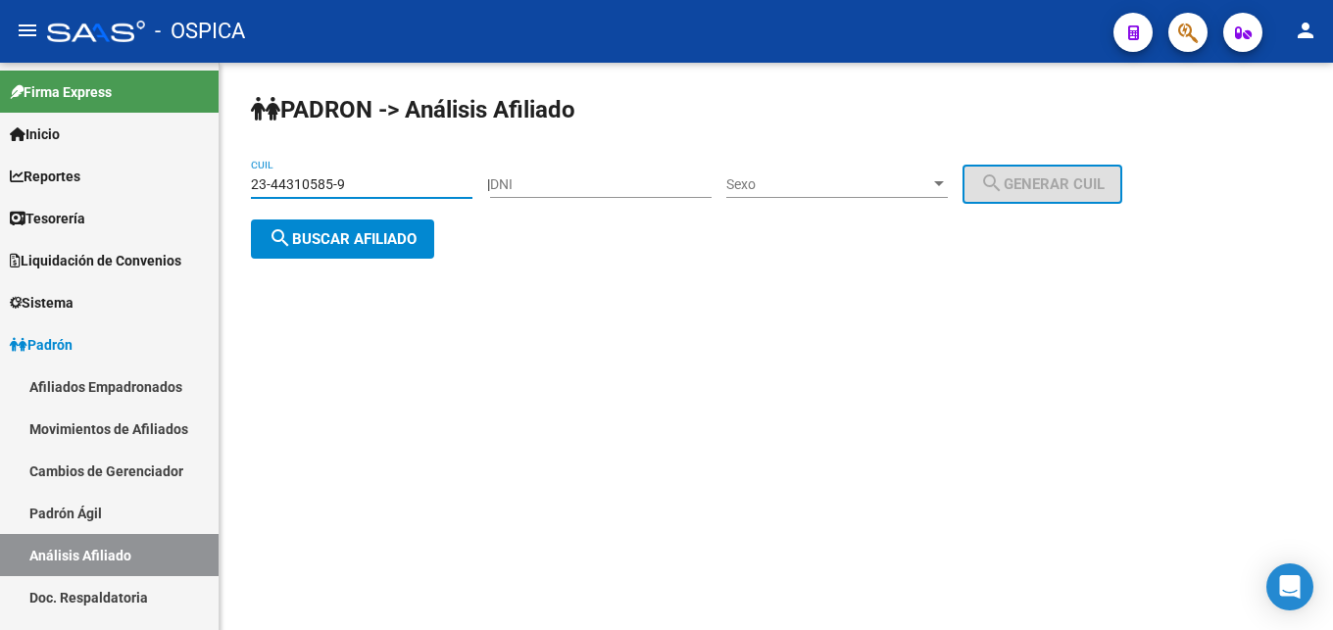
type input "23-44310585-9"
click at [293, 240] on span "search Buscar afiliado" at bounding box center [343, 239] width 148 height 18
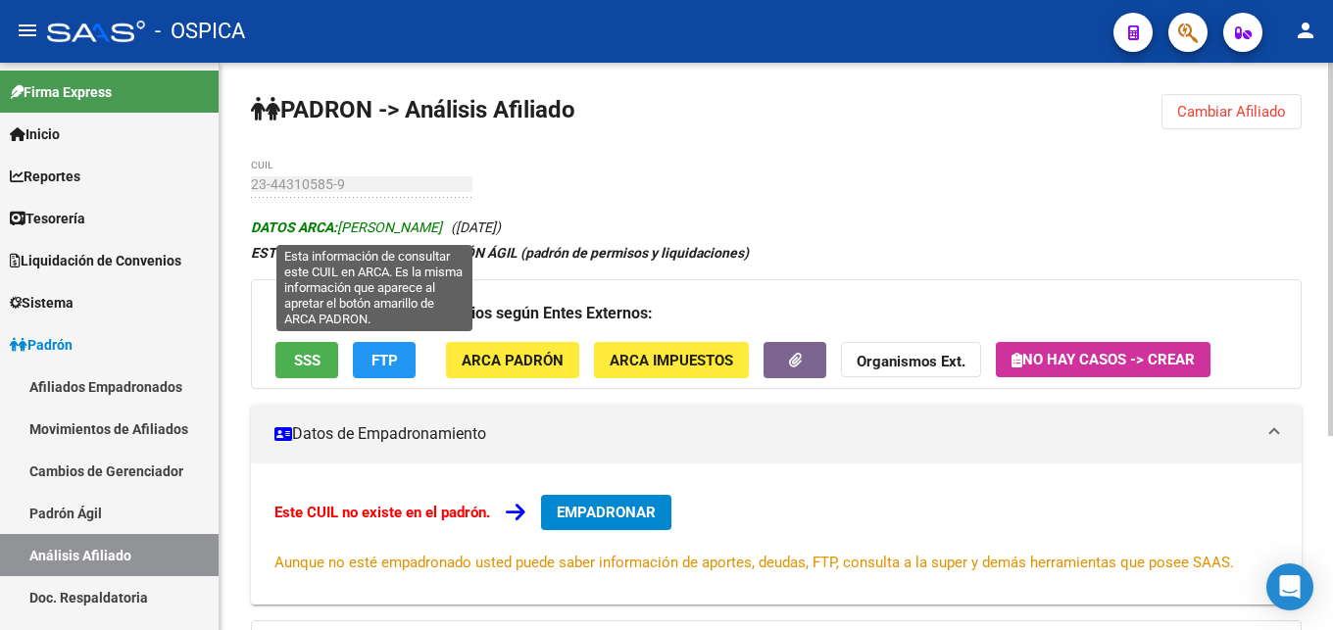
drag, startPoint x: 342, startPoint y: 226, endPoint x: 496, endPoint y: 227, distance: 153.9
click at [442, 227] on span "DATOS ARCA: [PERSON_NAME]" at bounding box center [346, 228] width 191 height 16
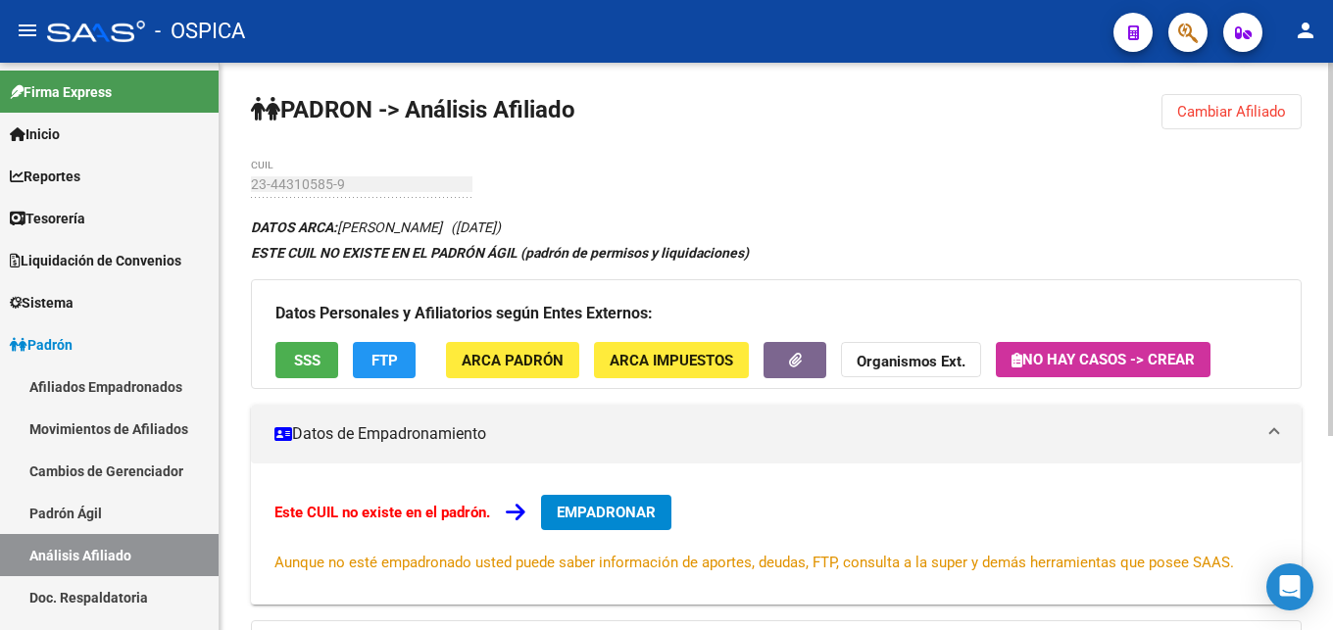
click at [472, 365] on span "ARCA Padrón" at bounding box center [513, 361] width 102 height 18
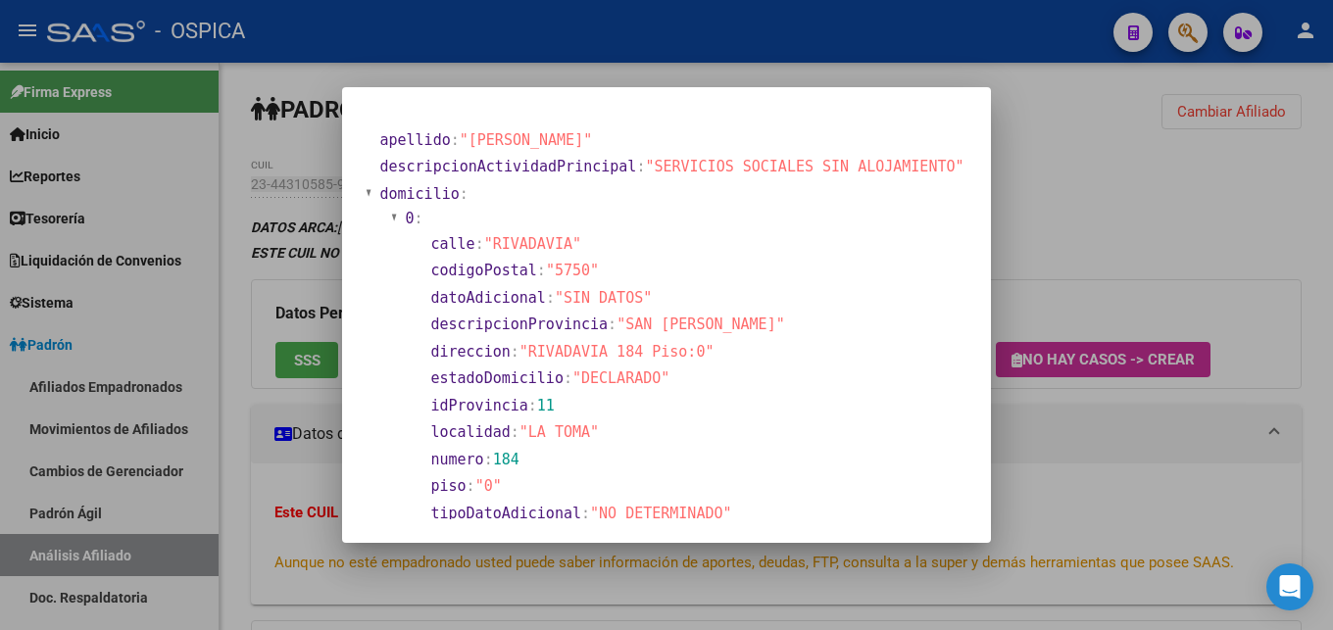
drag, startPoint x: 530, startPoint y: 346, endPoint x: 633, endPoint y: 355, distance: 103.3
click at [633, 355] on span ""RIVADAVIA 184 Piso:0"" at bounding box center [616, 352] width 195 height 18
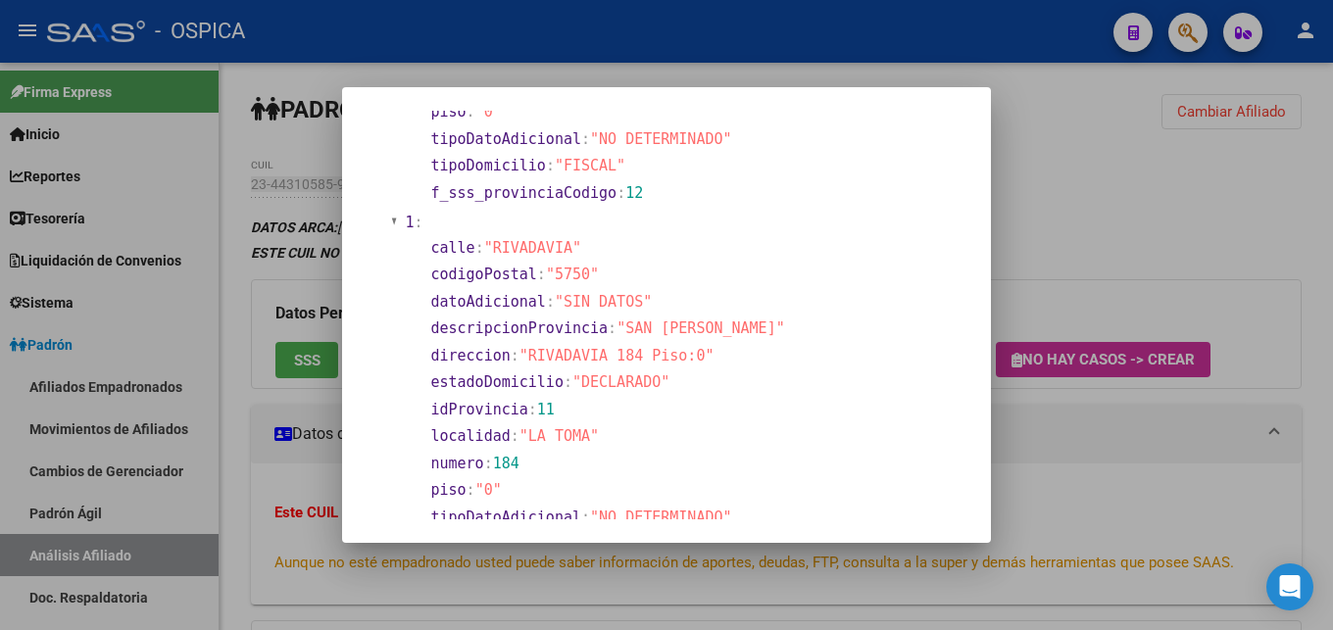
click at [1037, 424] on div at bounding box center [666, 315] width 1333 height 630
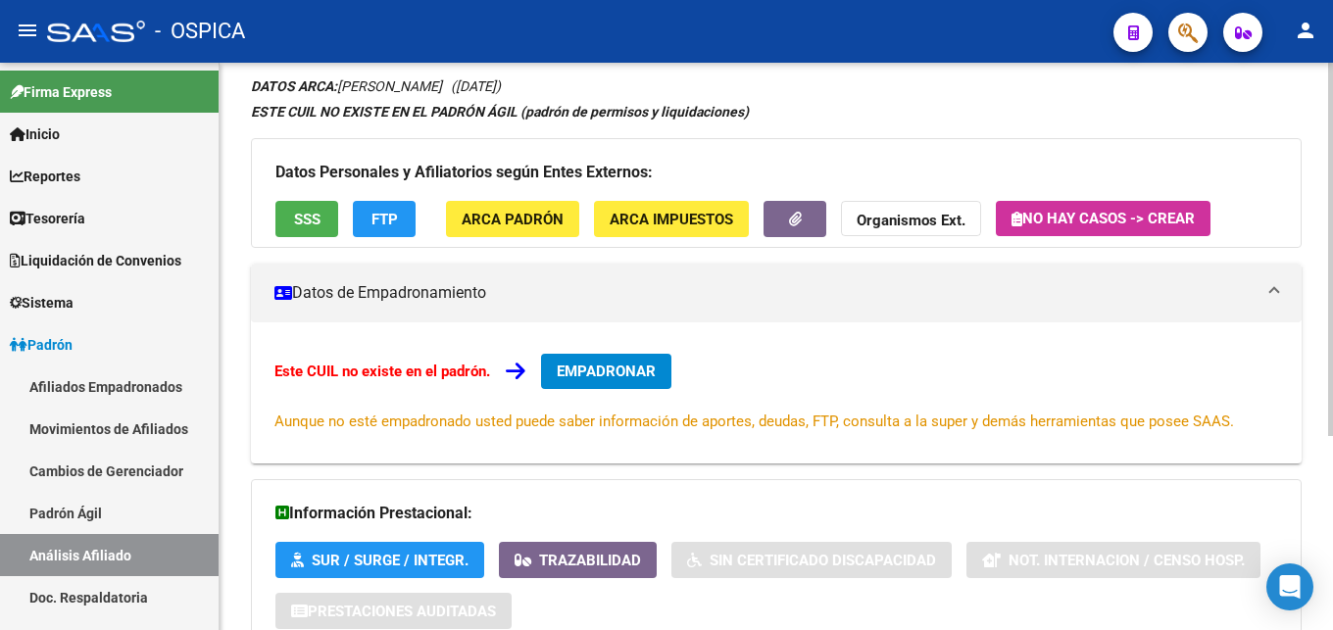
scroll to position [296, 0]
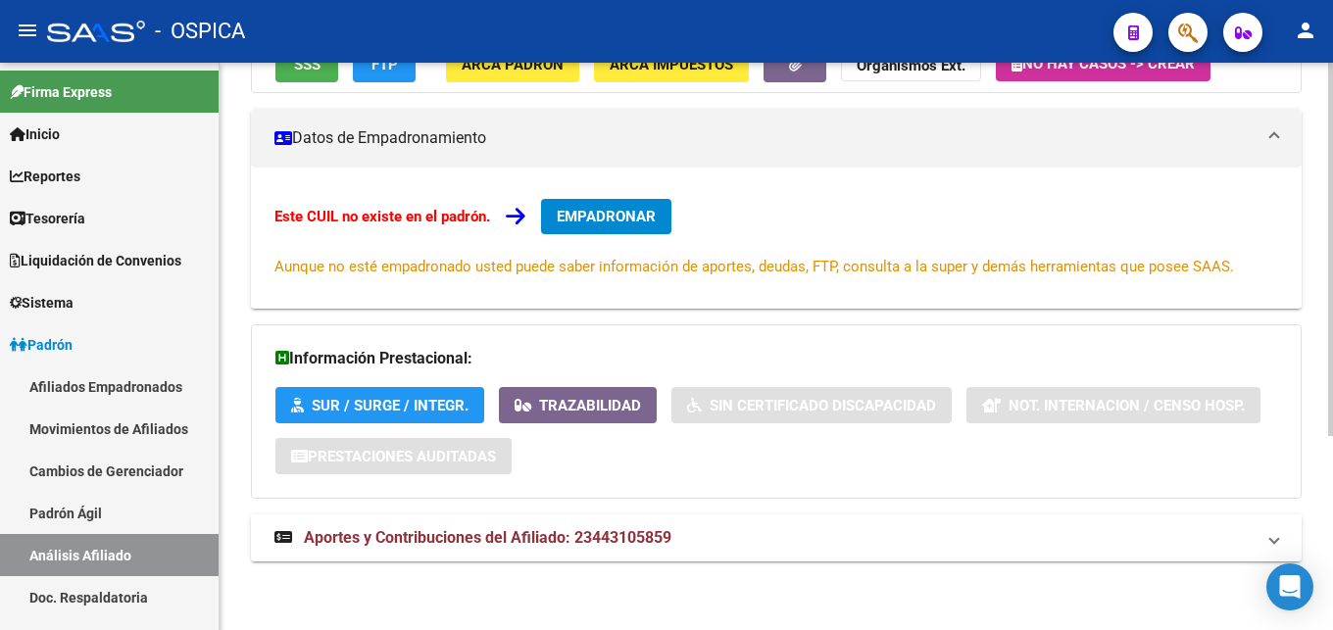
click at [651, 548] on strong "Aportes y Contribuciones del Afiliado: 23443105859" at bounding box center [472, 538] width 397 height 22
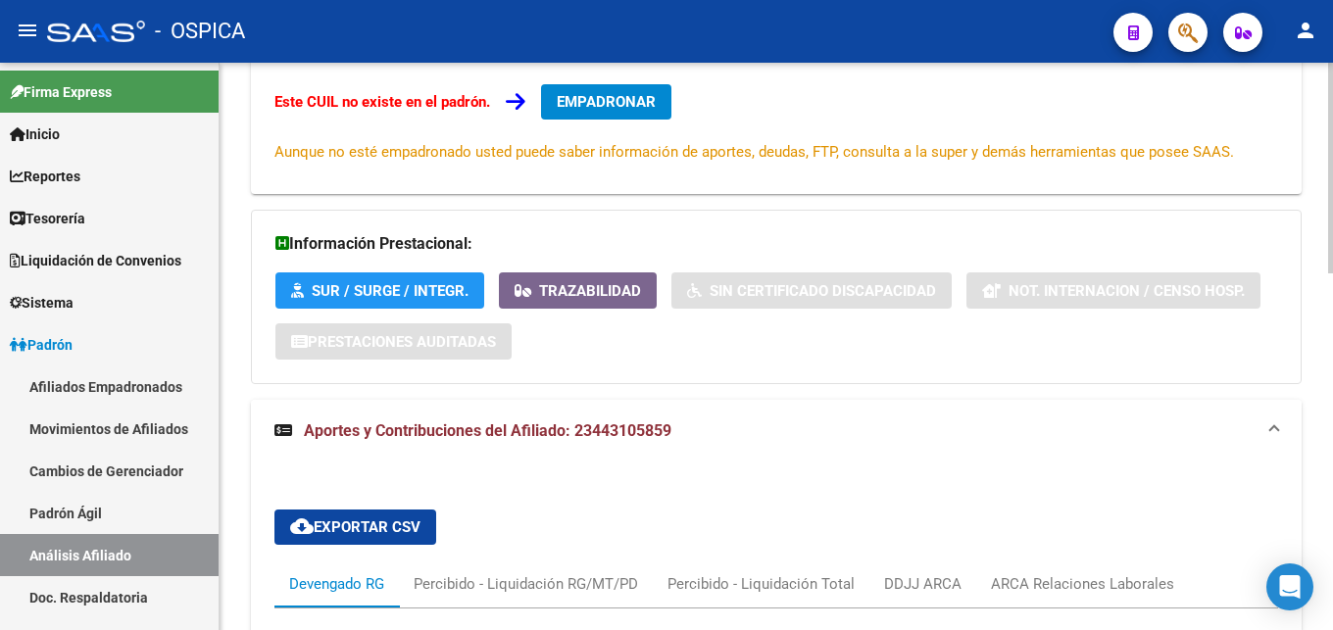
scroll to position [611, 0]
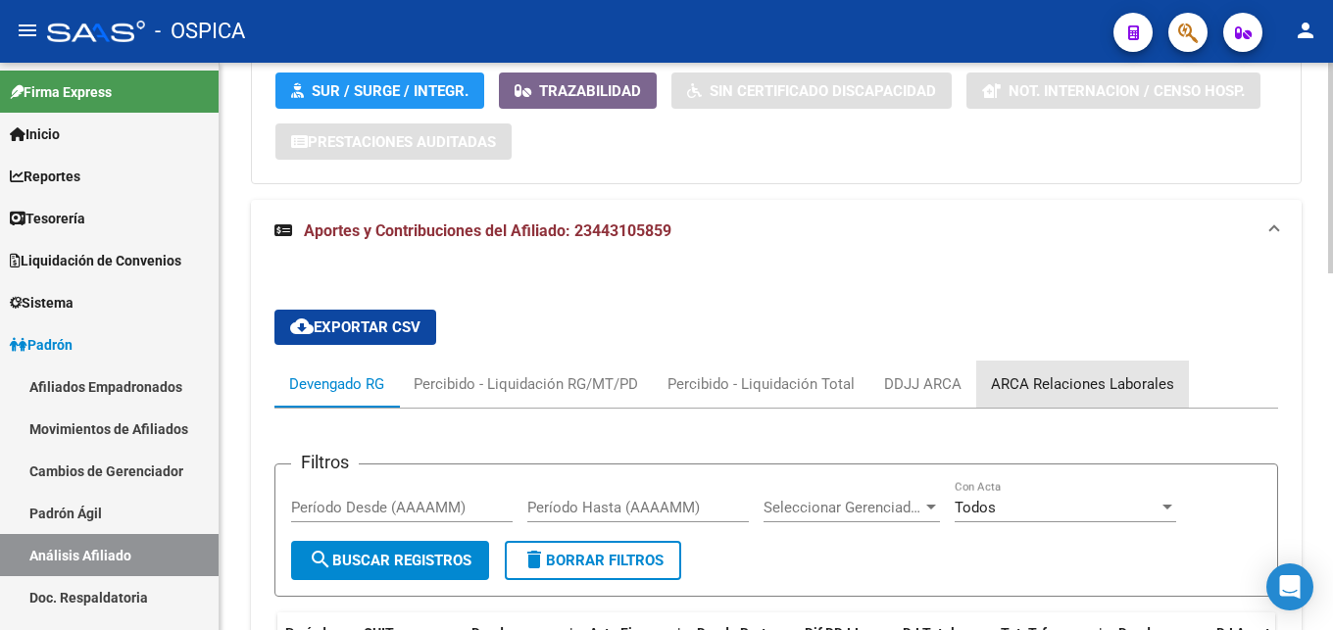
click at [1099, 398] on div "ARCA Relaciones Laborales" at bounding box center [1082, 384] width 213 height 47
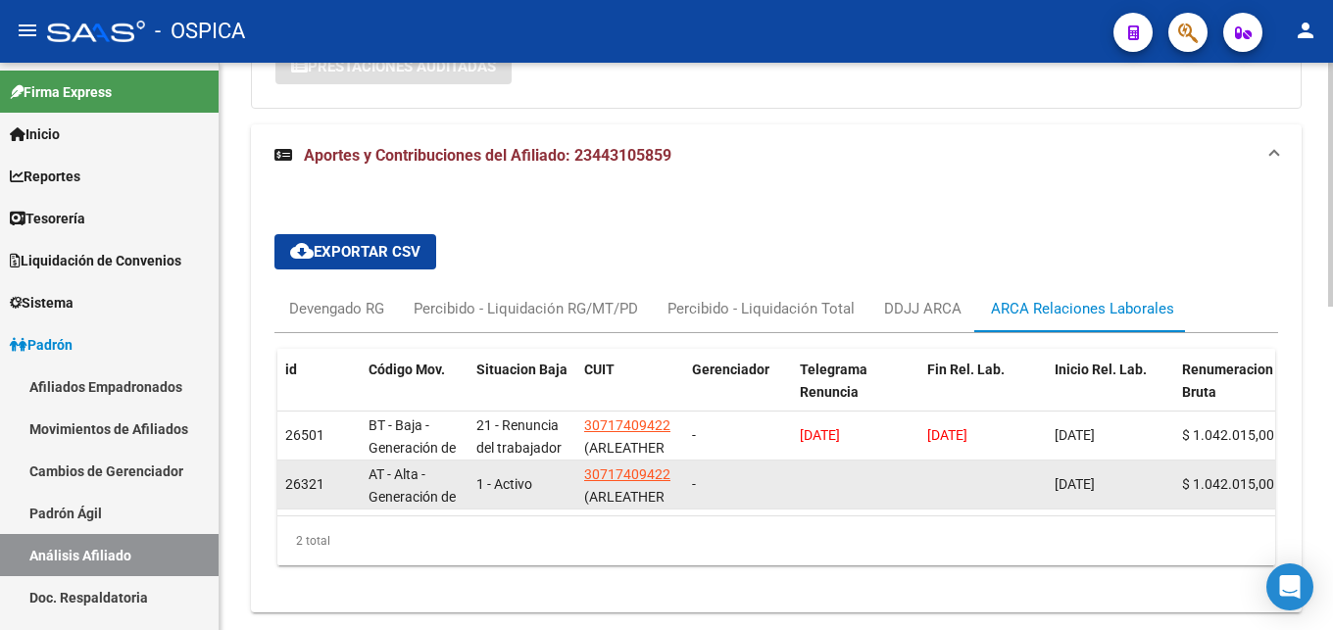
scroll to position [754, 0]
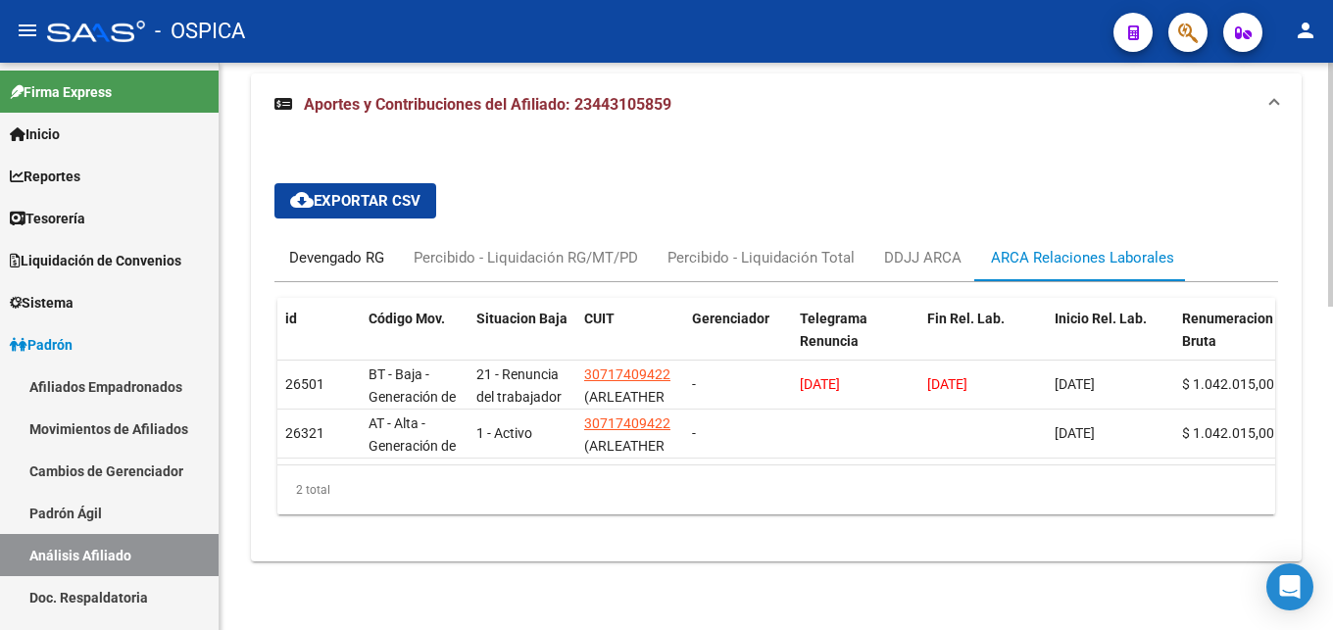
click at [328, 262] on div "Devengado RG" at bounding box center [336, 257] width 124 height 47
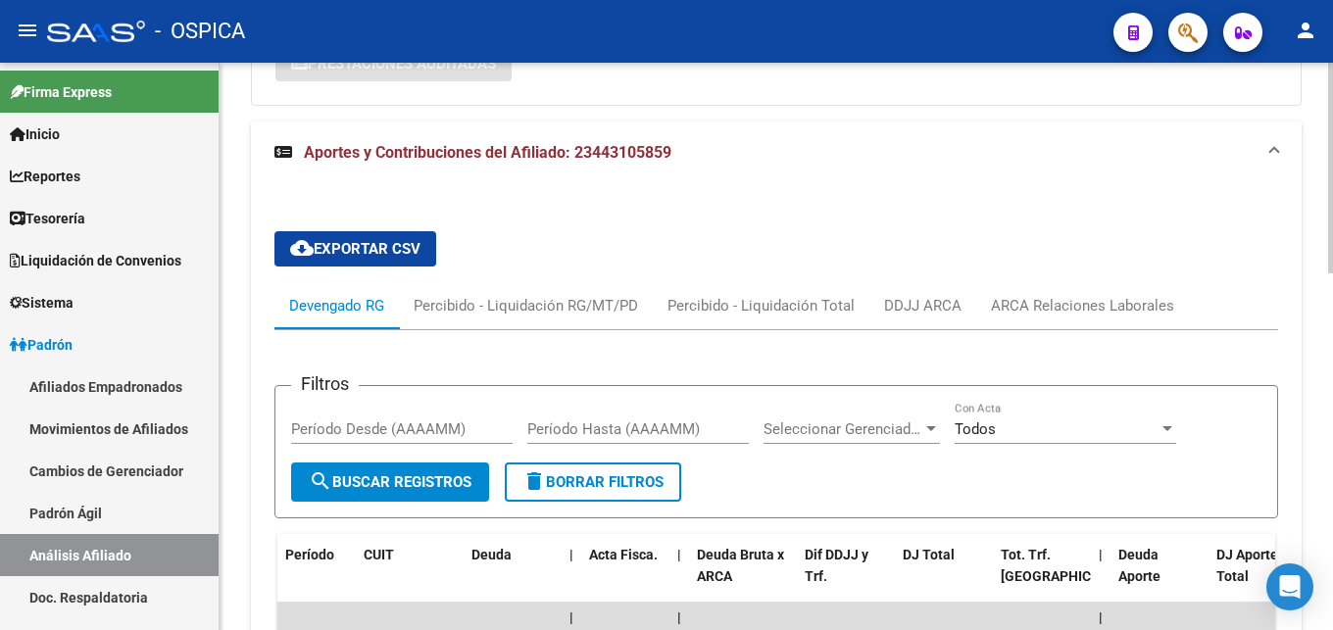
scroll to position [889, 0]
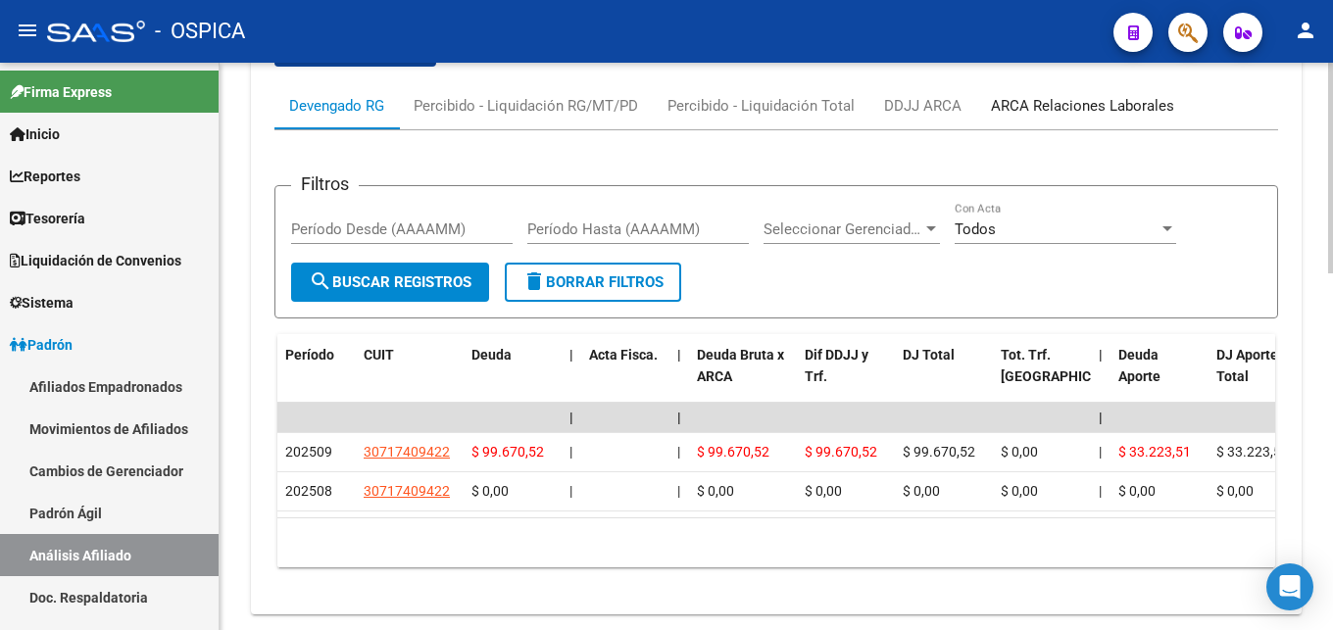
click at [1067, 125] on div "ARCA Relaciones Laborales" at bounding box center [1082, 105] width 213 height 47
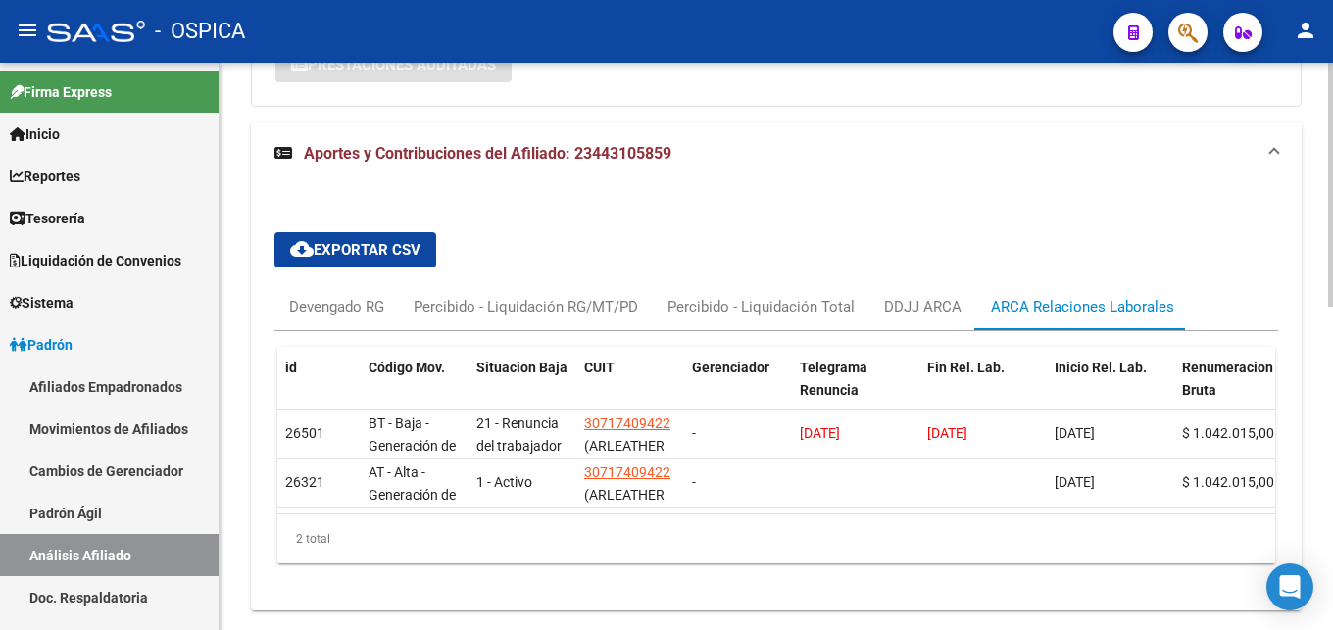
scroll to position [689, 0]
click at [60, 525] on link "Padrón Ágil" at bounding box center [109, 513] width 219 height 42
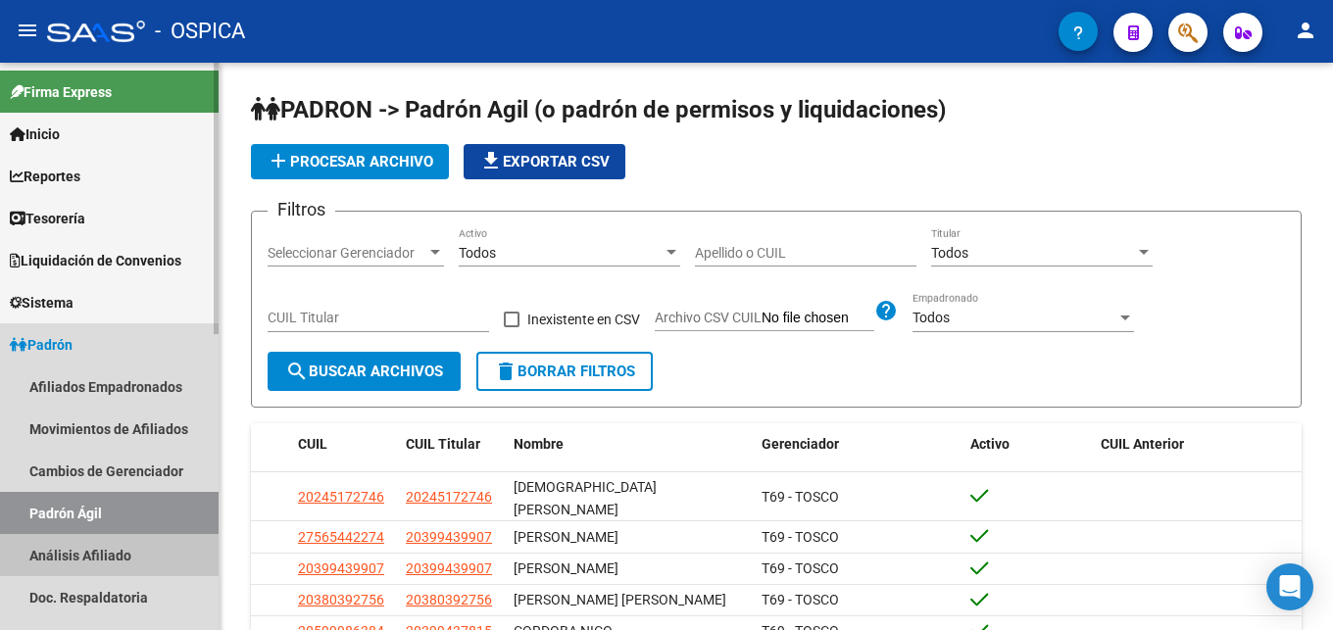
click at [74, 549] on link "Análisis Afiliado" at bounding box center [109, 555] width 219 height 42
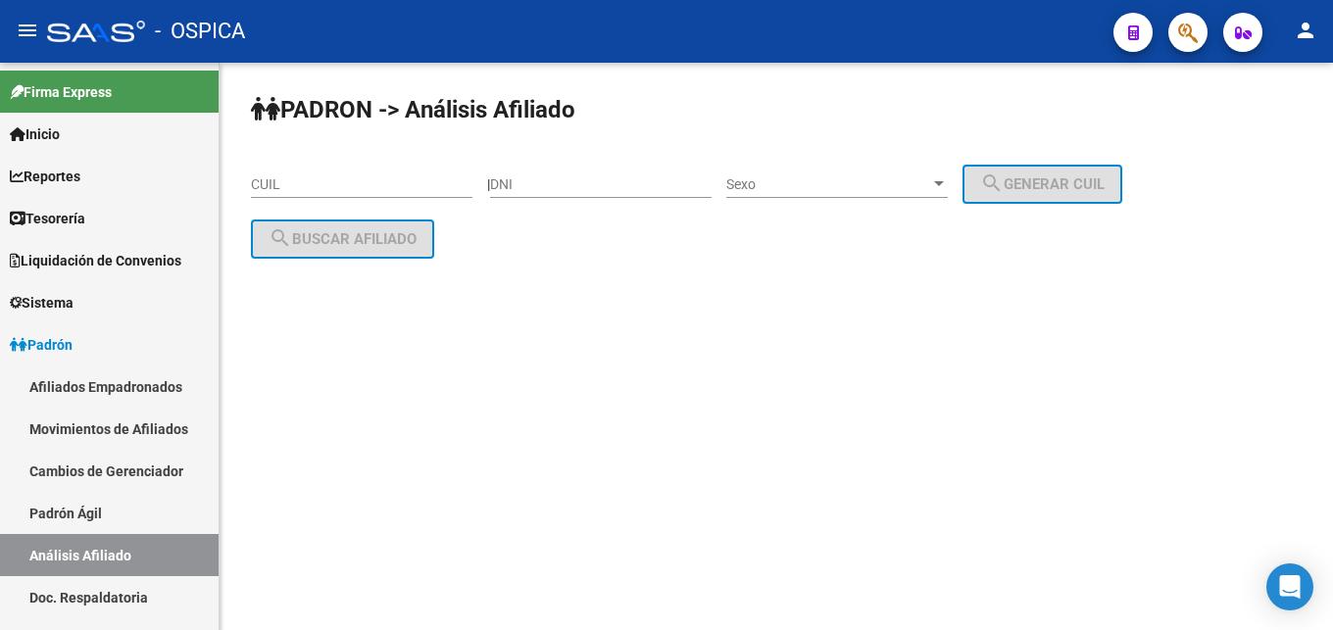
click at [288, 189] on input "CUIL" at bounding box center [361, 184] width 221 height 17
paste input "20-95814855-1"
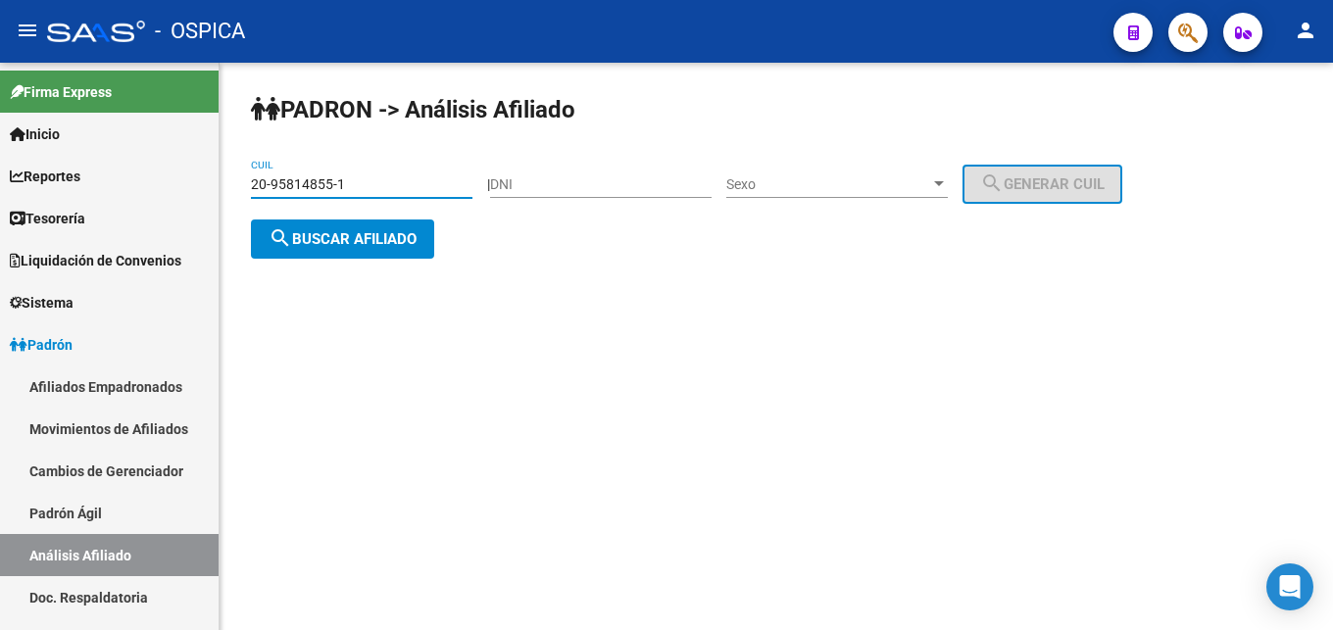
type input "20-95814855-1"
click at [343, 257] on button "search Buscar afiliado" at bounding box center [342, 239] width 183 height 39
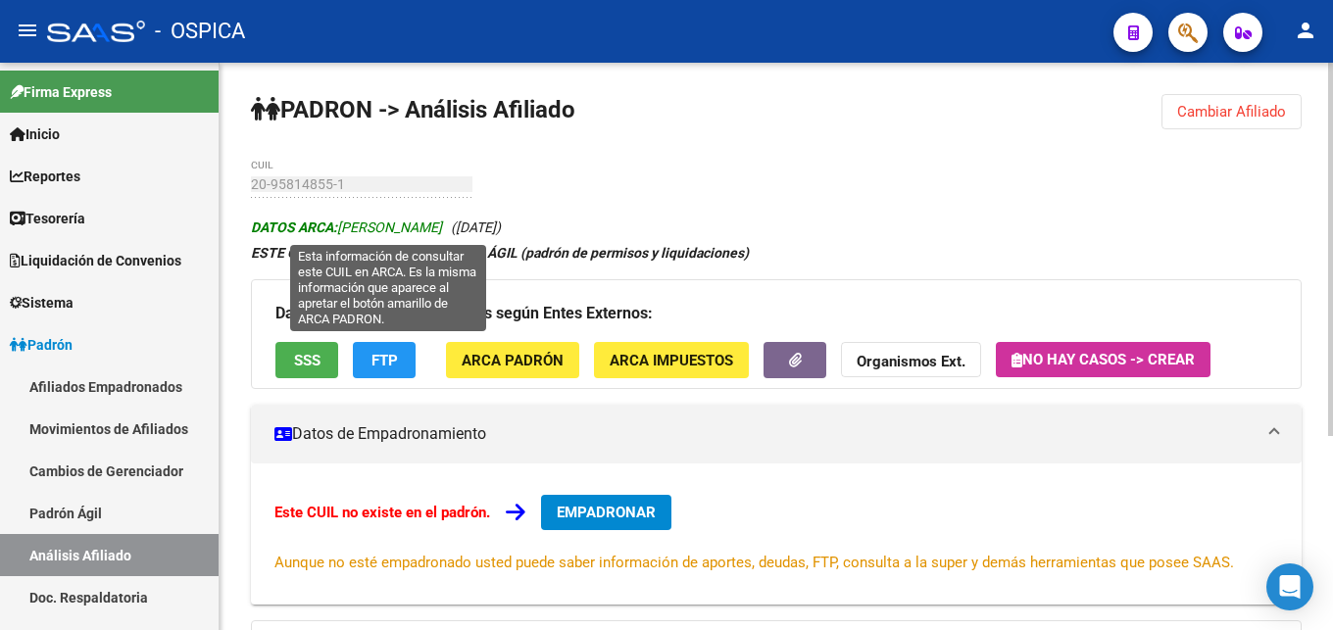
drag, startPoint x: 341, startPoint y: 221, endPoint x: 522, endPoint y: 229, distance: 181.5
click at [442, 229] on span "DATOS ARCA: [PERSON_NAME]" at bounding box center [346, 228] width 191 height 16
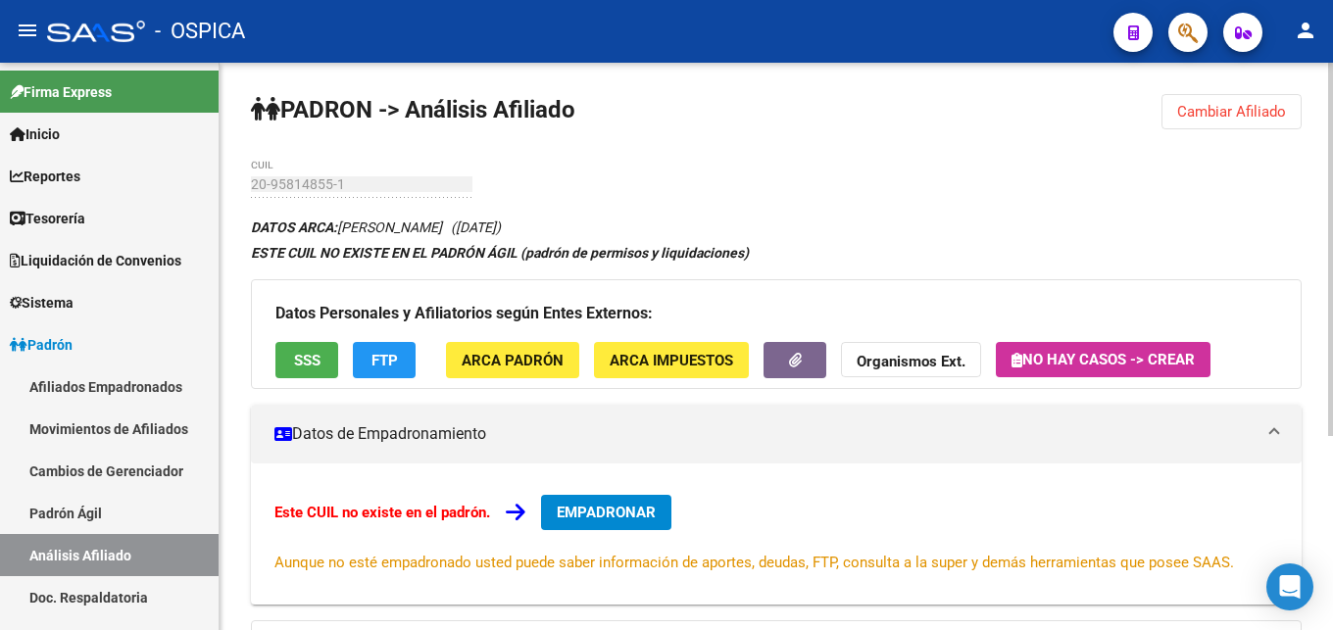
click at [529, 367] on span "ARCA Padrón" at bounding box center [513, 361] width 102 height 18
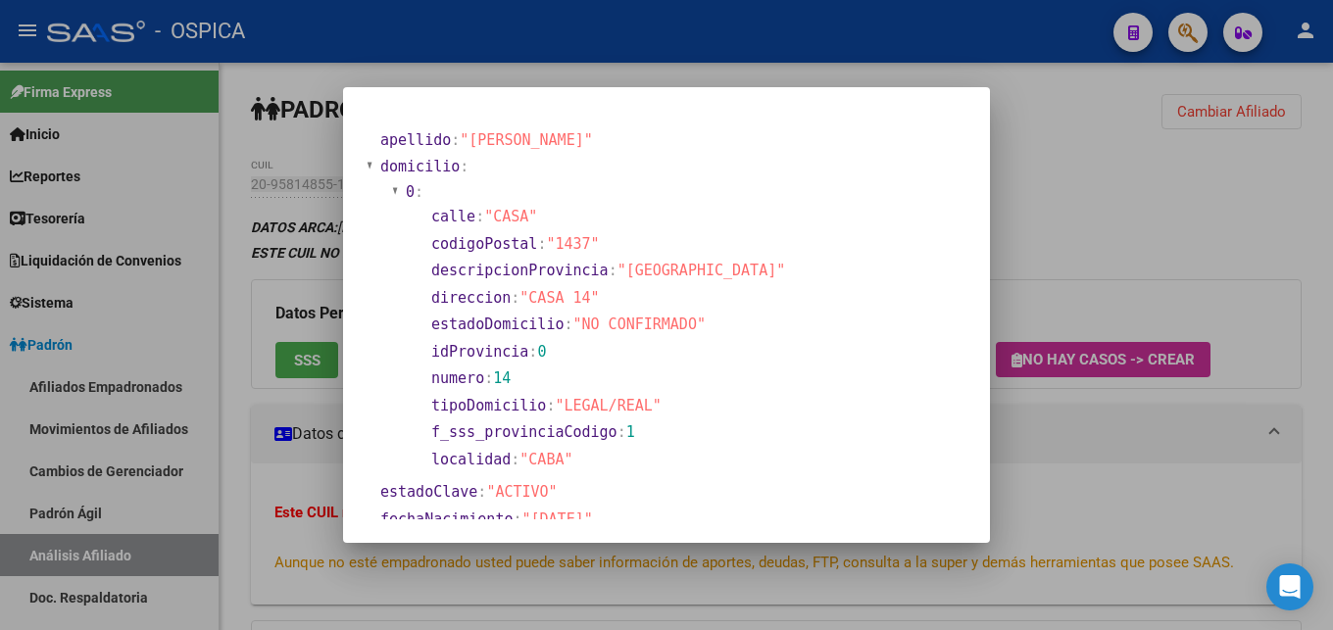
click at [1027, 300] on div at bounding box center [666, 315] width 1333 height 630
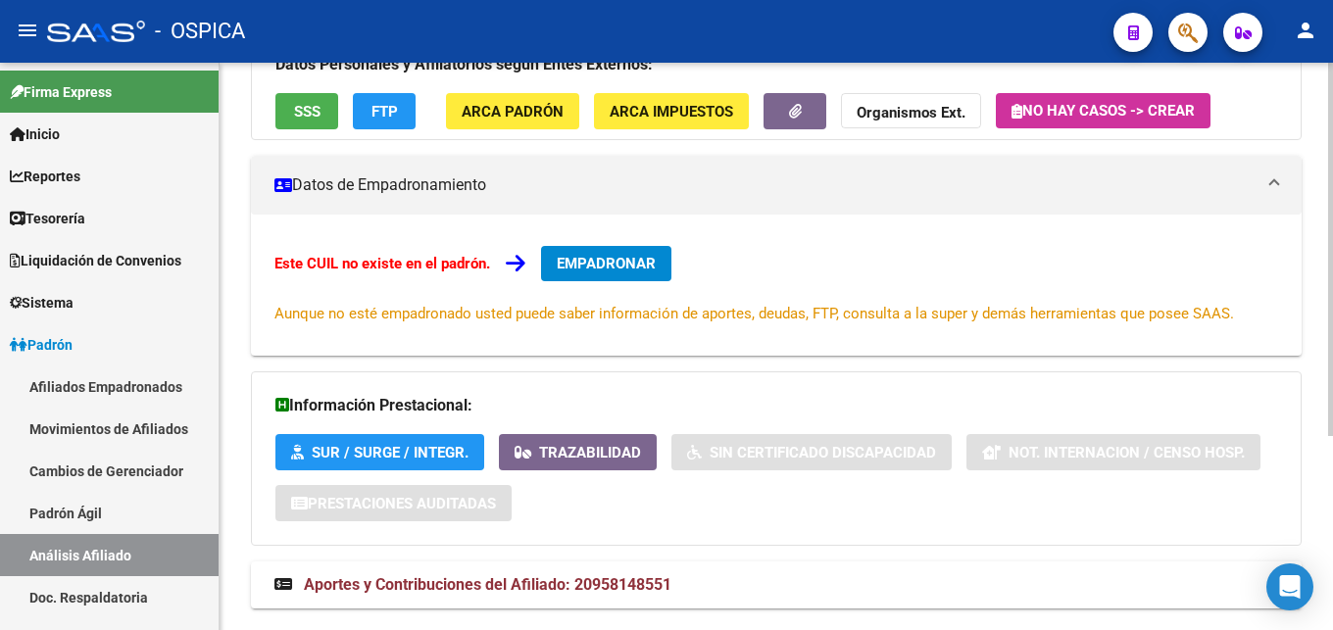
scroll to position [296, 0]
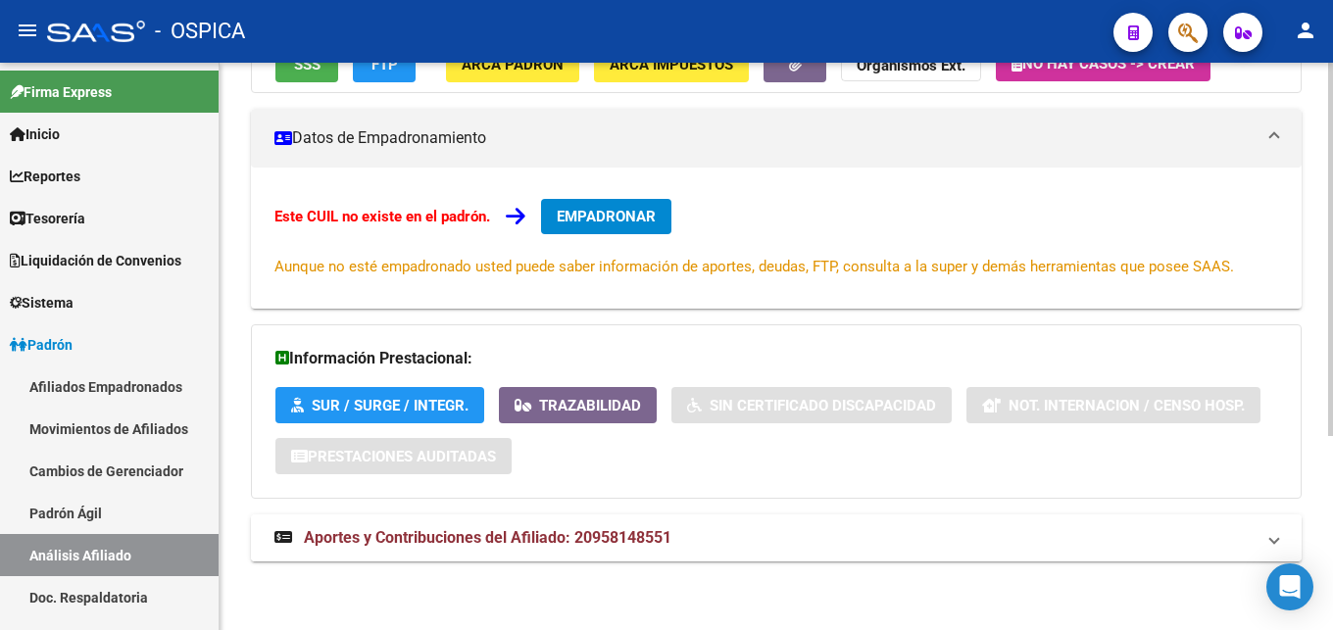
click at [574, 559] on mat-expansion-panel-header "Aportes y Contribuciones del Afiliado: 20958148551" at bounding box center [776, 537] width 1051 height 47
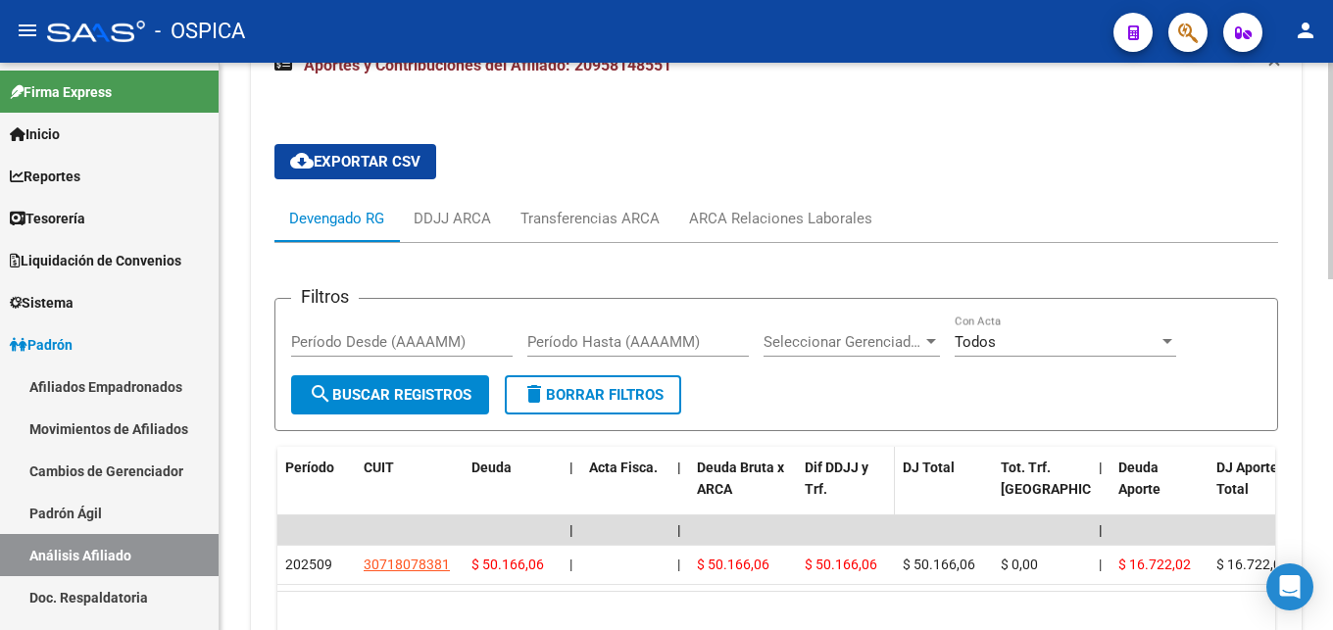
scroll to position [796, 0]
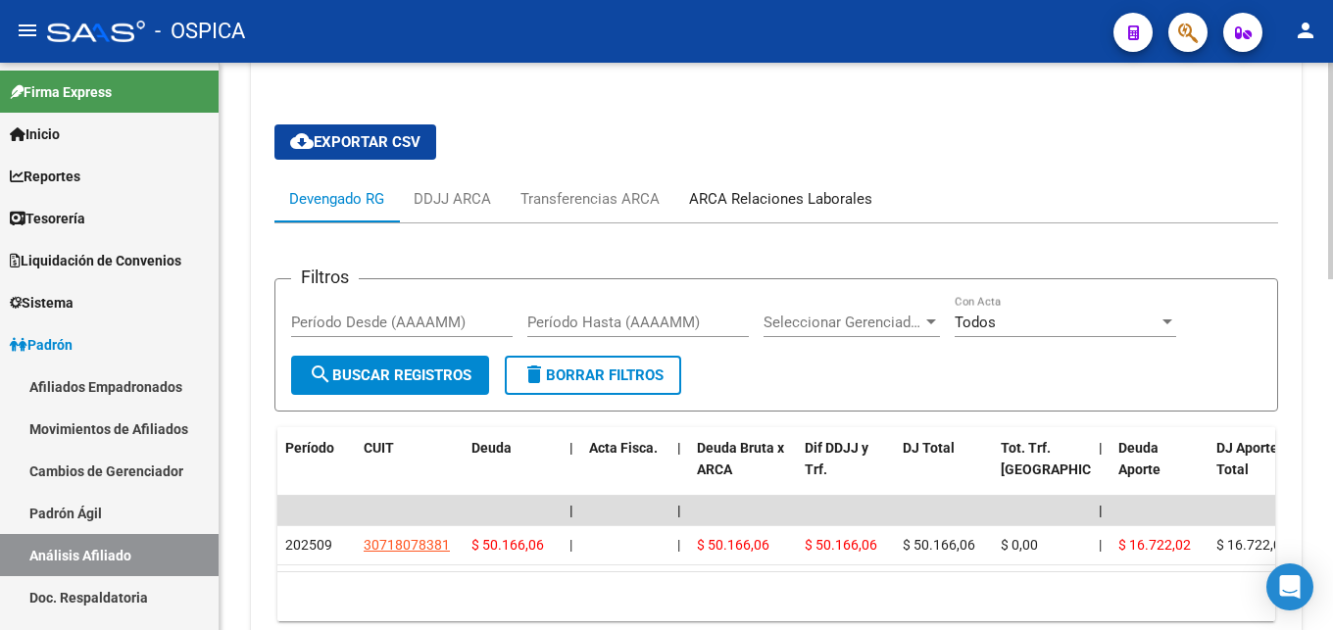
click at [730, 203] on div "ARCA Relaciones Laborales" at bounding box center [780, 199] width 183 height 22
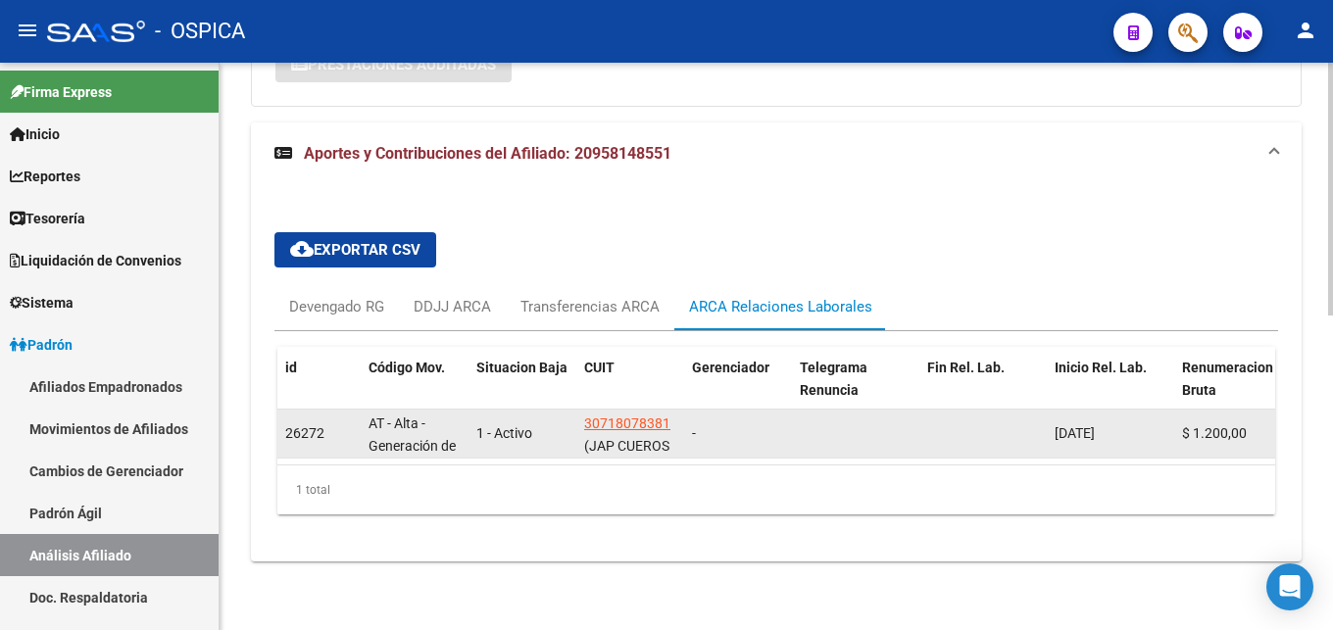
scroll to position [705, 0]
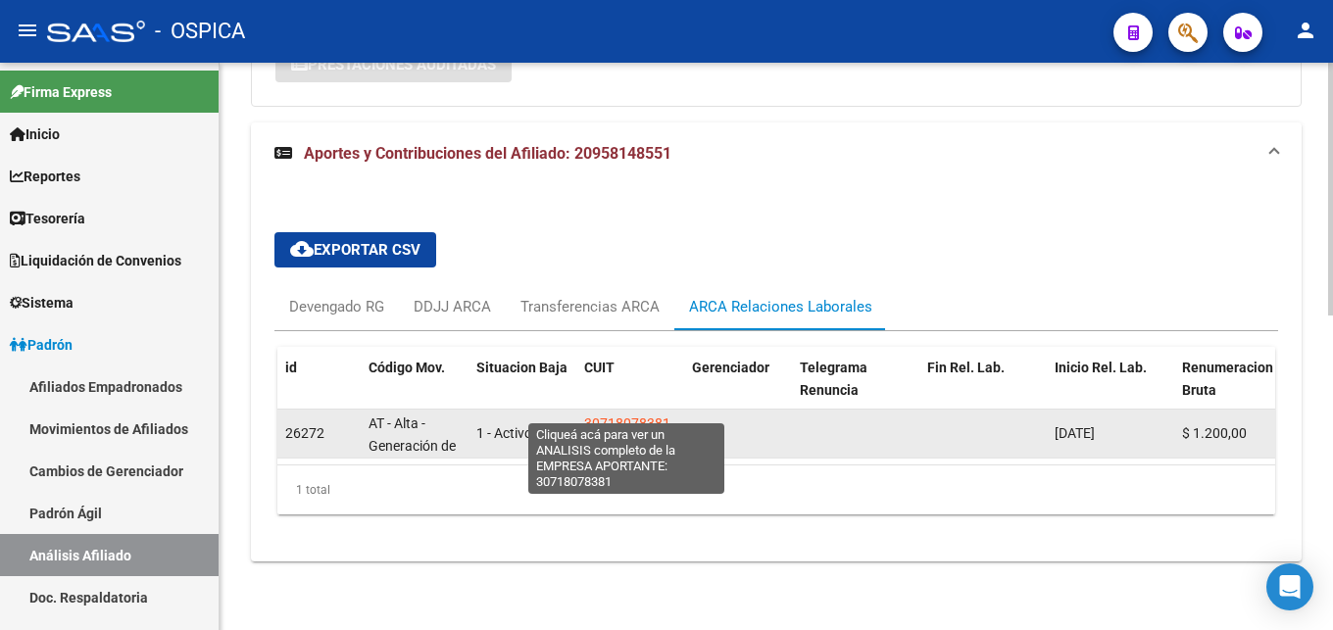
click at [607, 416] on span "30718078381" at bounding box center [627, 424] width 86 height 16
type textarea "30718078381"
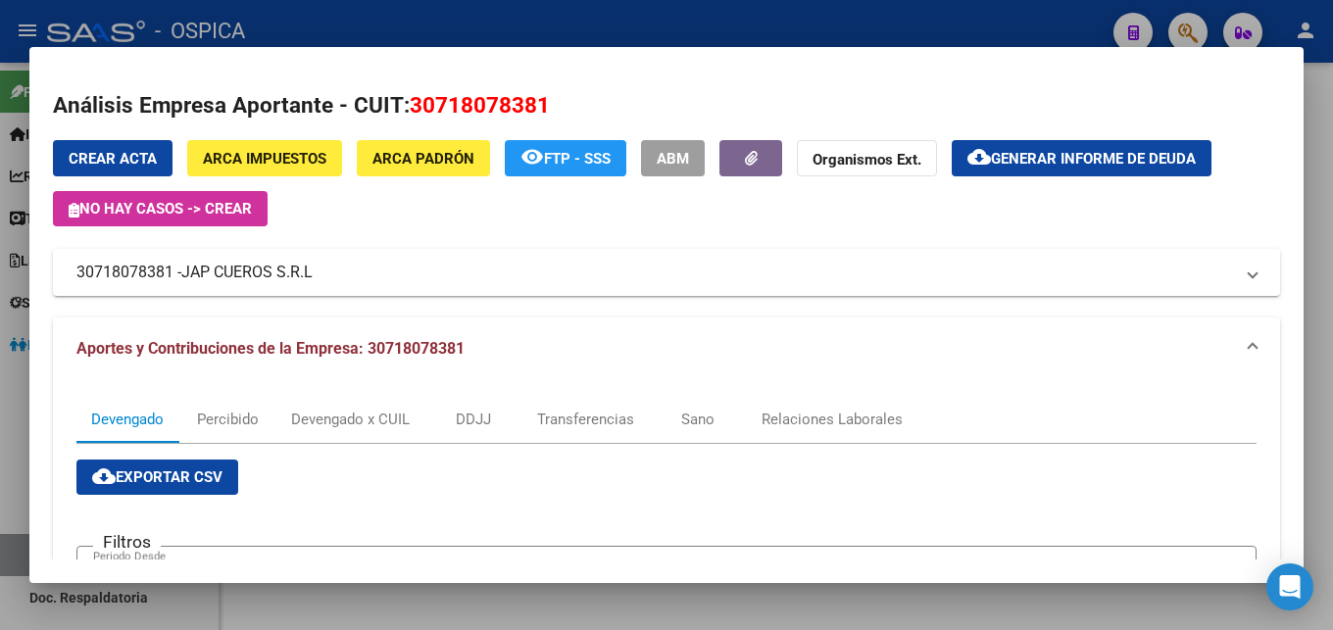
click at [391, 158] on span "ARCA Padrón" at bounding box center [423, 159] width 102 height 18
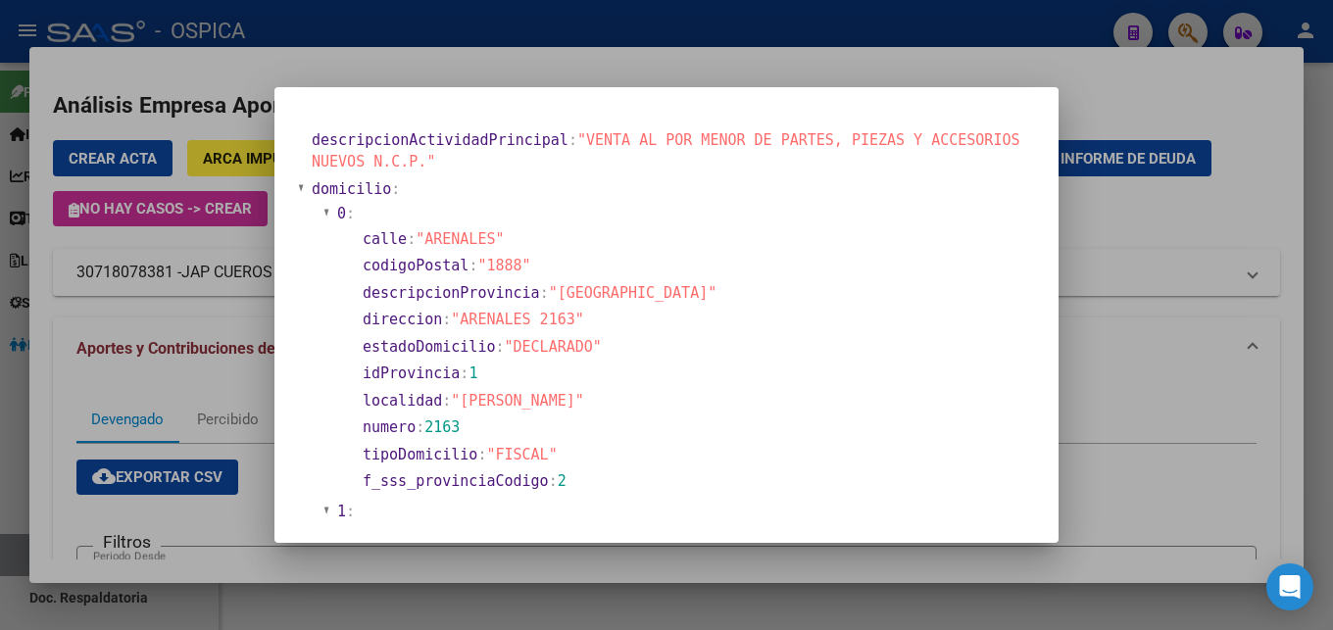
click at [994, 53] on div at bounding box center [666, 315] width 1333 height 630
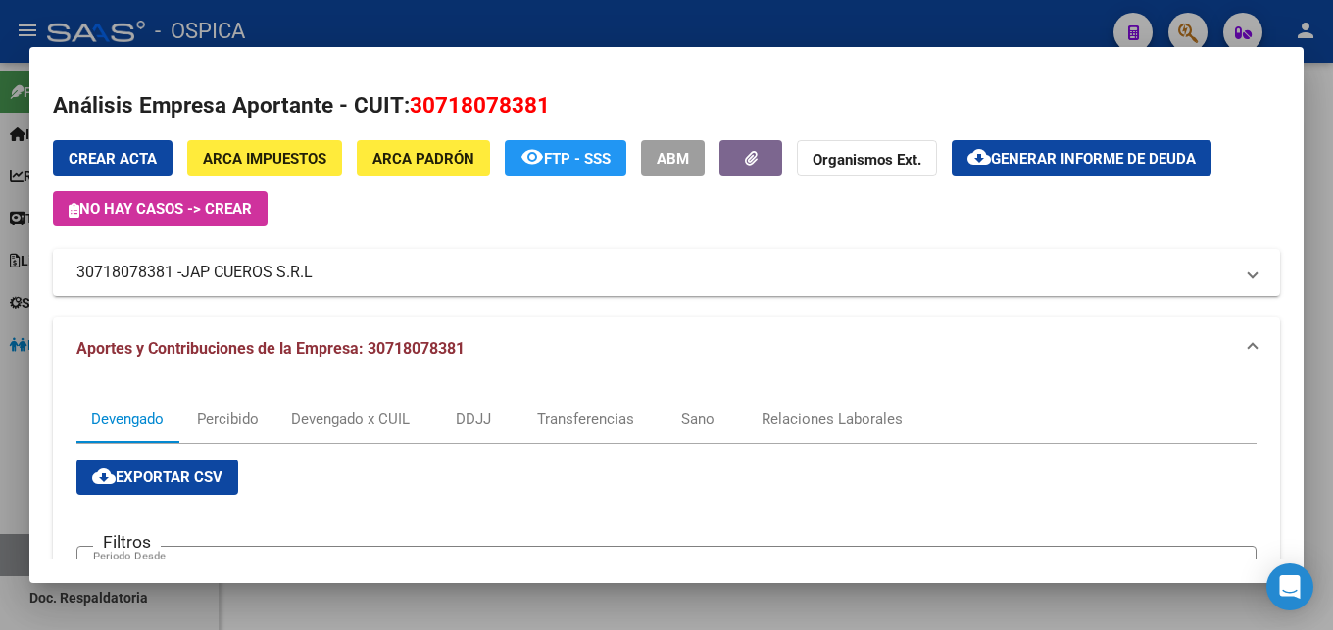
click at [921, 32] on div at bounding box center [666, 315] width 1333 height 630
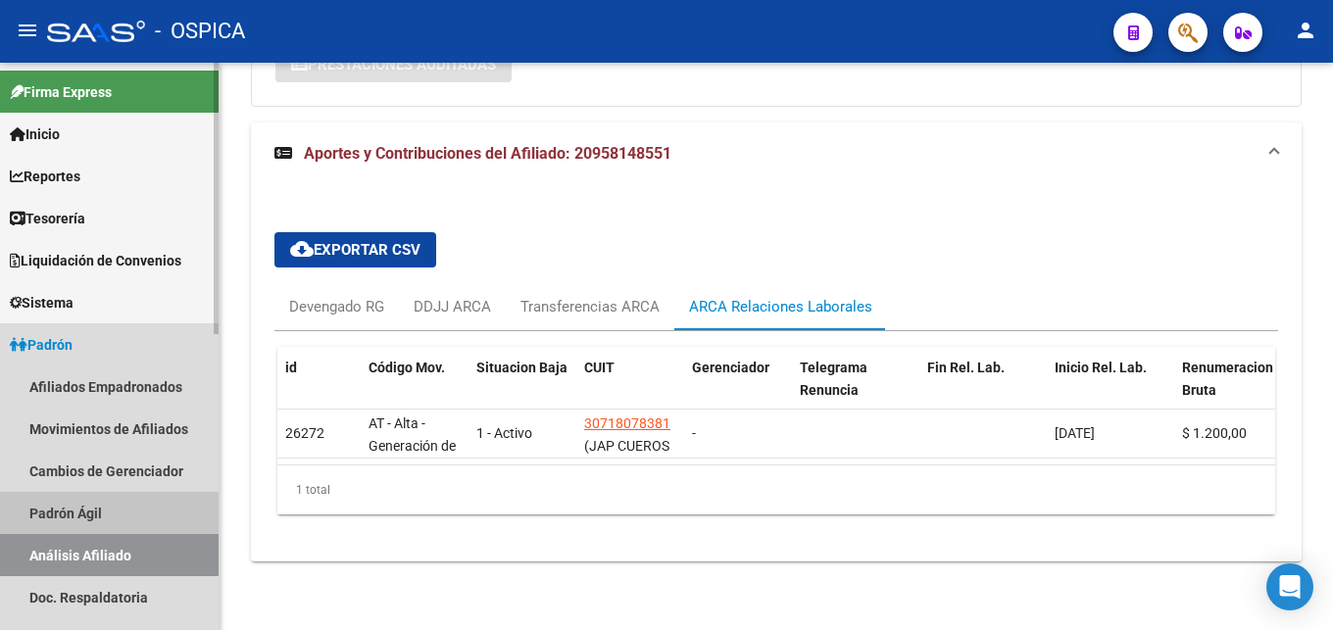
click at [56, 511] on link "Padrón Ágil" at bounding box center [109, 513] width 219 height 42
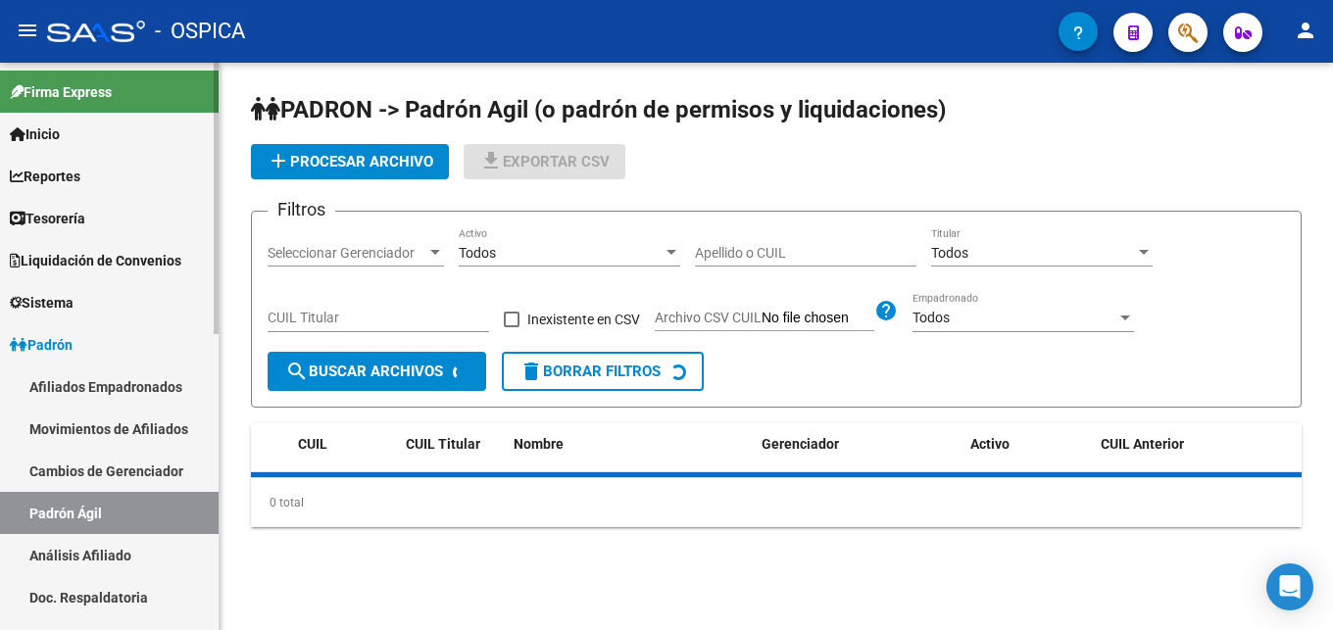
drag, startPoint x: 76, startPoint y: 555, endPoint x: 112, endPoint y: 541, distance: 37.9
click at [77, 556] on link "Análisis Afiliado" at bounding box center [109, 555] width 219 height 42
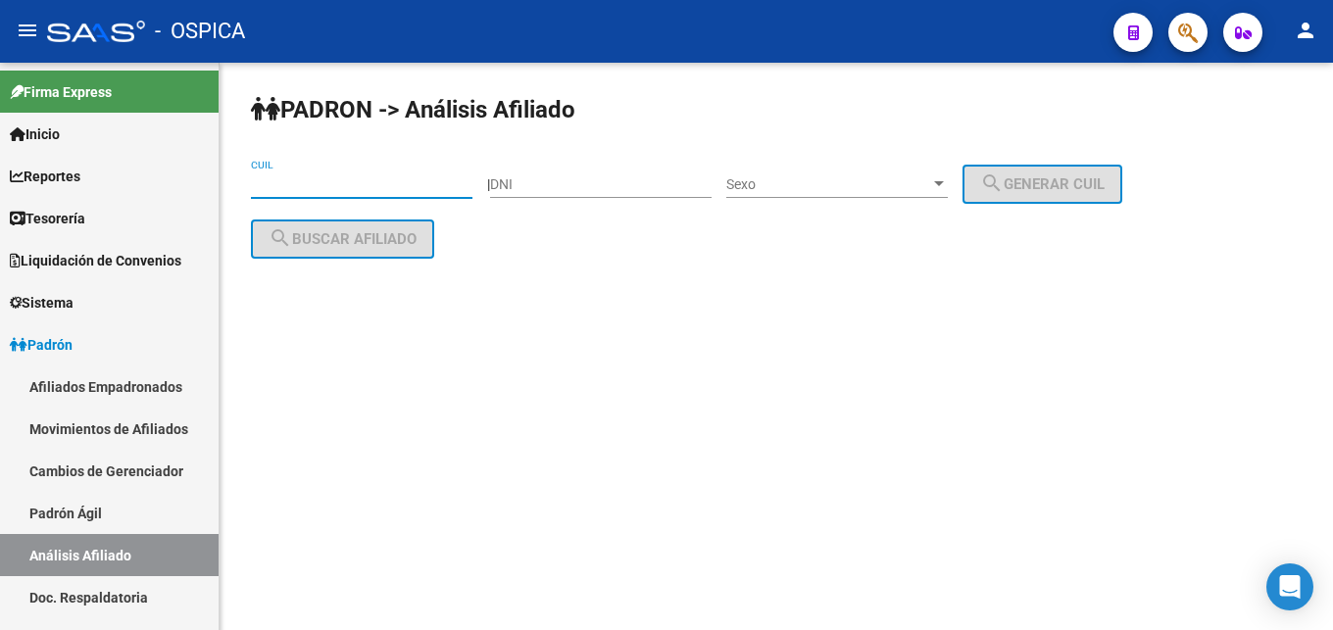
click at [263, 192] on input "CUIL" at bounding box center [361, 184] width 221 height 17
paste input "20-46627041-6"
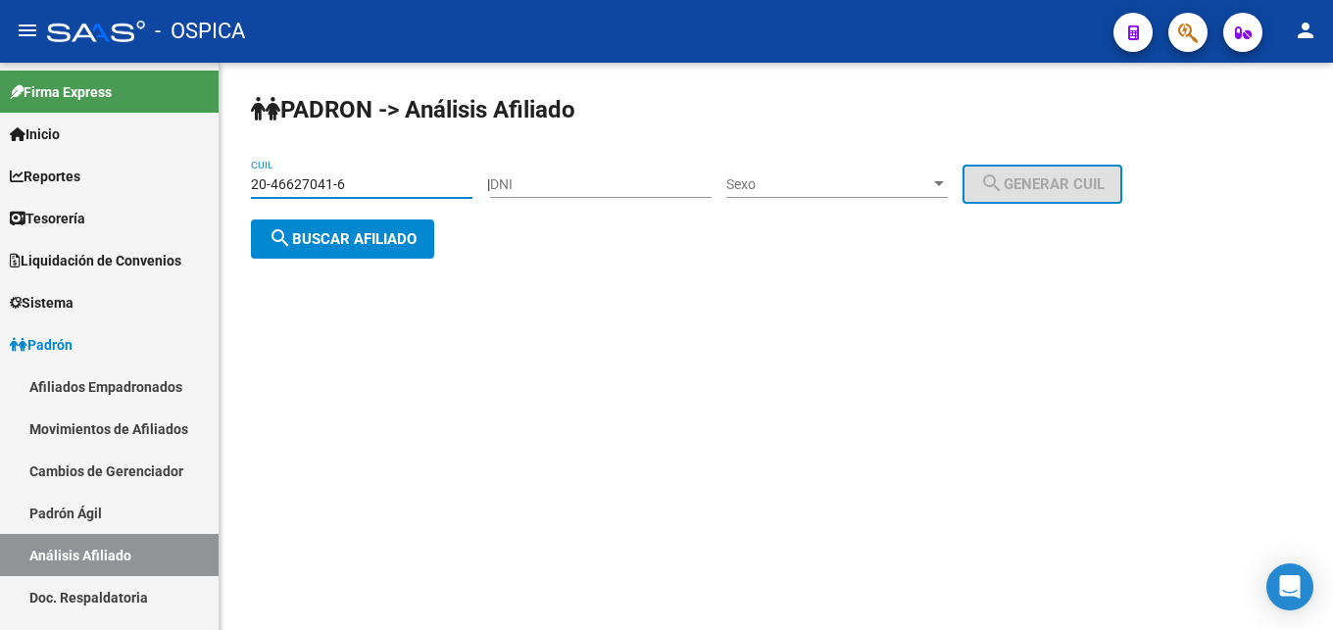
type input "20-46627041-6"
click at [343, 240] on span "search Buscar afiliado" at bounding box center [343, 239] width 148 height 18
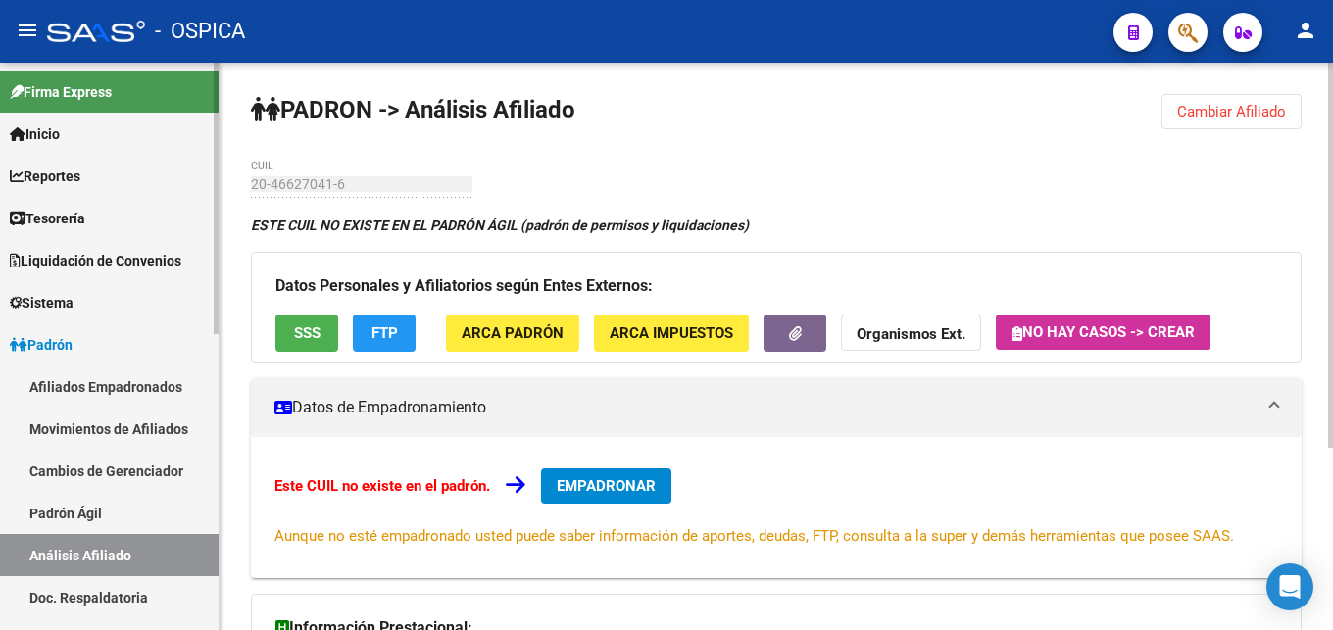
click at [114, 595] on link "Doc. Respaldatoria" at bounding box center [109, 597] width 219 height 42
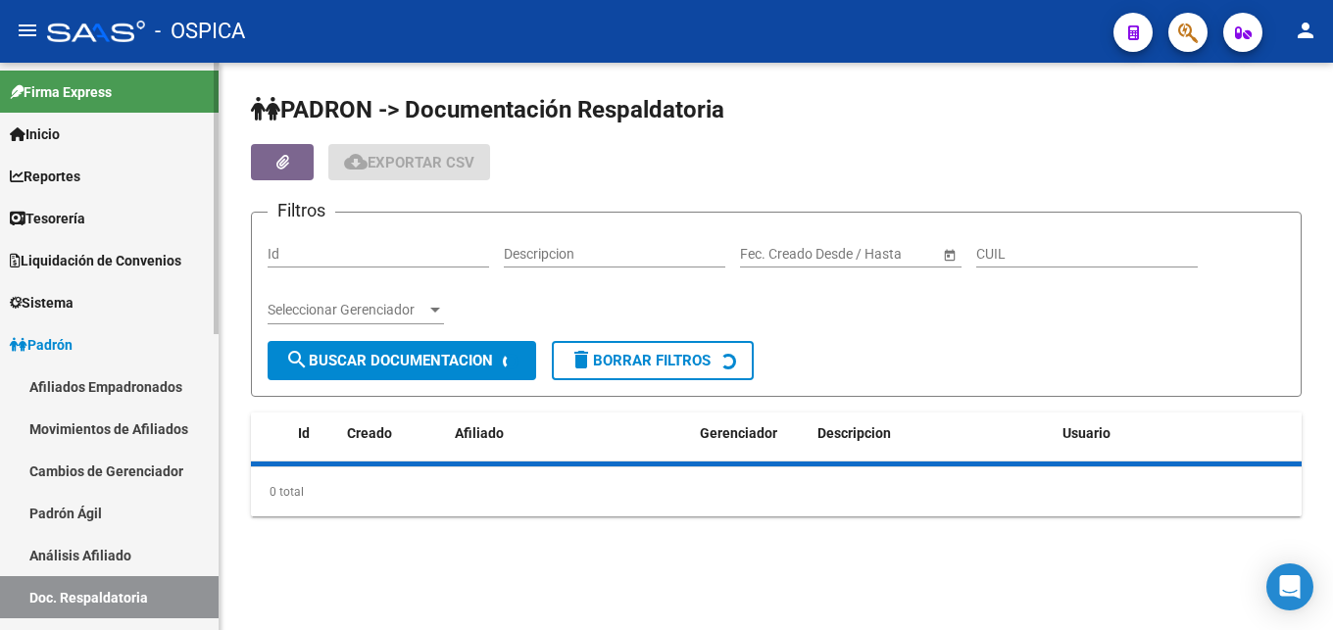
click at [117, 562] on link "Análisis Afiliado" at bounding box center [109, 555] width 219 height 42
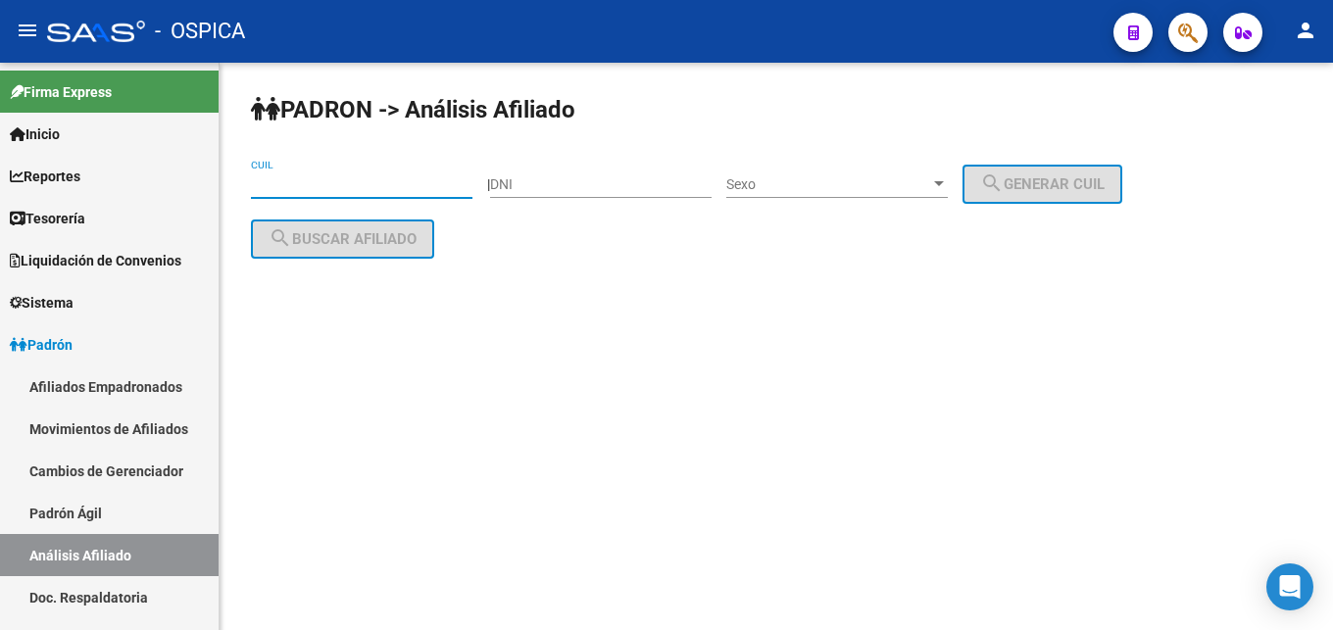
click at [333, 180] on input "CUIL" at bounding box center [361, 184] width 221 height 17
paste input "20-46627041-6"
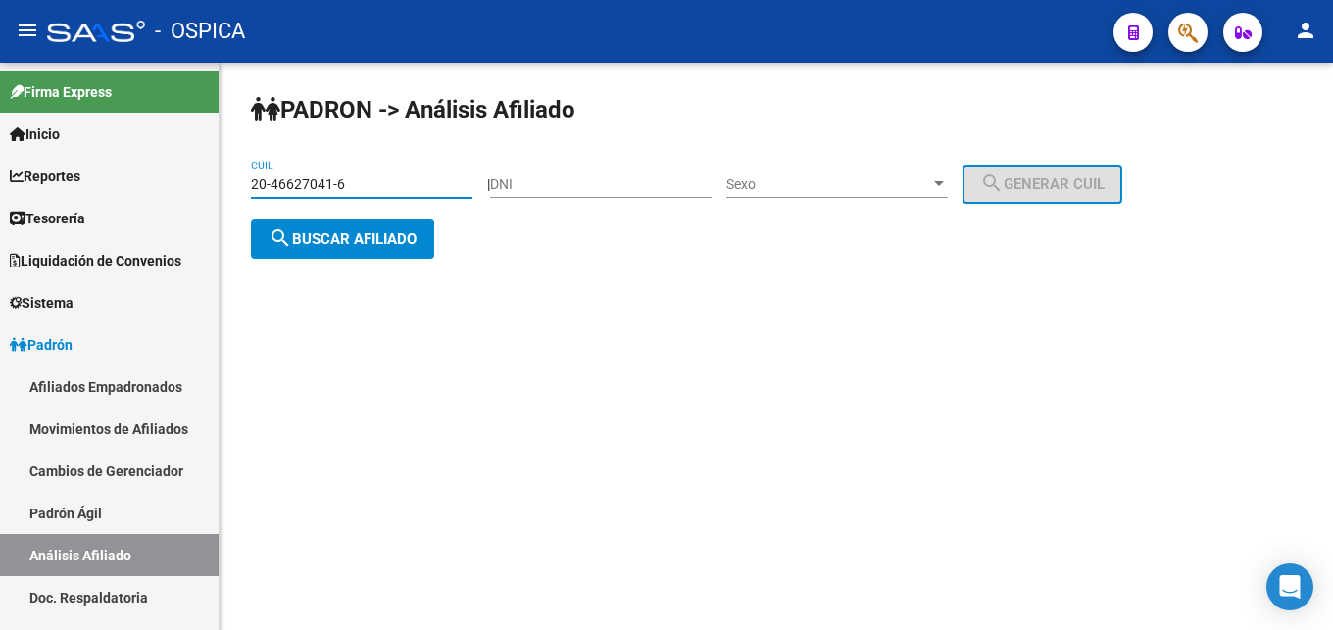
type input "20-46627041-6"
click at [401, 235] on span "search Buscar afiliado" at bounding box center [343, 239] width 148 height 18
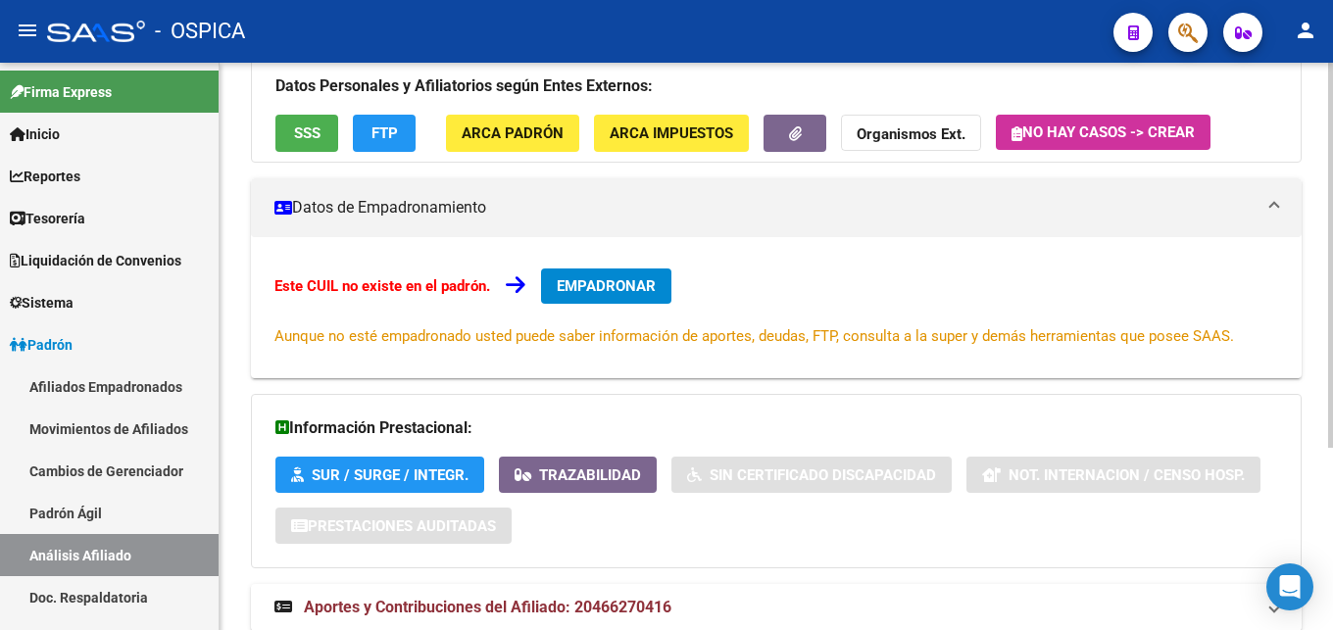
scroll to position [269, 0]
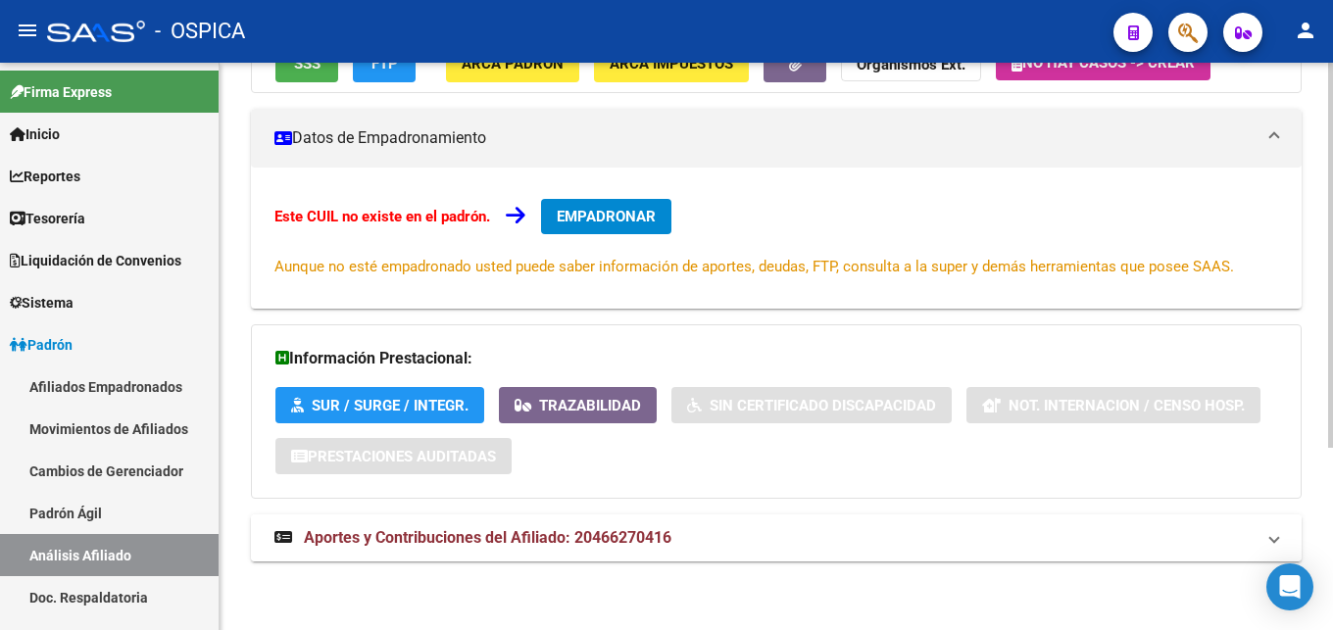
click at [523, 540] on span "Aportes y Contribuciones del Afiliado: 20466270416" at bounding box center [487, 537] width 367 height 19
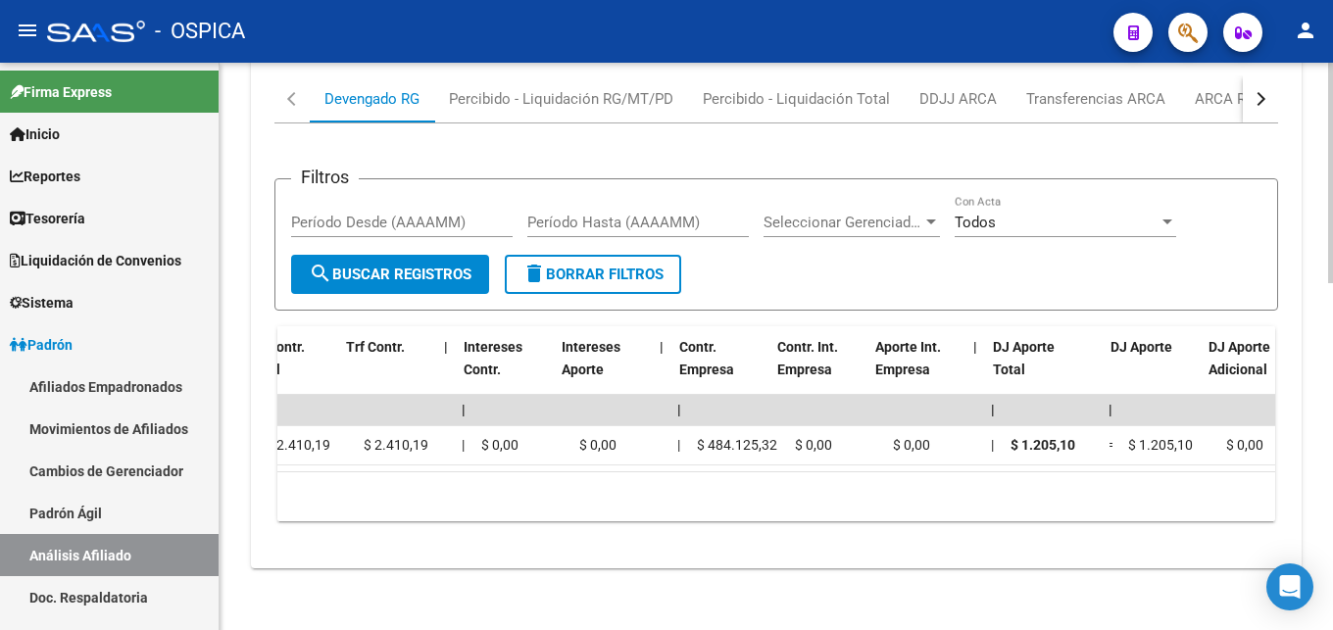
scroll to position [0, 1283]
drag, startPoint x: 1267, startPoint y: 477, endPoint x: 1249, endPoint y: 478, distance: 17.7
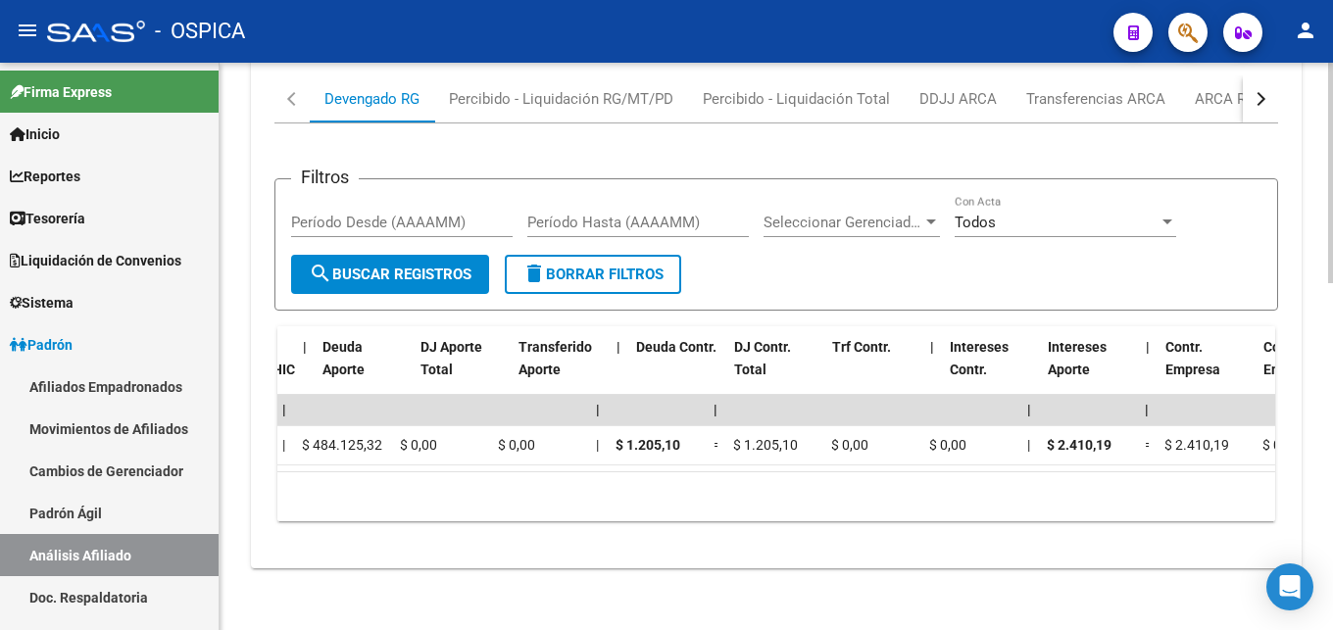
scroll to position [0, 0]
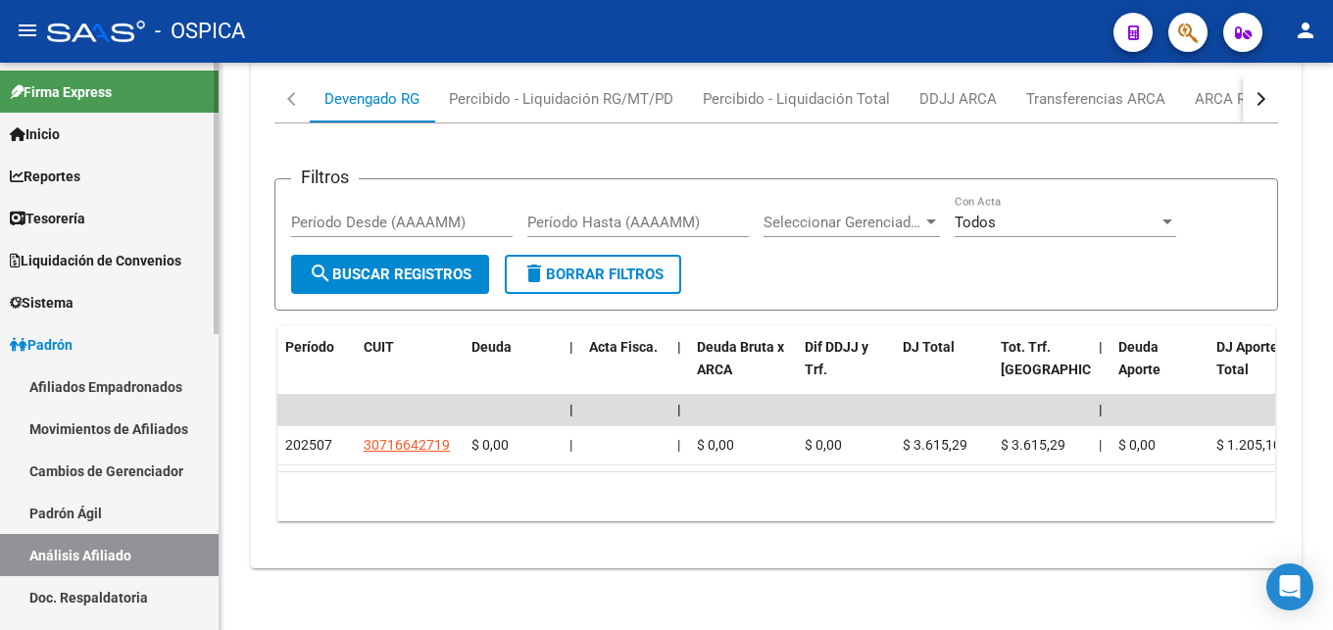
click at [81, 516] on link "Padrón Ágil" at bounding box center [109, 513] width 219 height 42
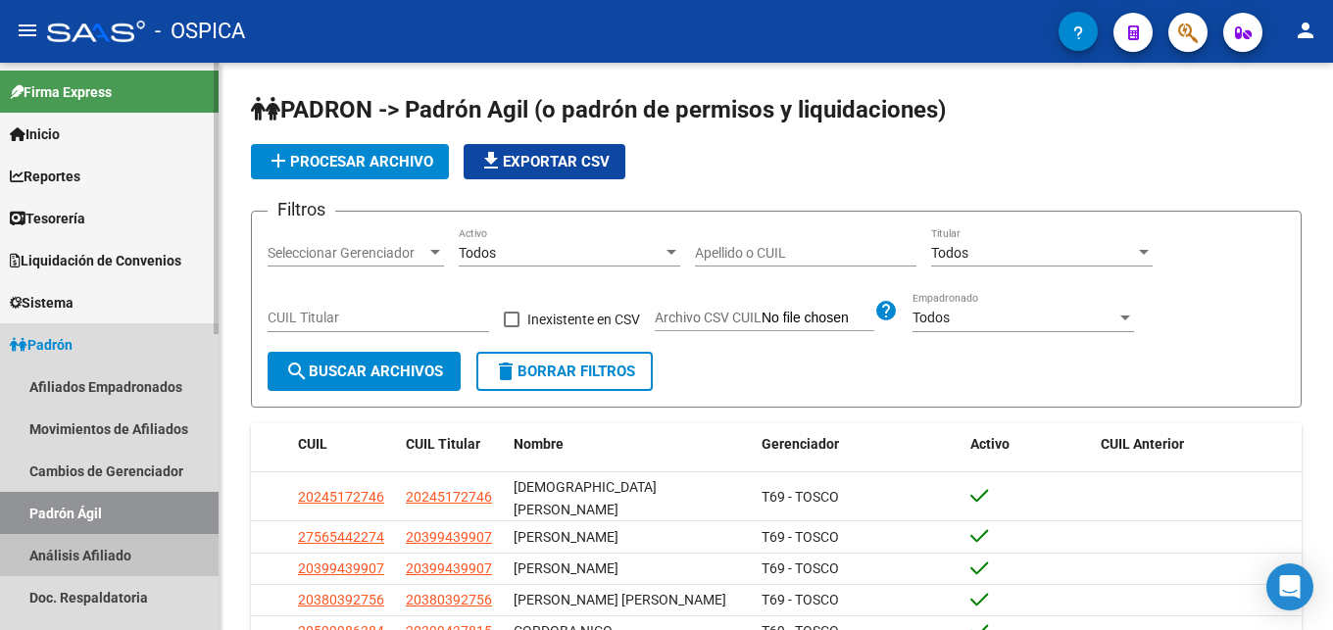
click at [99, 547] on link "Análisis Afiliado" at bounding box center [109, 555] width 219 height 42
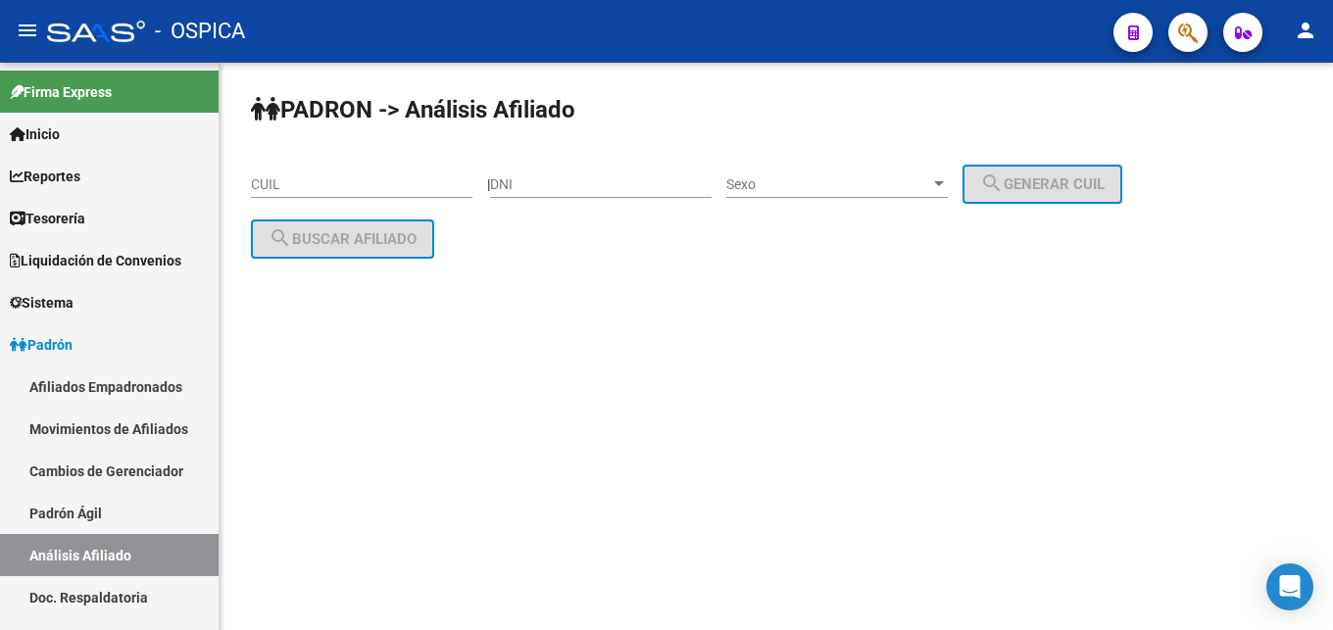
click at [288, 177] on input "CUIL" at bounding box center [361, 184] width 221 height 17
paste input "20-38642752-7"
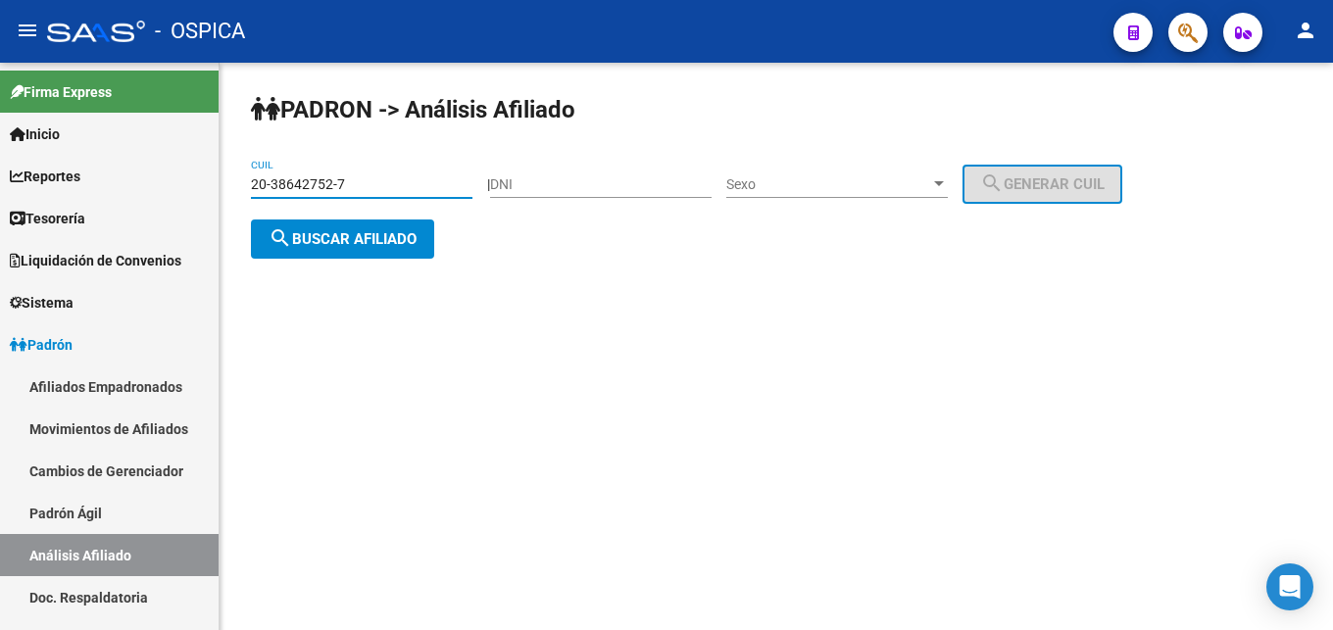
type input "20-38642752-7"
click at [347, 248] on button "search Buscar afiliado" at bounding box center [342, 239] width 183 height 39
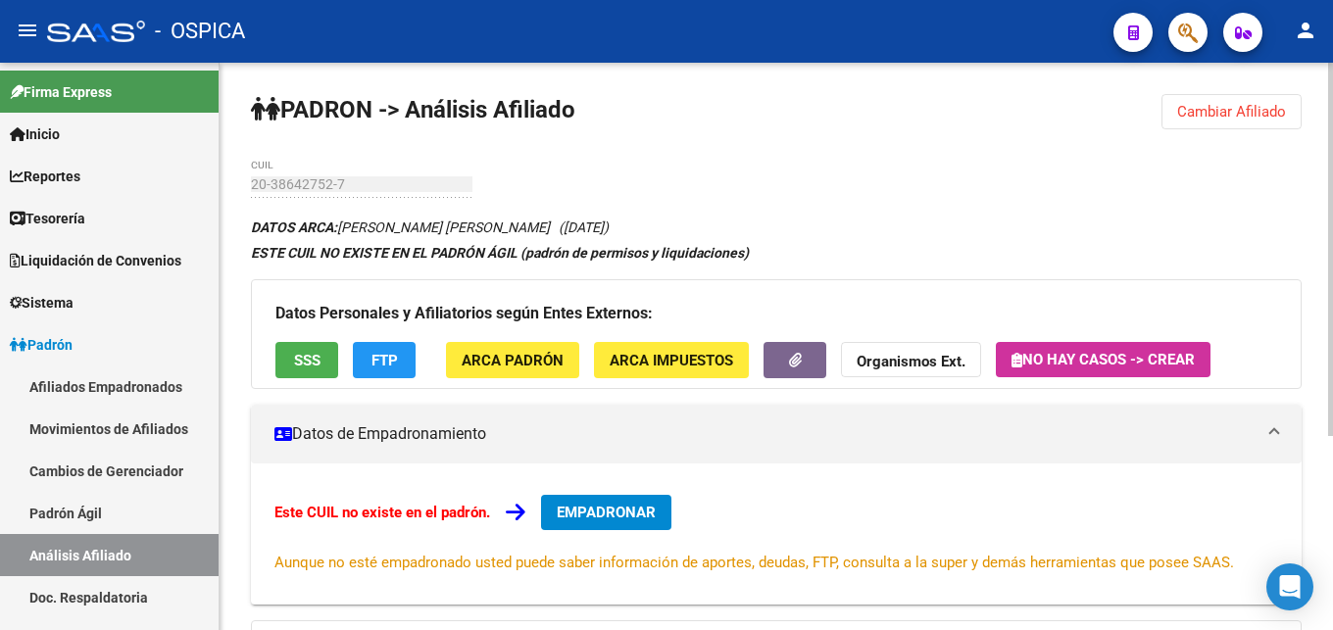
scroll to position [296, 0]
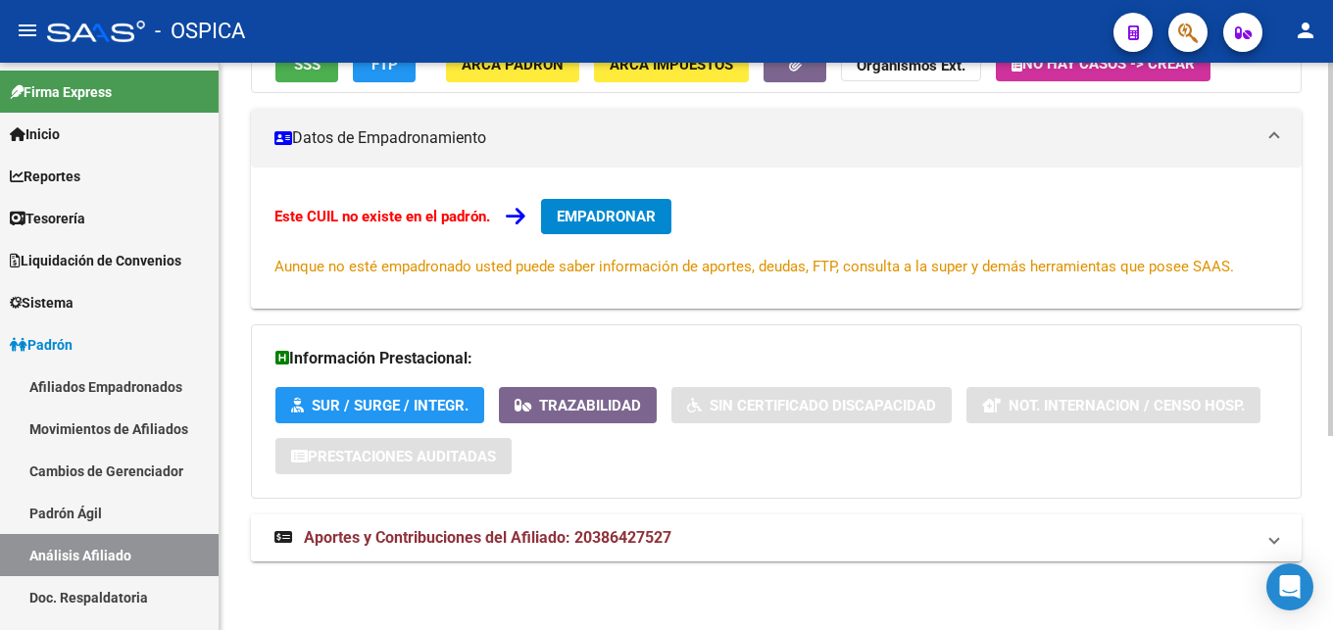
click at [532, 544] on span "Aportes y Contribuciones del Afiliado: 20386427527" at bounding box center [487, 537] width 367 height 19
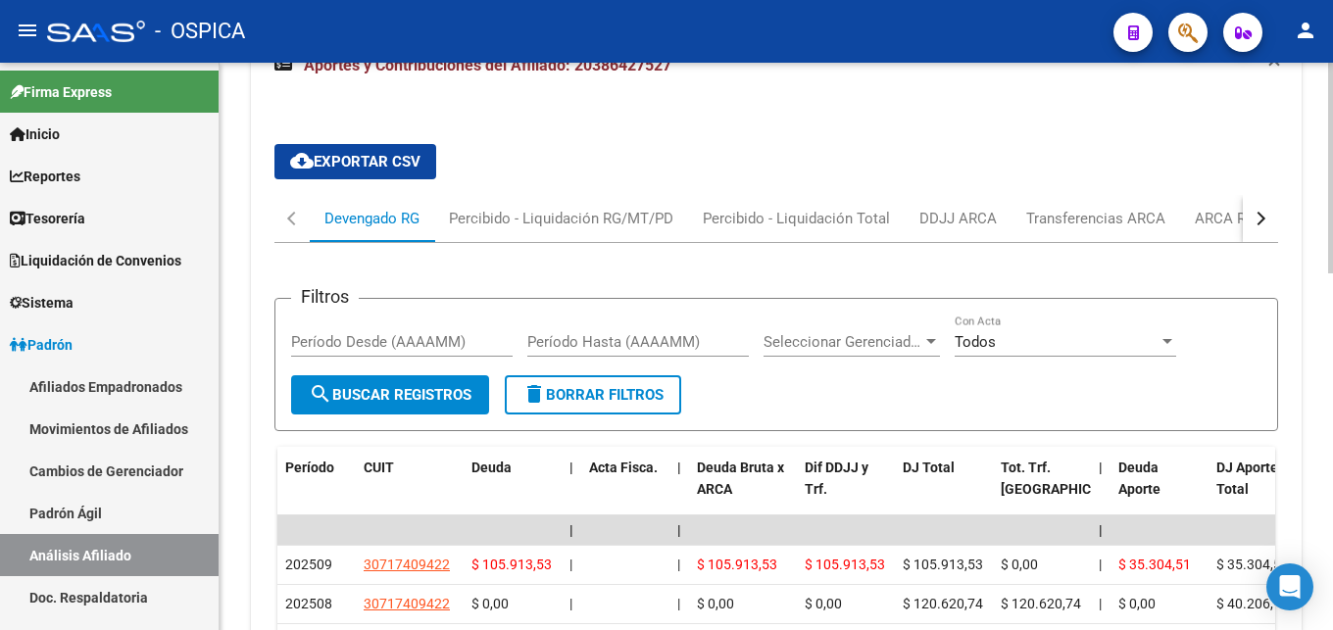
scroll to position [810, 0]
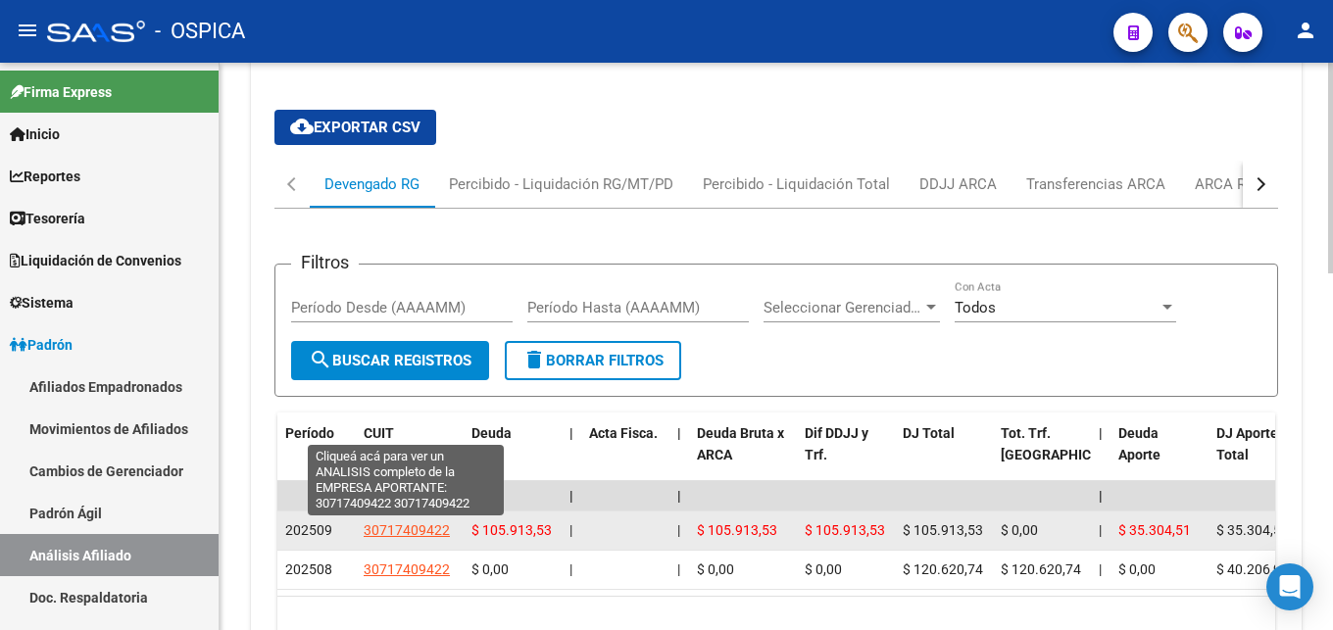
click at [411, 536] on span "30717409422" at bounding box center [407, 530] width 86 height 16
type textarea "30717409422"
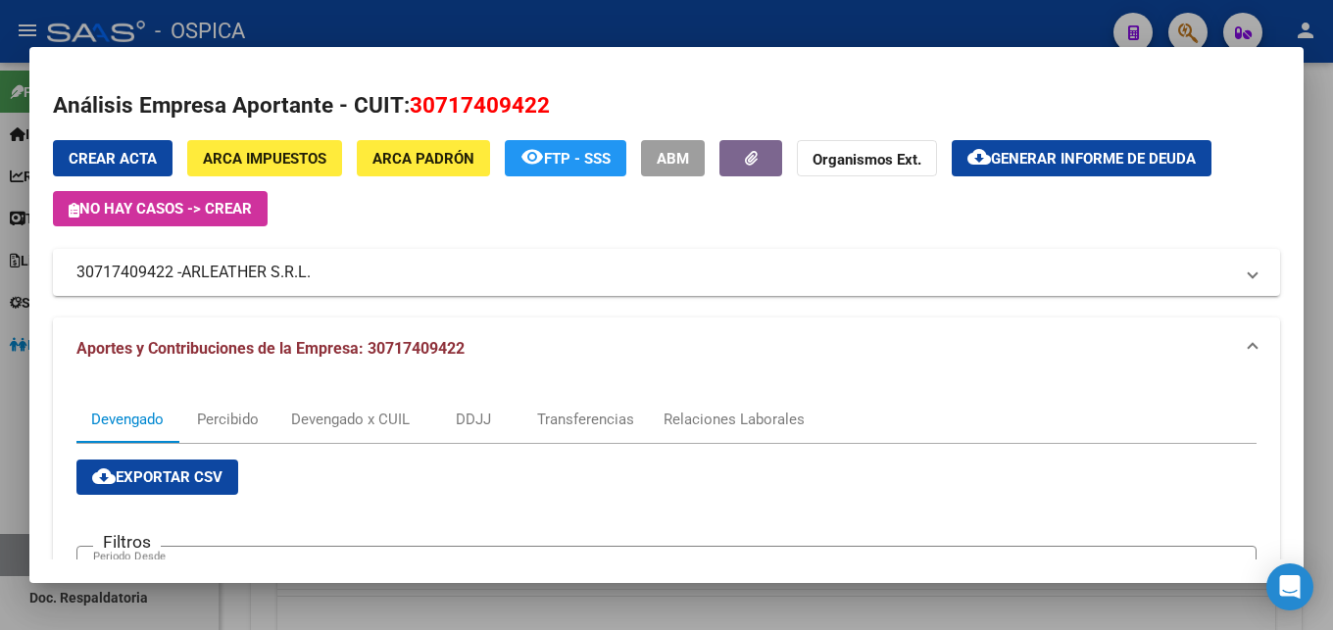
click at [396, 159] on span "ARCA Padrón" at bounding box center [423, 159] width 102 height 18
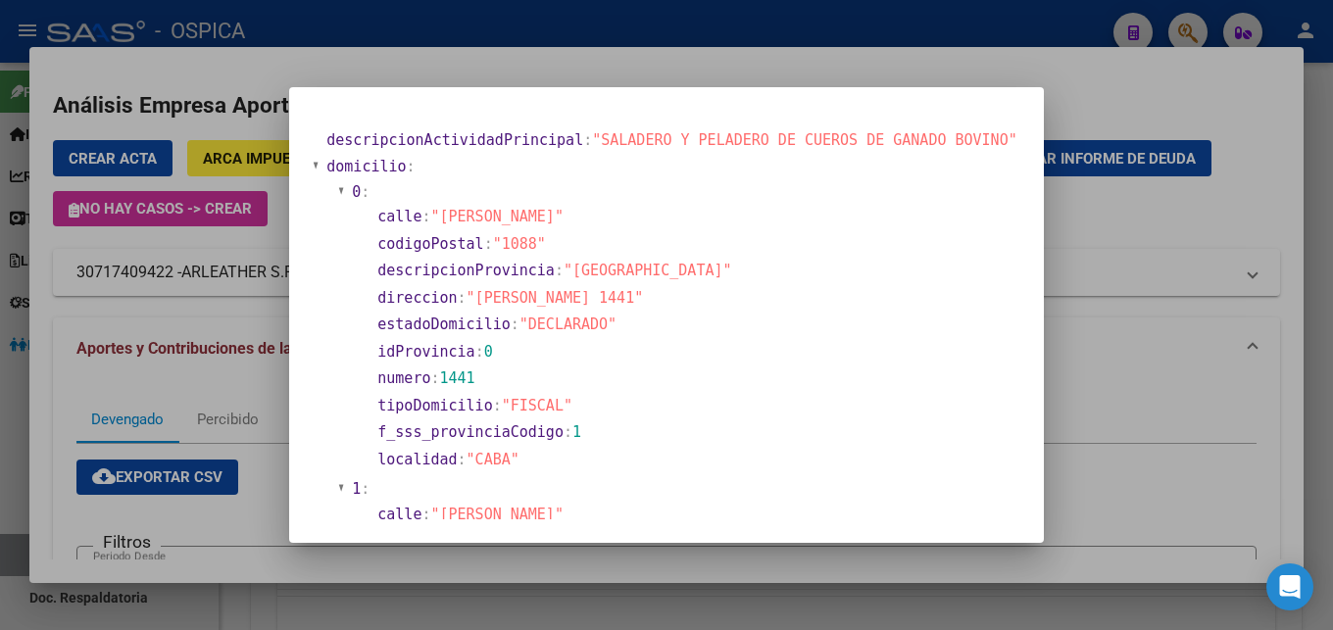
scroll to position [106, 0]
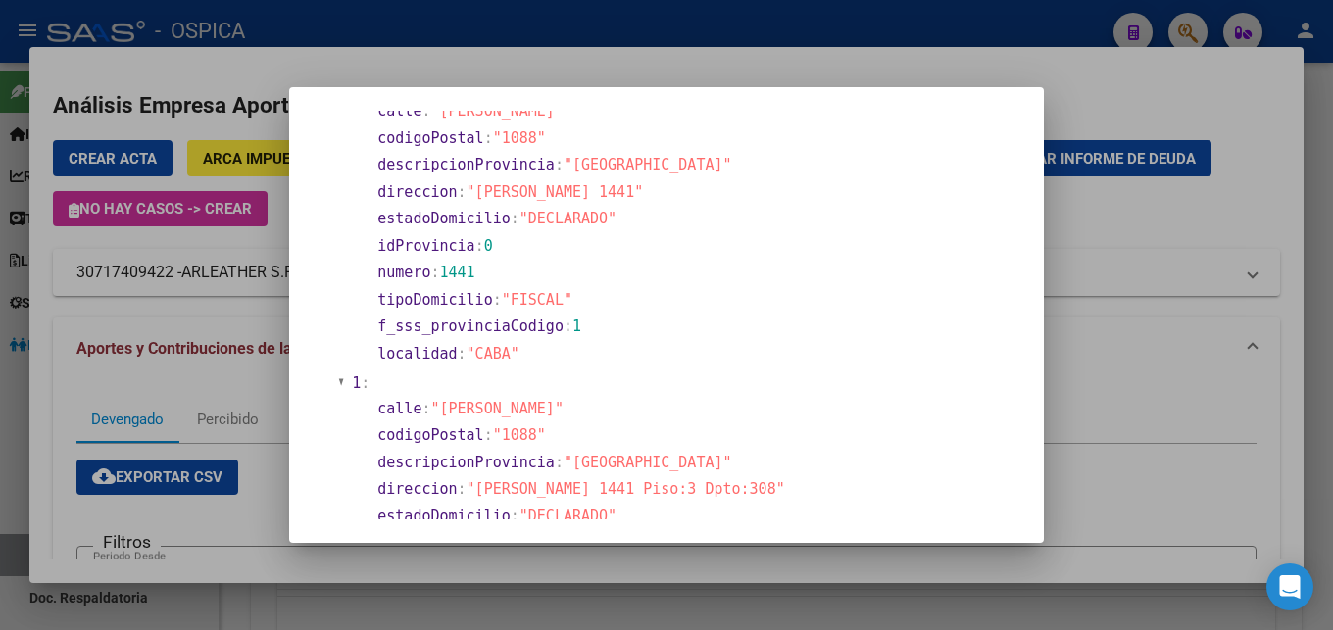
click at [1120, 531] on div at bounding box center [666, 315] width 1333 height 630
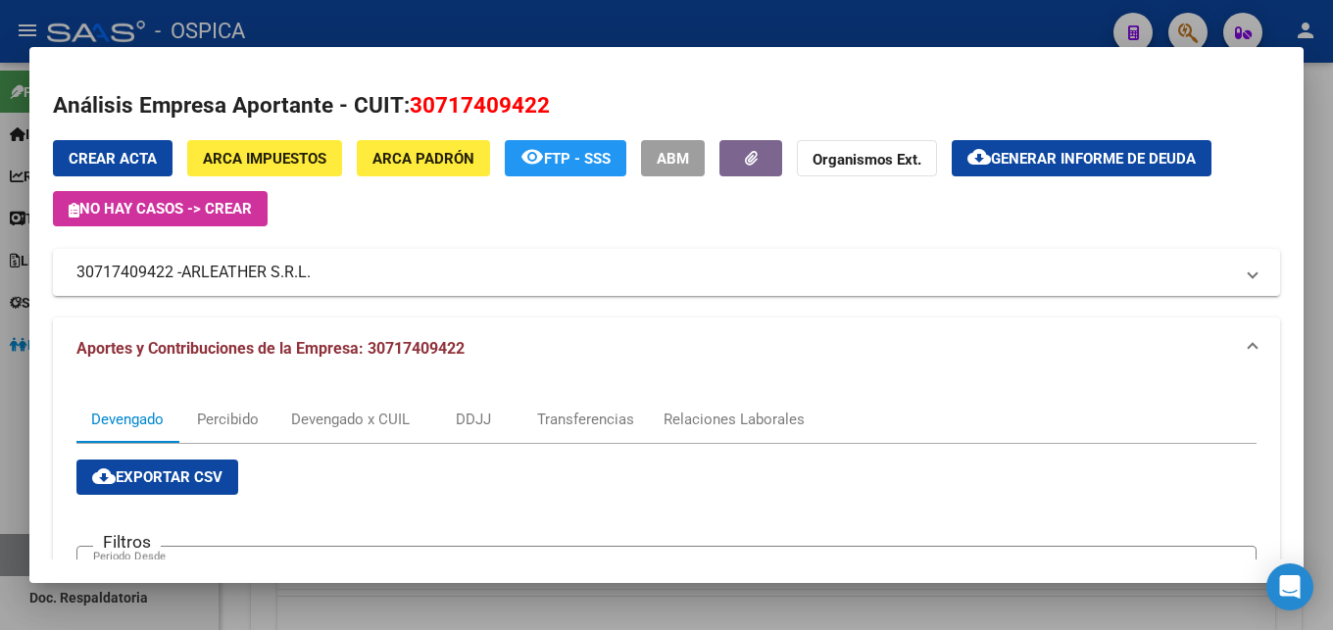
click at [642, 605] on div at bounding box center [666, 315] width 1333 height 630
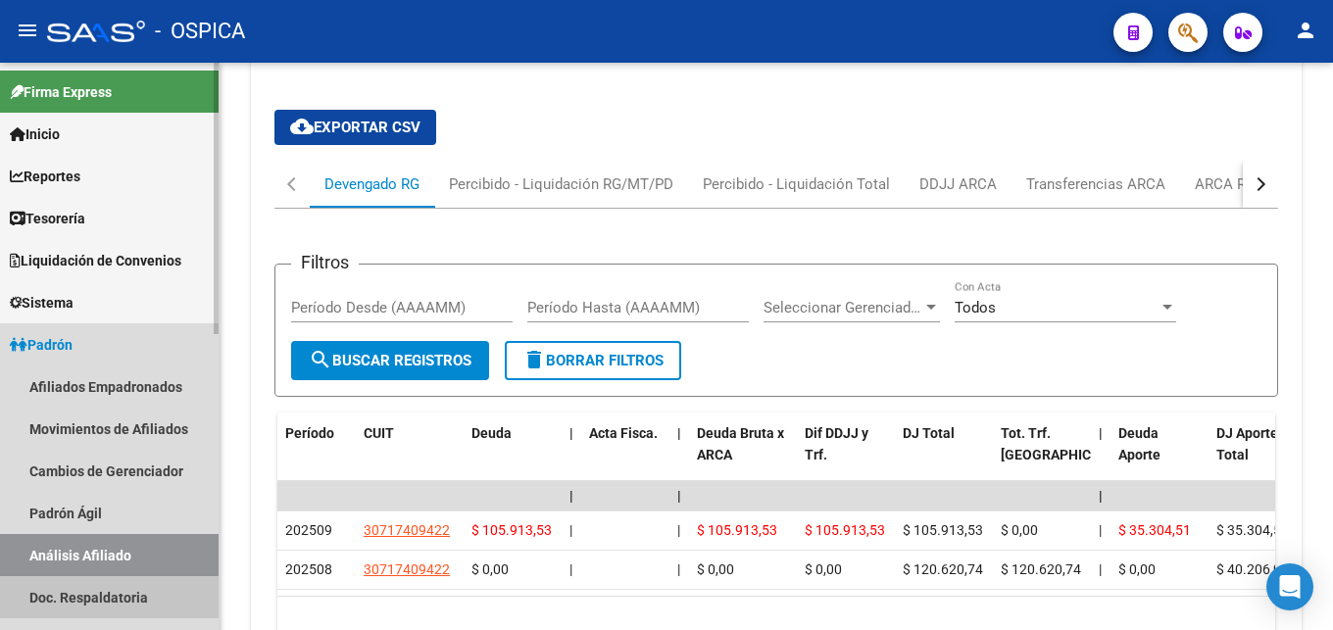
click at [95, 591] on link "Doc. Respaldatoria" at bounding box center [109, 597] width 219 height 42
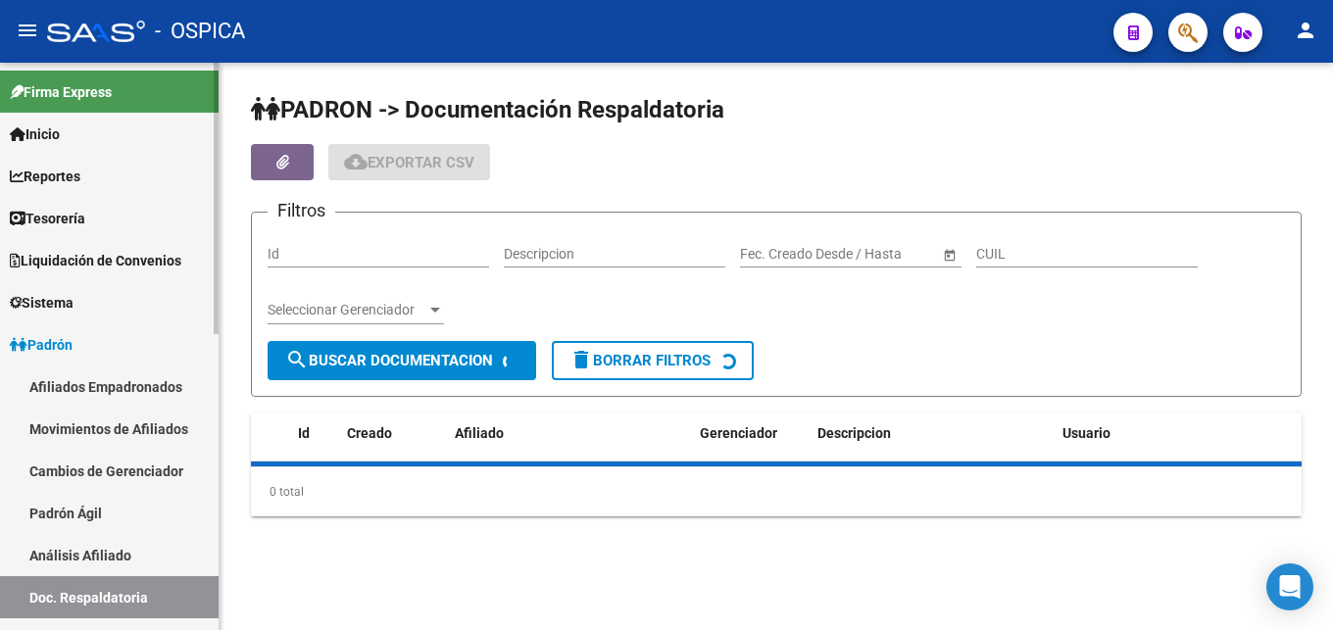
click at [103, 555] on link "Análisis Afiliado" at bounding box center [109, 555] width 219 height 42
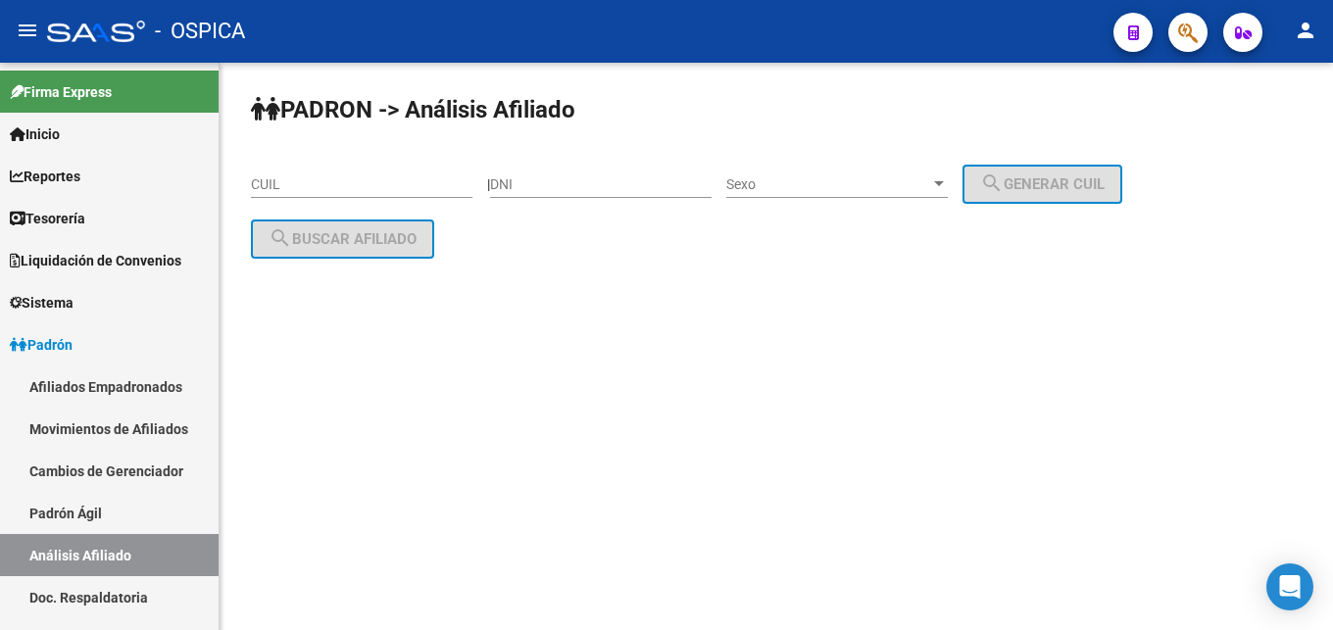
click at [326, 192] on input "CUIL" at bounding box center [361, 184] width 221 height 17
paste input "20-31390337-1"
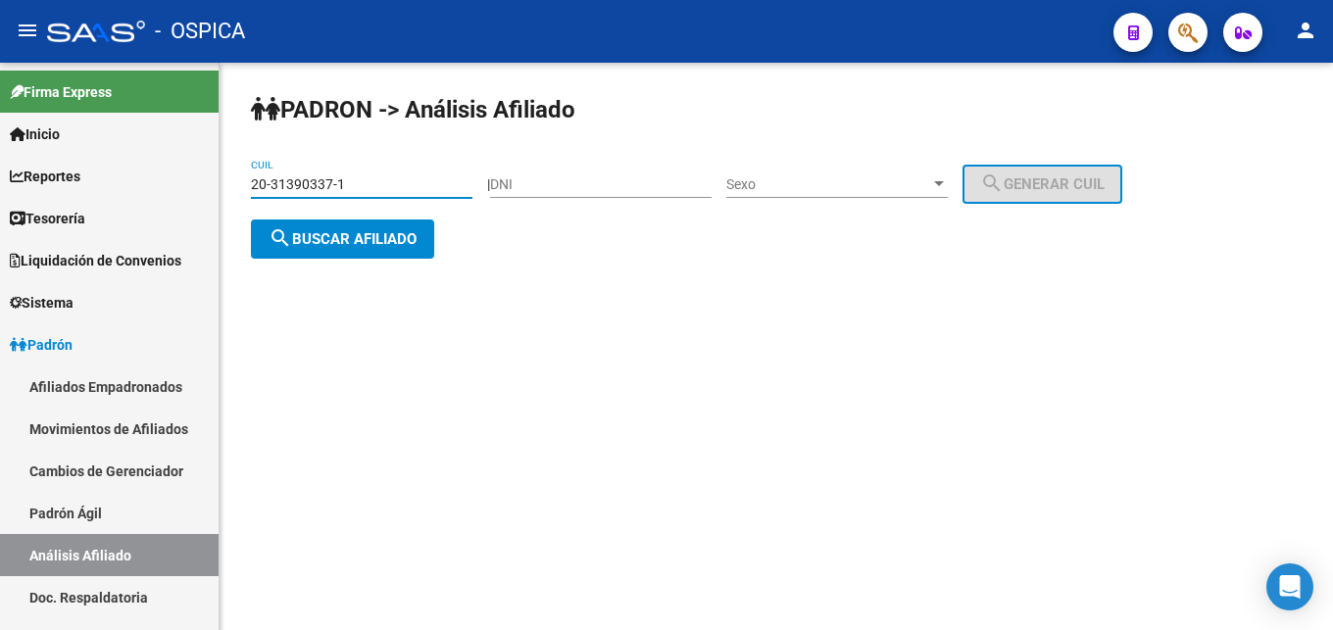
type input "20-31390337-1"
click at [353, 252] on button "search Buscar afiliado" at bounding box center [342, 239] width 183 height 39
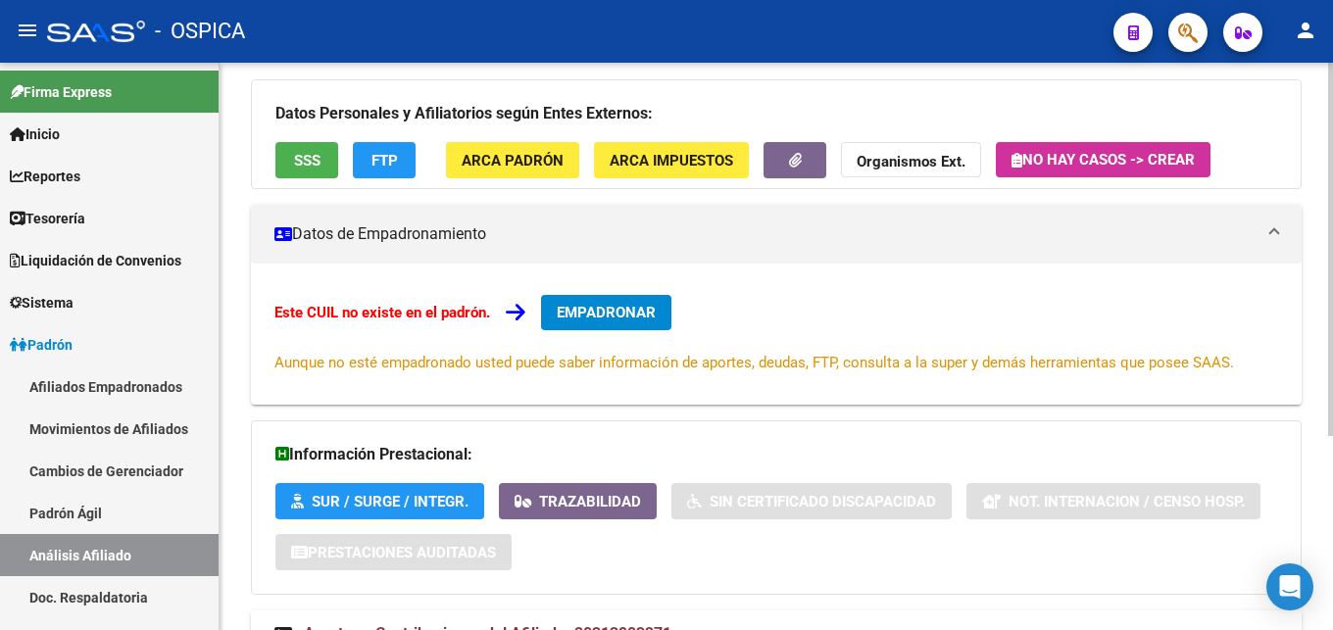
scroll to position [296, 0]
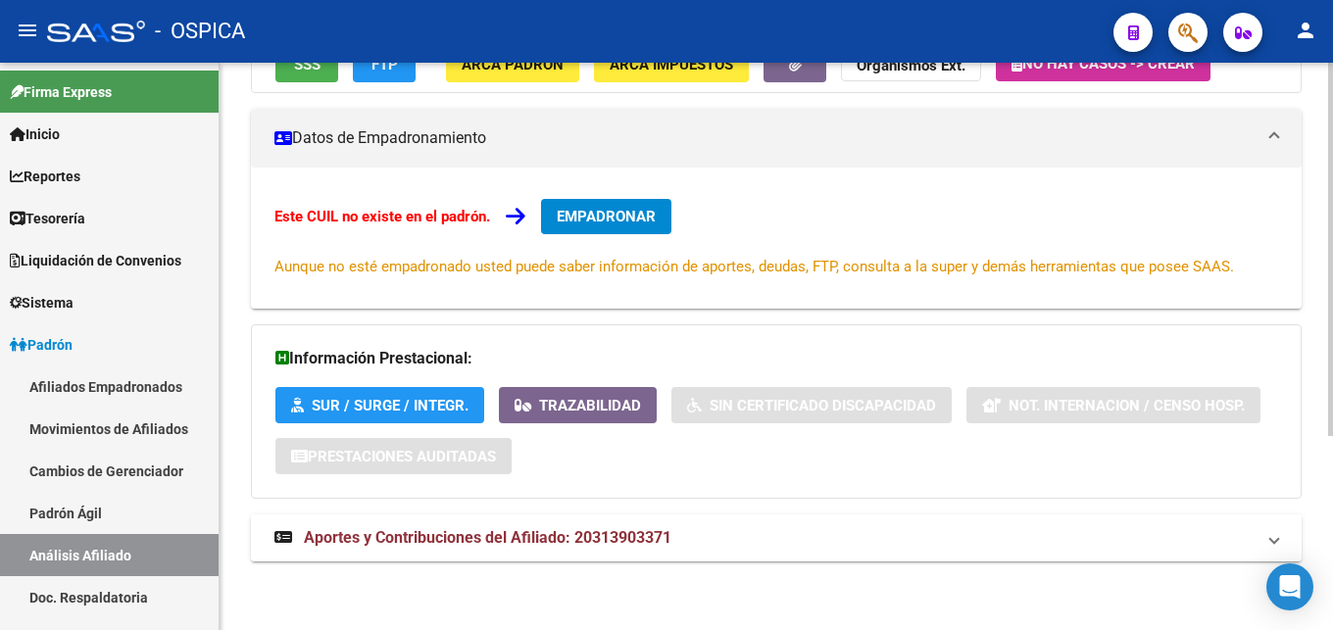
click at [530, 540] on span "Aportes y Contribuciones del Afiliado: 20313903371" at bounding box center [487, 537] width 367 height 19
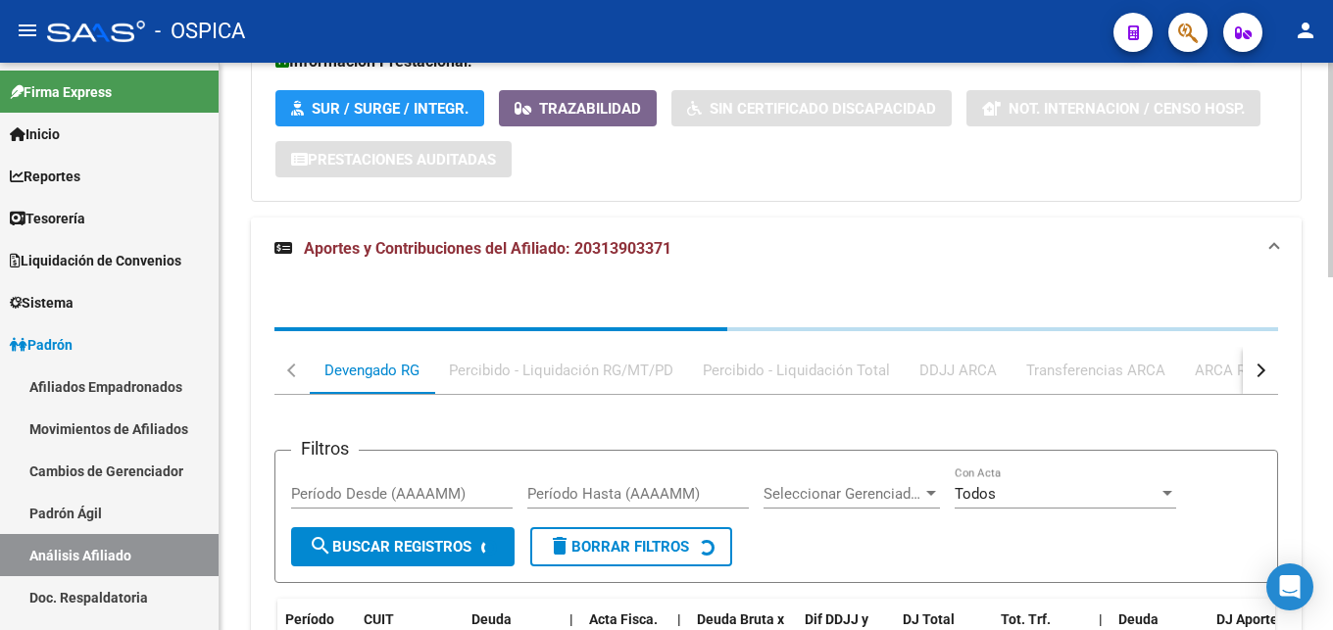
scroll to position [710, 0]
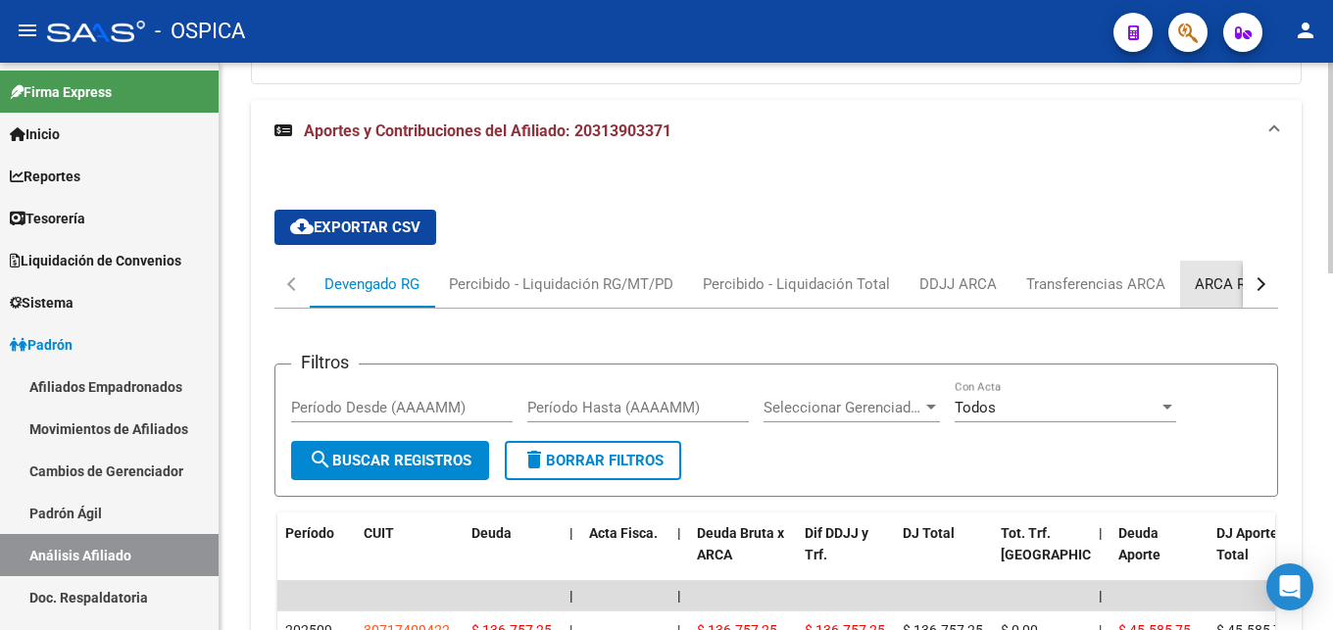
click at [1198, 277] on div "ARCA Relaciones Laborales" at bounding box center [1286, 284] width 183 height 22
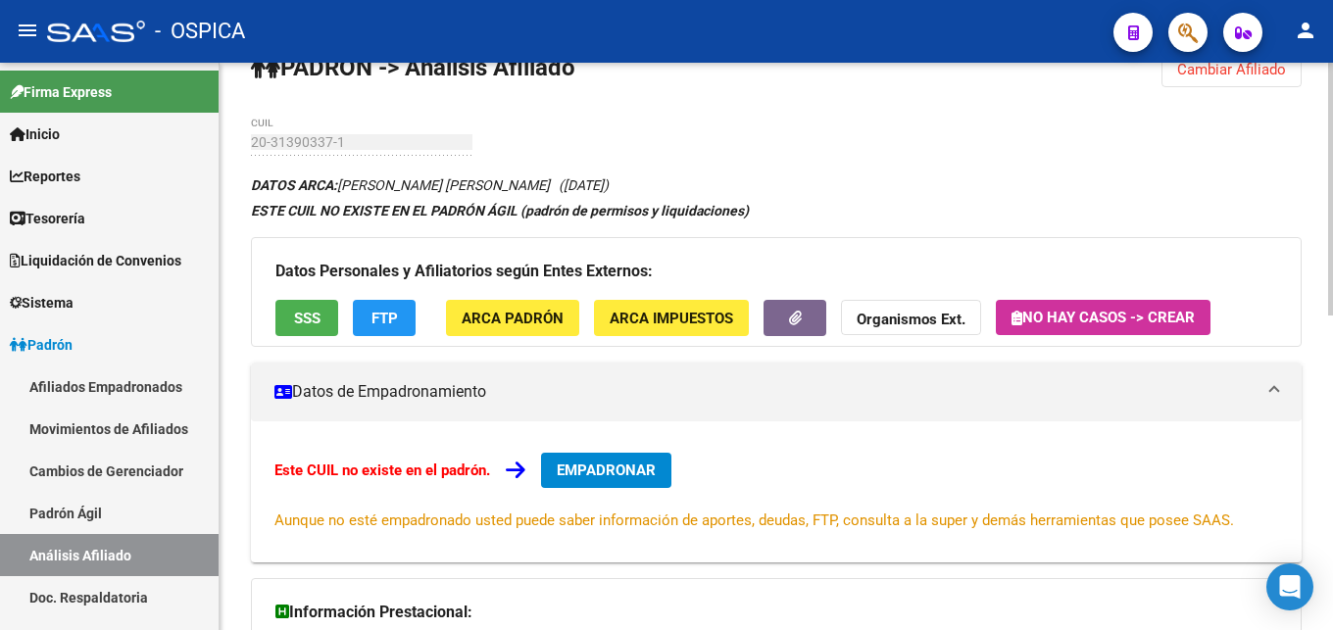
scroll to position [5, 0]
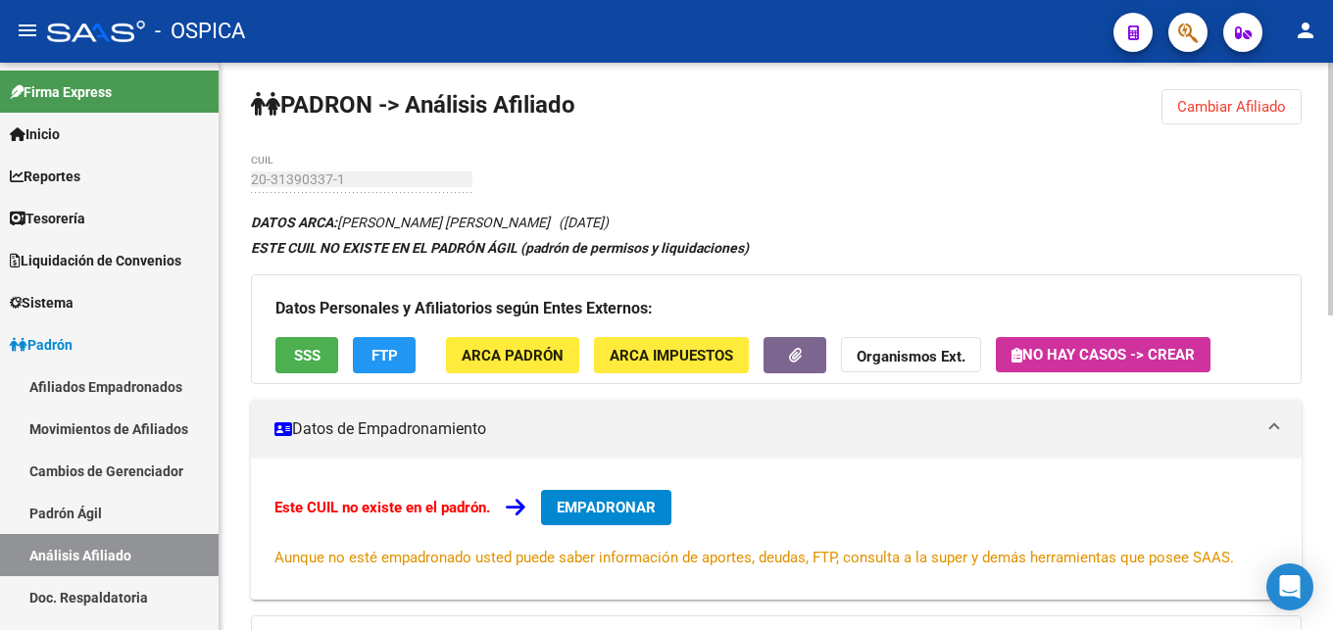
click at [526, 351] on span "ARCA Padrón" at bounding box center [513, 356] width 102 height 18
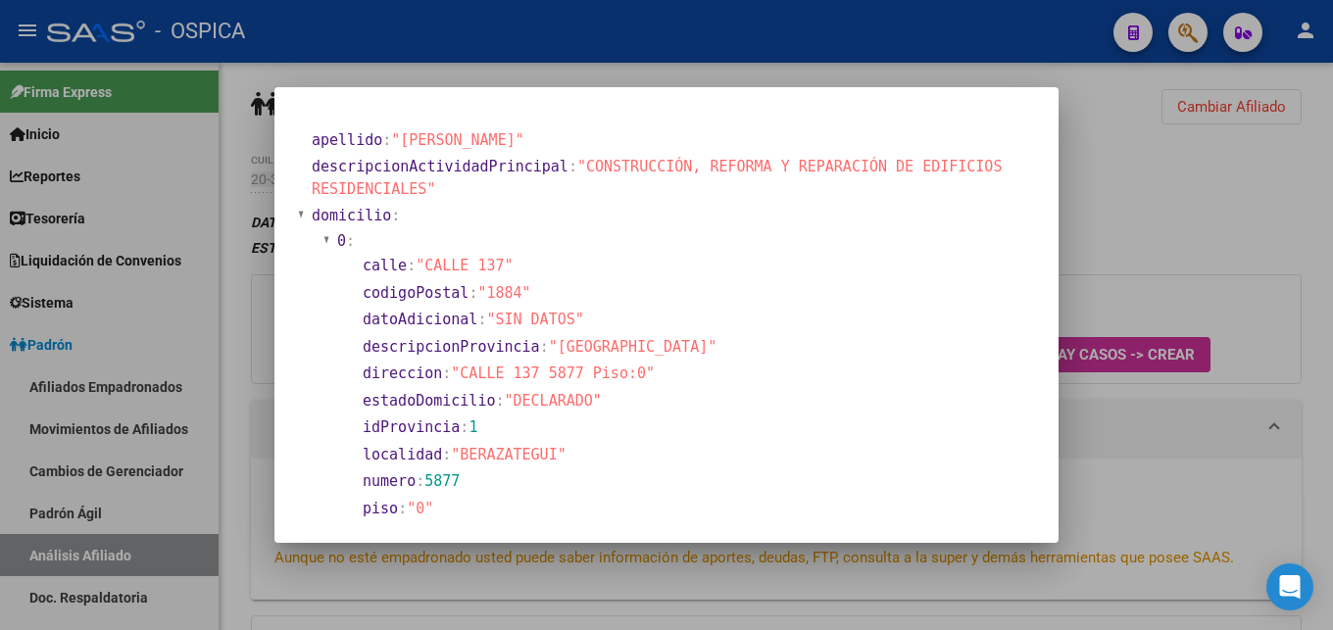
click at [1199, 211] on div at bounding box center [666, 315] width 1333 height 630
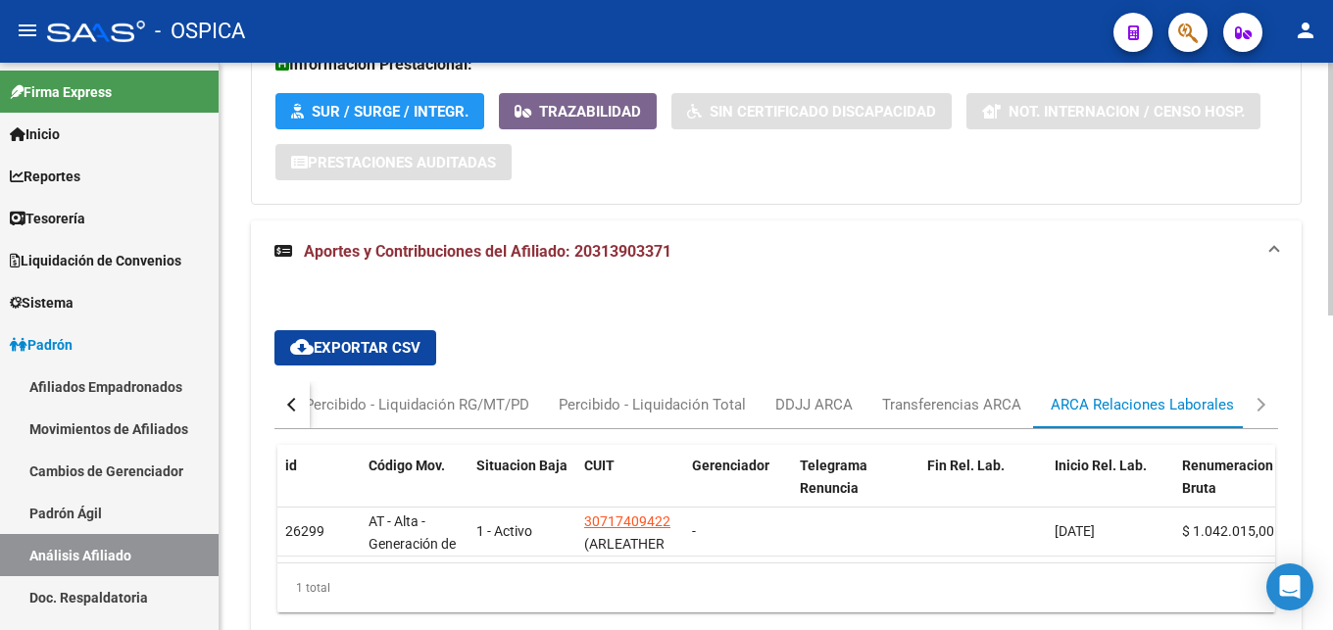
scroll to position [605, 0]
